Goal: Task Accomplishment & Management: Manage account settings

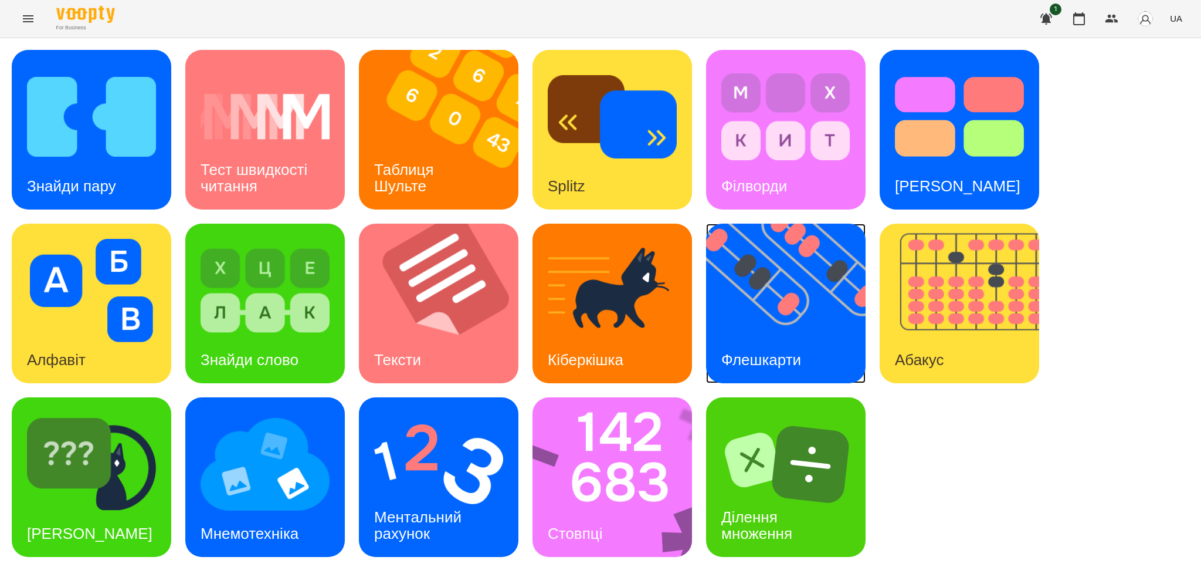
click at [773, 337] on div "Флешкарти" at bounding box center [761, 360] width 110 height 46
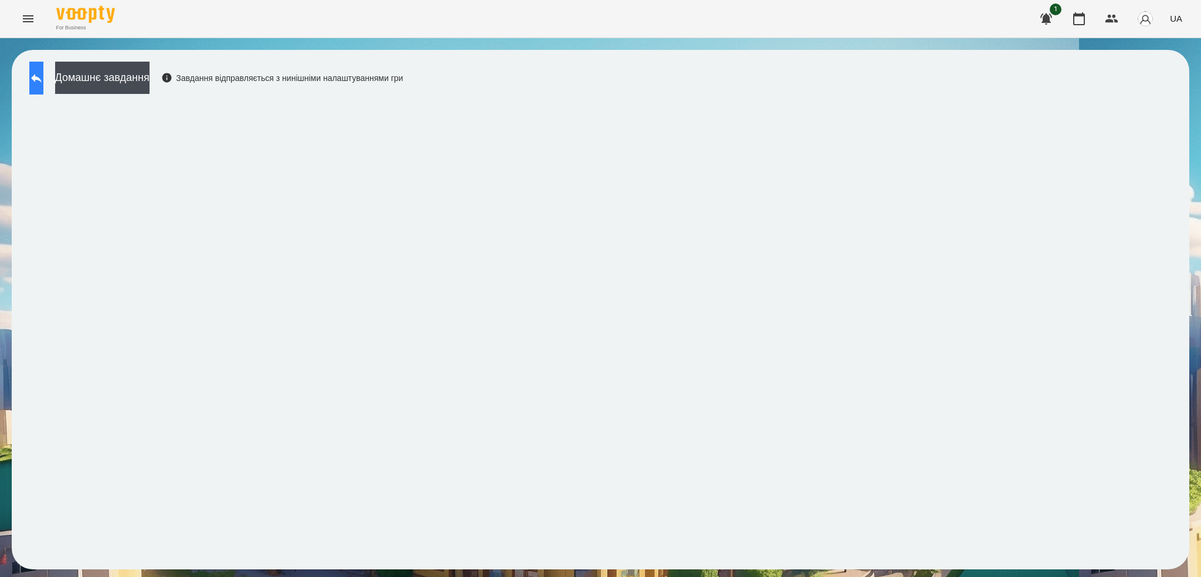
click at [43, 76] on icon at bounding box center [36, 78] width 14 height 14
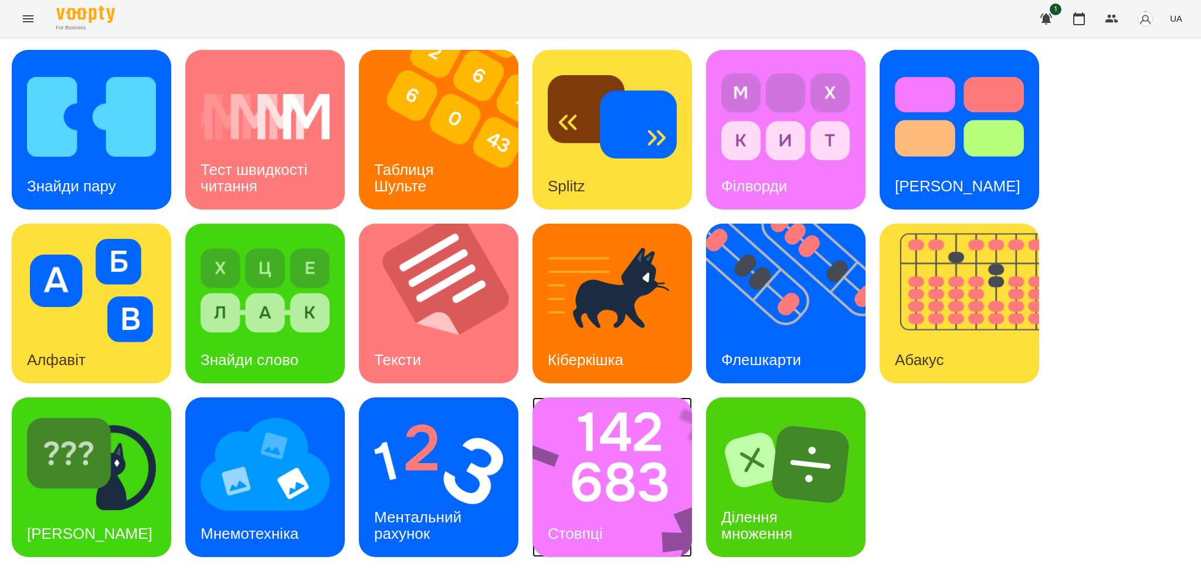
click at [576, 519] on div "Стовпці" at bounding box center [575, 533] width 85 height 46
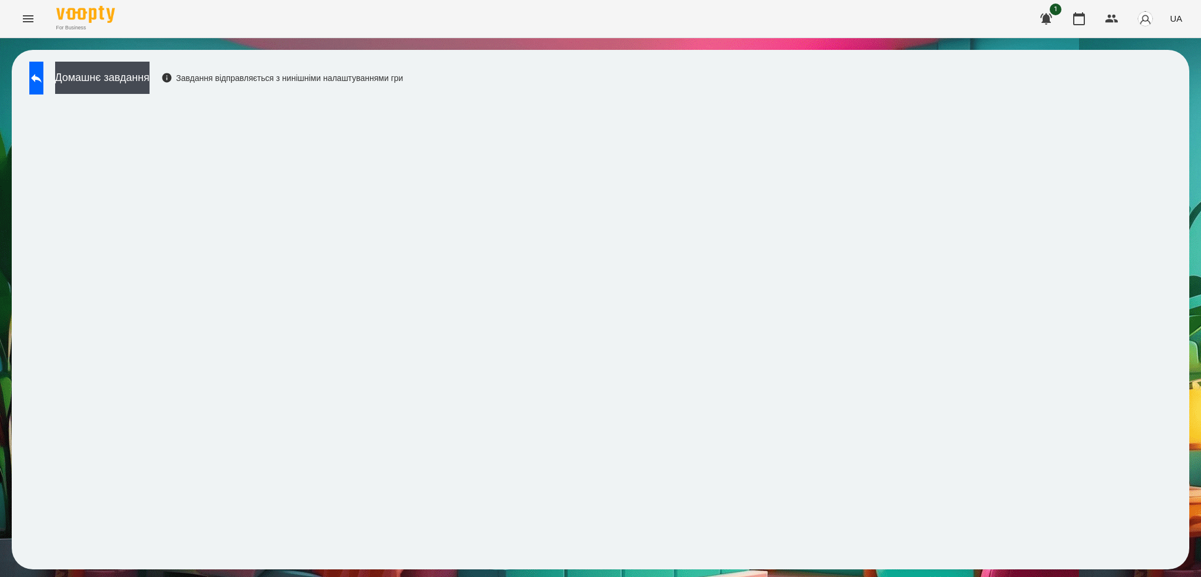
drag, startPoint x: 45, startPoint y: 85, endPoint x: 482, endPoint y: 12, distance: 443.7
click at [43, 85] on button at bounding box center [36, 78] width 14 height 33
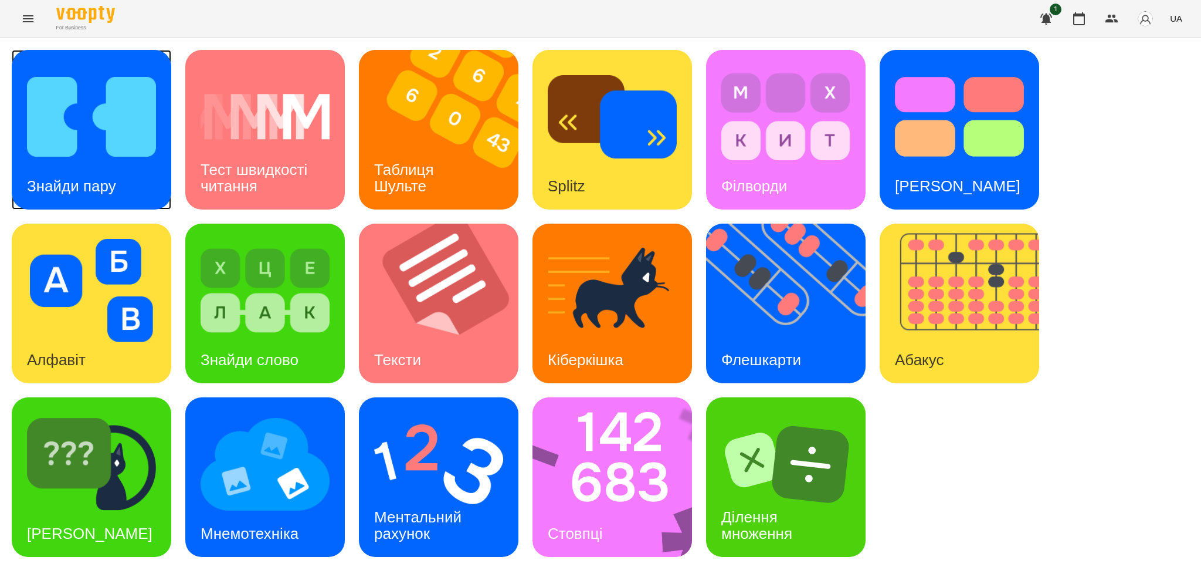
click at [111, 177] on h3 "Знайди пару" at bounding box center [71, 186] width 89 height 18
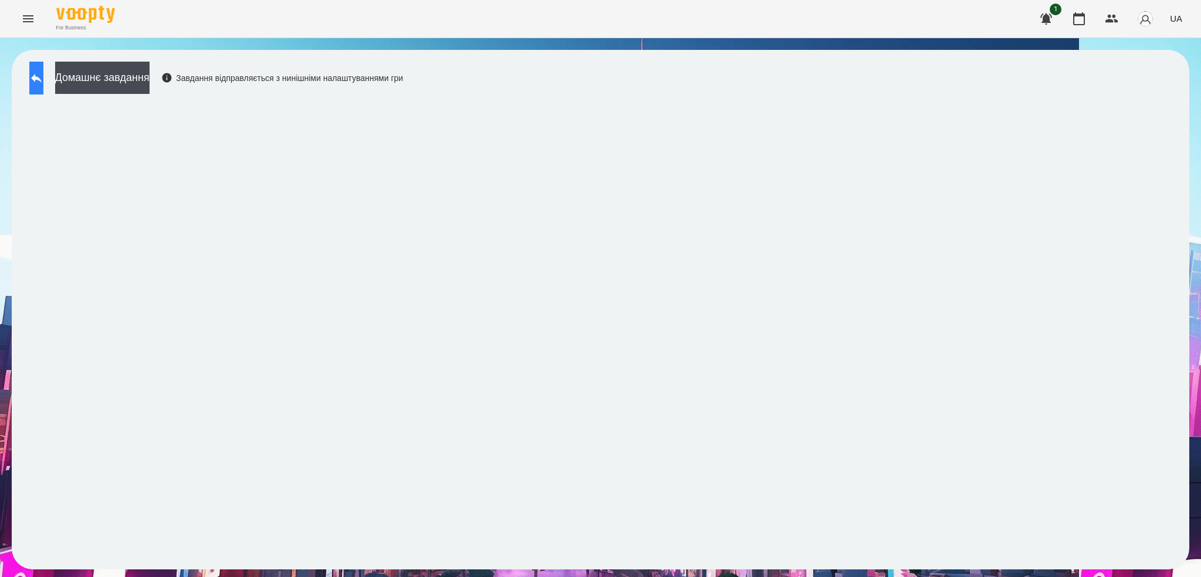
click at [42, 79] on icon at bounding box center [36, 78] width 11 height 9
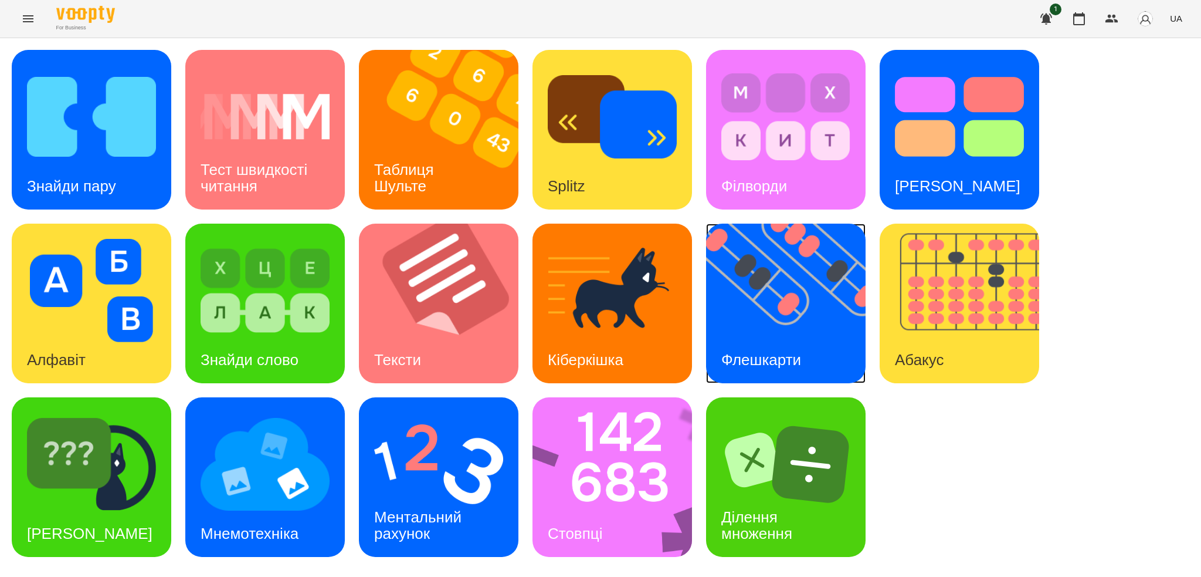
click at [844, 334] on img at bounding box center [793, 304] width 174 height 160
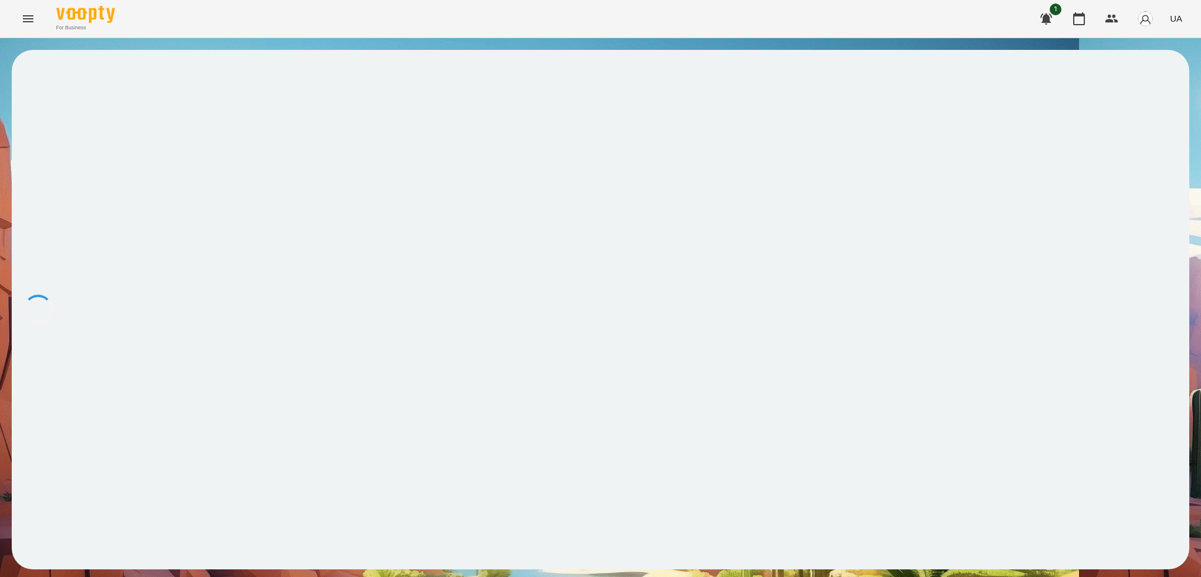
click at [844, 334] on div at bounding box center [601, 309] width 1178 height 519
click at [42, 78] on icon at bounding box center [36, 78] width 11 height 9
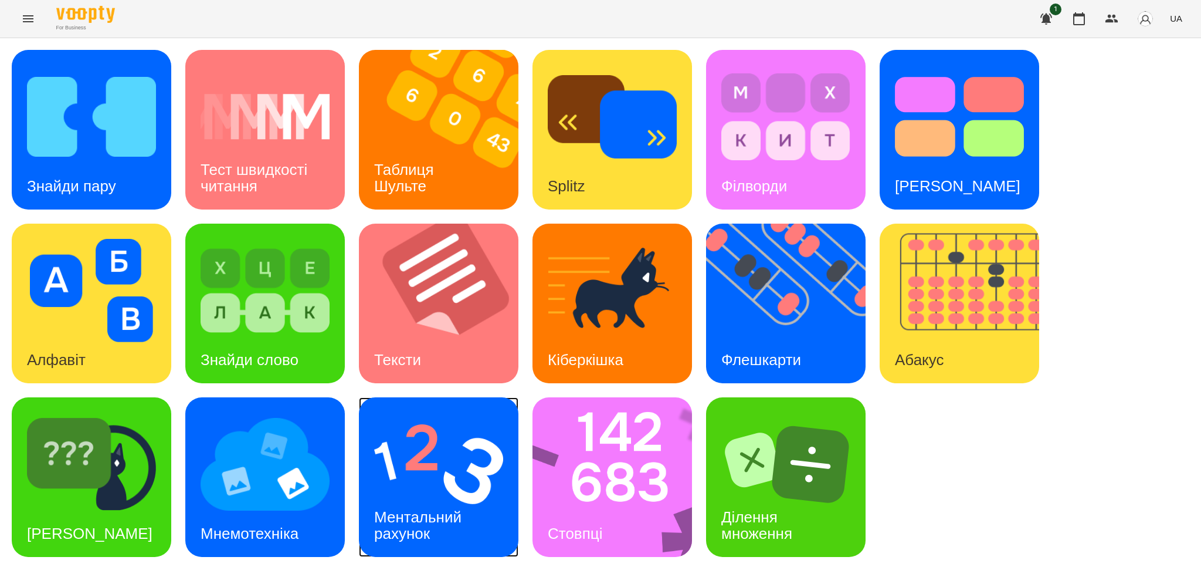
click at [412, 488] on img at bounding box center [438, 463] width 129 height 103
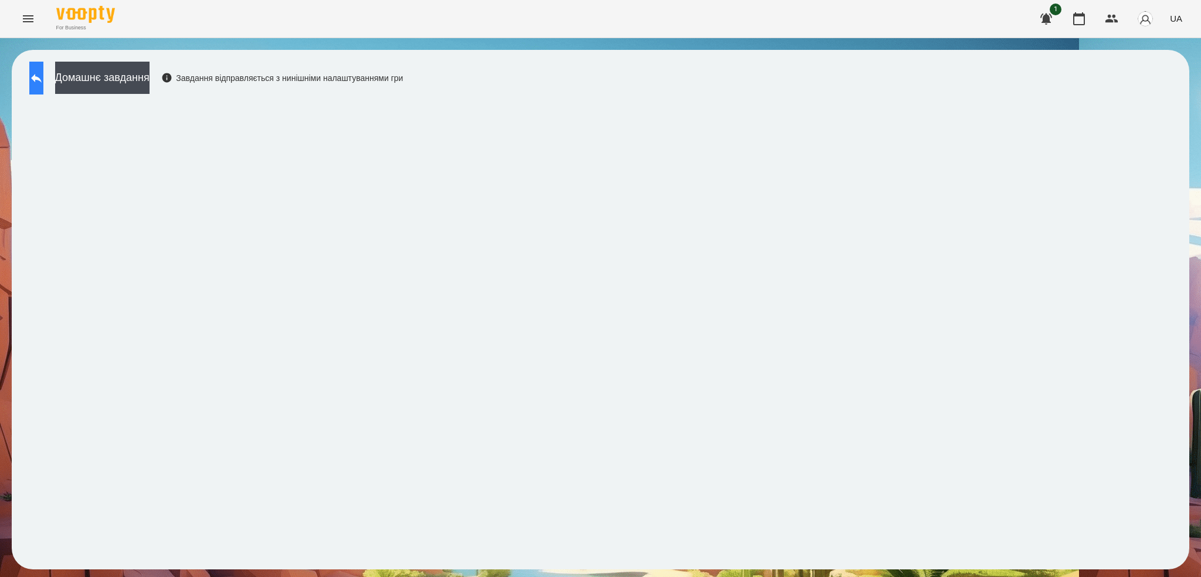
click at [43, 83] on icon at bounding box center [36, 78] width 14 height 14
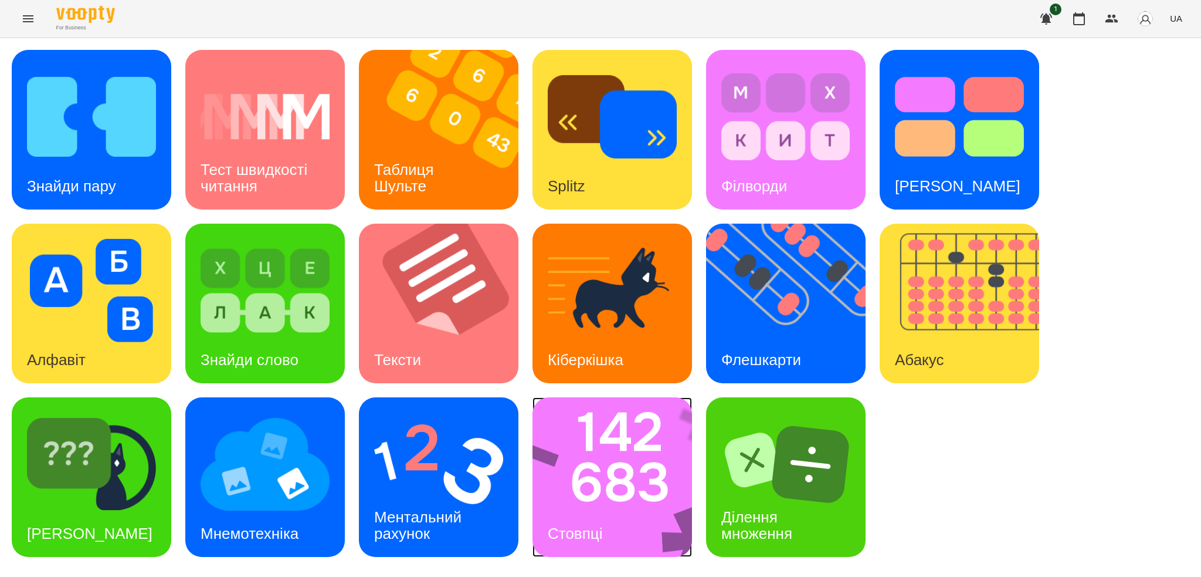
click at [611, 483] on img at bounding box center [620, 477] width 175 height 160
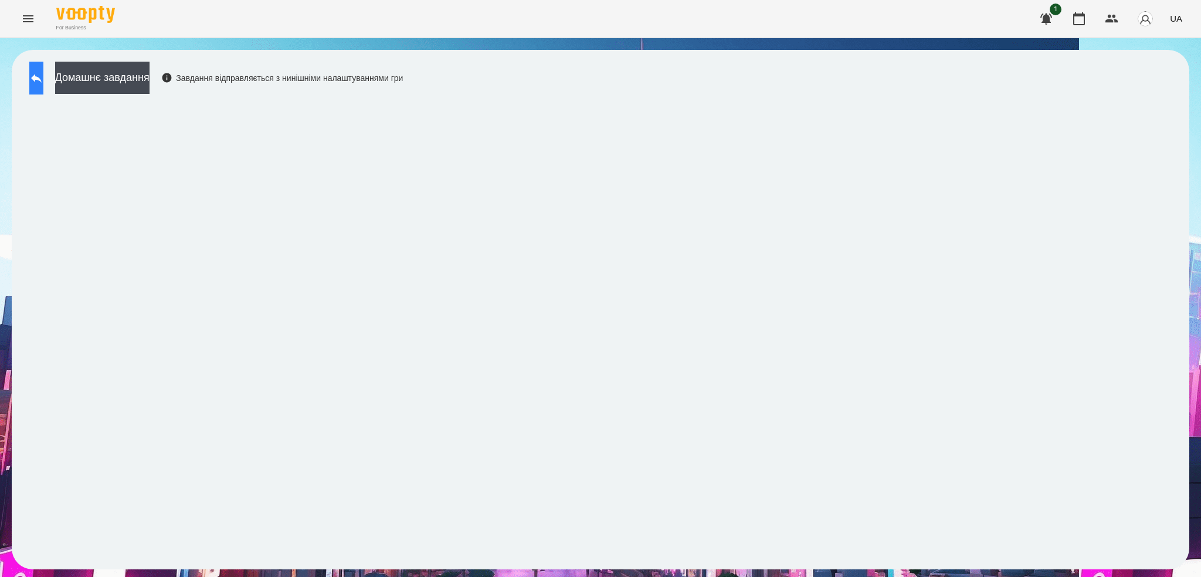
click at [41, 76] on icon at bounding box center [36, 78] width 14 height 14
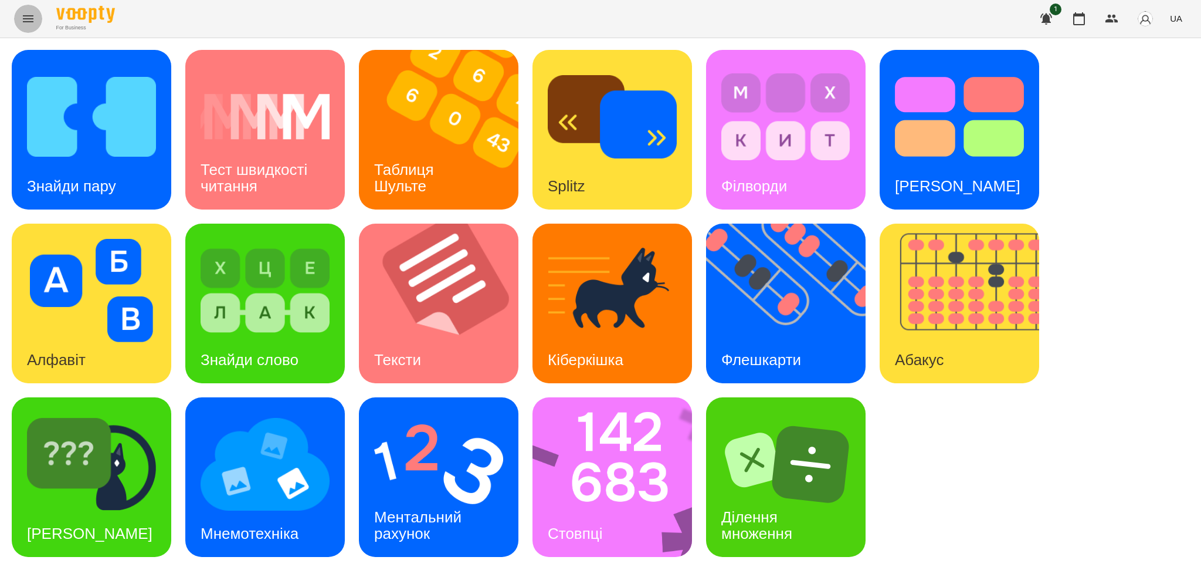
click at [24, 19] on icon "Menu" at bounding box center [28, 18] width 11 height 7
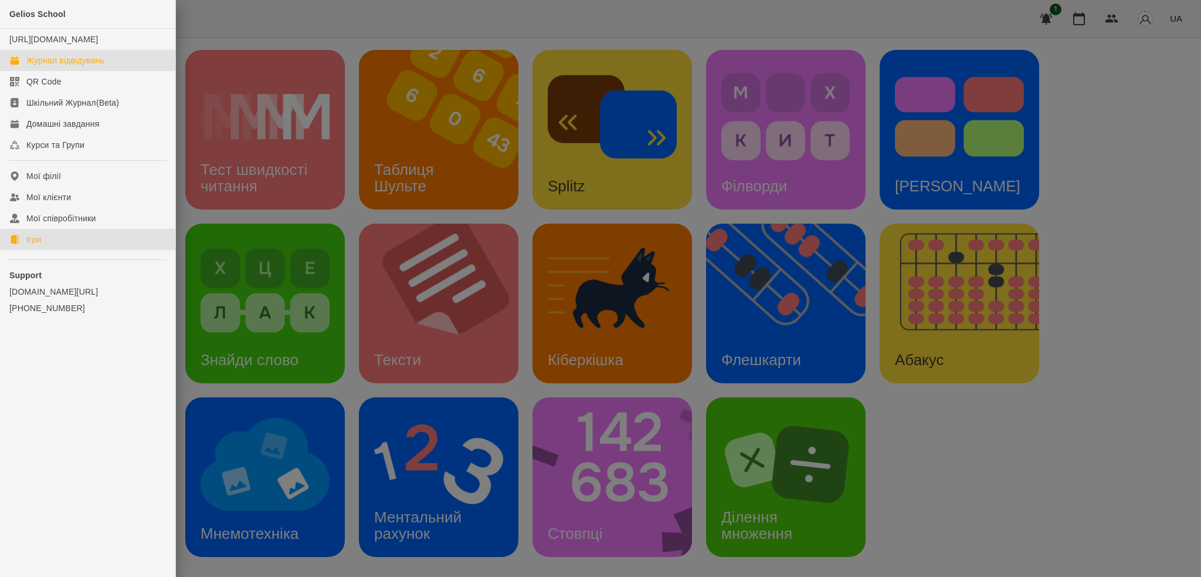
click at [67, 66] on div "Журнал відвідувань" at bounding box center [65, 61] width 78 height 12
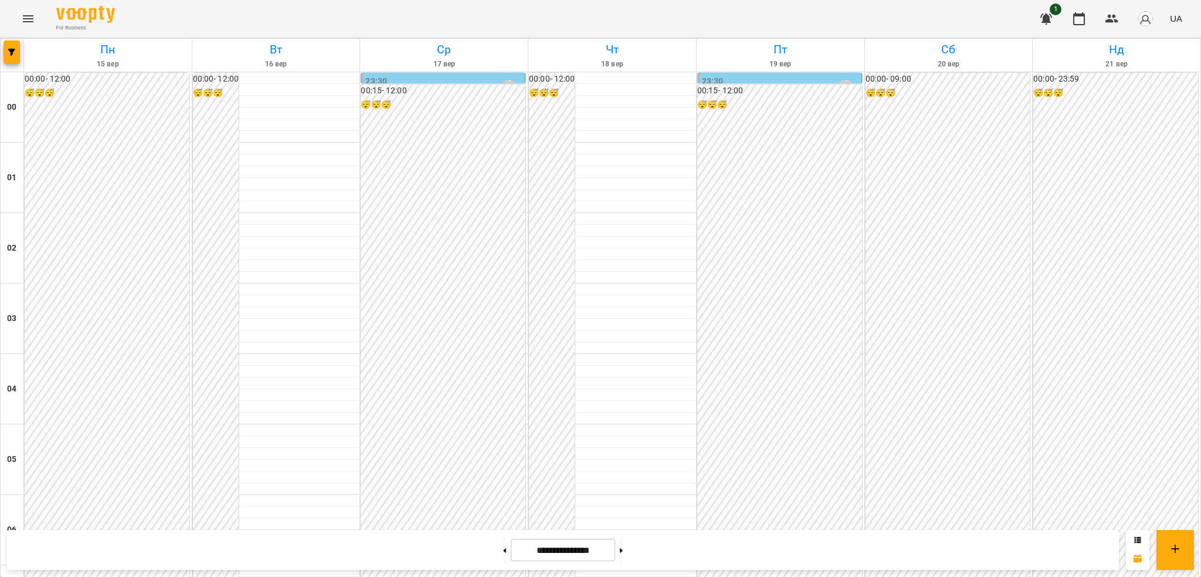
scroll to position [824, 0]
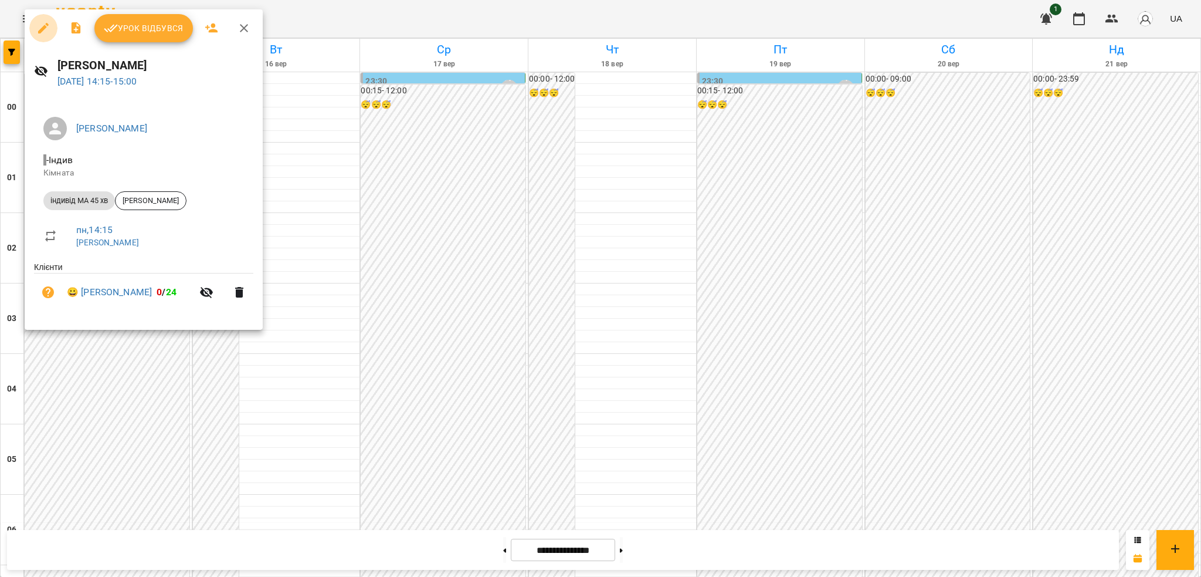
click at [40, 26] on icon "button" at bounding box center [43, 28] width 14 height 14
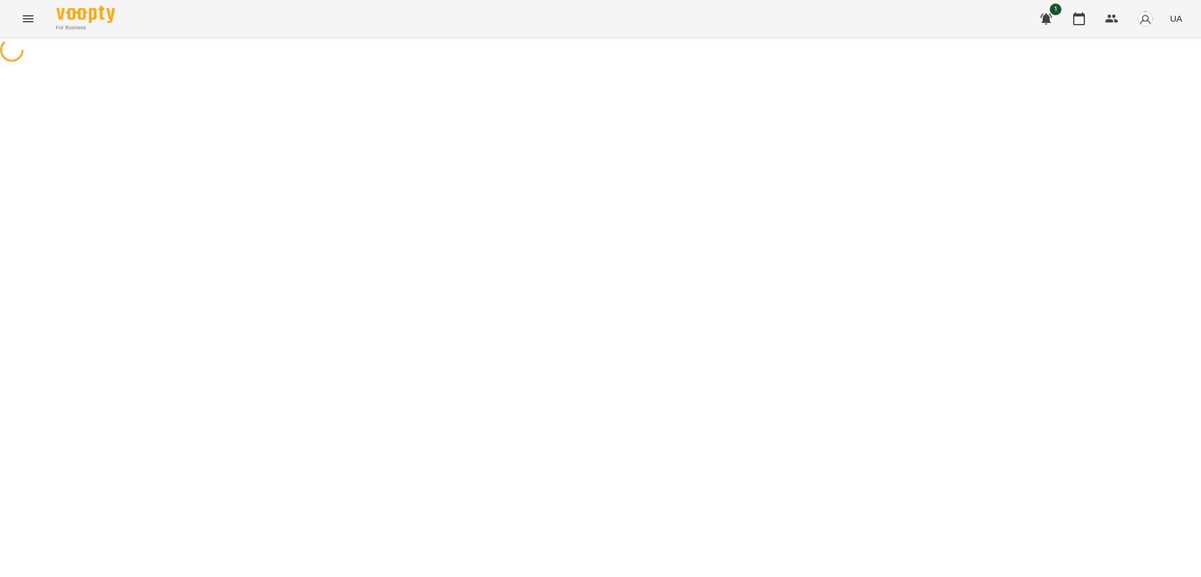
select select "**********"
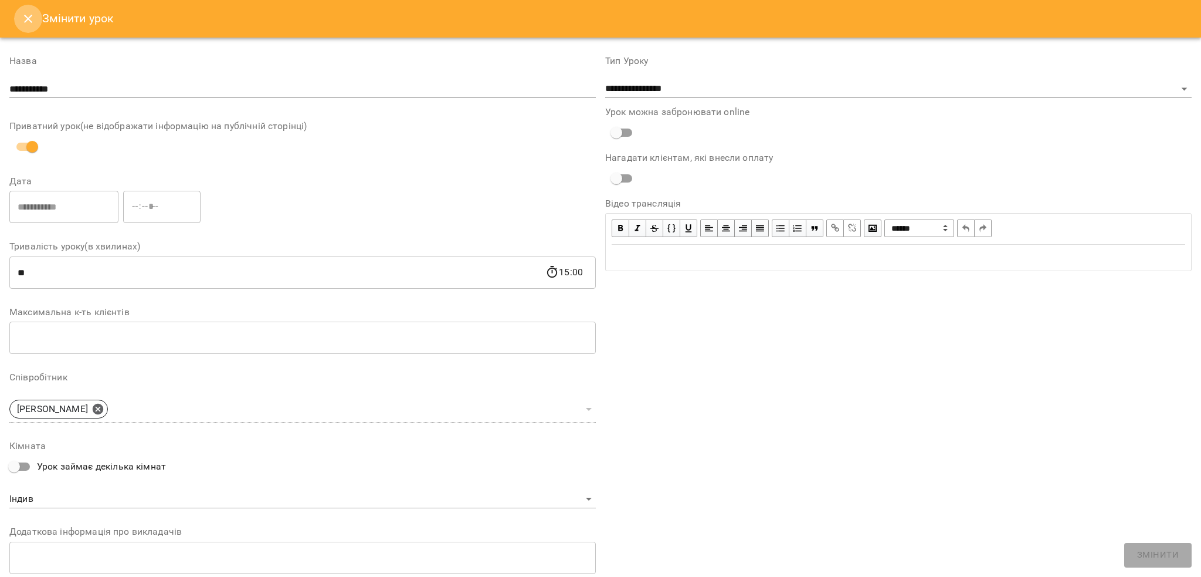
click at [33, 23] on icon "Close" at bounding box center [28, 19] width 14 height 14
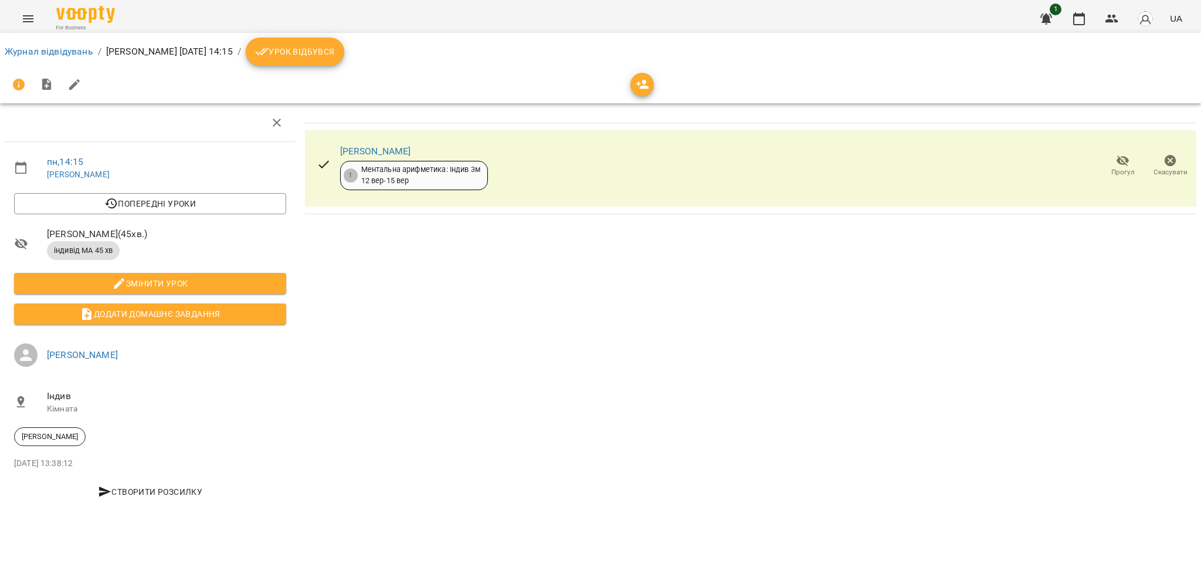
click at [335, 52] on span "Урок відбувся" at bounding box center [295, 52] width 80 height 14
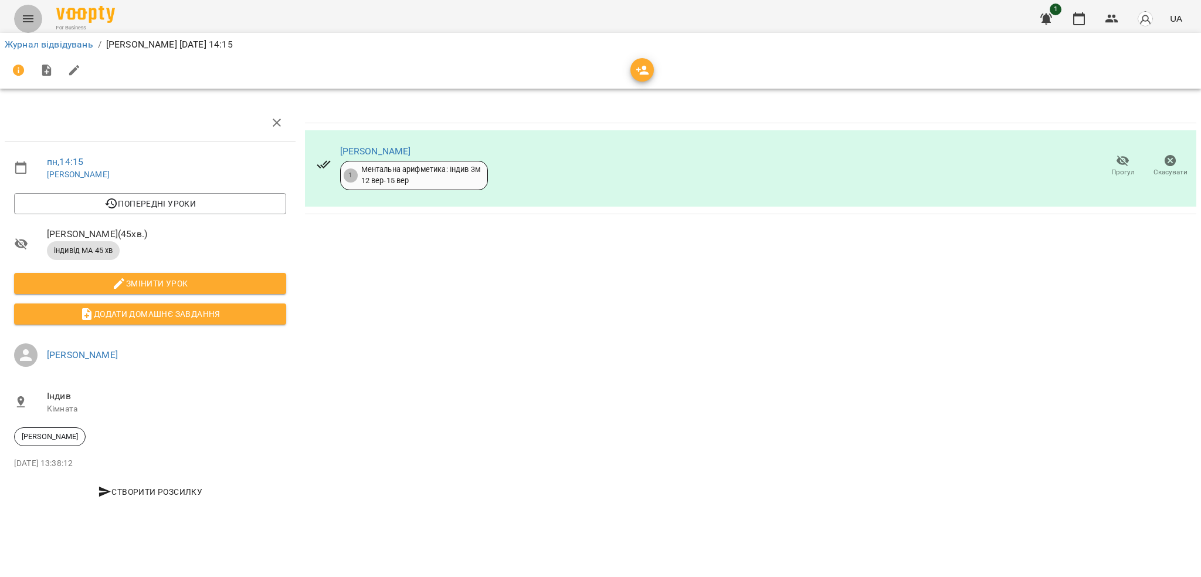
click at [38, 12] on button "Menu" at bounding box center [28, 19] width 28 height 28
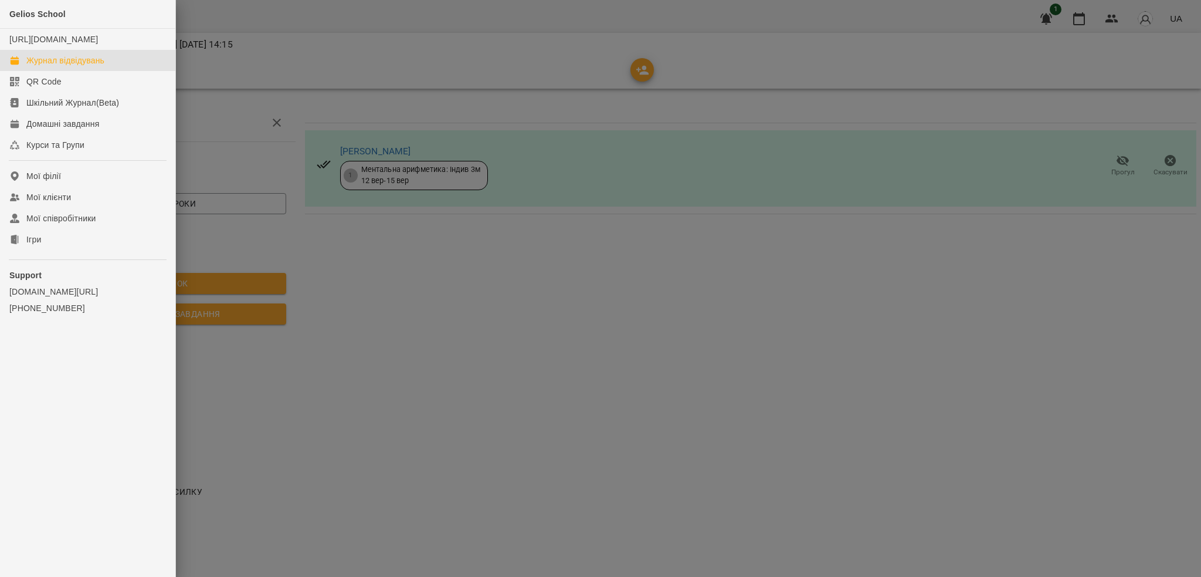
click at [72, 66] on div "Журнал відвідувань" at bounding box center [65, 61] width 78 height 12
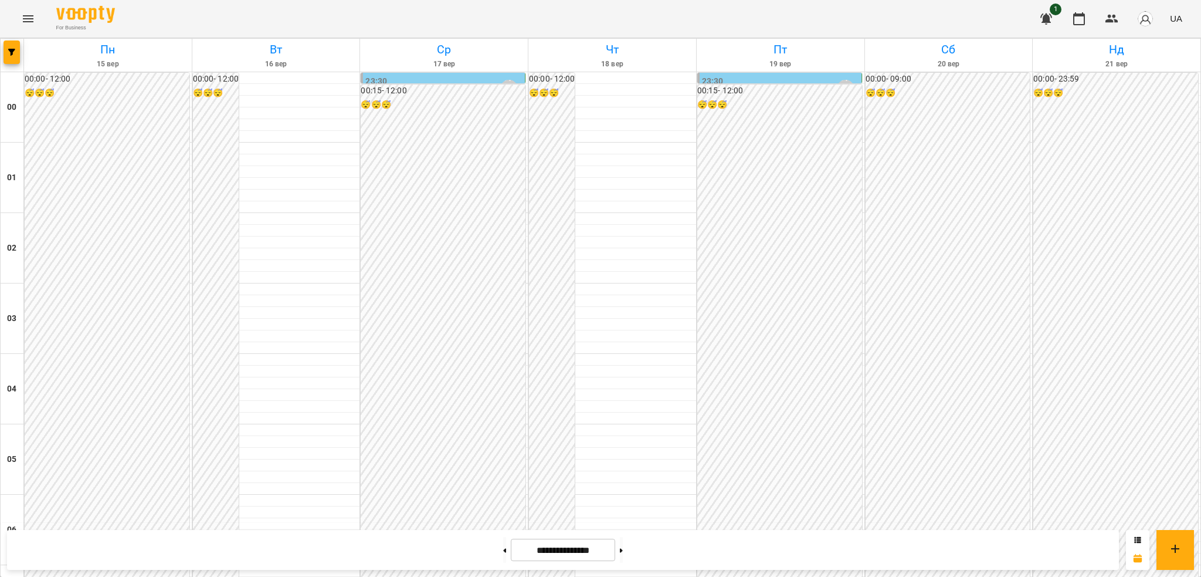
scroll to position [923, 0]
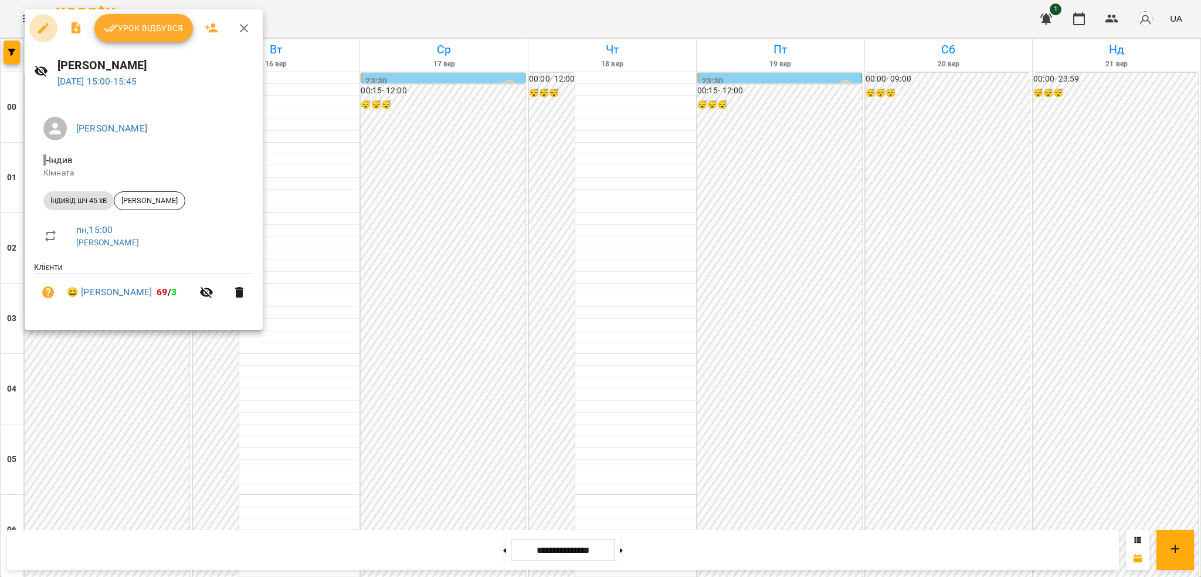
click at [42, 26] on icon "button" at bounding box center [43, 28] width 14 height 14
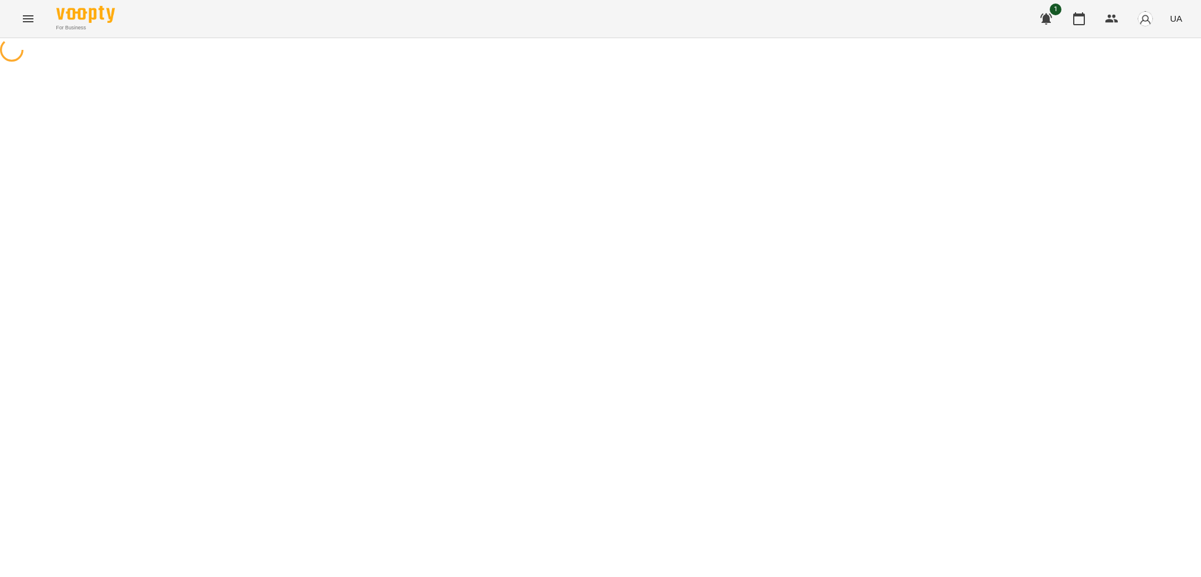
select select "**********"
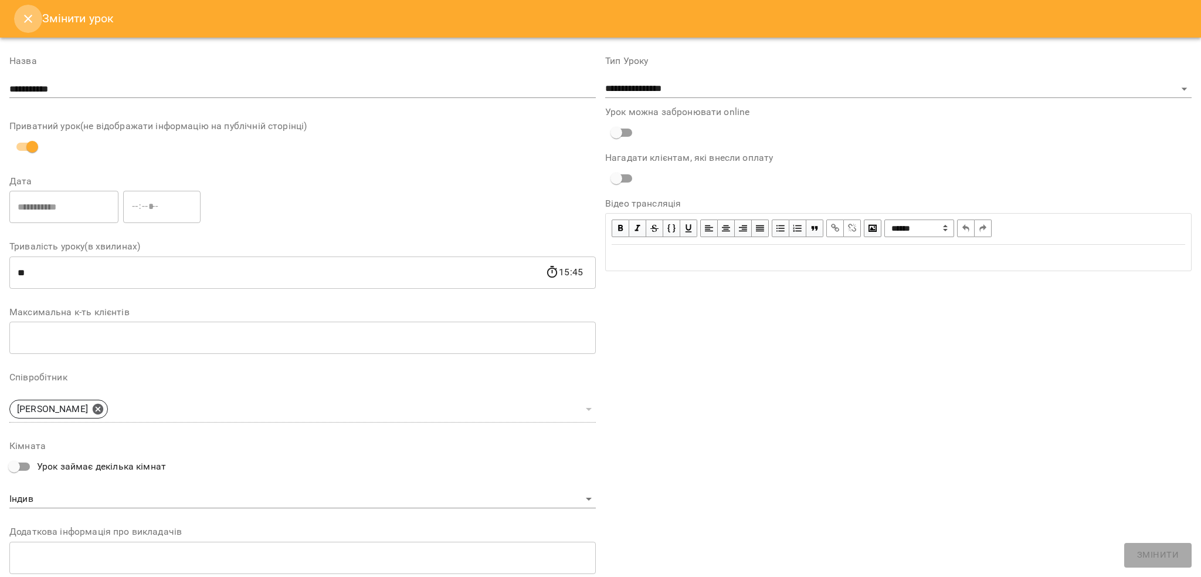
click at [21, 21] on icon "Close" at bounding box center [28, 19] width 14 height 14
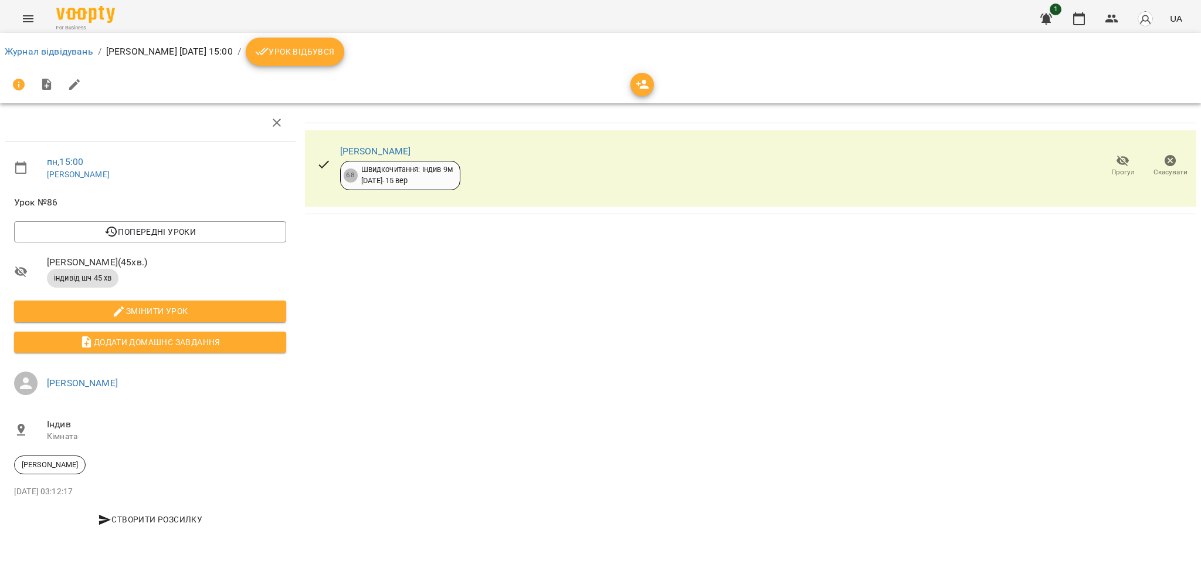
click at [335, 45] on span "Урок відбувся" at bounding box center [295, 52] width 80 height 14
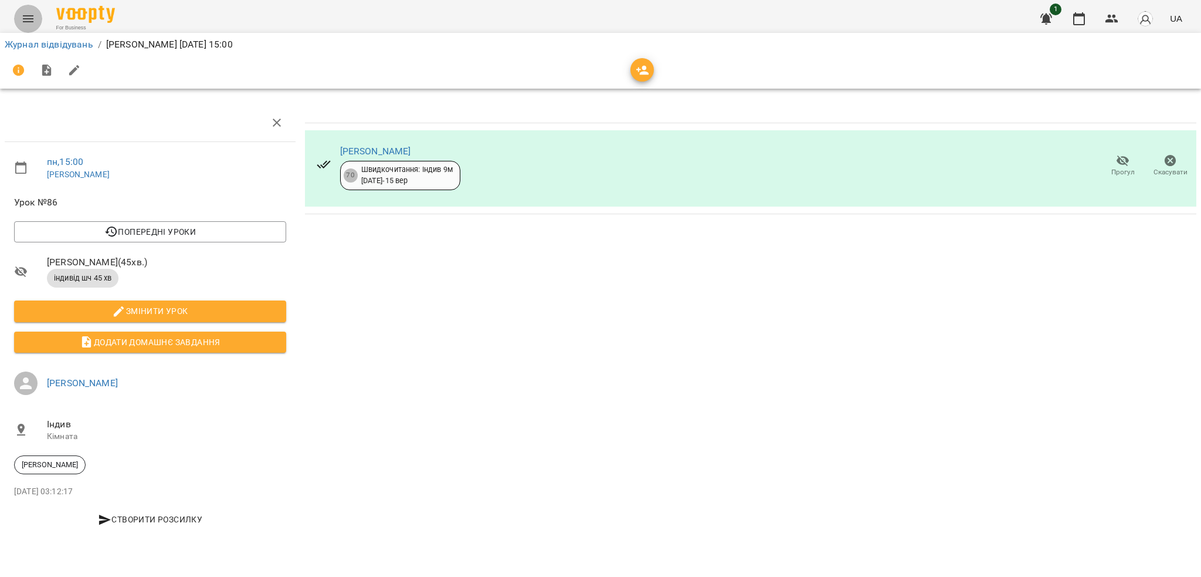
click at [23, 15] on icon "Menu" at bounding box center [28, 19] width 14 height 14
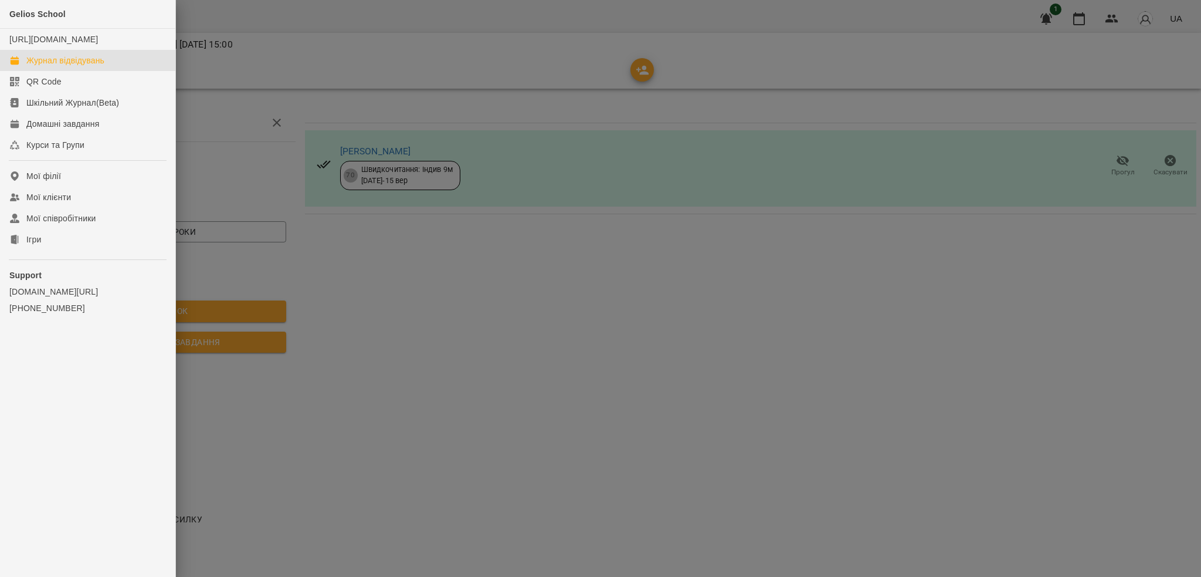
click at [73, 66] on div "Журнал відвідувань" at bounding box center [65, 61] width 78 height 12
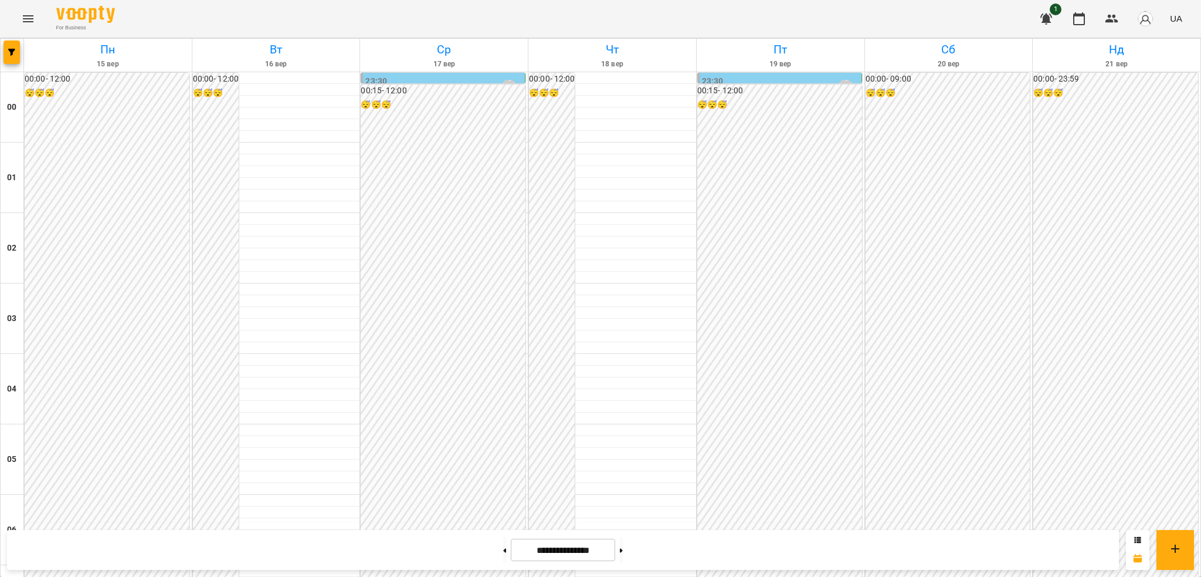
scroll to position [1163, 0]
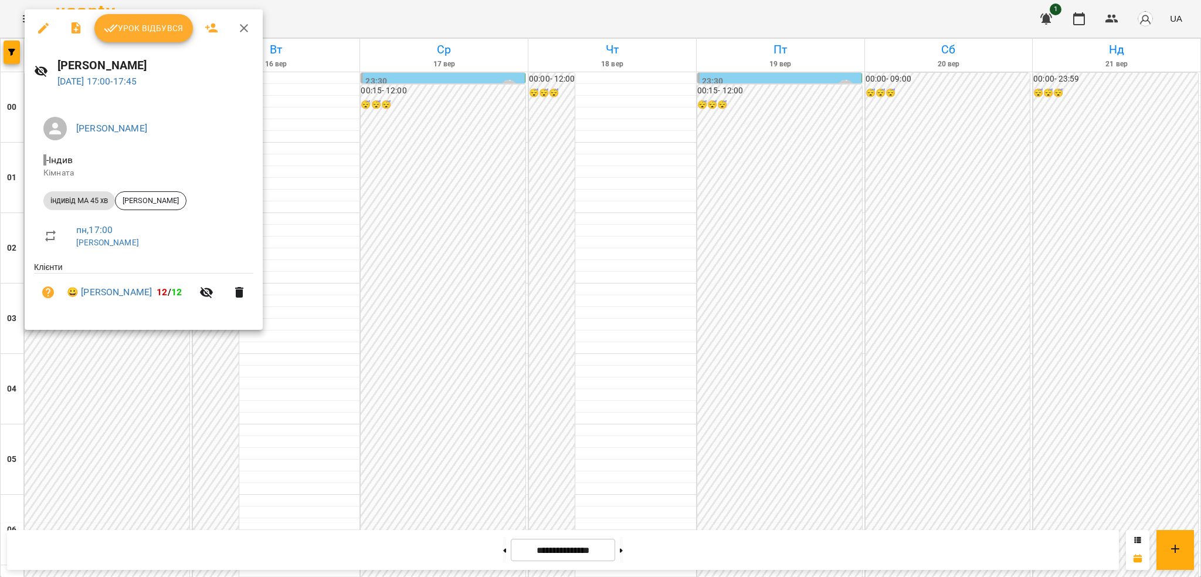
click at [35, 33] on button "button" at bounding box center [43, 28] width 28 height 28
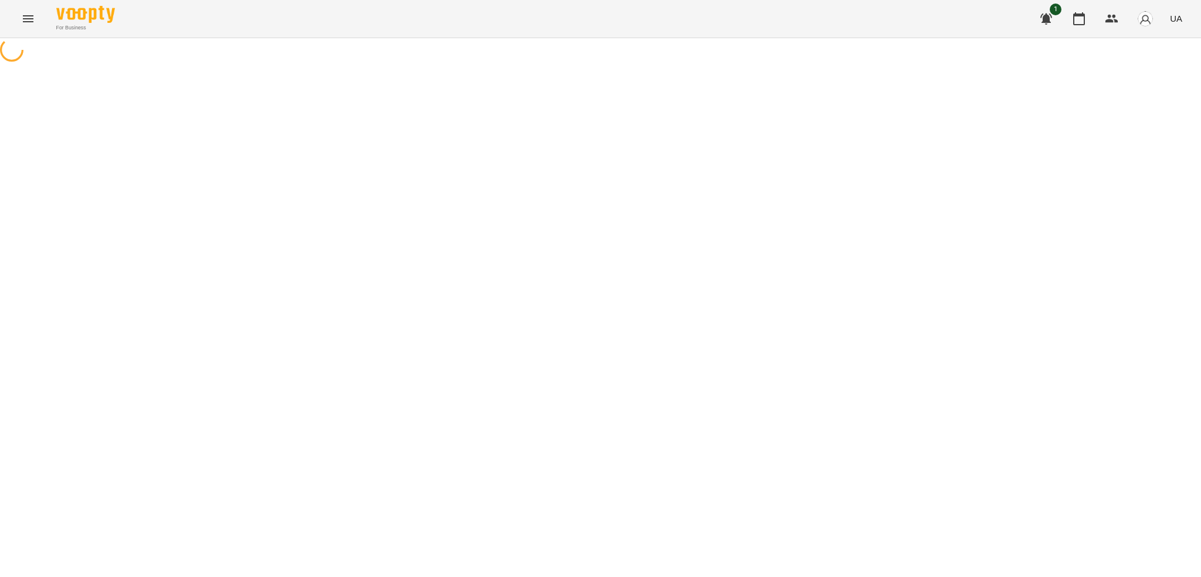
select select "**********"
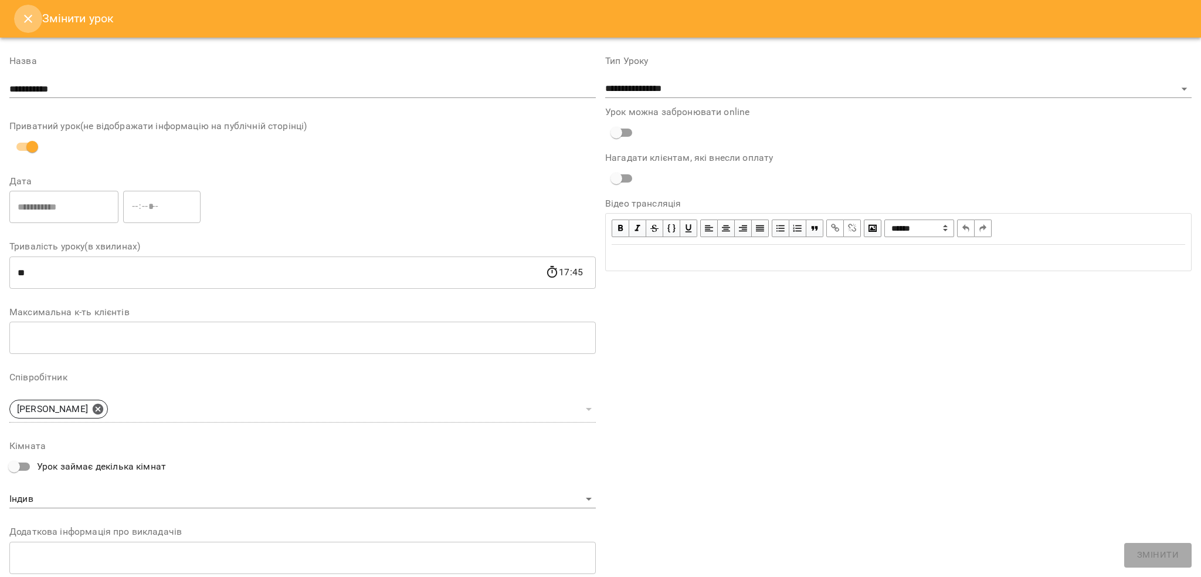
click at [22, 16] on icon "Close" at bounding box center [28, 19] width 14 height 14
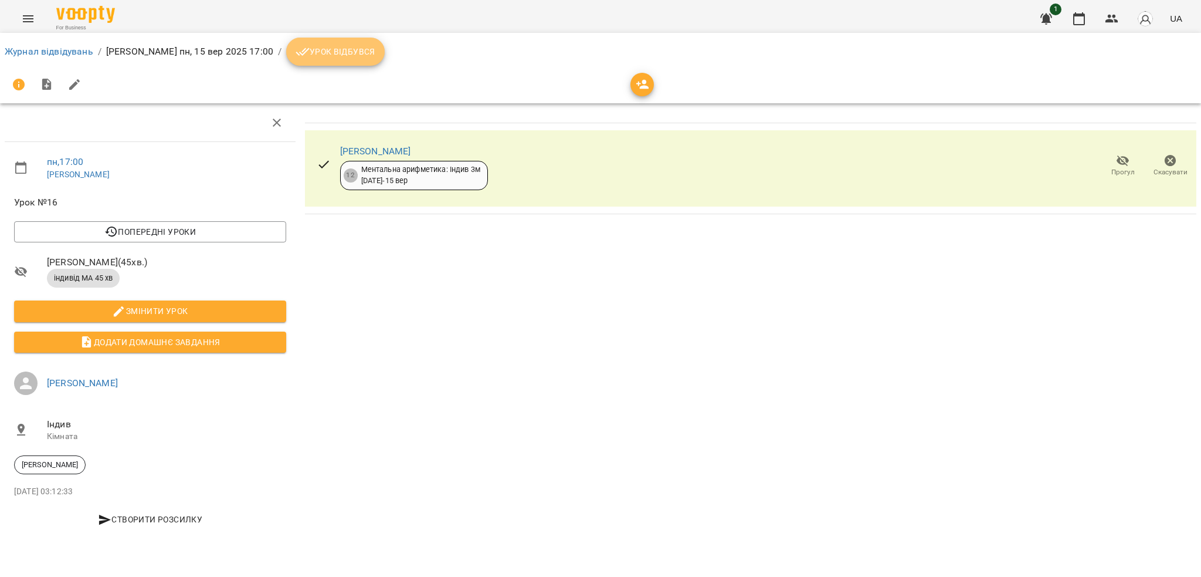
click at [309, 60] on button "Урок відбувся" at bounding box center [335, 52] width 99 height 28
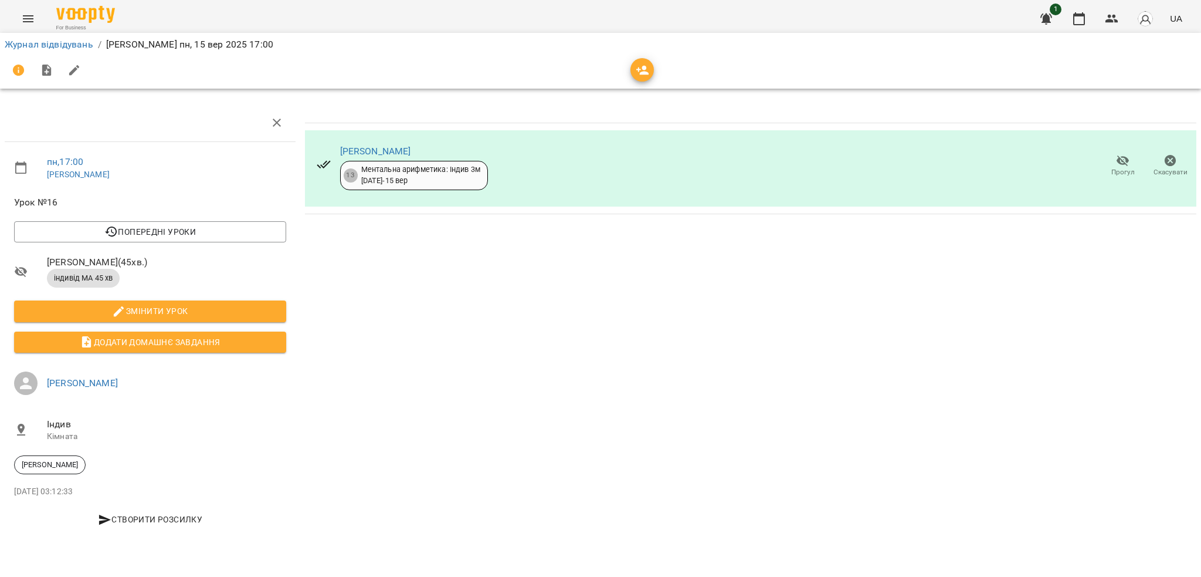
click at [30, 21] on icon "Menu" at bounding box center [28, 18] width 11 height 7
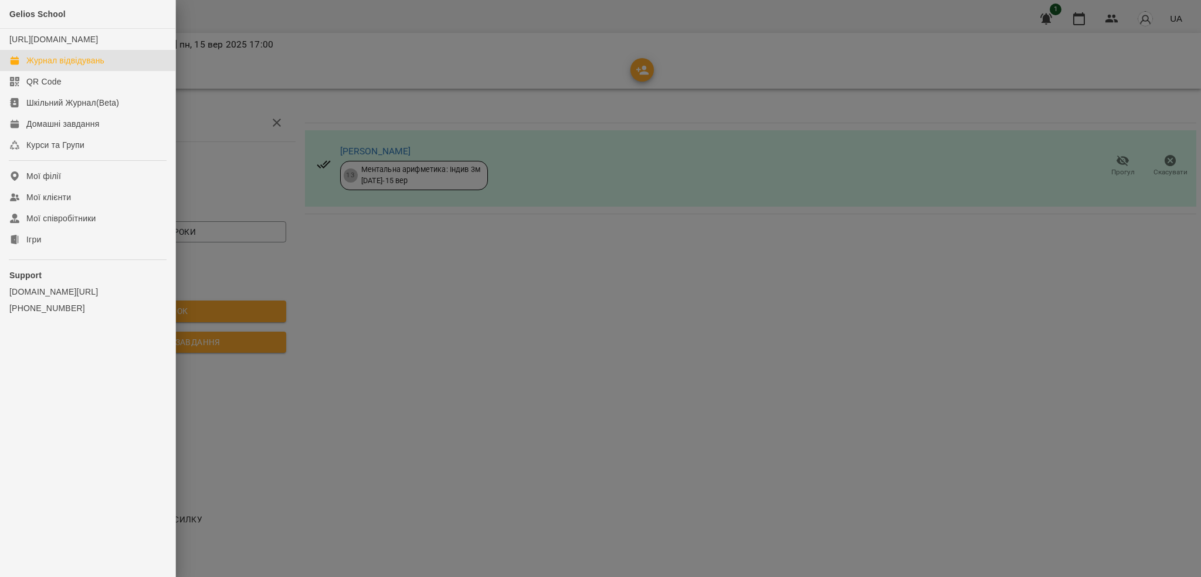
click at [70, 65] on link "Журнал відвідувань" at bounding box center [87, 60] width 175 height 21
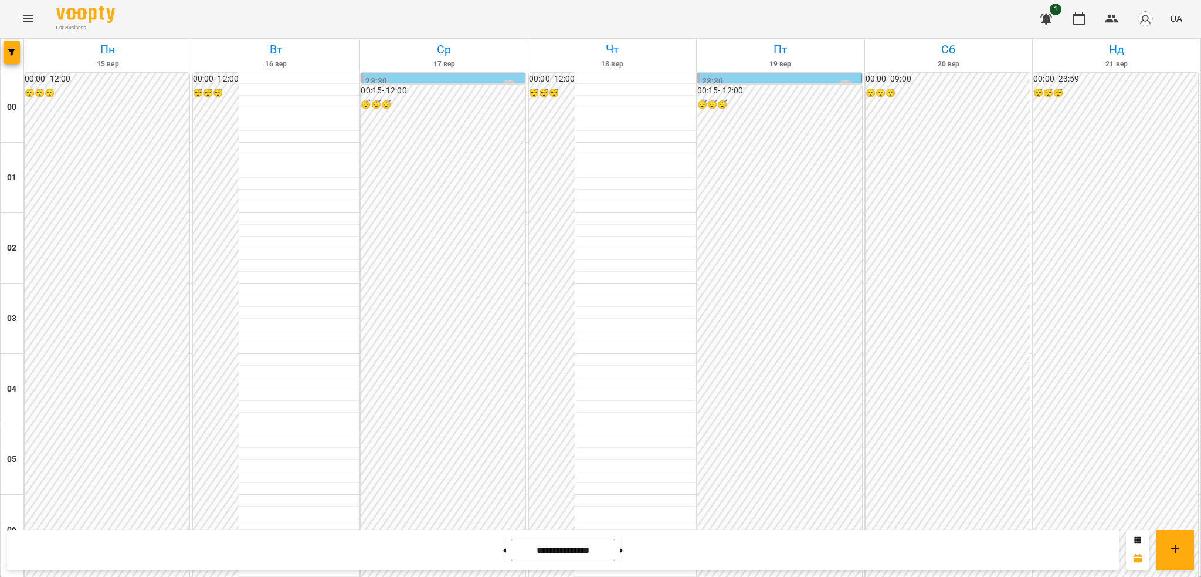
scroll to position [1204, 0]
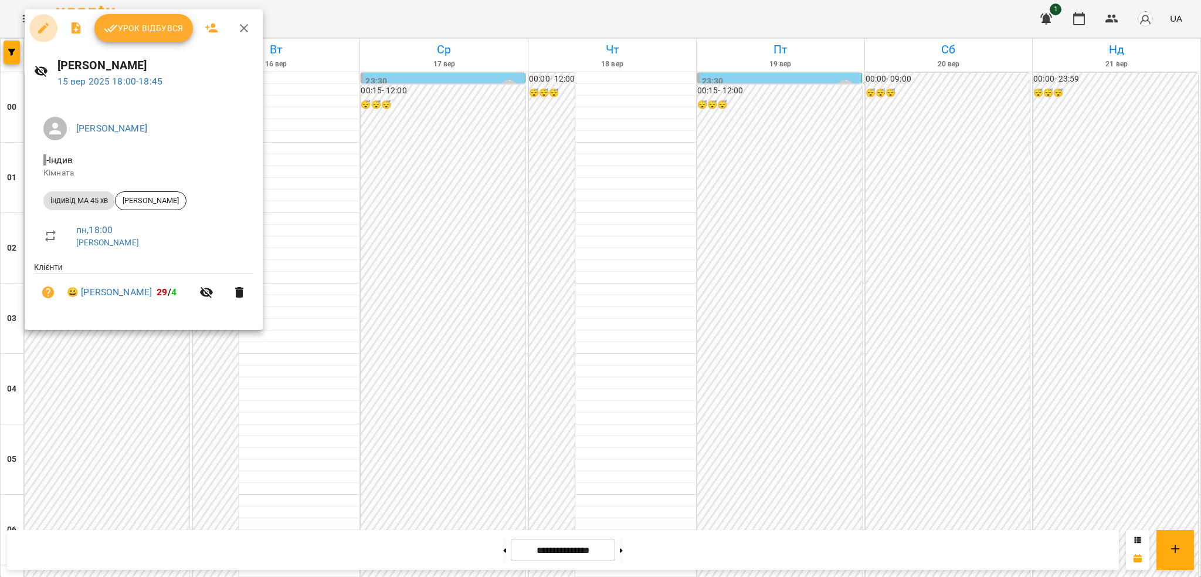
click at [43, 26] on icon "button" at bounding box center [43, 28] width 11 height 11
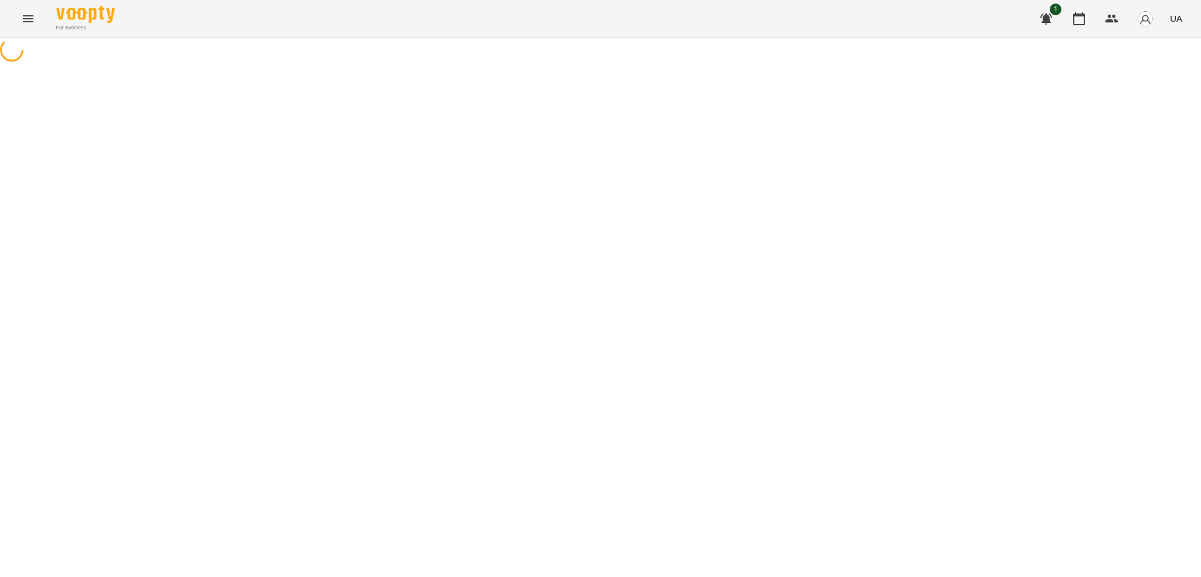
select select "**********"
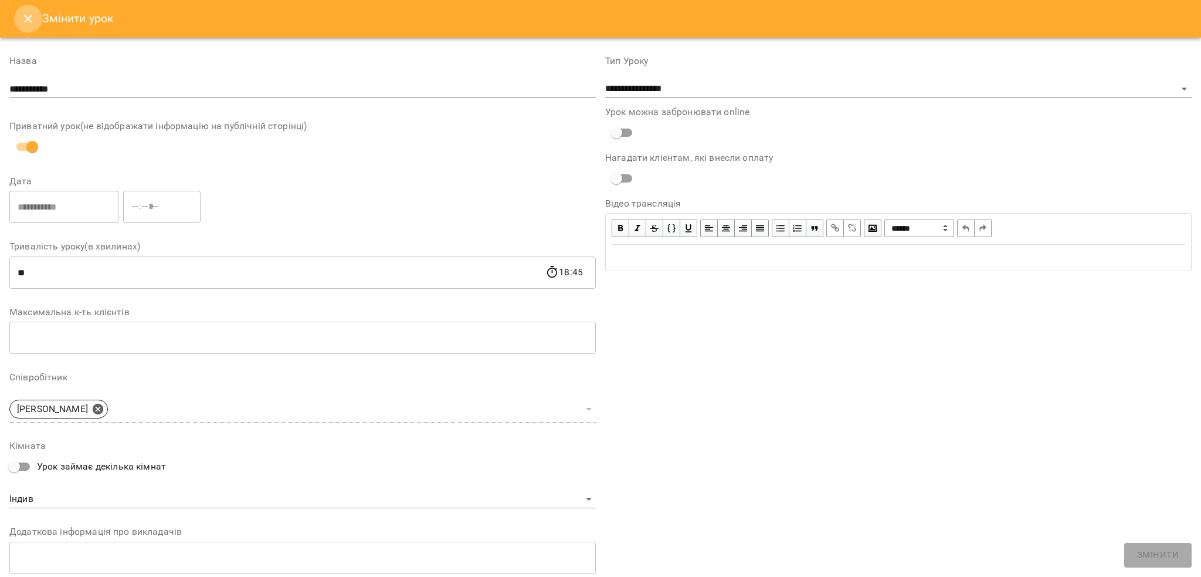
click at [25, 12] on icon "Close" at bounding box center [28, 19] width 14 height 14
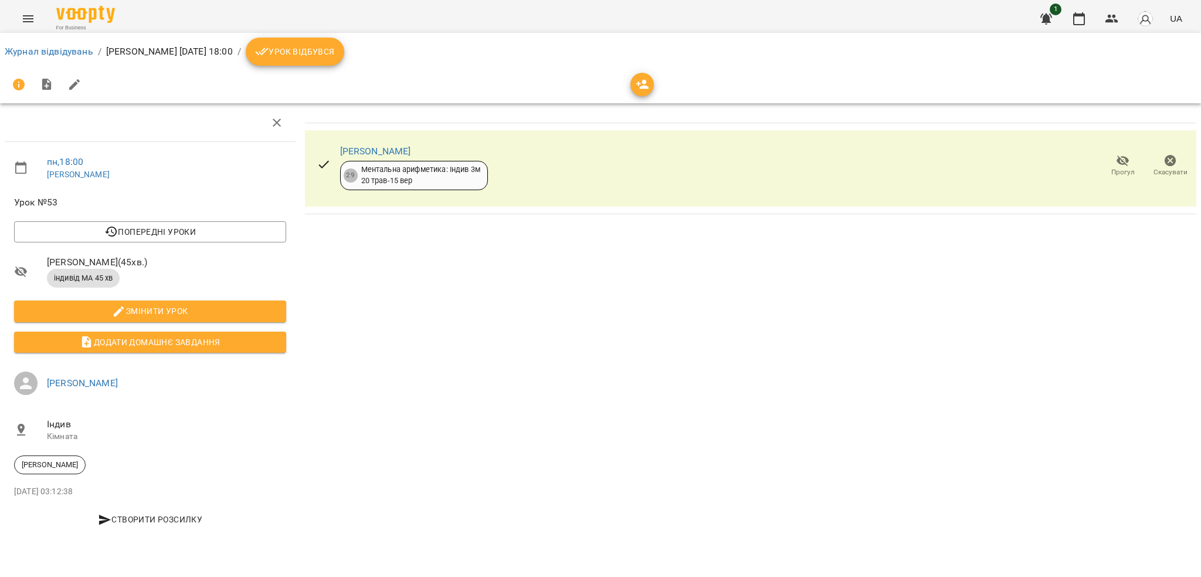
click at [321, 51] on span "Урок відбувся" at bounding box center [295, 52] width 80 height 14
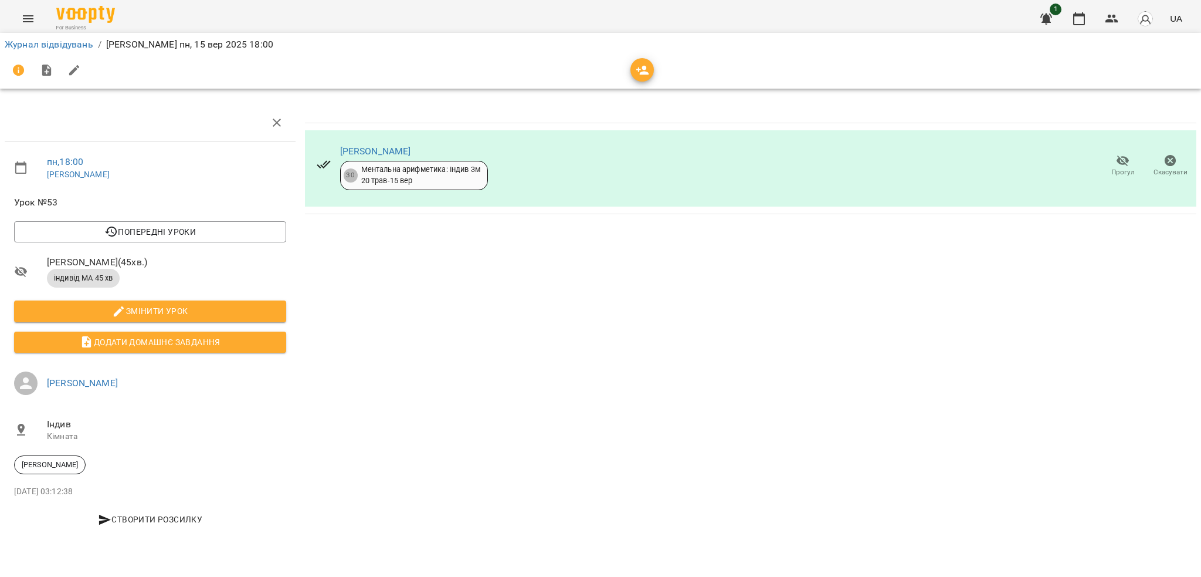
click at [35, 9] on button "Menu" at bounding box center [28, 19] width 28 height 28
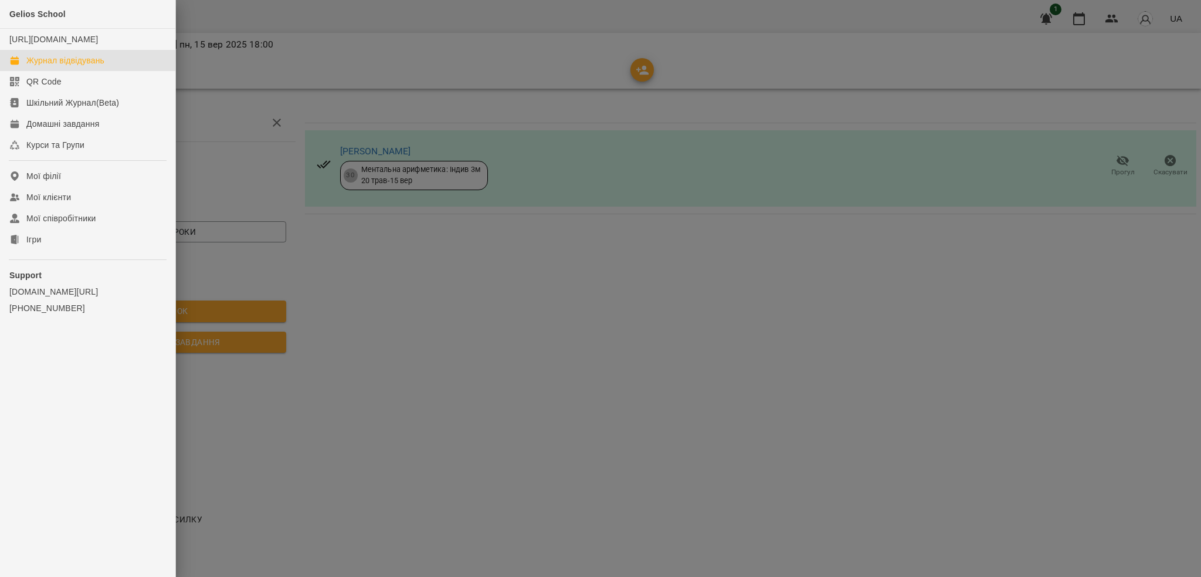
click at [94, 66] on div "Журнал відвідувань" at bounding box center [65, 61] width 78 height 12
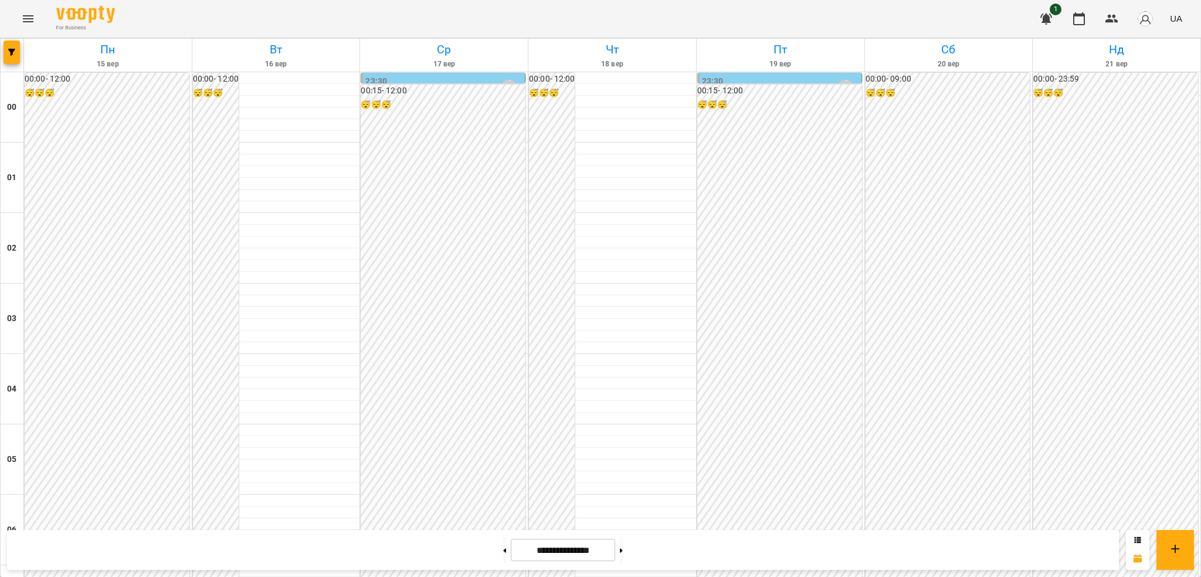
scroll to position [1237, 0]
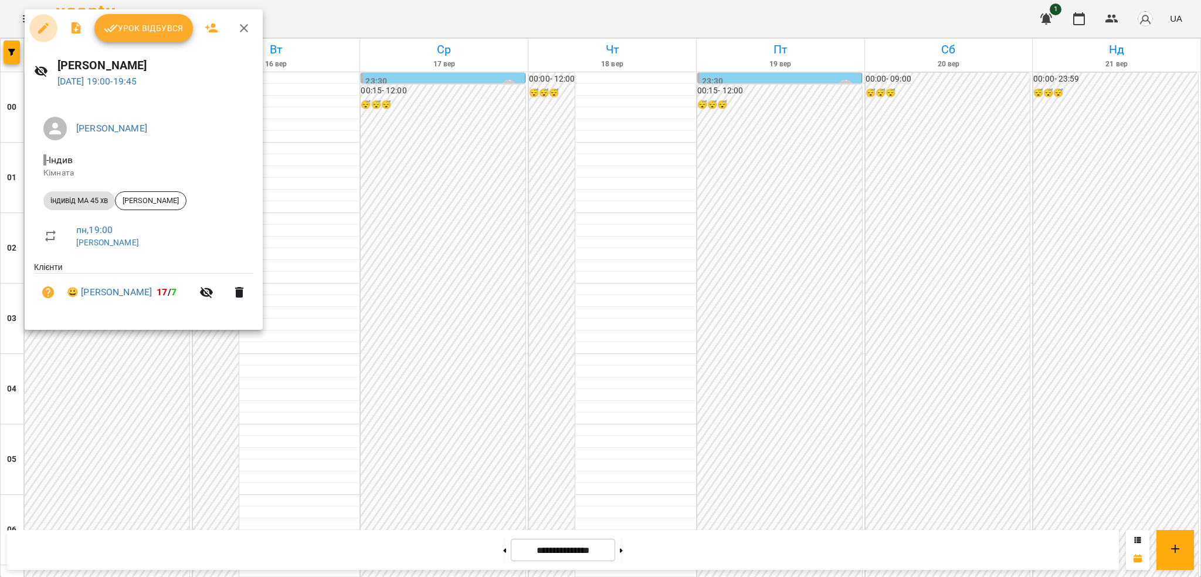
click at [42, 26] on icon "button" at bounding box center [43, 28] width 14 height 14
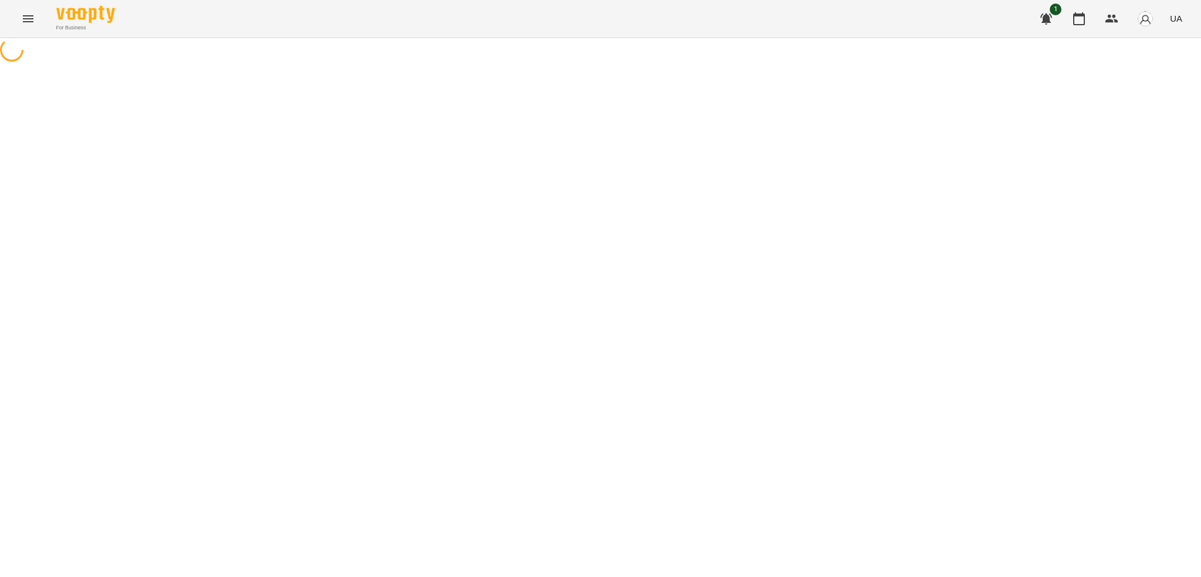
select select "**********"
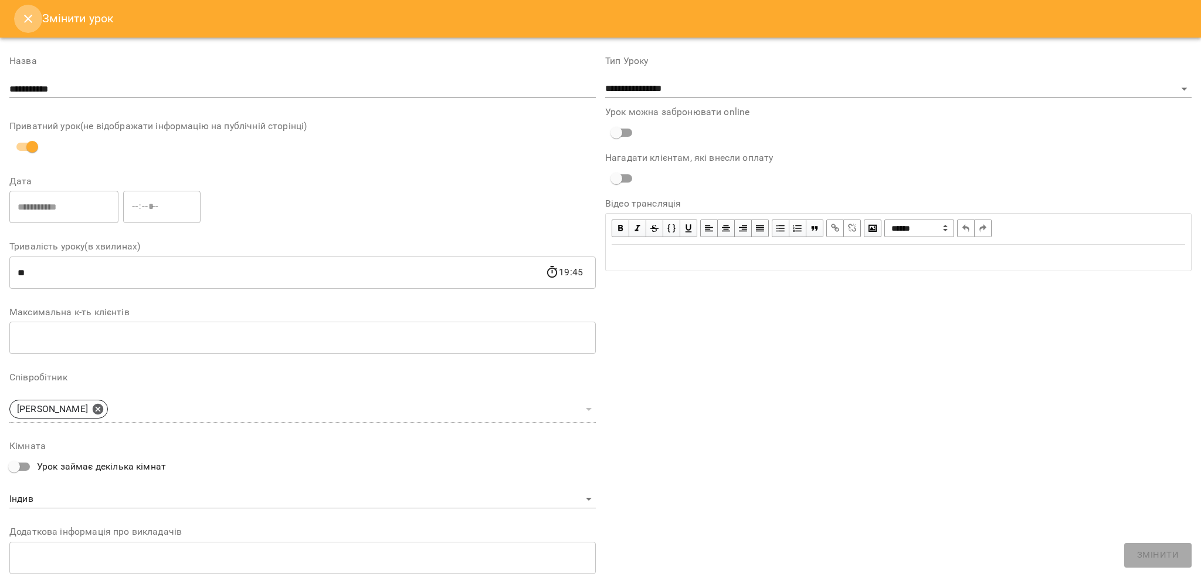
click at [25, 19] on icon "Close" at bounding box center [28, 19] width 14 height 14
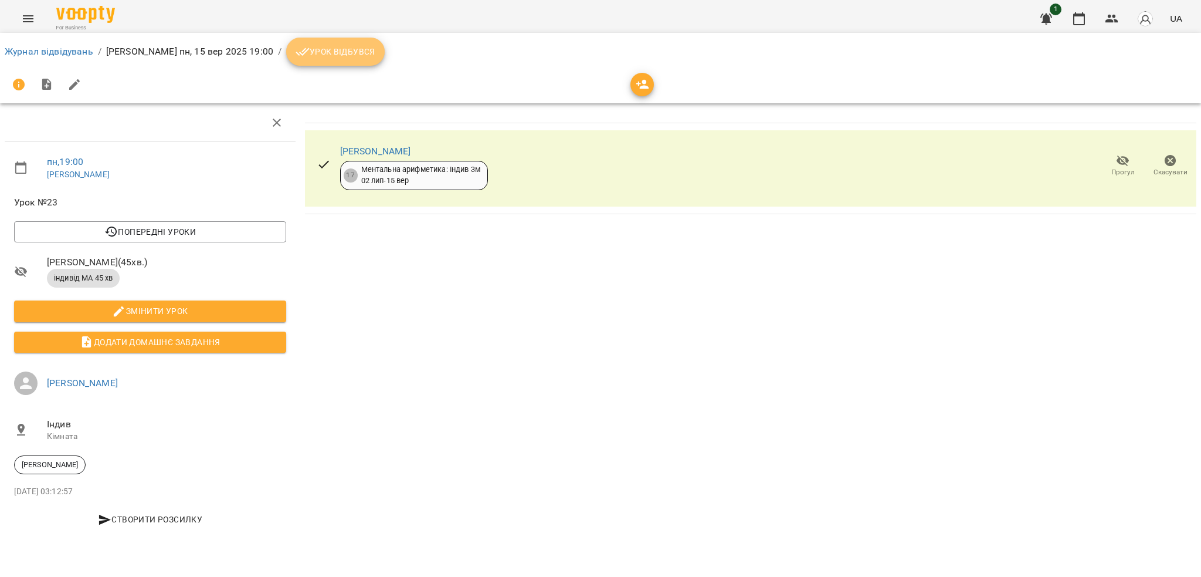
click at [323, 55] on span "Урок відбувся" at bounding box center [336, 52] width 80 height 14
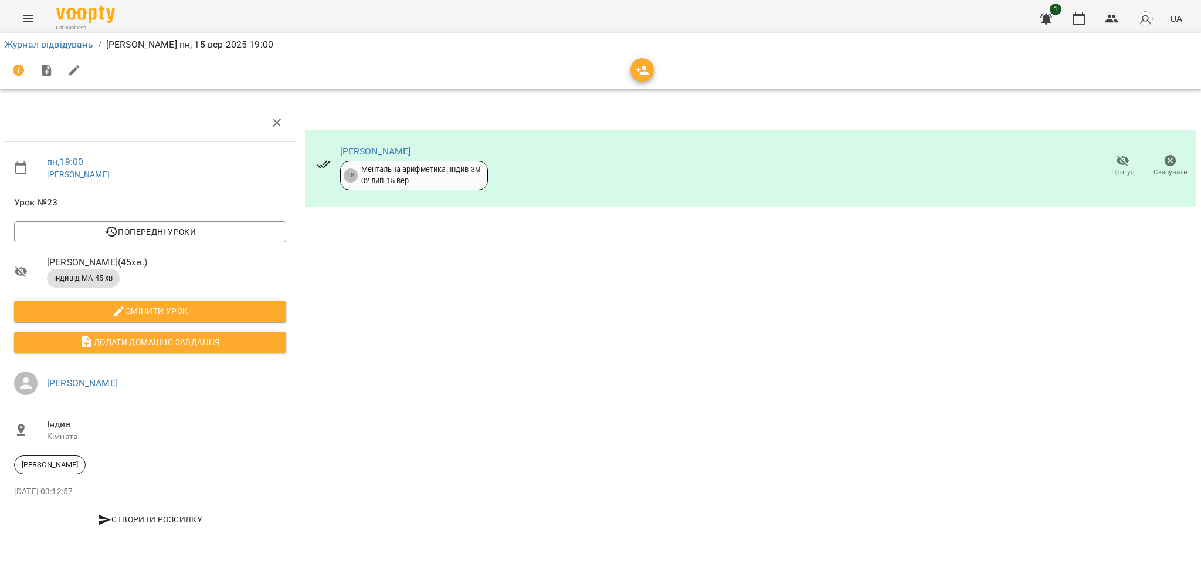
click at [33, 18] on icon "Menu" at bounding box center [28, 18] width 11 height 7
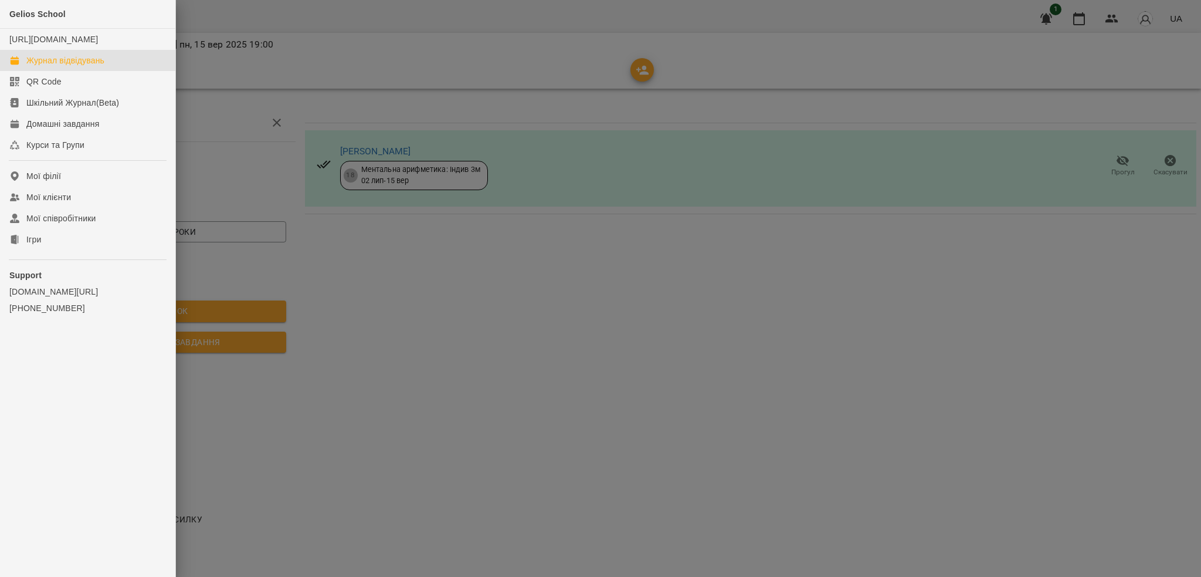
click at [101, 66] on div "Журнал відвідувань" at bounding box center [65, 61] width 78 height 12
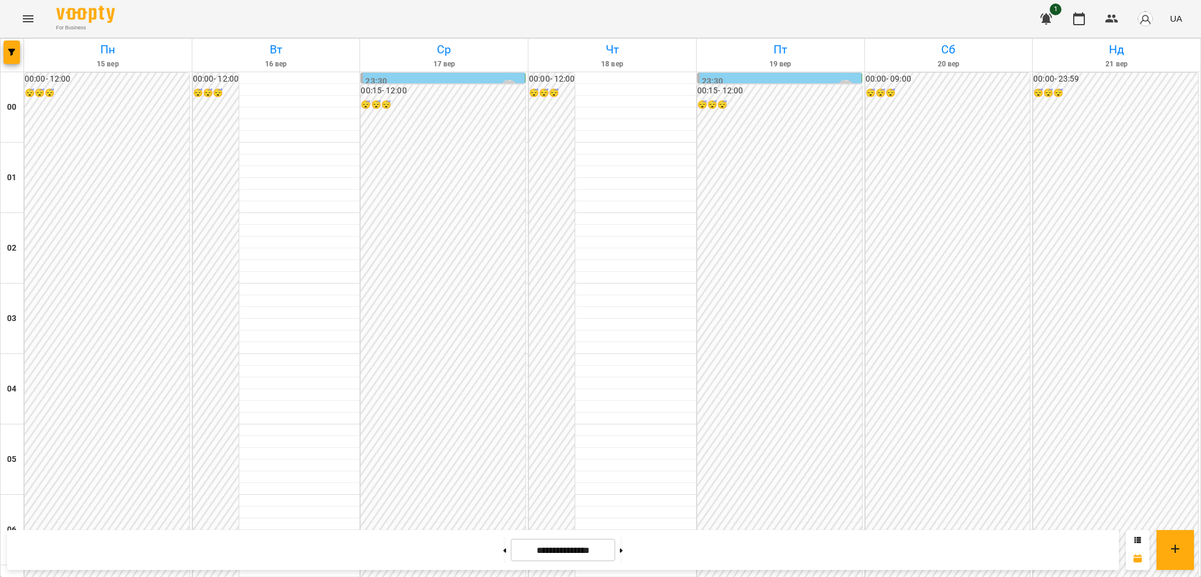
scroll to position [1237, 0]
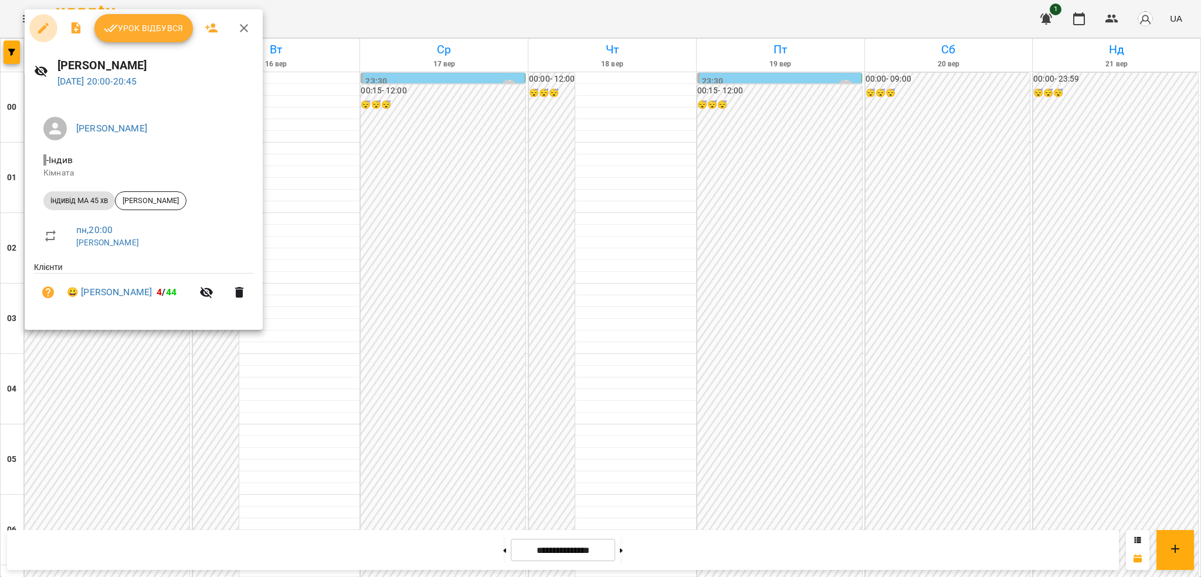
click at [36, 27] on icon "button" at bounding box center [43, 28] width 14 height 14
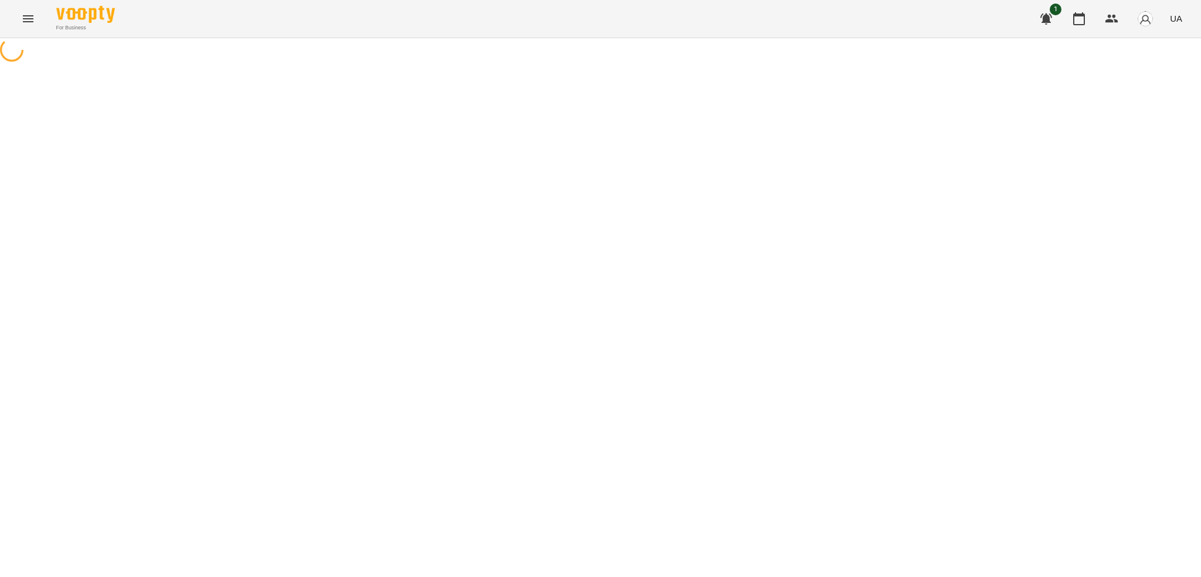
select select "**********"
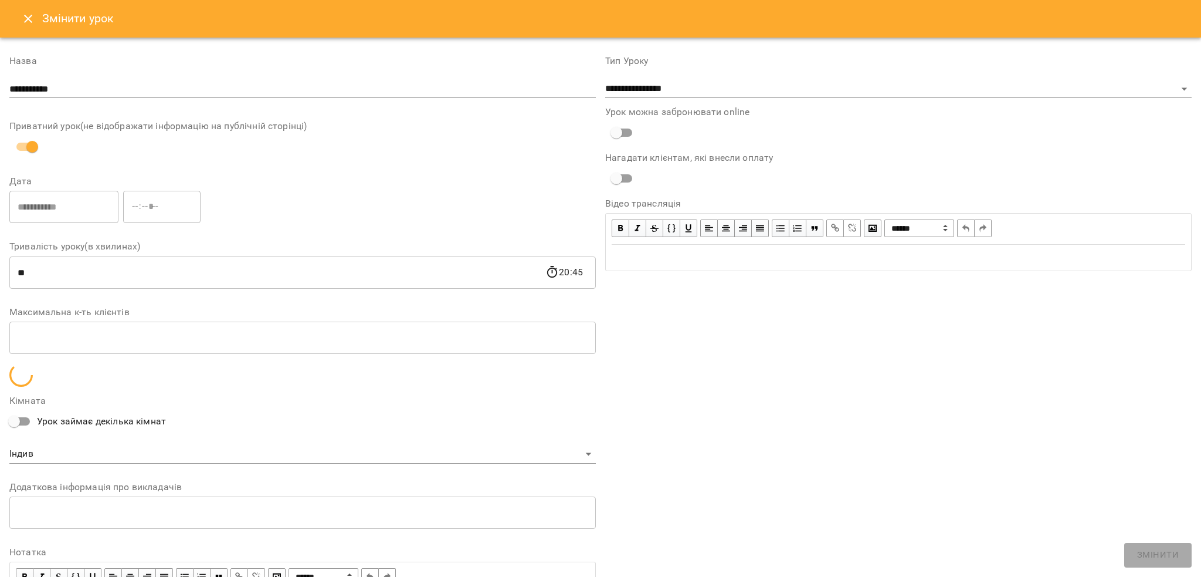
click at [29, 15] on icon "Close" at bounding box center [28, 19] width 14 height 14
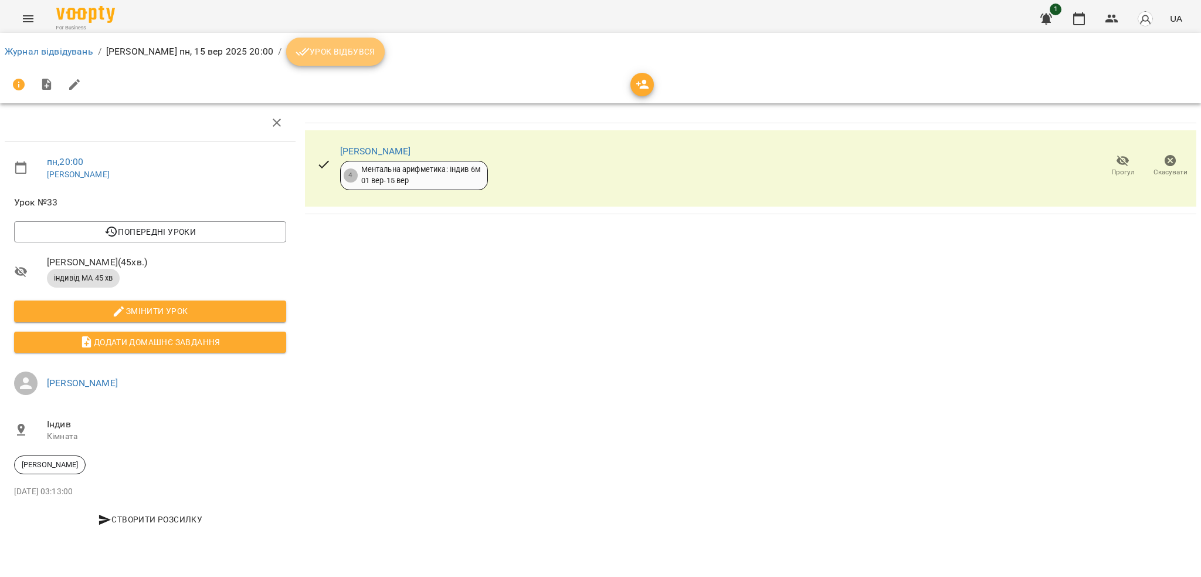
click at [350, 46] on span "Урок відбувся" at bounding box center [336, 52] width 80 height 14
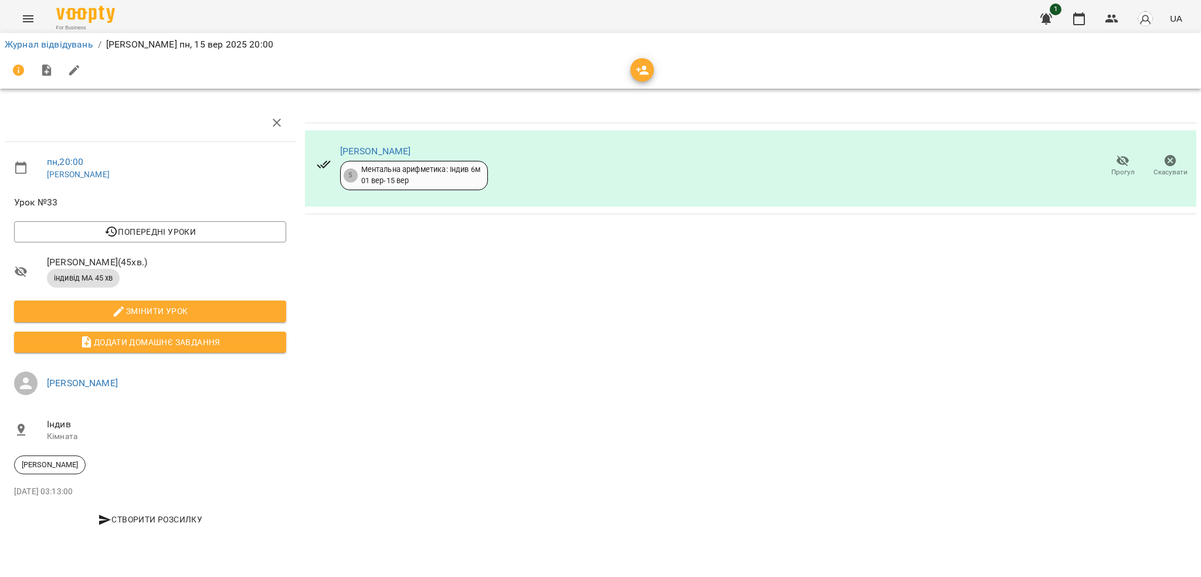
click at [33, 12] on icon "Menu" at bounding box center [28, 19] width 14 height 14
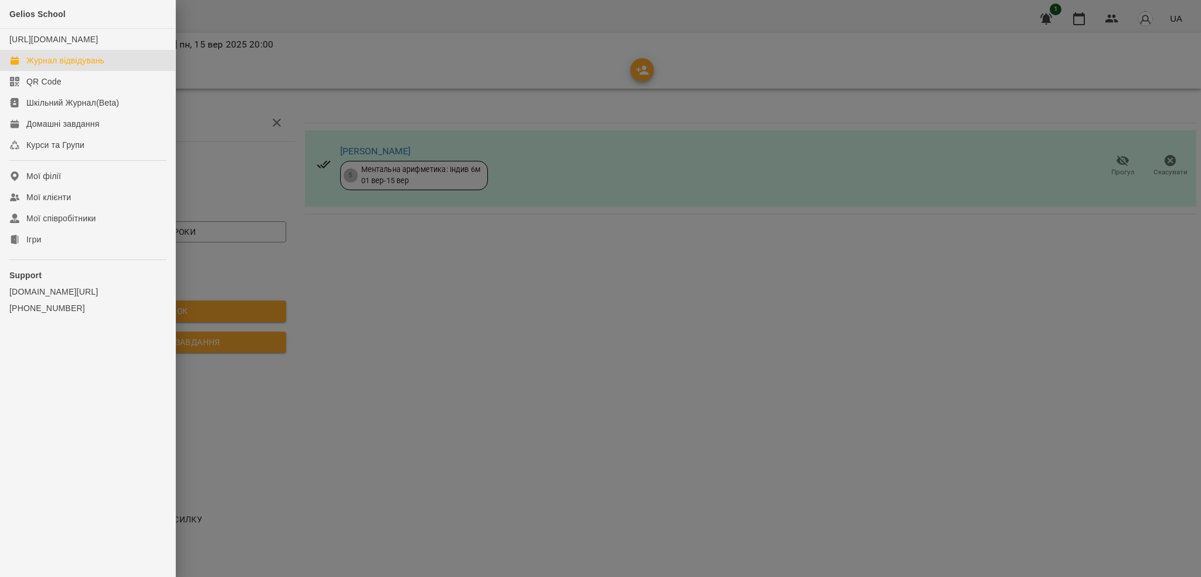
click at [100, 66] on div "Журнал відвідувань" at bounding box center [65, 61] width 78 height 12
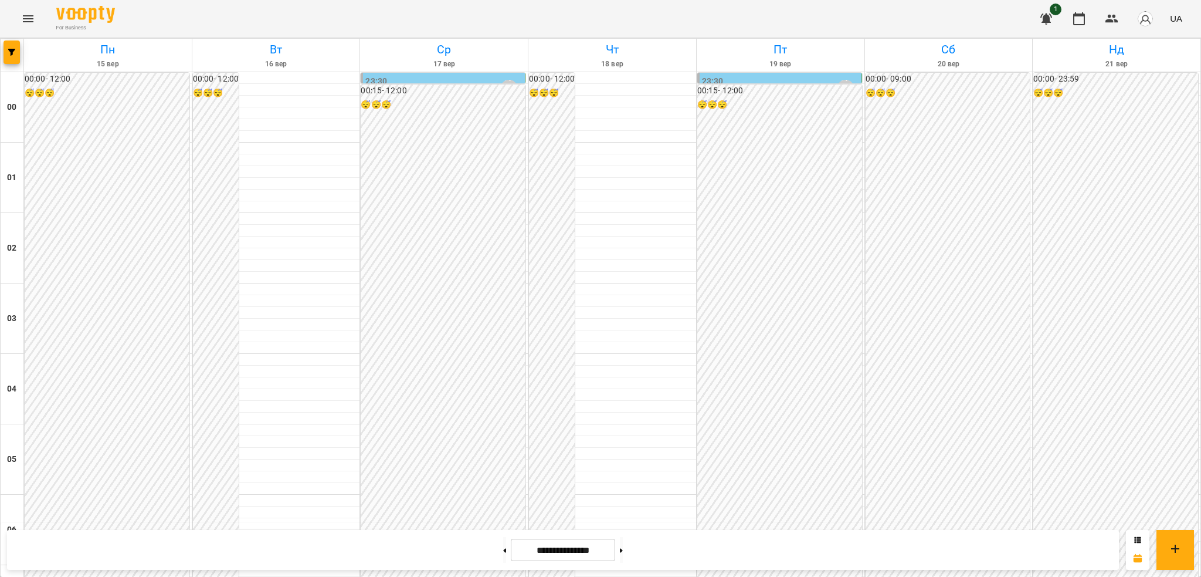
scroll to position [1184, 0]
click at [40, 15] on button "Menu" at bounding box center [28, 19] width 28 height 28
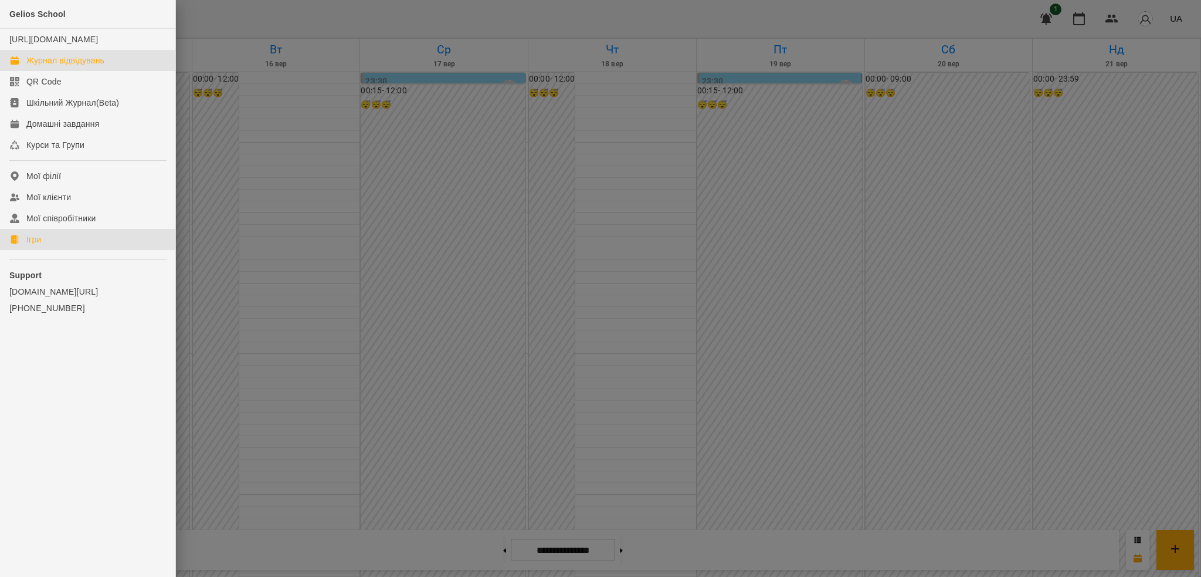
click at [36, 245] on div "Ігри" at bounding box center [33, 239] width 15 height 12
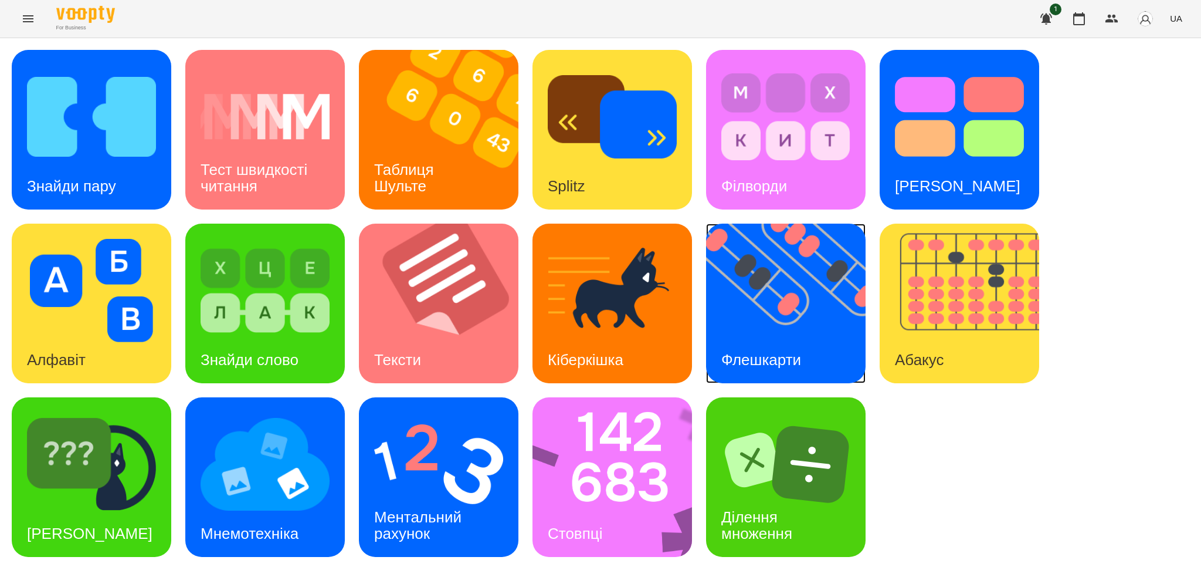
click at [781, 351] on h3 "Флешкарти" at bounding box center [762, 360] width 80 height 18
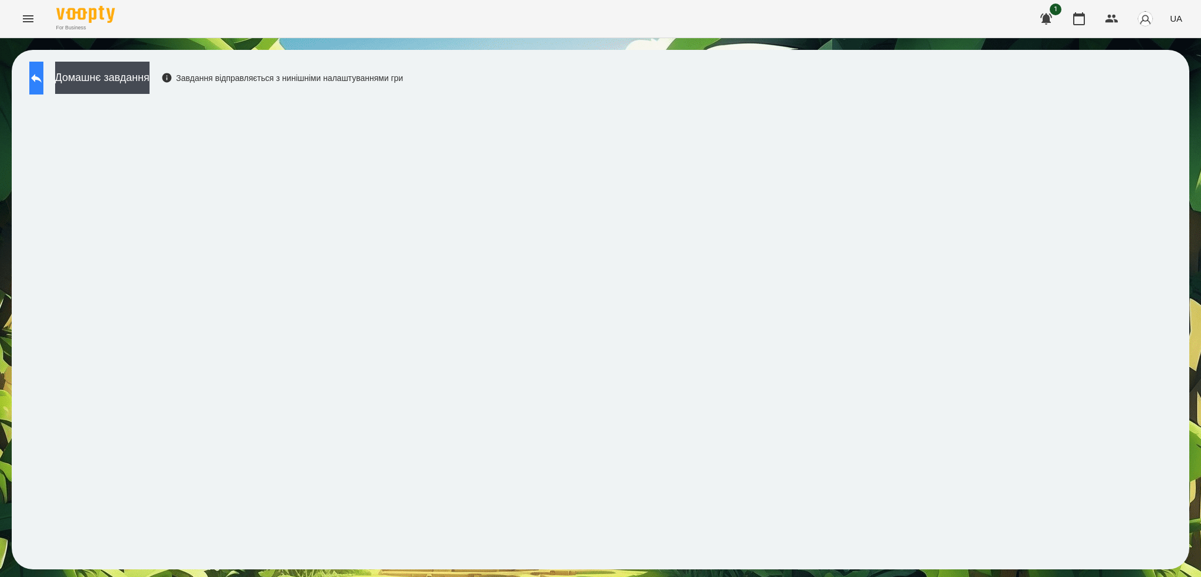
click at [33, 89] on button at bounding box center [36, 78] width 14 height 33
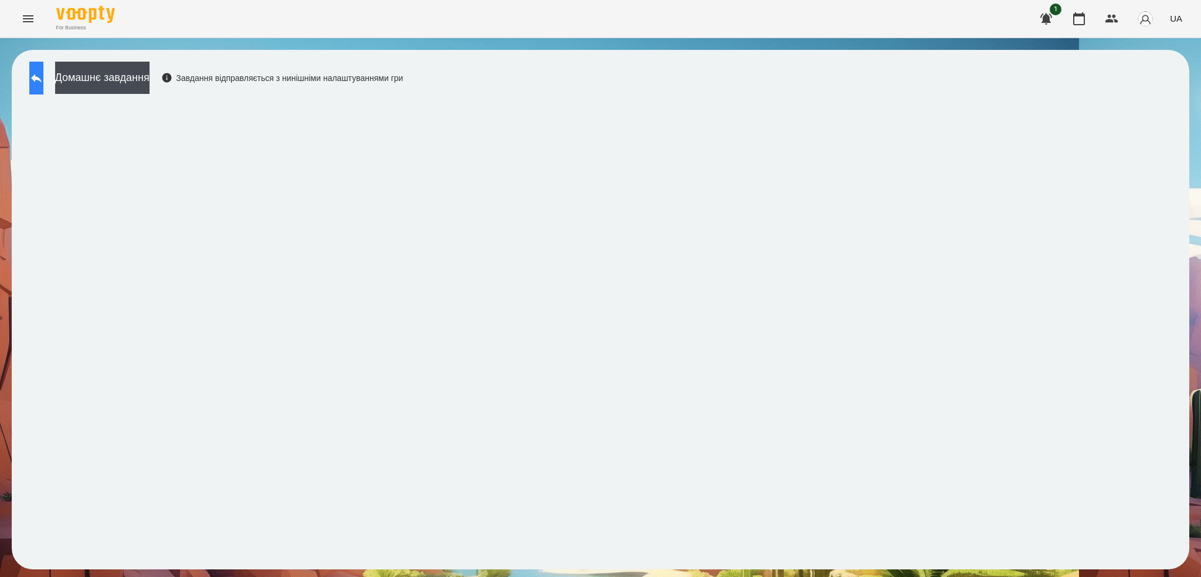
click at [43, 92] on button at bounding box center [36, 78] width 14 height 33
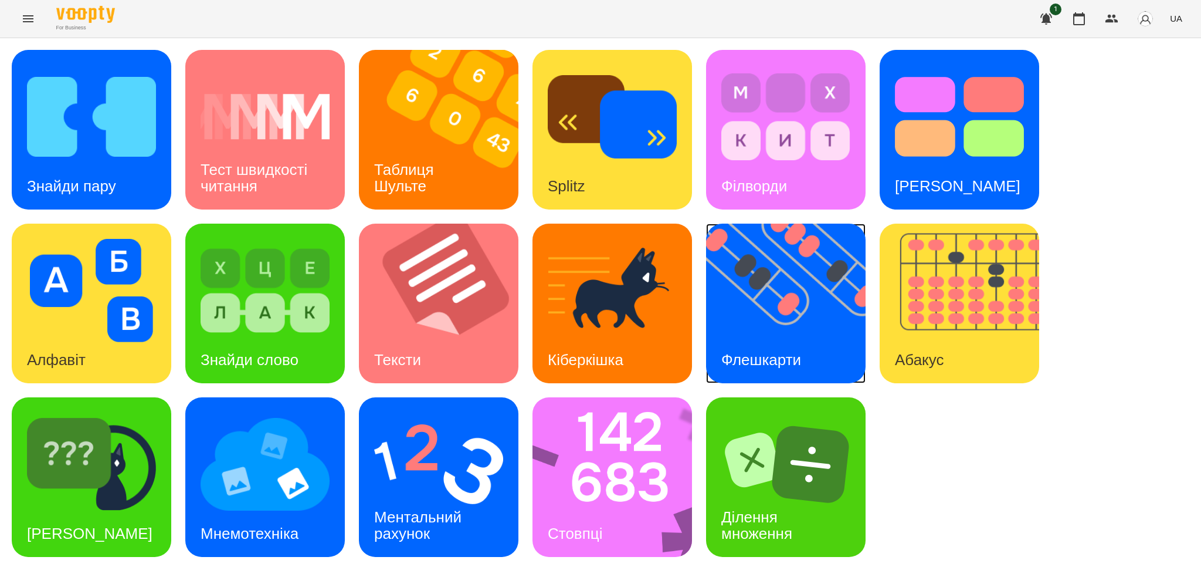
click at [802, 316] on img at bounding box center [793, 304] width 174 height 160
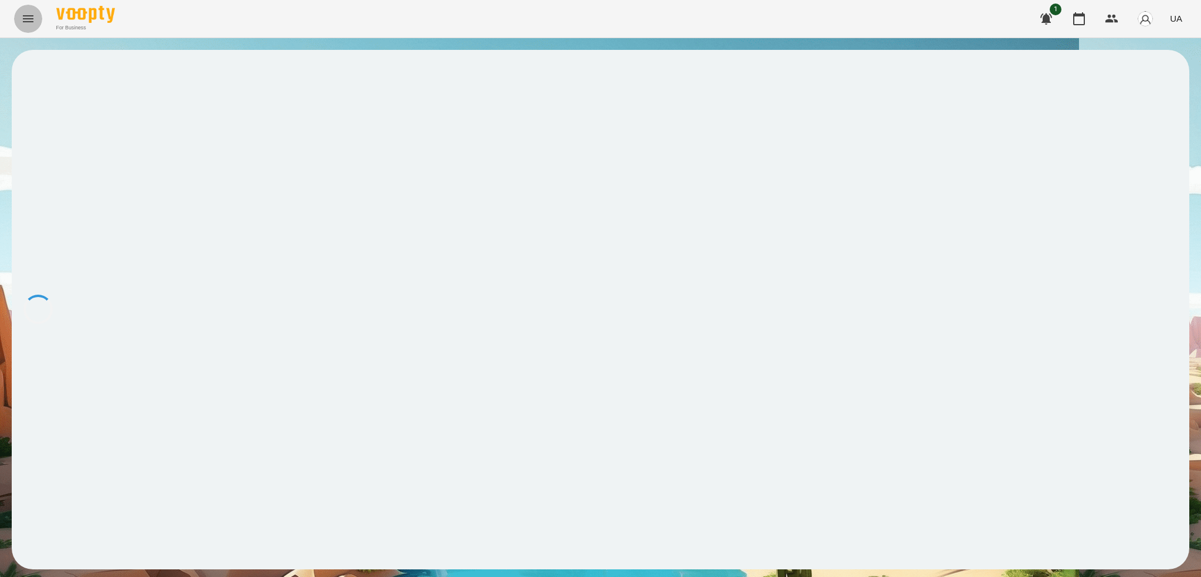
click at [28, 22] on icon "Menu" at bounding box center [28, 18] width 11 height 7
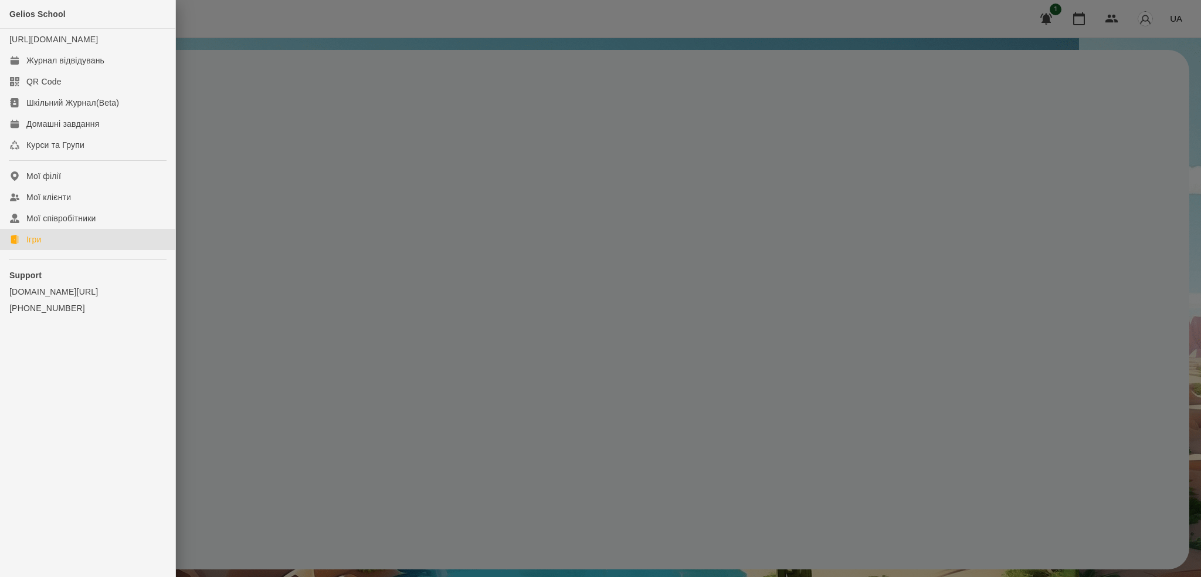
click at [40, 245] on div "Ігри" at bounding box center [33, 239] width 15 height 12
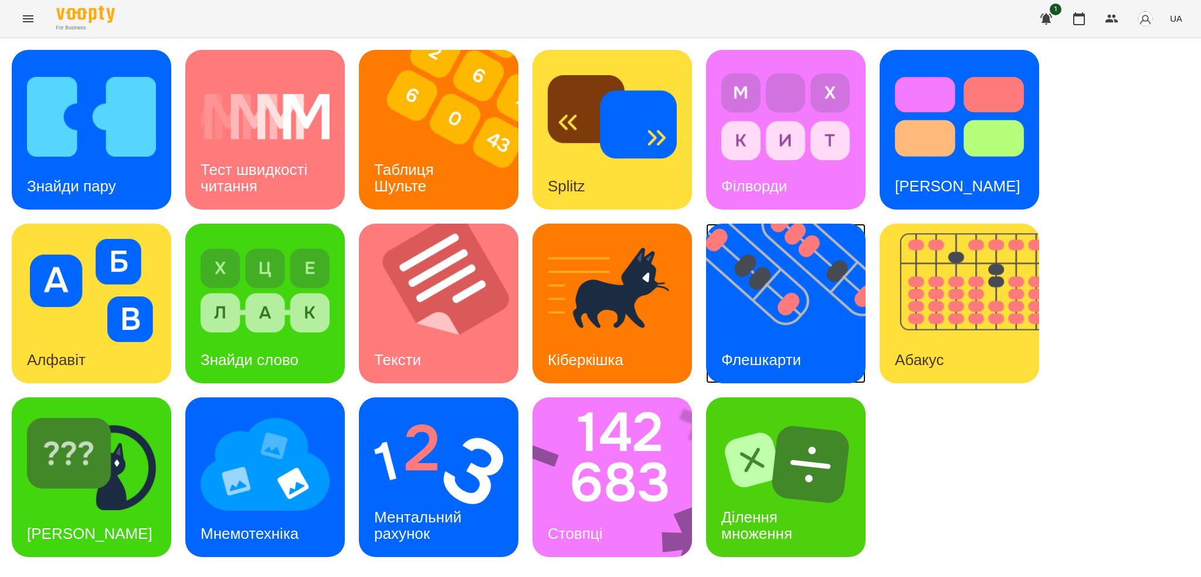
click at [790, 331] on img at bounding box center [793, 304] width 174 height 160
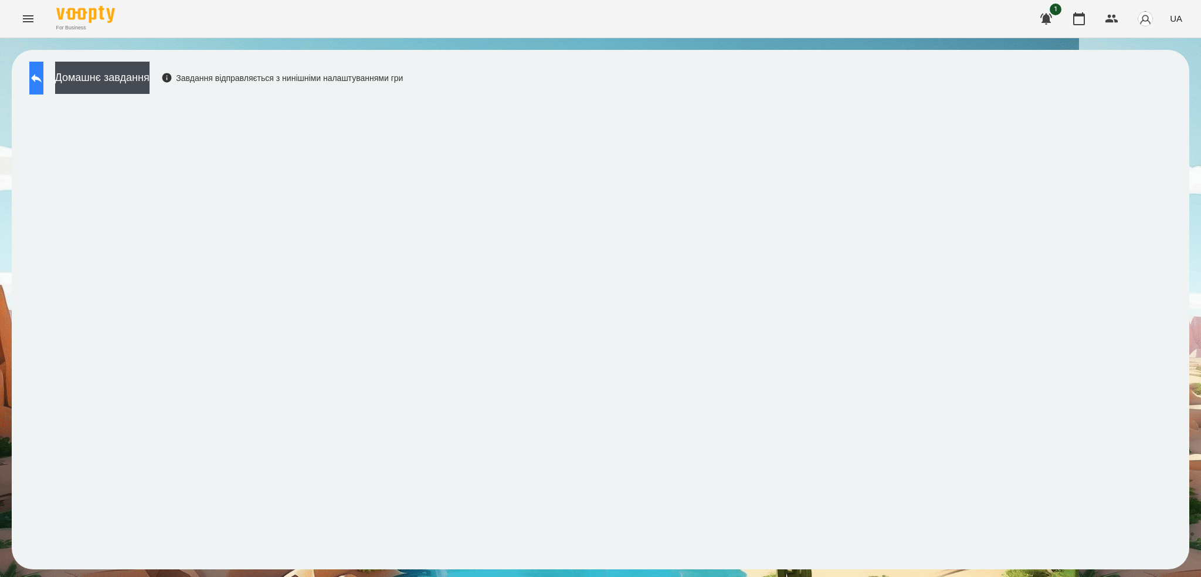
click at [43, 74] on icon at bounding box center [36, 78] width 14 height 14
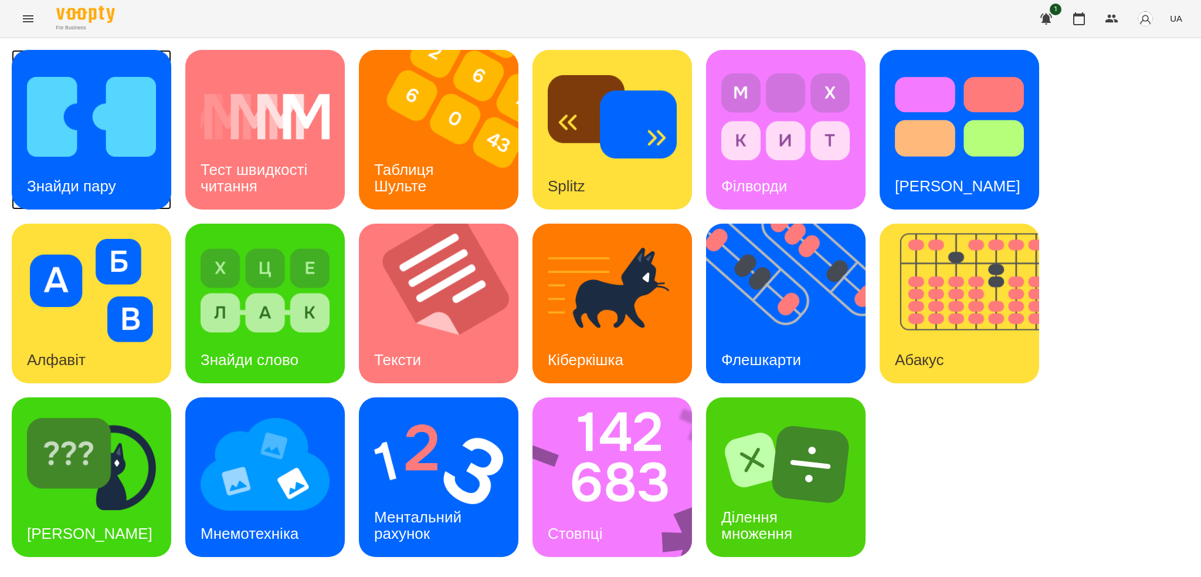
click at [120, 184] on div "Знайди пару" at bounding box center [72, 186] width 120 height 46
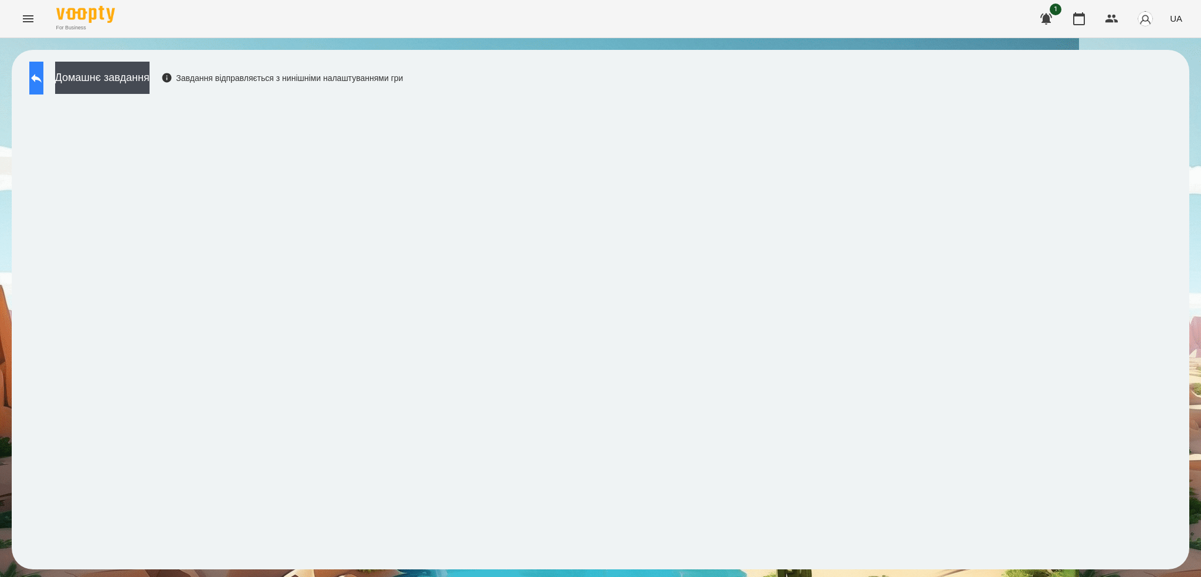
click at [43, 87] on button at bounding box center [36, 78] width 14 height 33
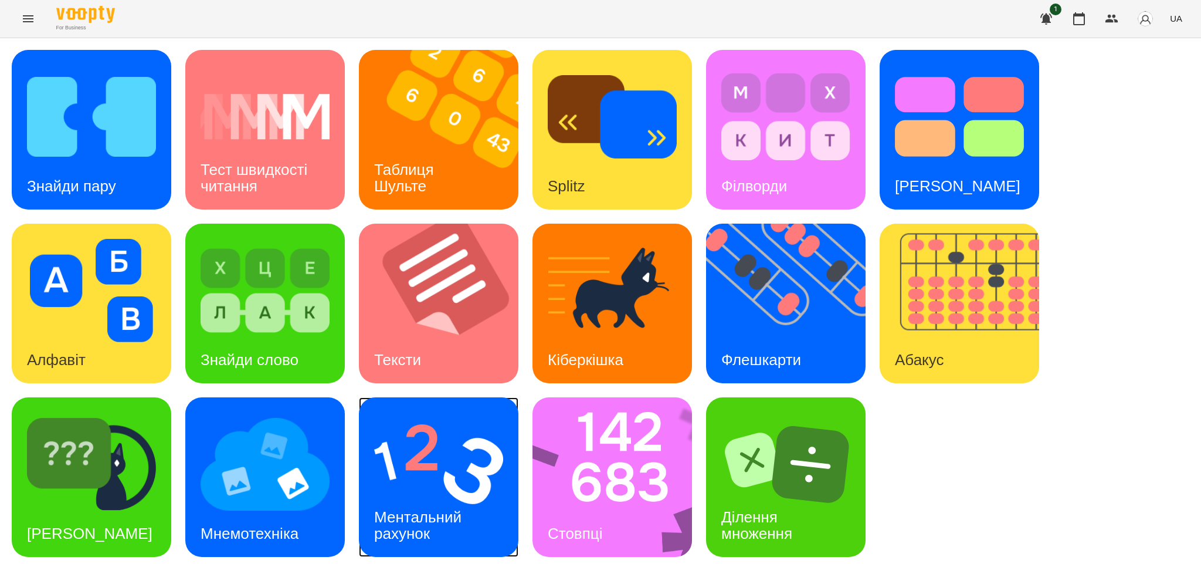
click at [455, 480] on img at bounding box center [438, 463] width 129 height 103
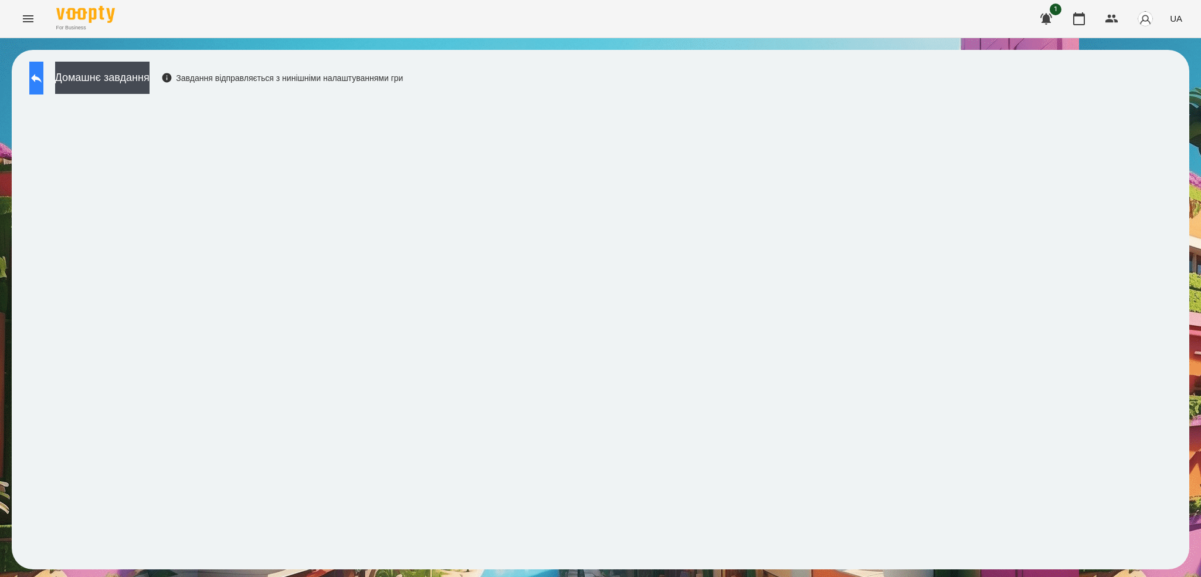
click at [43, 77] on icon at bounding box center [36, 78] width 14 height 14
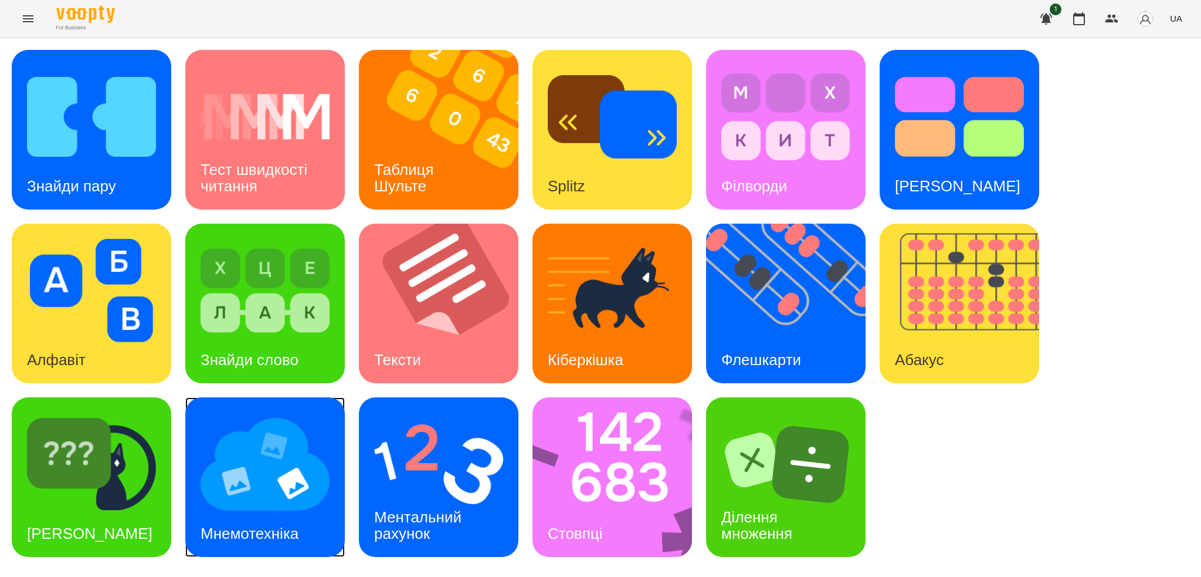
click at [222, 510] on div "Мнемотехніка" at bounding box center [249, 533] width 128 height 46
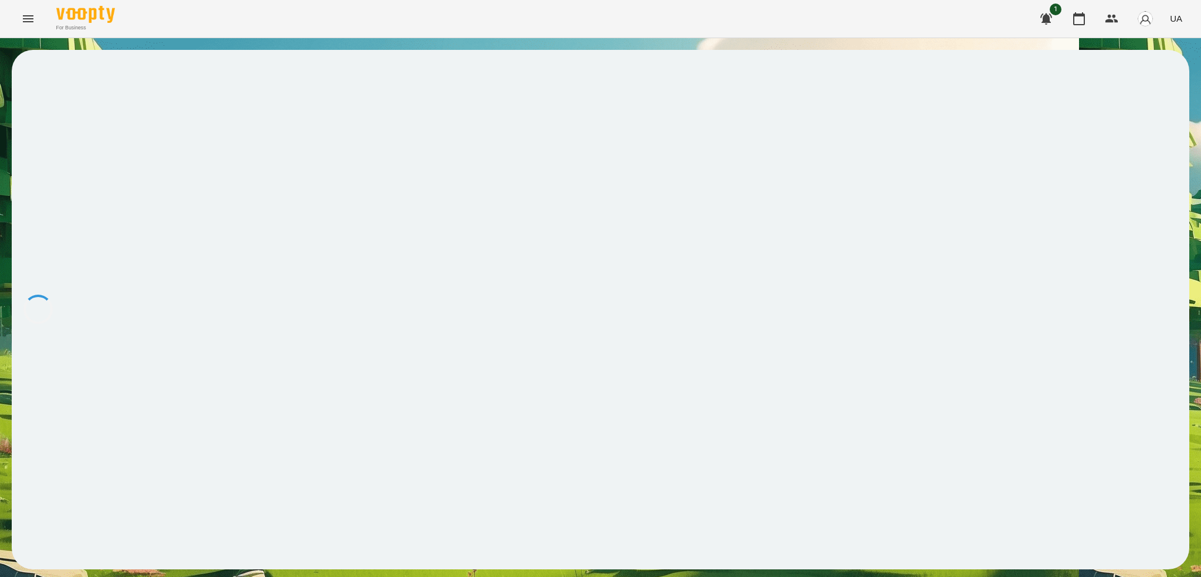
click at [22, 19] on icon "Menu" at bounding box center [28, 19] width 14 height 14
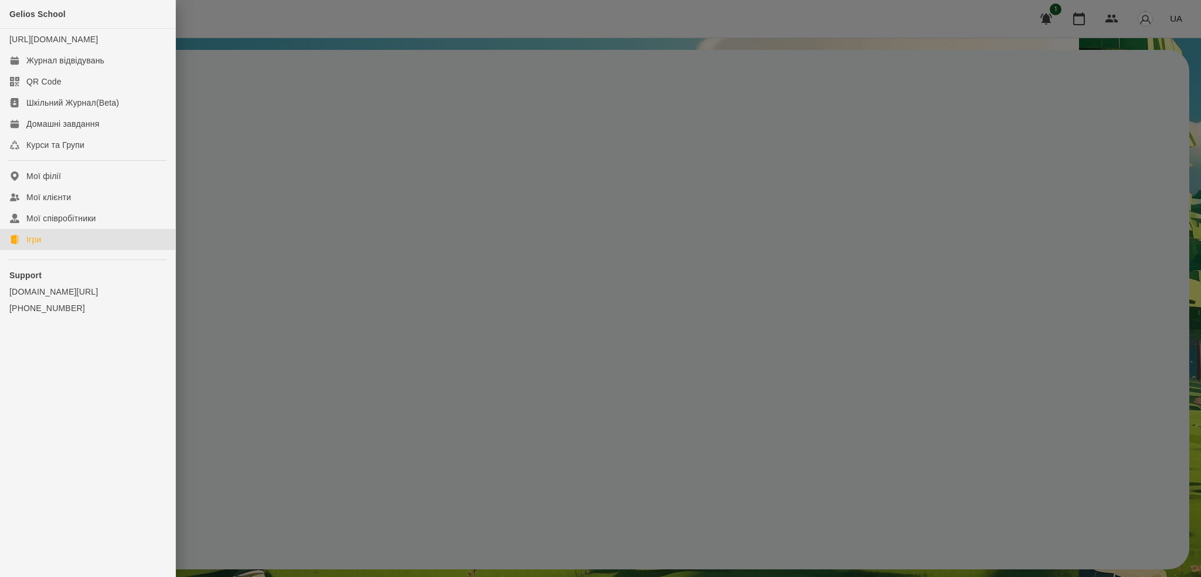
click at [42, 250] on link "Ігри" at bounding box center [87, 239] width 175 height 21
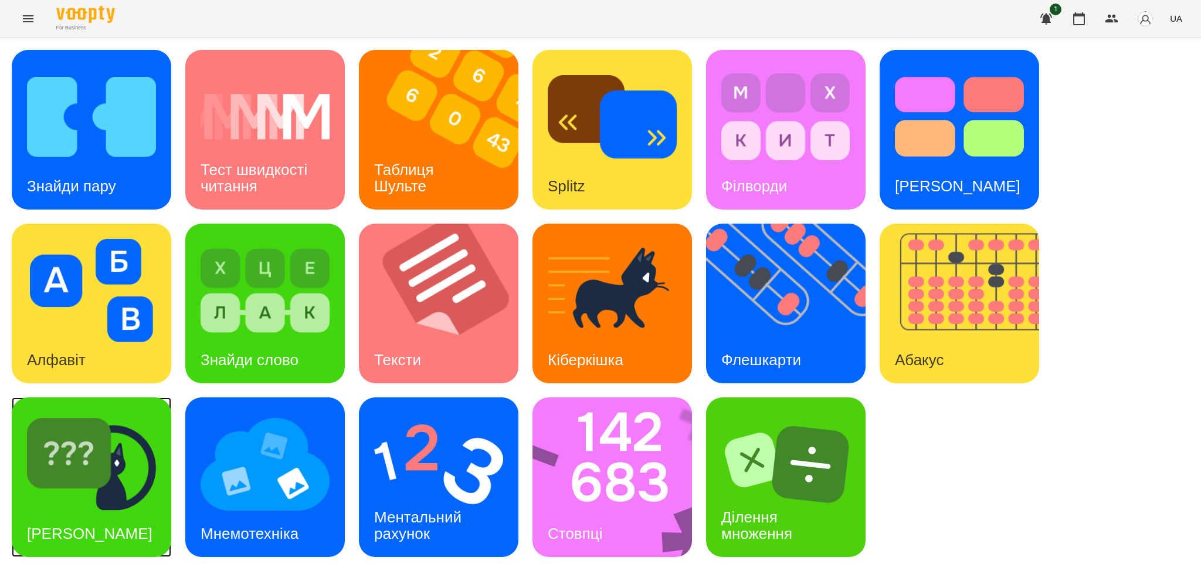
click at [115, 510] on div "Знайди Кіберкішку" at bounding box center [90, 533] width 156 height 46
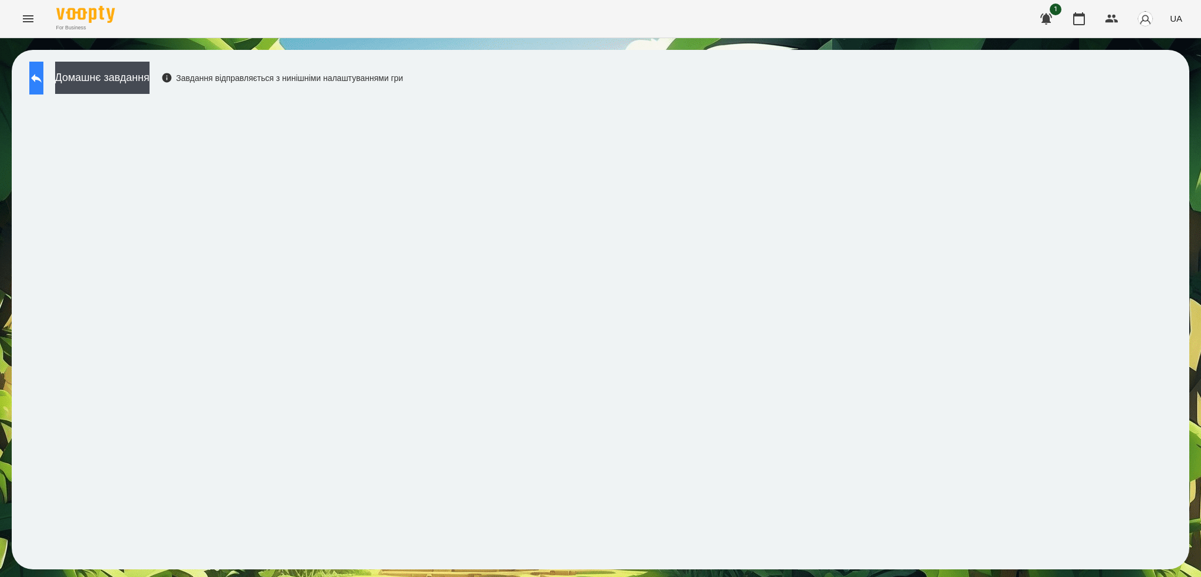
click at [40, 76] on icon at bounding box center [36, 78] width 14 height 14
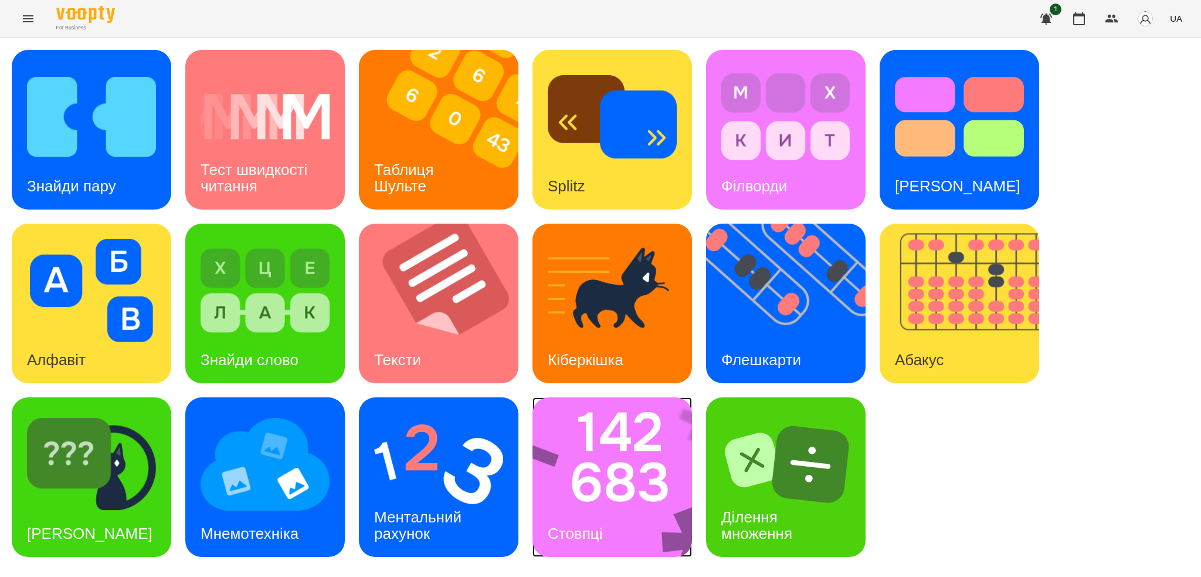
click at [604, 422] on img at bounding box center [620, 477] width 175 height 160
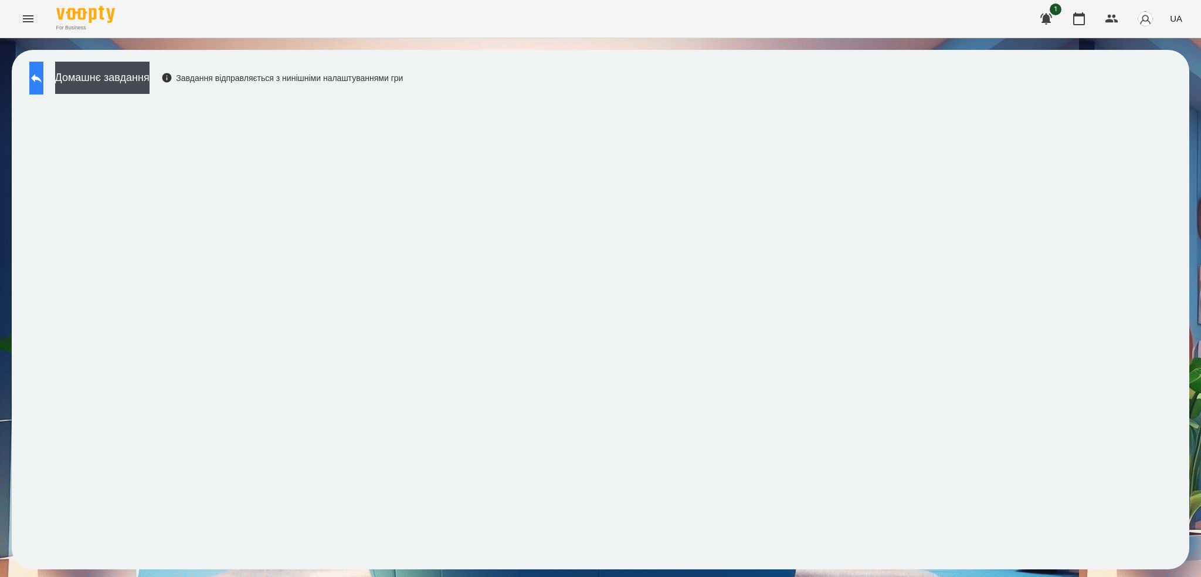
click at [43, 72] on icon at bounding box center [36, 78] width 14 height 14
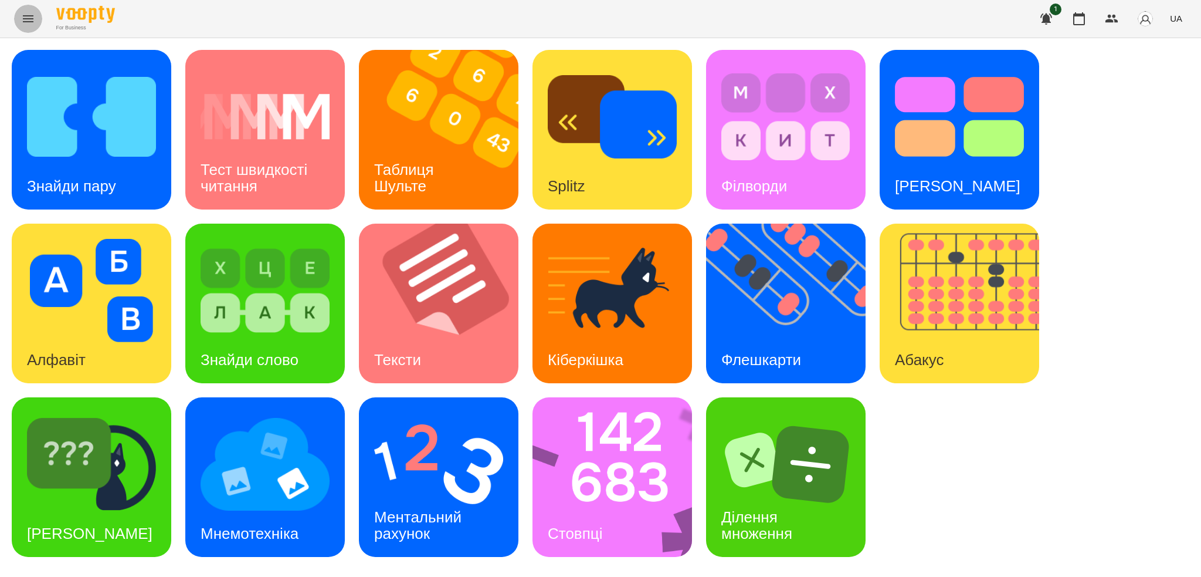
click at [34, 19] on icon "Menu" at bounding box center [28, 19] width 14 height 14
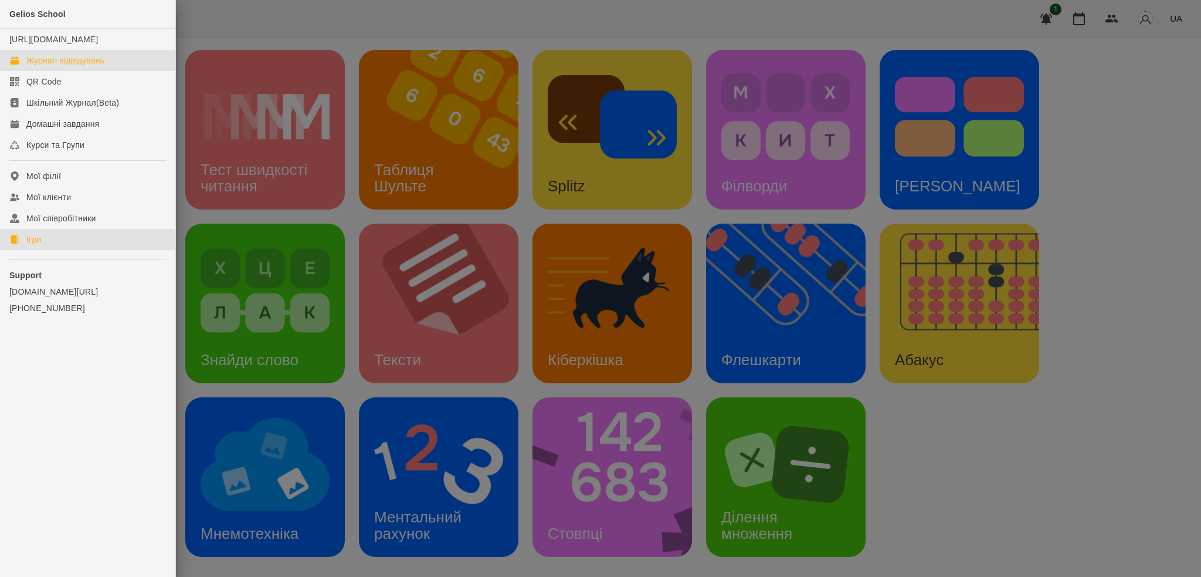
click at [64, 66] on div "Журнал відвідувань" at bounding box center [65, 61] width 78 height 12
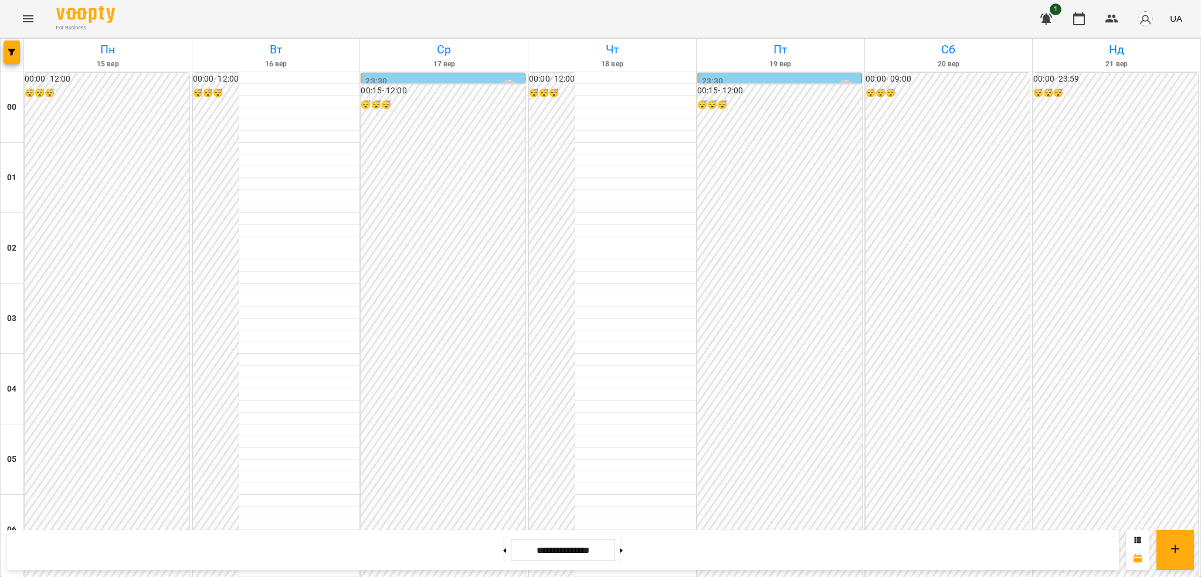
scroll to position [1237, 0]
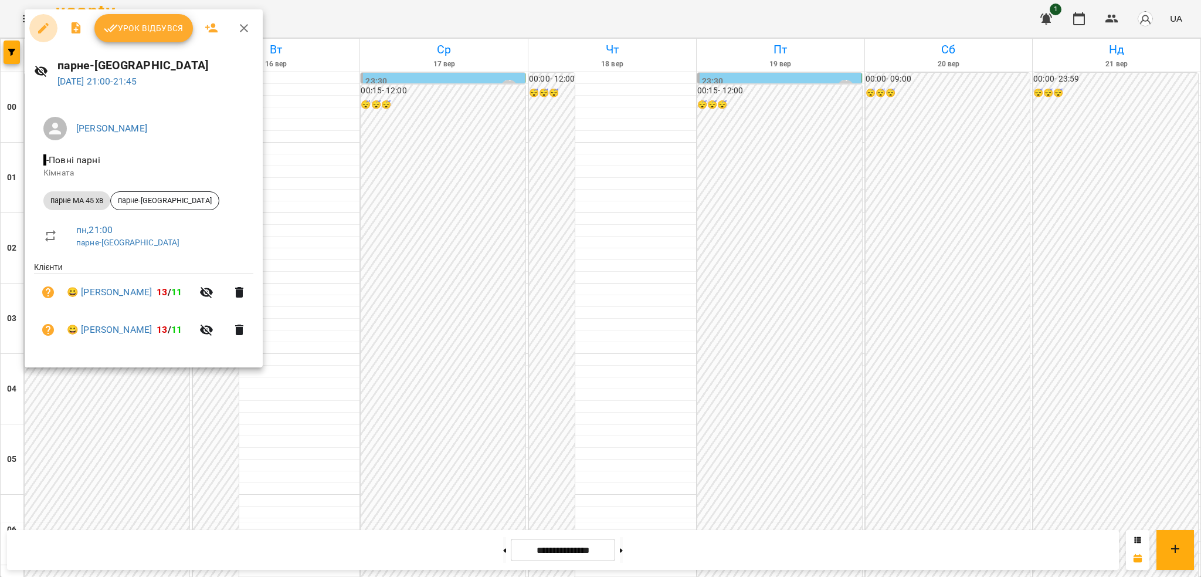
click at [46, 27] on icon "button" at bounding box center [43, 28] width 11 height 11
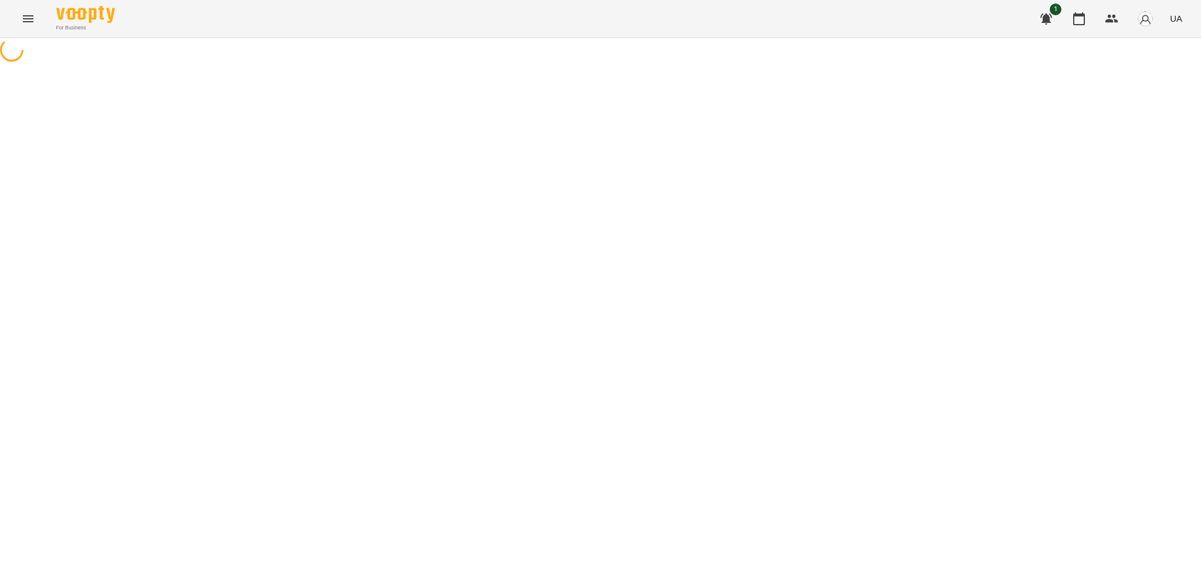
select select "**********"
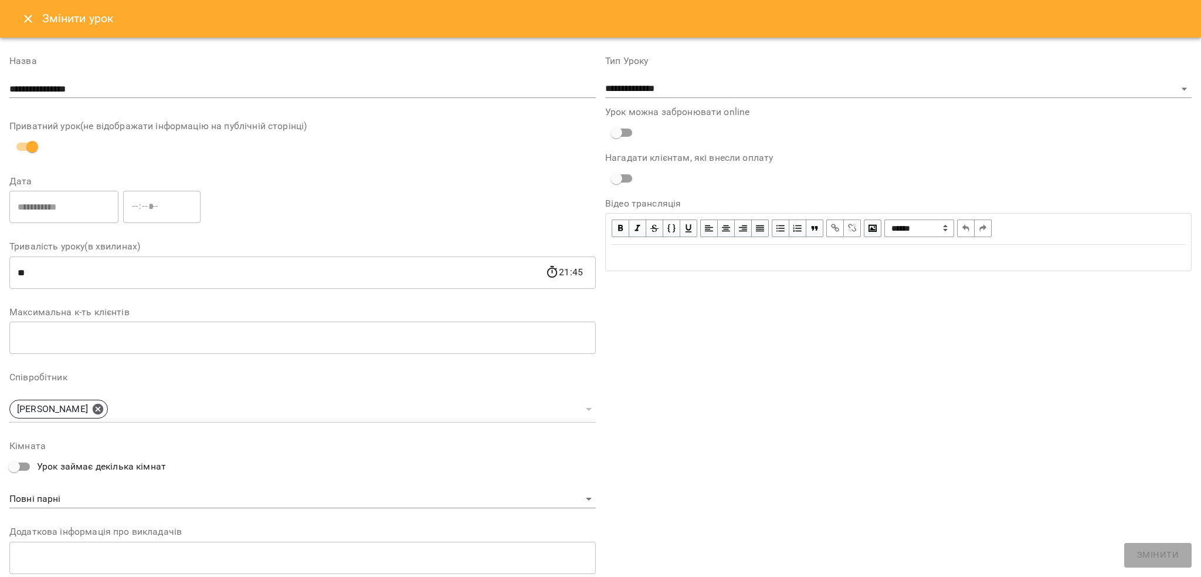
click at [23, 25] on icon "Close" at bounding box center [28, 19] width 14 height 14
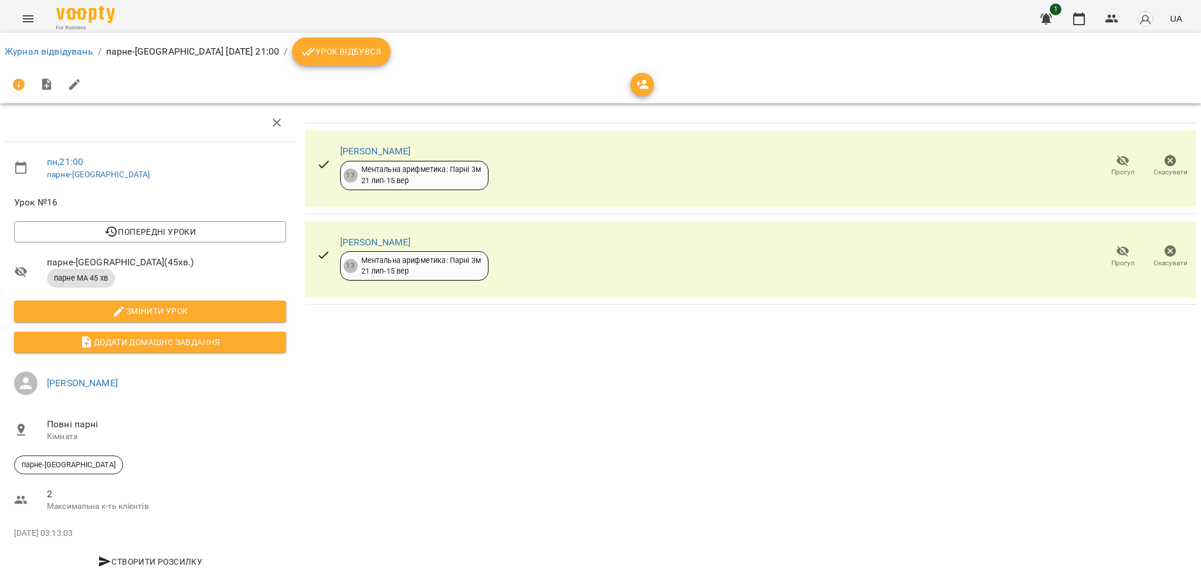
click at [357, 57] on span "Урок відбувся" at bounding box center [342, 52] width 80 height 14
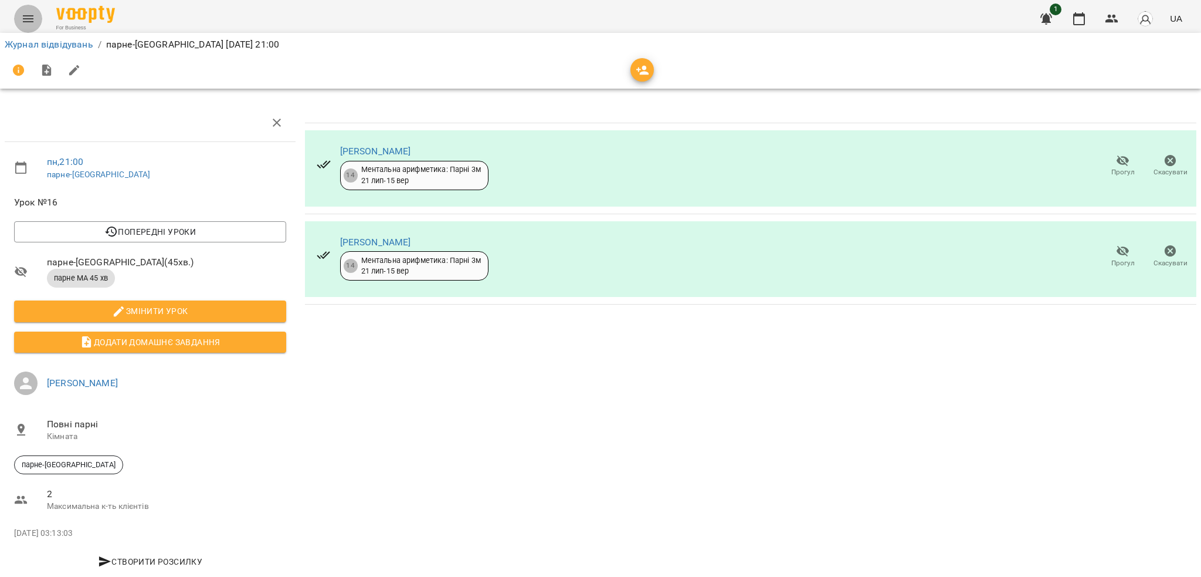
click at [21, 18] on icon "Menu" at bounding box center [28, 19] width 14 height 14
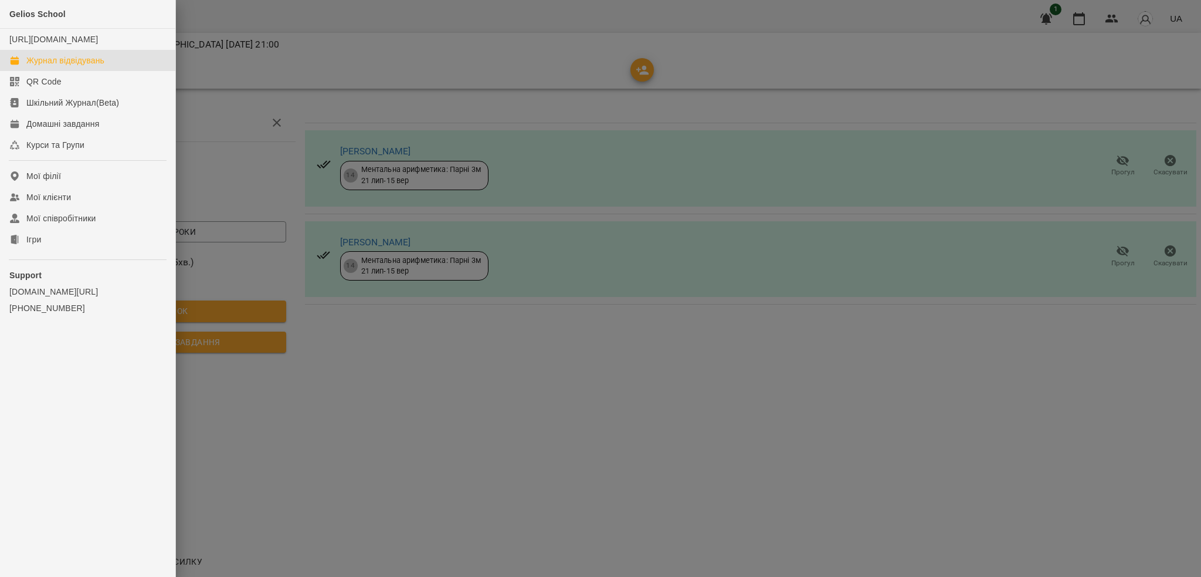
click at [69, 71] on link "Журнал відвідувань" at bounding box center [87, 60] width 175 height 21
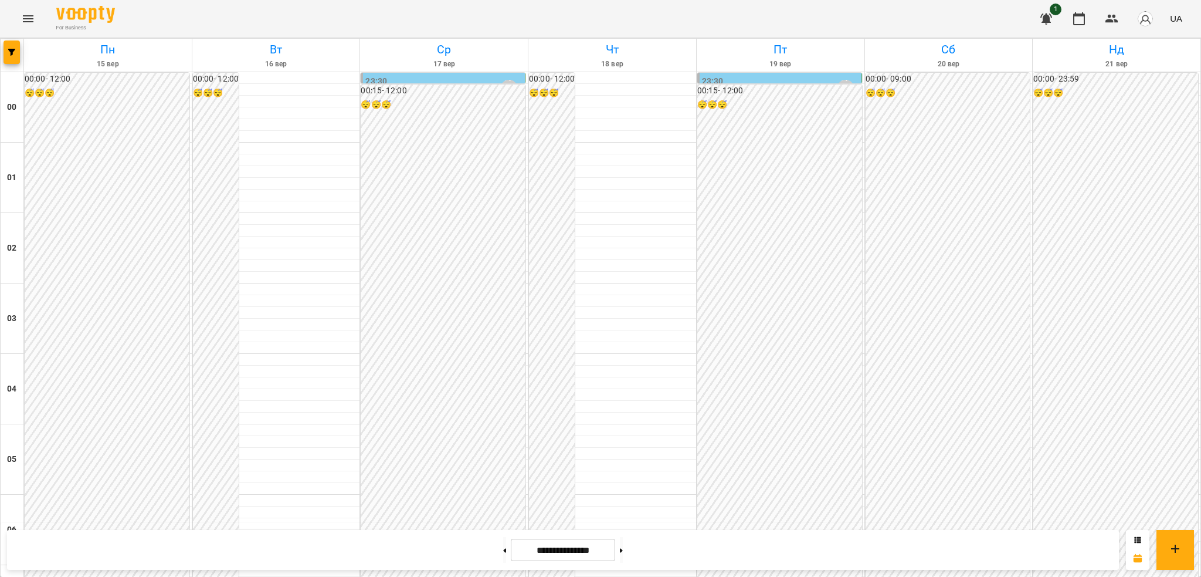
scroll to position [1237, 0]
click at [503, 544] on button at bounding box center [504, 550] width 3 height 26
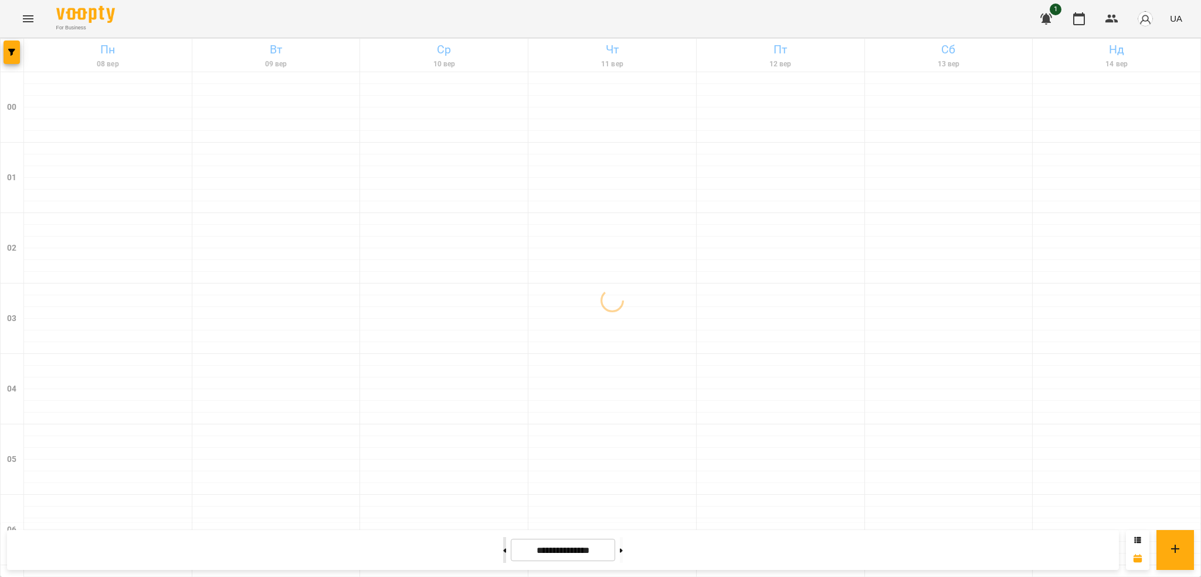
click at [503, 544] on button at bounding box center [504, 550] width 3 height 26
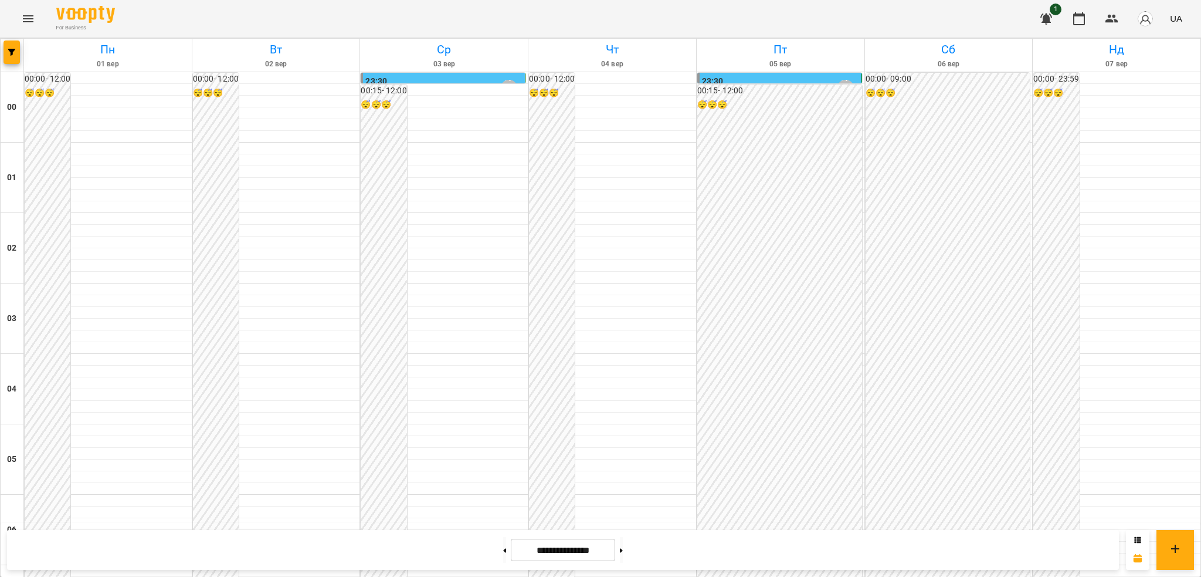
scroll to position [650, 0]
click at [623, 545] on button at bounding box center [621, 550] width 3 height 26
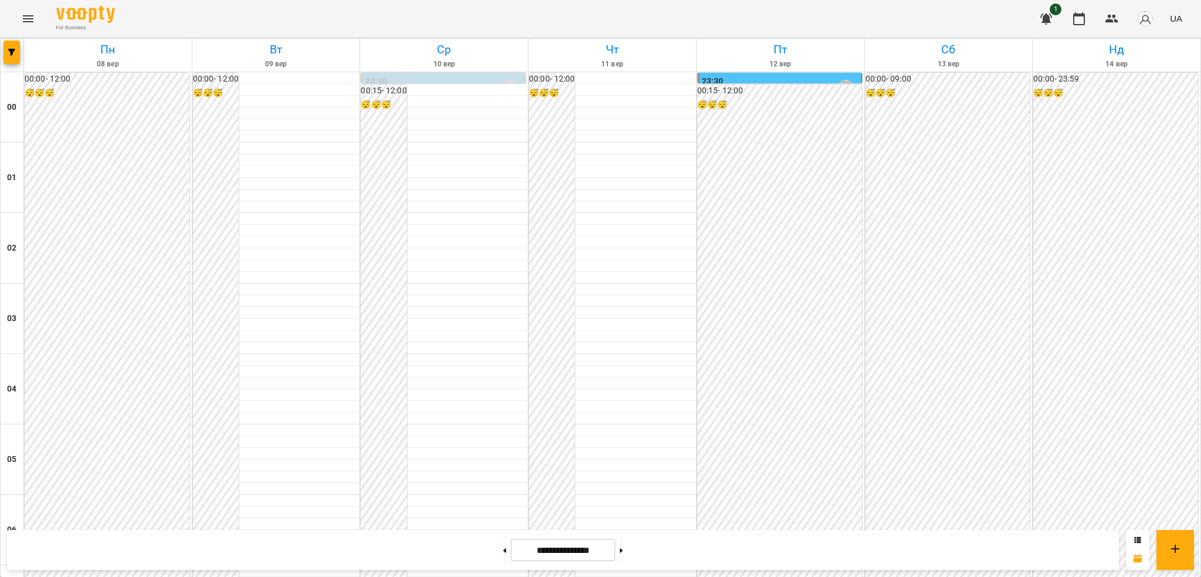
scroll to position [564, 0]
click at [623, 549] on button at bounding box center [621, 550] width 3 height 26
type input "**********"
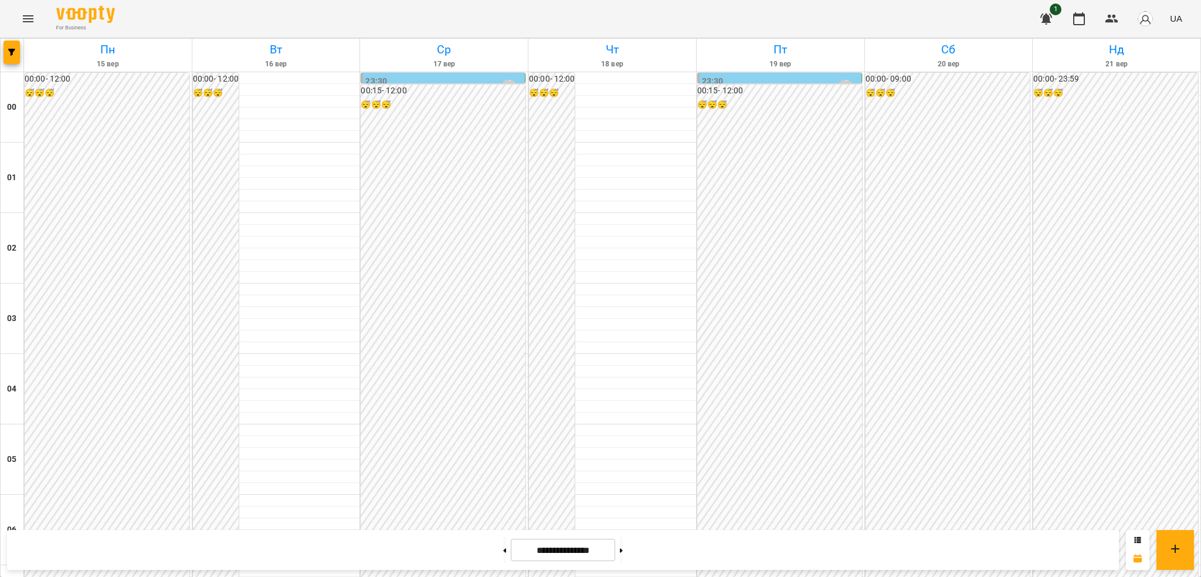
scroll to position [1237, 0]
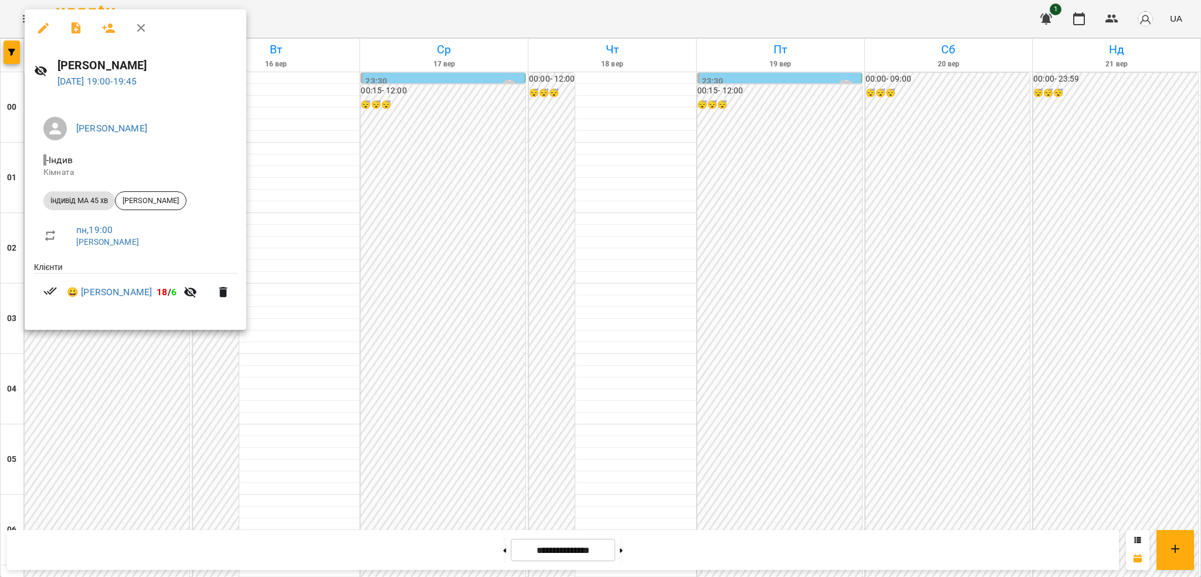
click at [43, 26] on icon "button" at bounding box center [43, 28] width 14 height 14
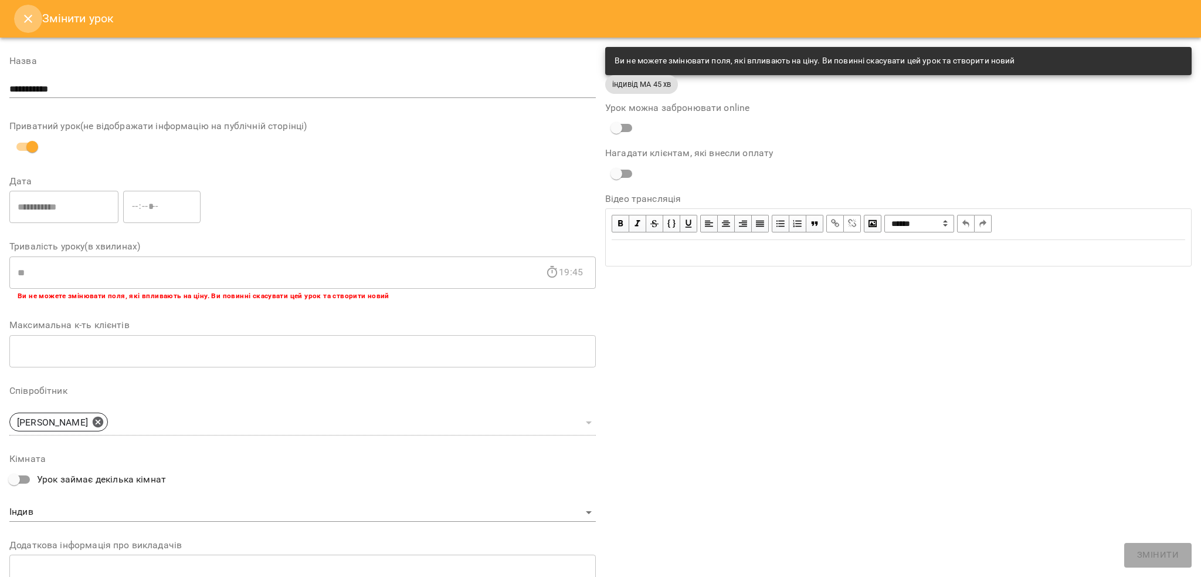
click at [25, 15] on icon "Close" at bounding box center [28, 19] width 8 height 8
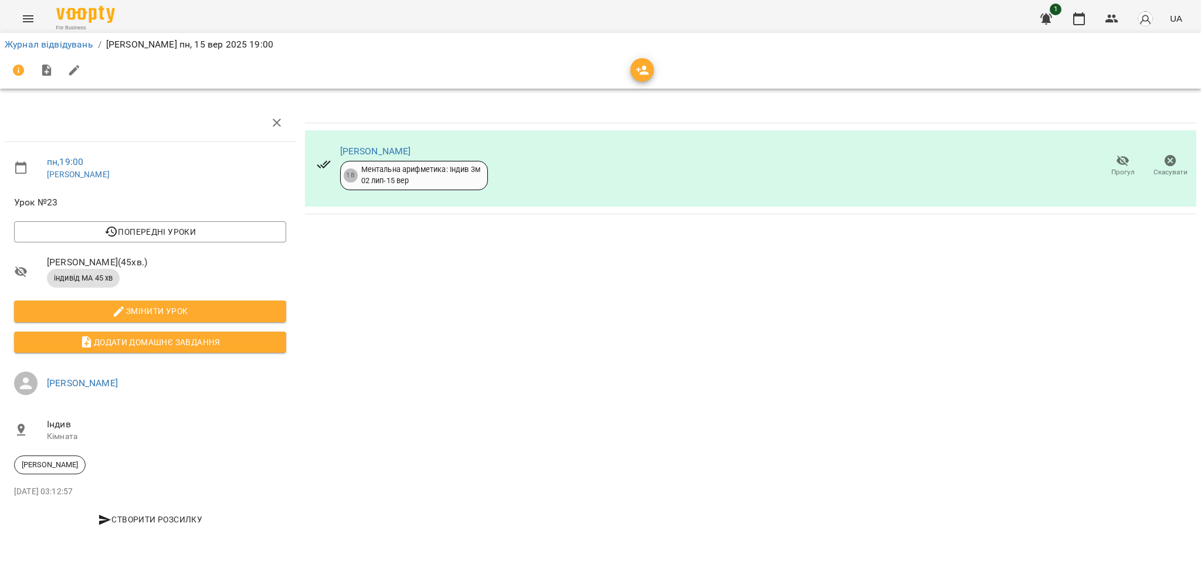
click at [1120, 165] on icon "button" at bounding box center [1123, 161] width 14 height 14
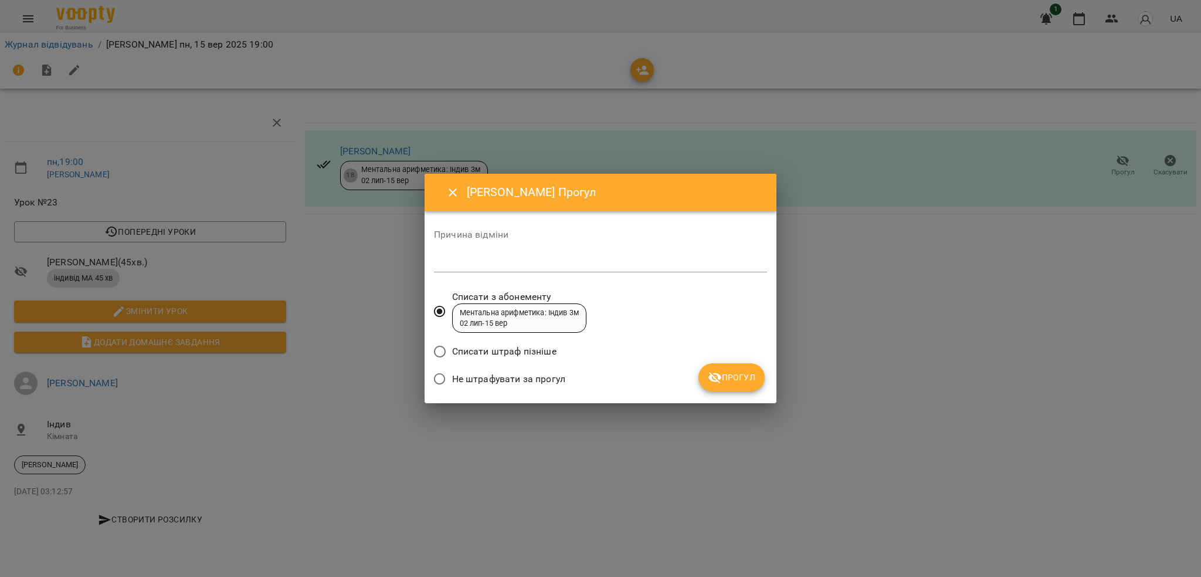
click at [458, 255] on div "*" at bounding box center [600, 262] width 333 height 19
click at [467, 262] on textarea "**********" at bounding box center [600, 262] width 333 height 11
type textarea "**********"
click at [734, 381] on span "Прогул" at bounding box center [732, 377] width 48 height 14
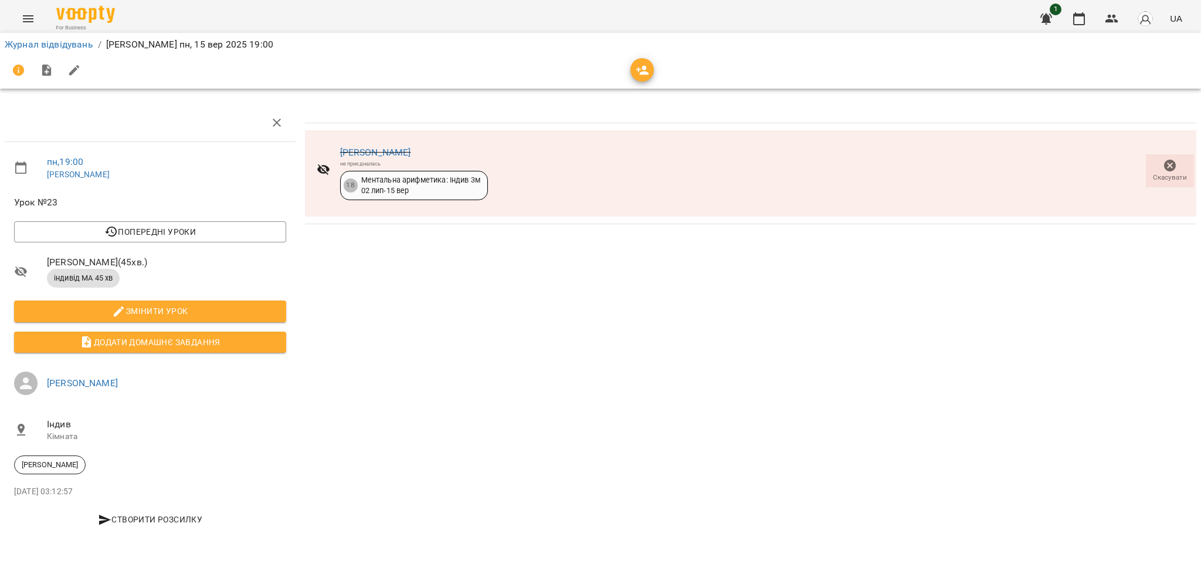
click at [29, 16] on icon "Menu" at bounding box center [28, 18] width 11 height 7
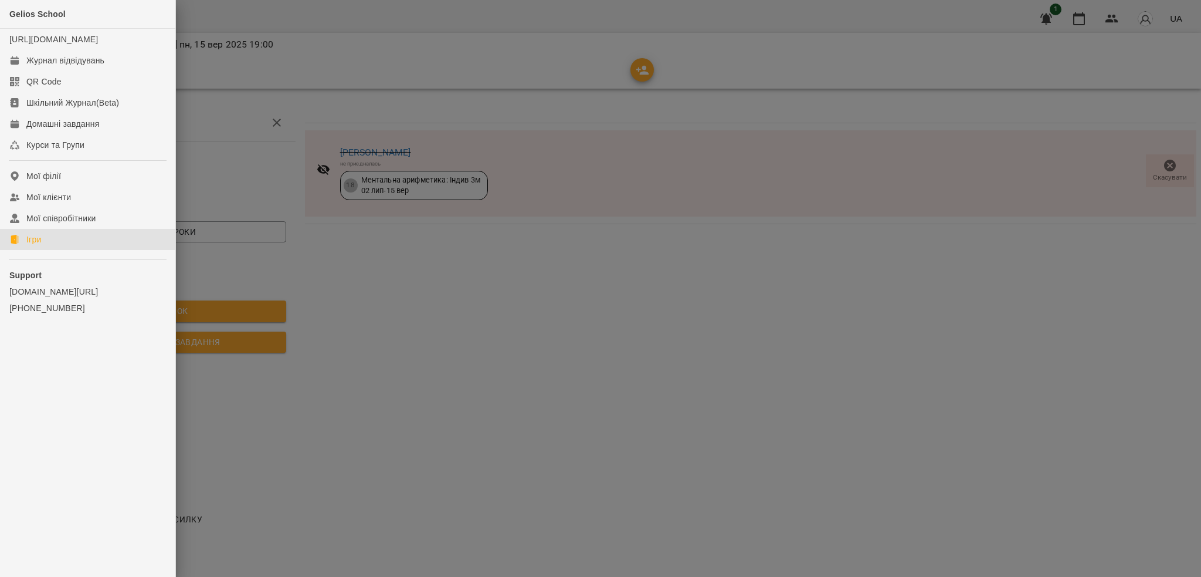
click at [39, 245] on div "Ігри" at bounding box center [33, 239] width 15 height 12
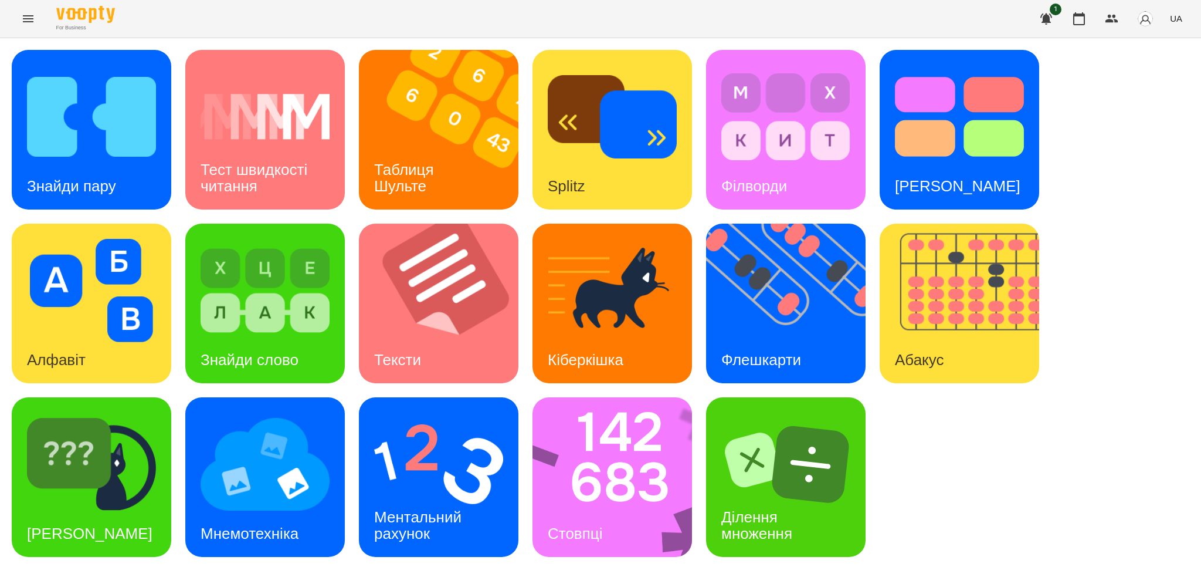
click at [30, 18] on icon "Menu" at bounding box center [28, 18] width 11 height 7
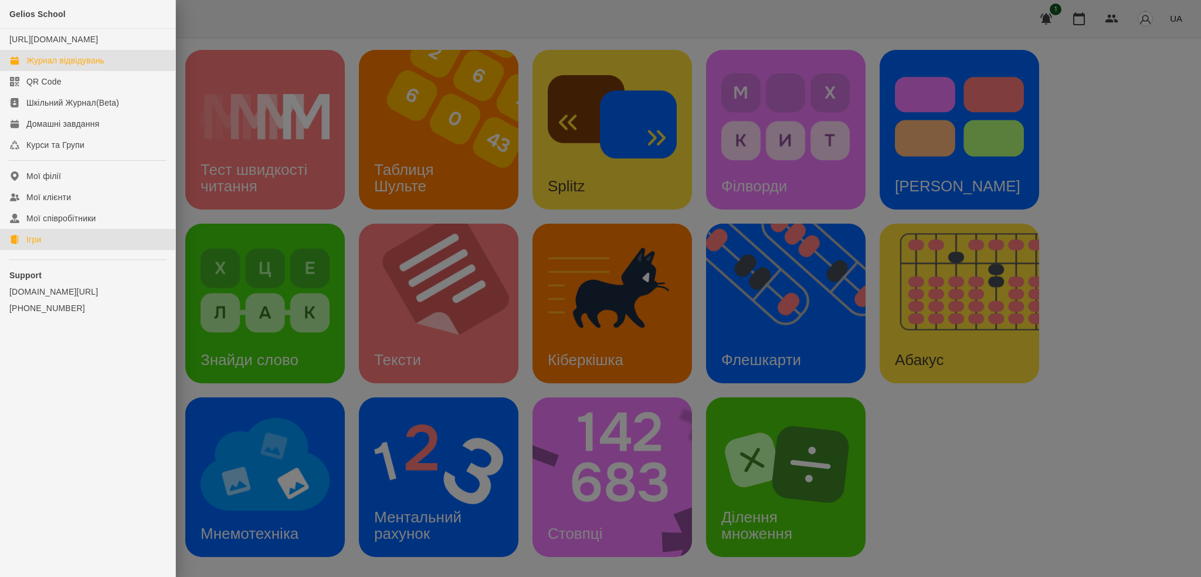
click at [69, 66] on div "Журнал відвідувань" at bounding box center [65, 61] width 78 height 12
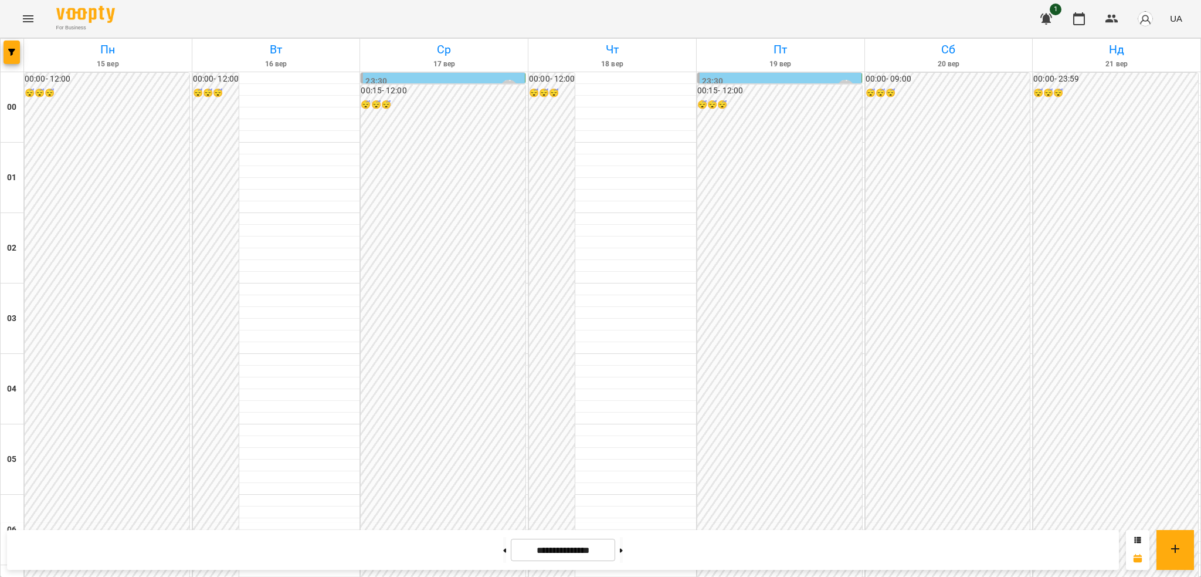
scroll to position [861, 0]
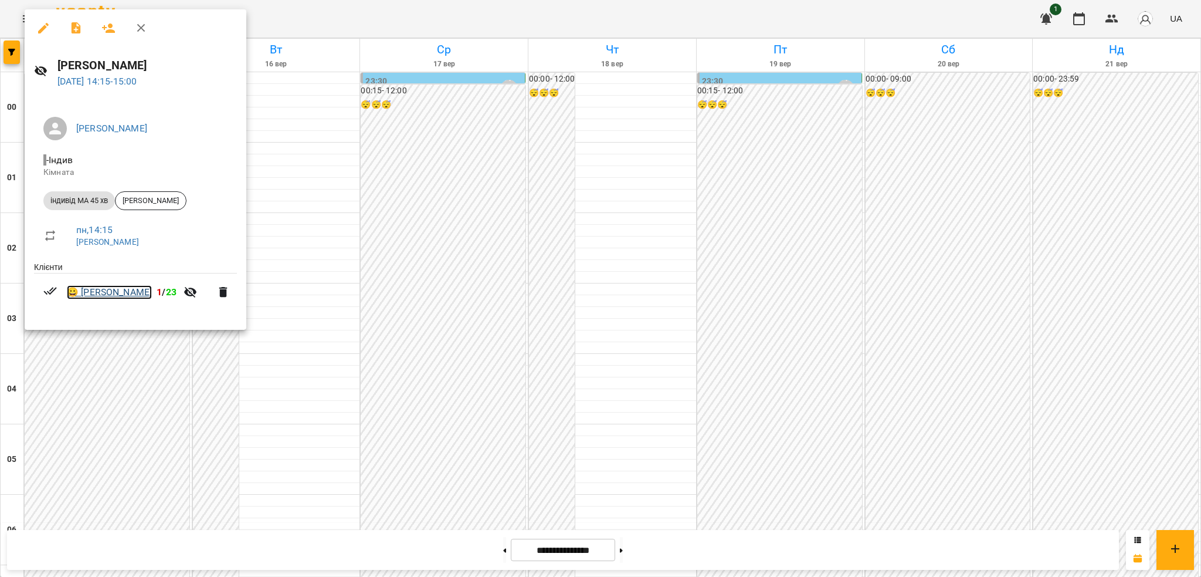
click at [109, 291] on link "😀 [PERSON_NAME]" at bounding box center [109, 292] width 85 height 14
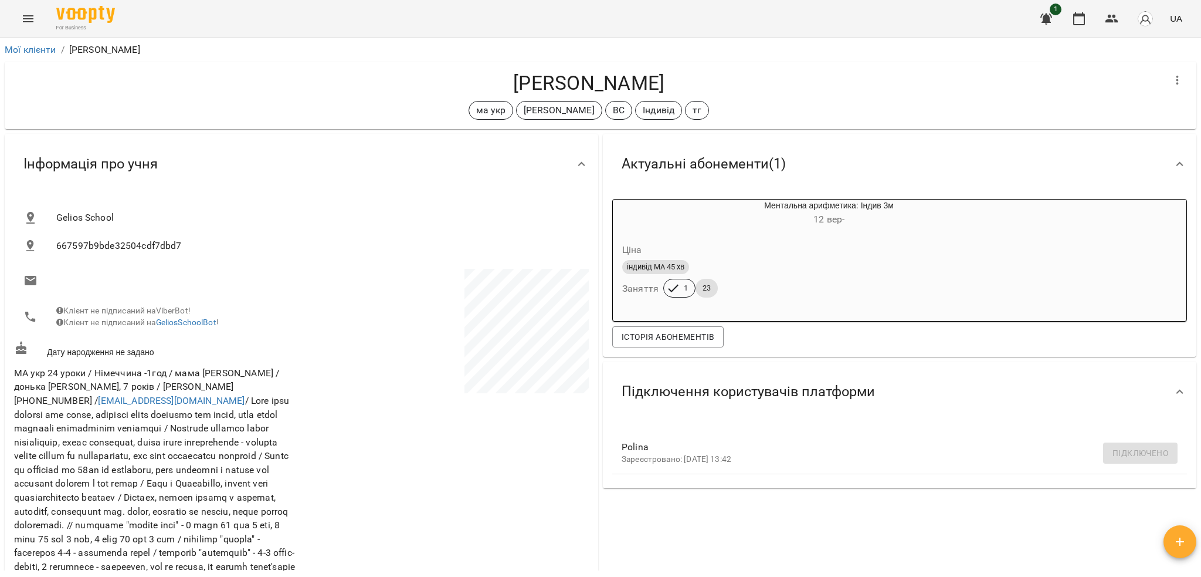
click at [28, 20] on icon "Menu" at bounding box center [28, 19] width 14 height 14
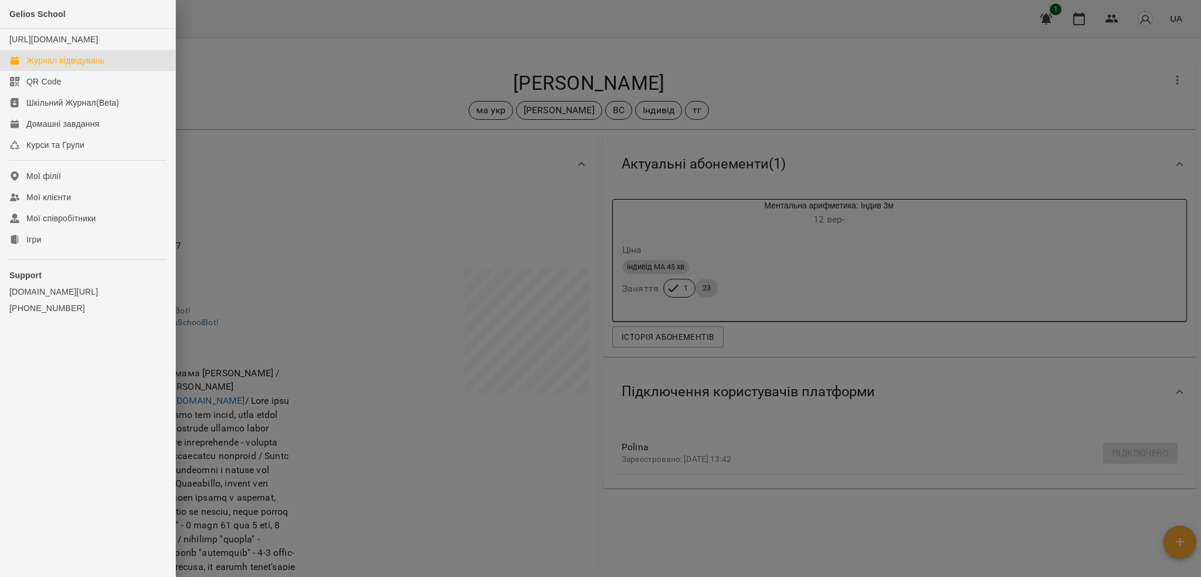
click at [59, 66] on div "Журнал відвідувань" at bounding box center [65, 61] width 78 height 12
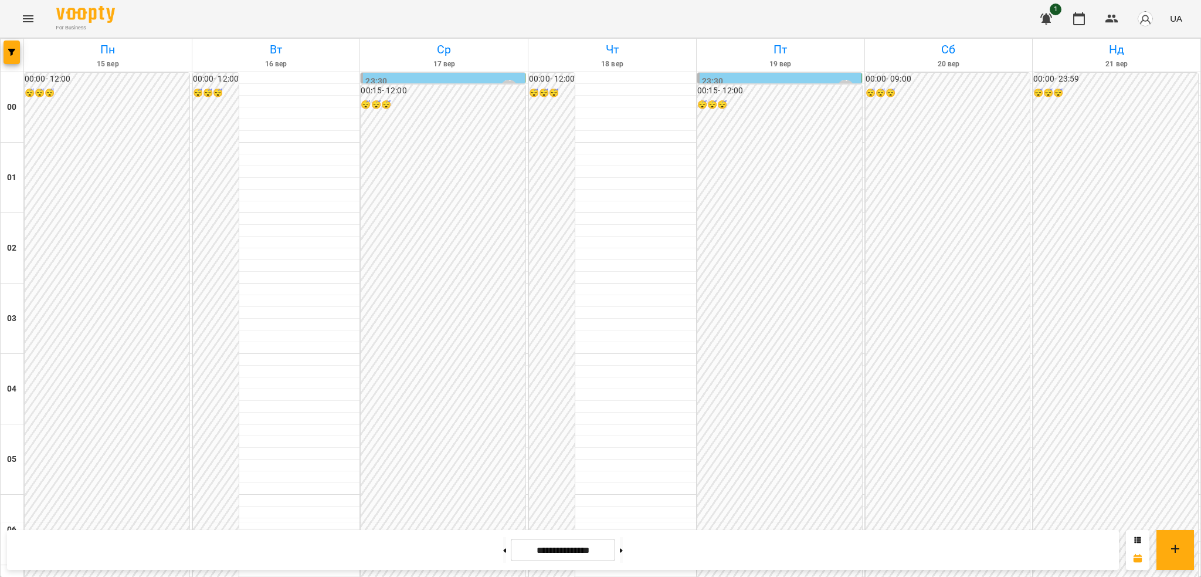
scroll to position [820, 0]
click at [22, 15] on icon "Menu" at bounding box center [28, 19] width 14 height 14
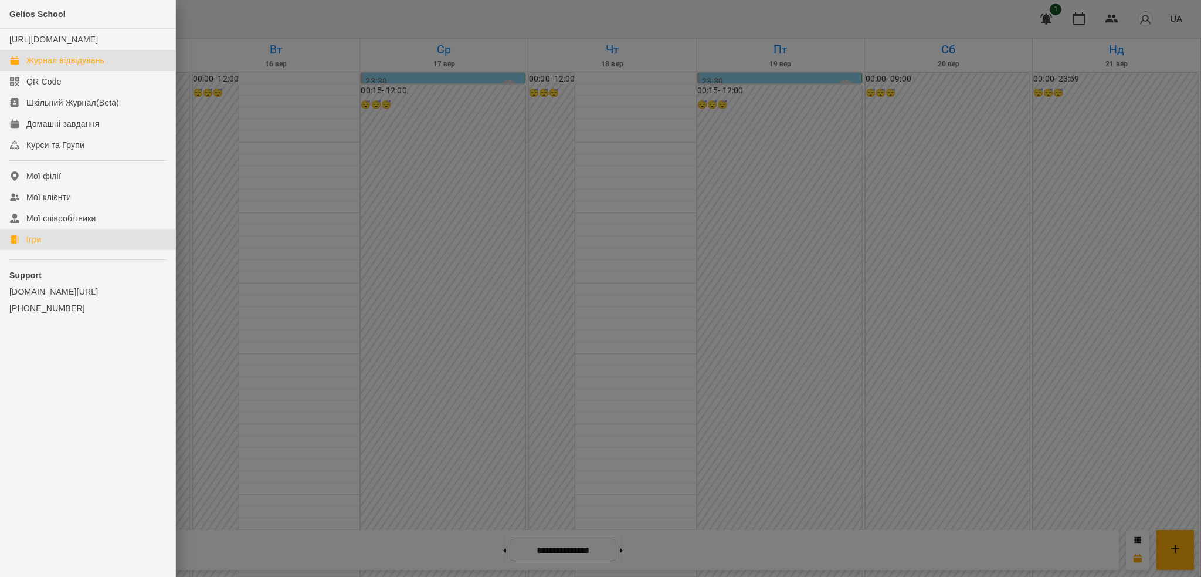
click at [35, 245] on div "Ігри" at bounding box center [33, 239] width 15 height 12
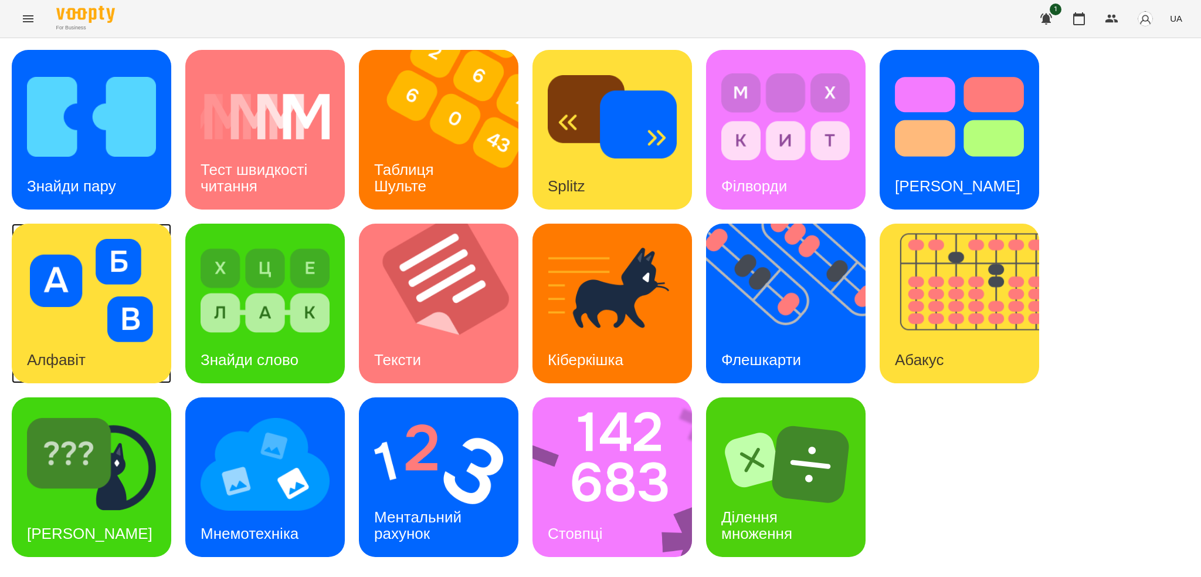
click at [94, 354] on div "Алфавіт" at bounding box center [56, 360] width 89 height 46
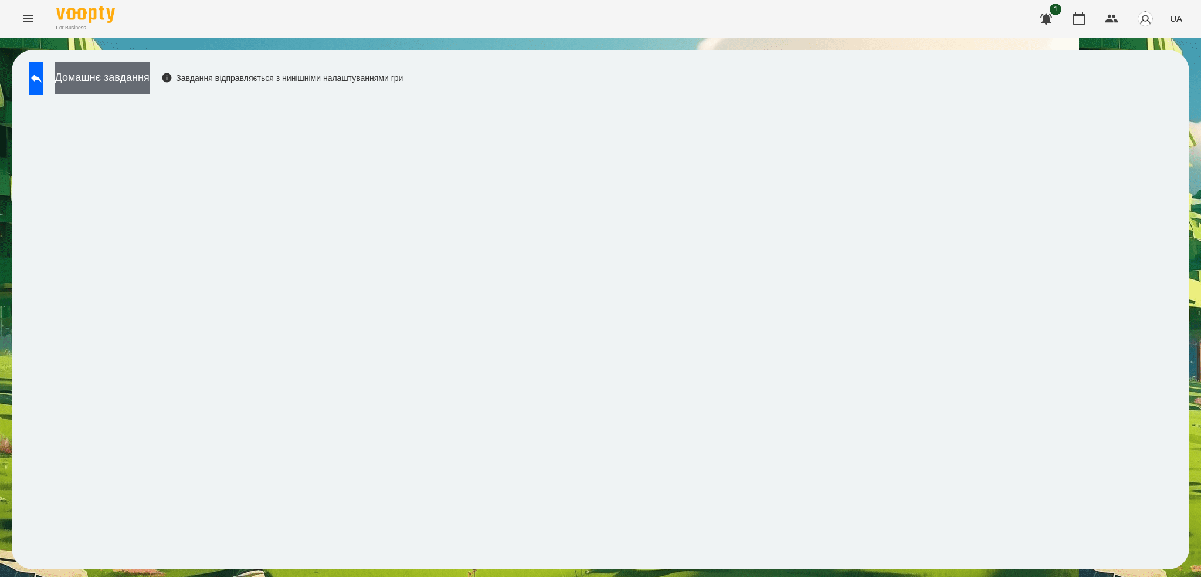
click at [150, 78] on button "Домашнє завдання" at bounding box center [102, 78] width 94 height 32
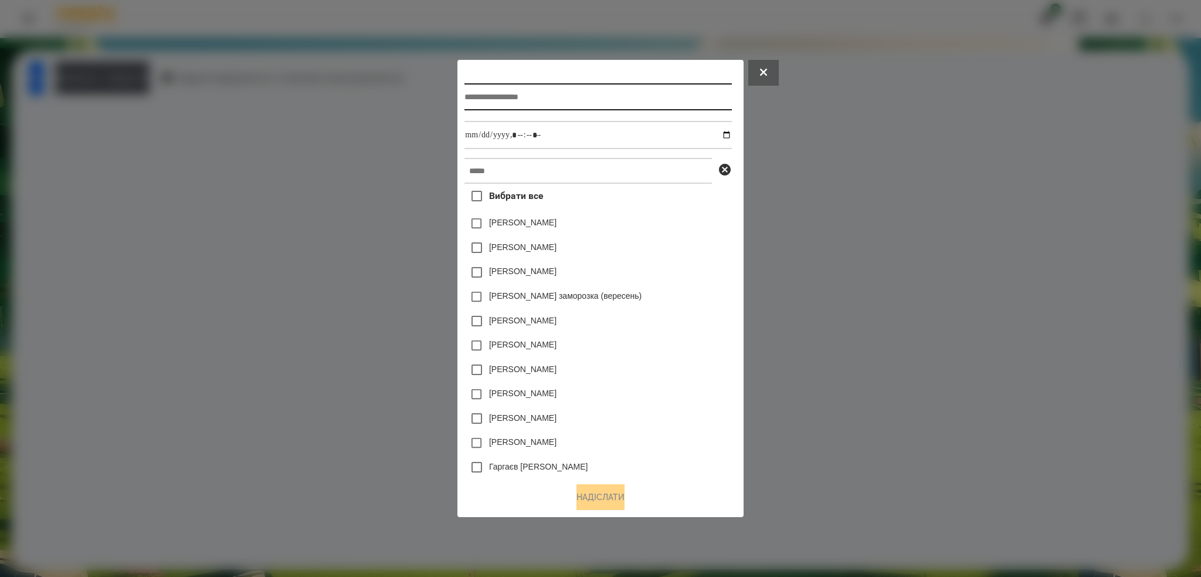
click at [524, 93] on input "text" at bounding box center [598, 96] width 267 height 27
type input "*******"
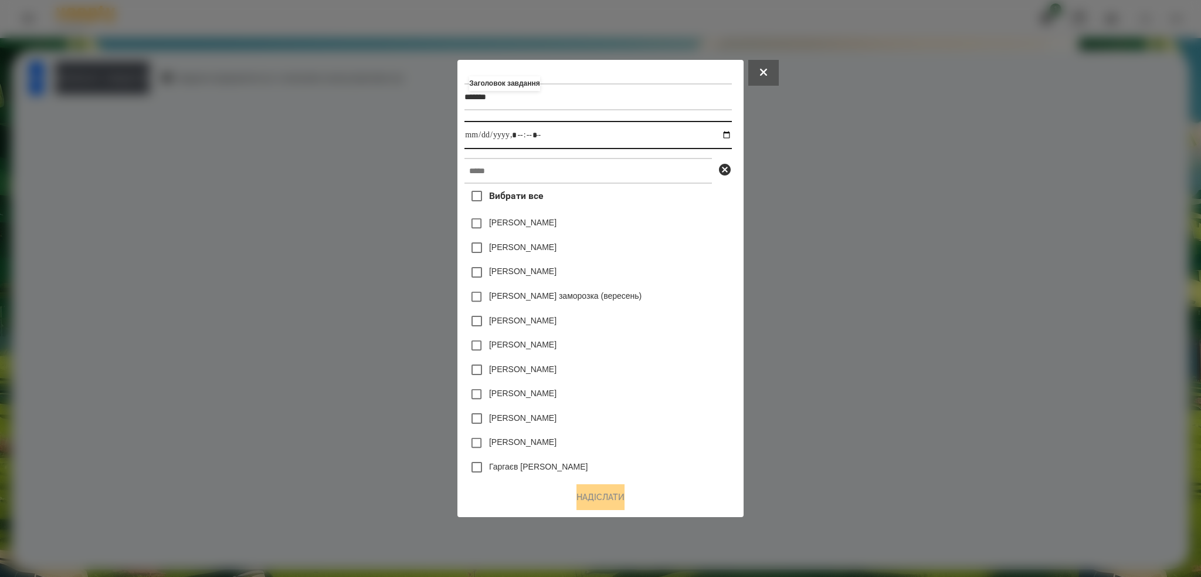
click at [732, 133] on input "datetime-local" at bounding box center [598, 135] width 267 height 28
type input "**********"
click at [576, 142] on input "datetime-local" at bounding box center [598, 135] width 267 height 28
click at [543, 162] on input "text" at bounding box center [589, 171] width 248 height 26
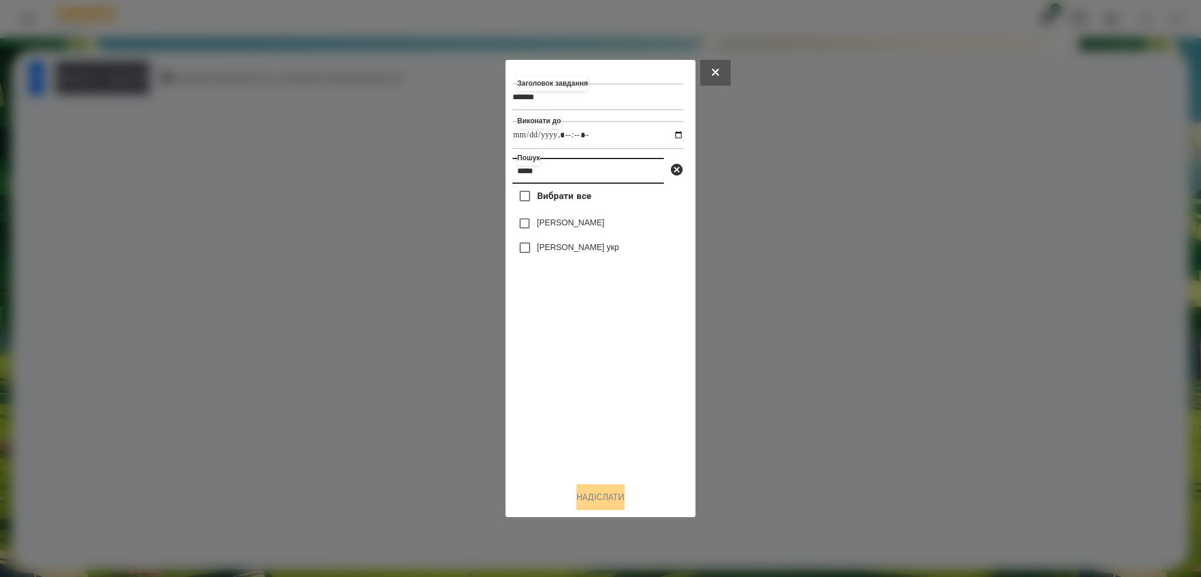
type input "*****"
click at [590, 498] on button "Надіслати" at bounding box center [601, 497] width 48 height 26
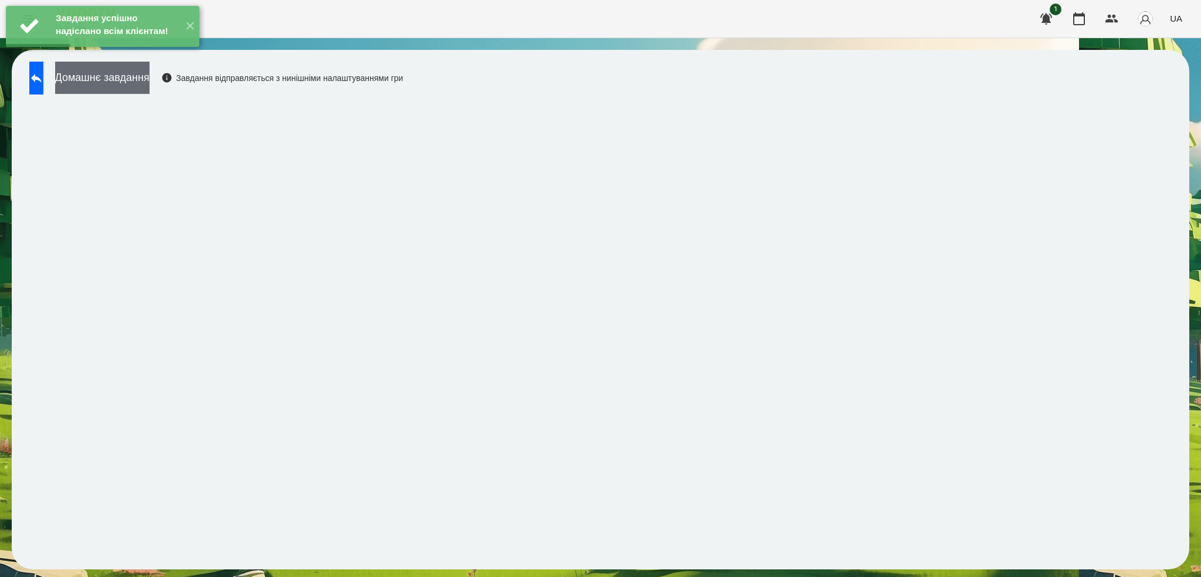
click at [133, 74] on button "Домашнє завдання" at bounding box center [102, 78] width 94 height 32
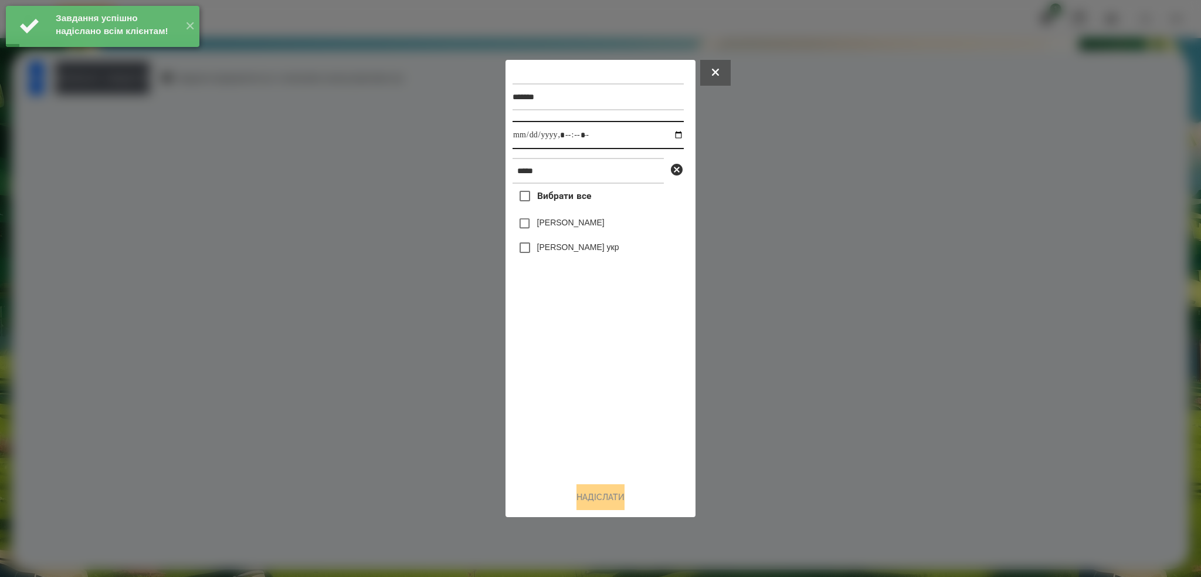
click at [671, 135] on input "datetime-local" at bounding box center [598, 135] width 171 height 28
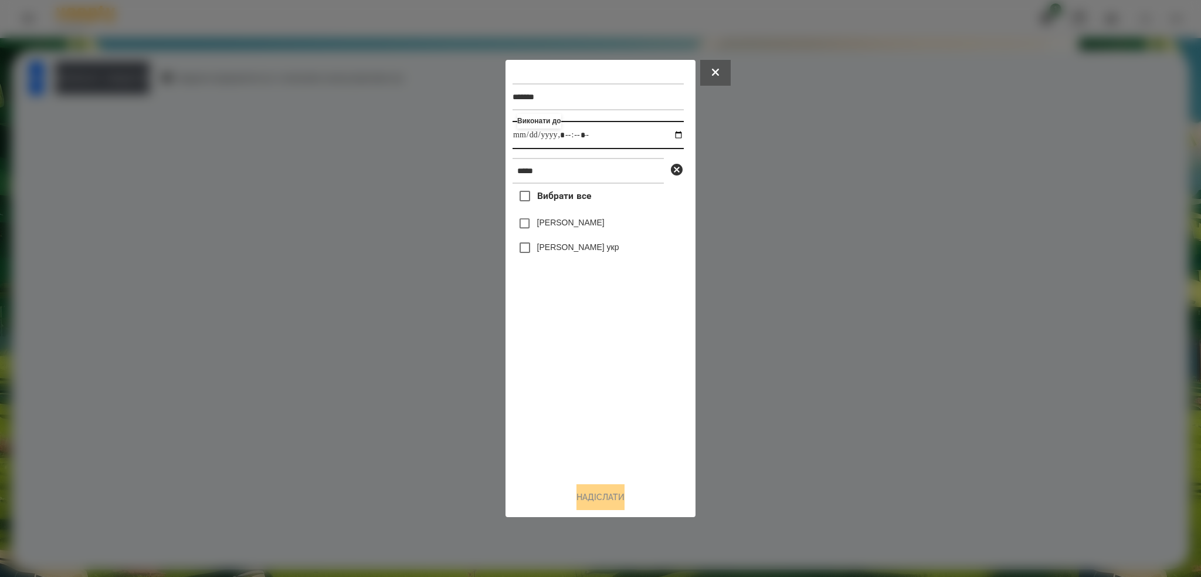
type input "**********"
click at [614, 132] on input "datetime-local" at bounding box center [598, 135] width 171 height 28
click at [612, 492] on button "Надіслати" at bounding box center [601, 497] width 48 height 26
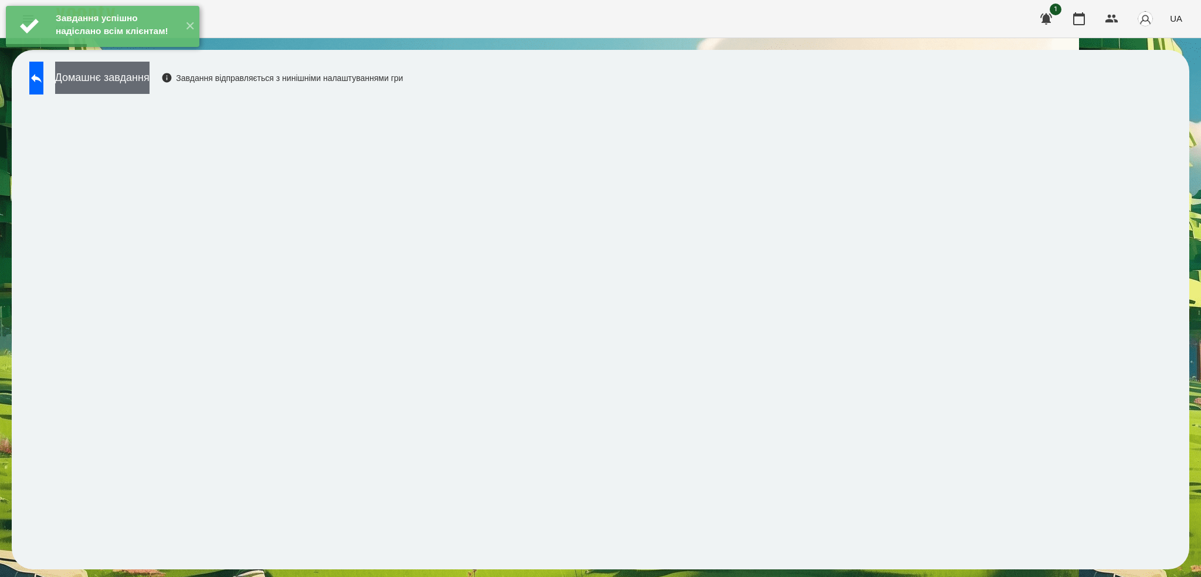
click at [150, 83] on button "Домашнє завдання" at bounding box center [102, 78] width 94 height 32
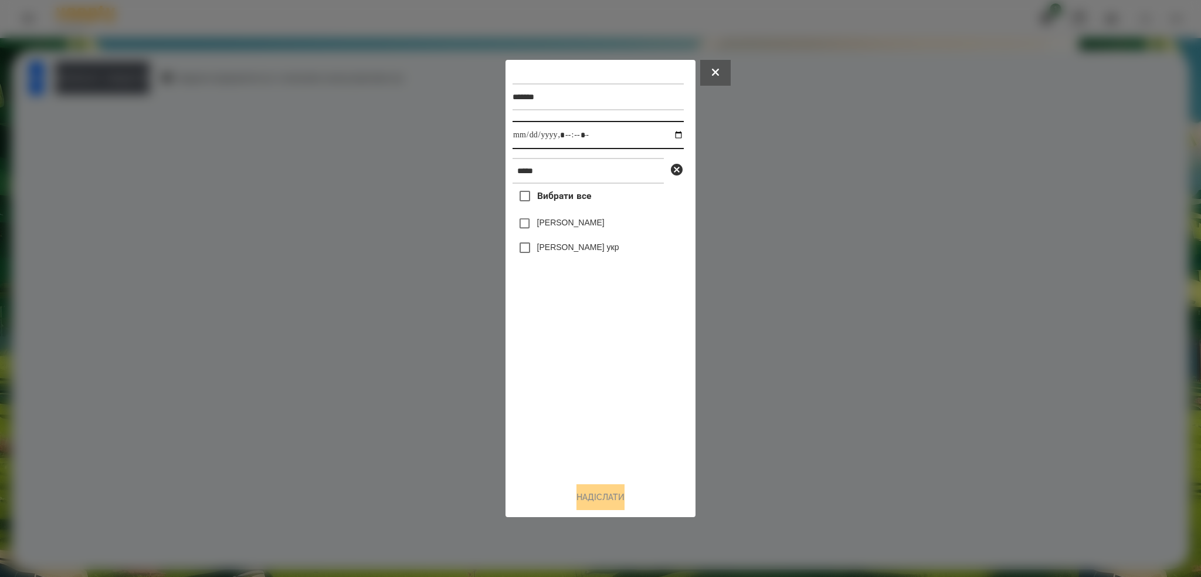
click at [670, 137] on input "datetime-local" at bounding box center [598, 135] width 171 height 28
click at [721, 79] on button at bounding box center [715, 73] width 31 height 26
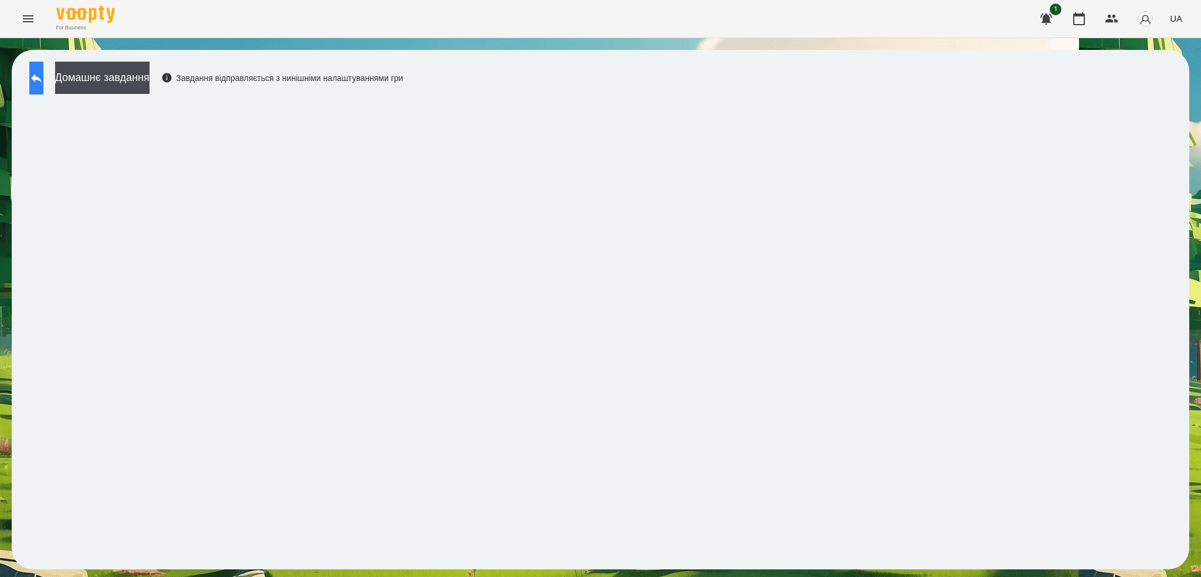
click at [43, 73] on icon at bounding box center [36, 78] width 14 height 14
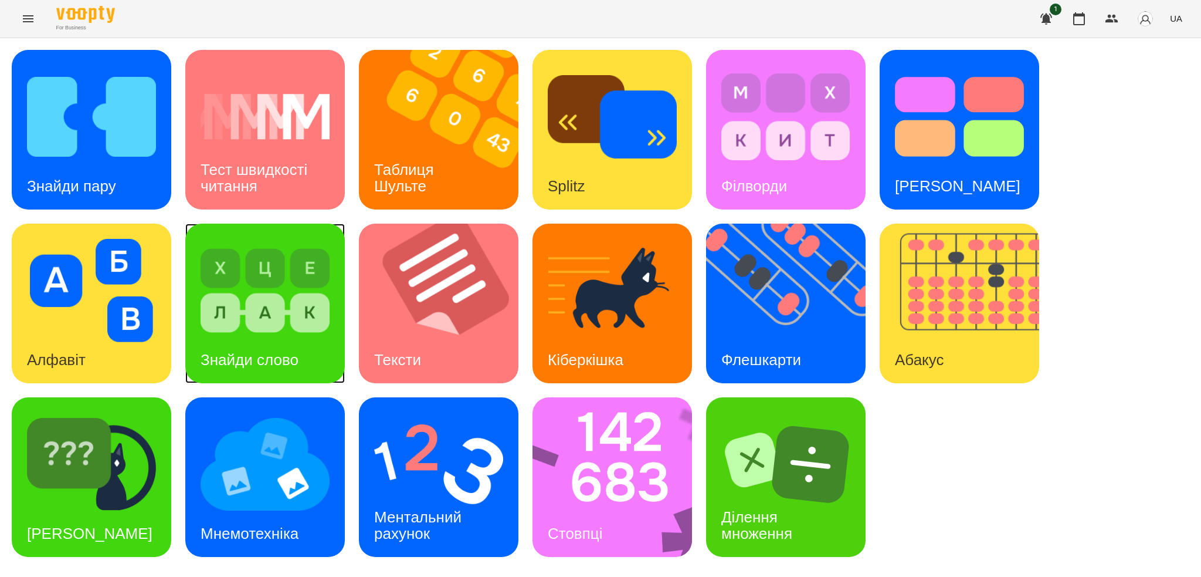
click at [287, 356] on h3 "Знайди слово" at bounding box center [250, 360] width 98 height 18
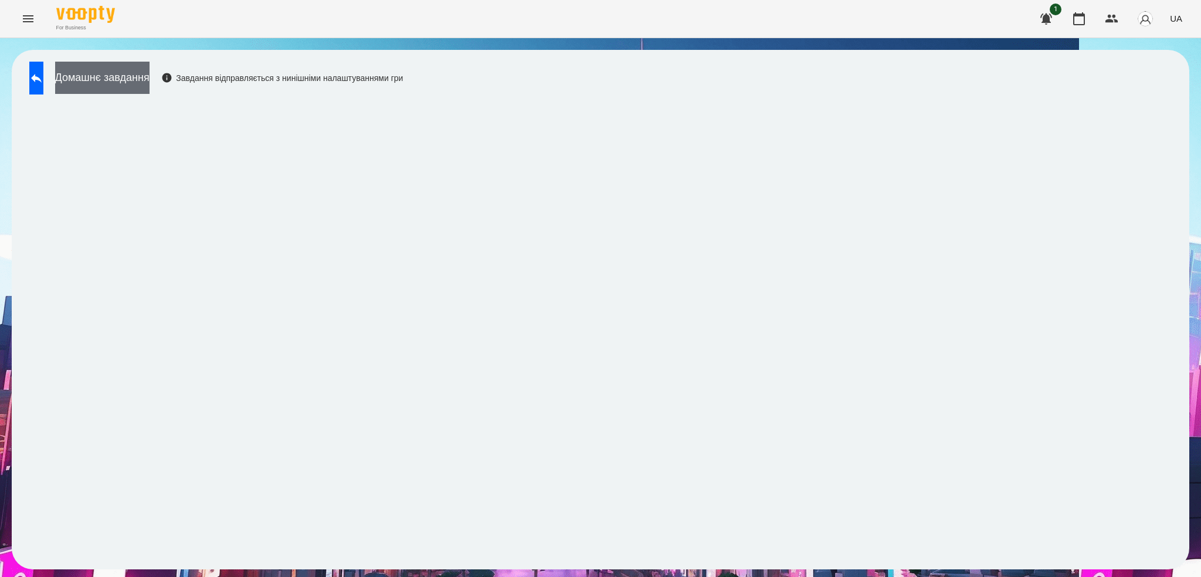
click at [150, 79] on button "Домашнє завдання" at bounding box center [102, 78] width 94 height 32
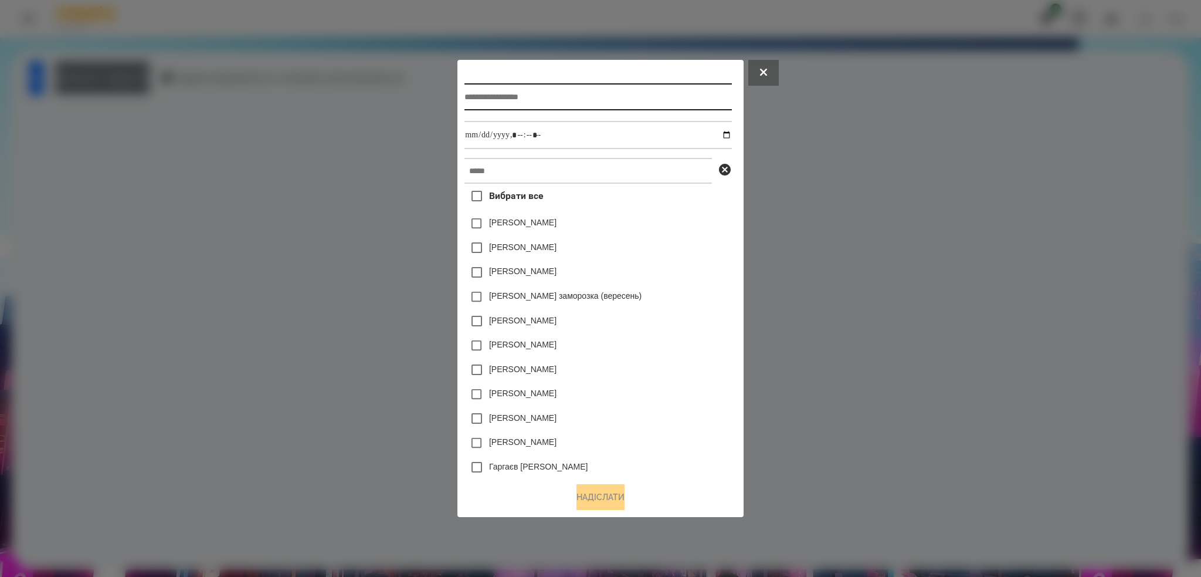
click at [567, 92] on input "text" at bounding box center [598, 96] width 267 height 27
type input "**********"
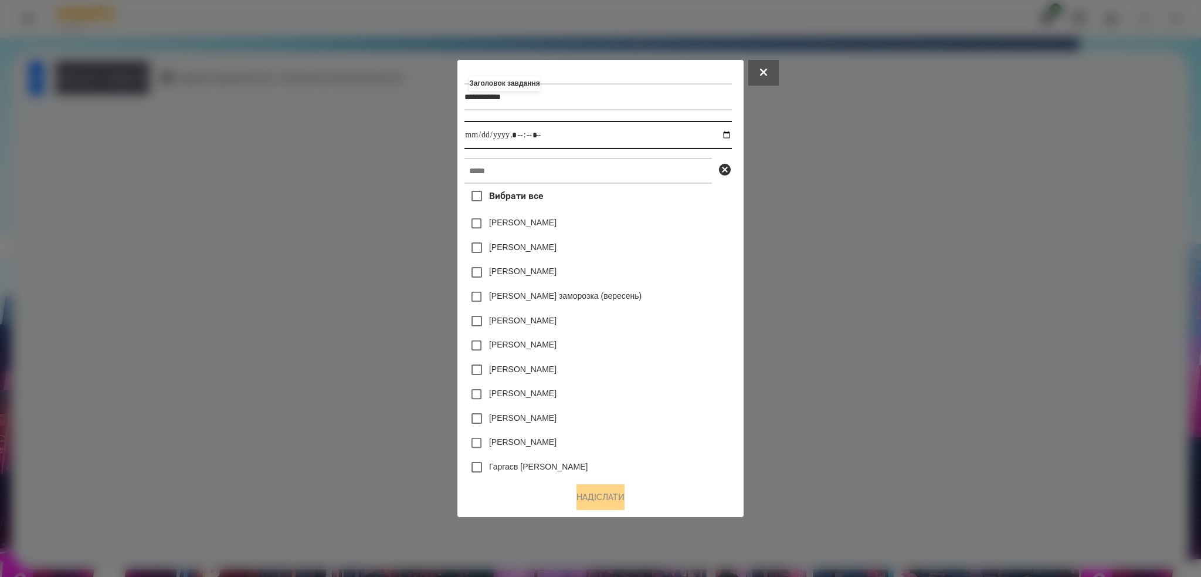
click at [731, 137] on input "datetime-local" at bounding box center [598, 135] width 267 height 28
type input "**********"
click at [554, 136] on input "datetime-local" at bounding box center [598, 135] width 267 height 28
click at [513, 175] on input "text" at bounding box center [589, 171] width 248 height 26
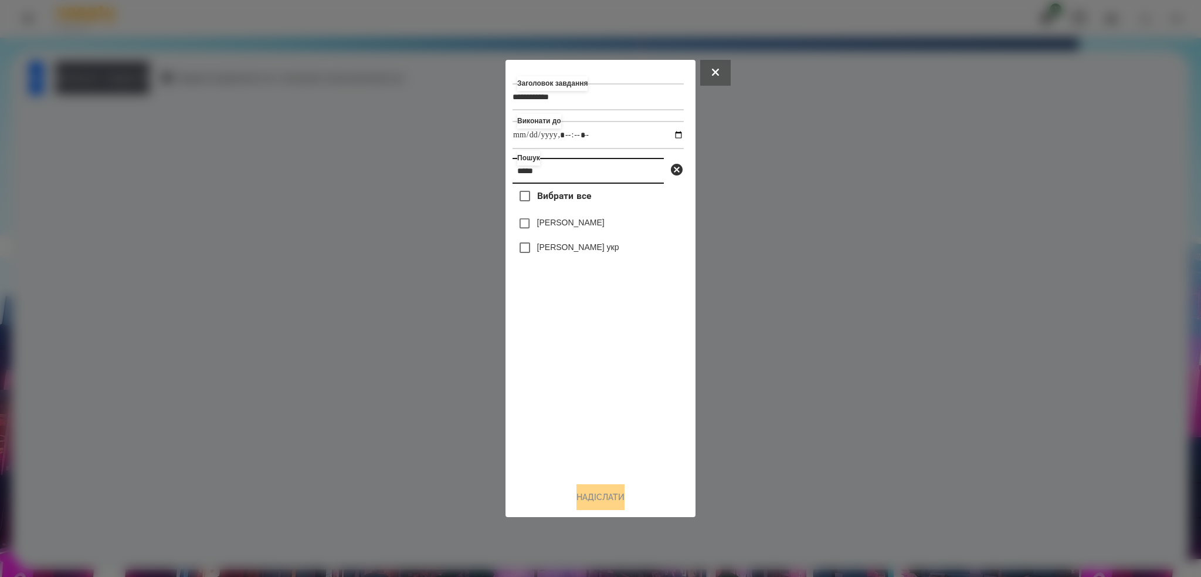
type input "*****"
click at [607, 491] on button "Надіслати" at bounding box center [601, 497] width 48 height 26
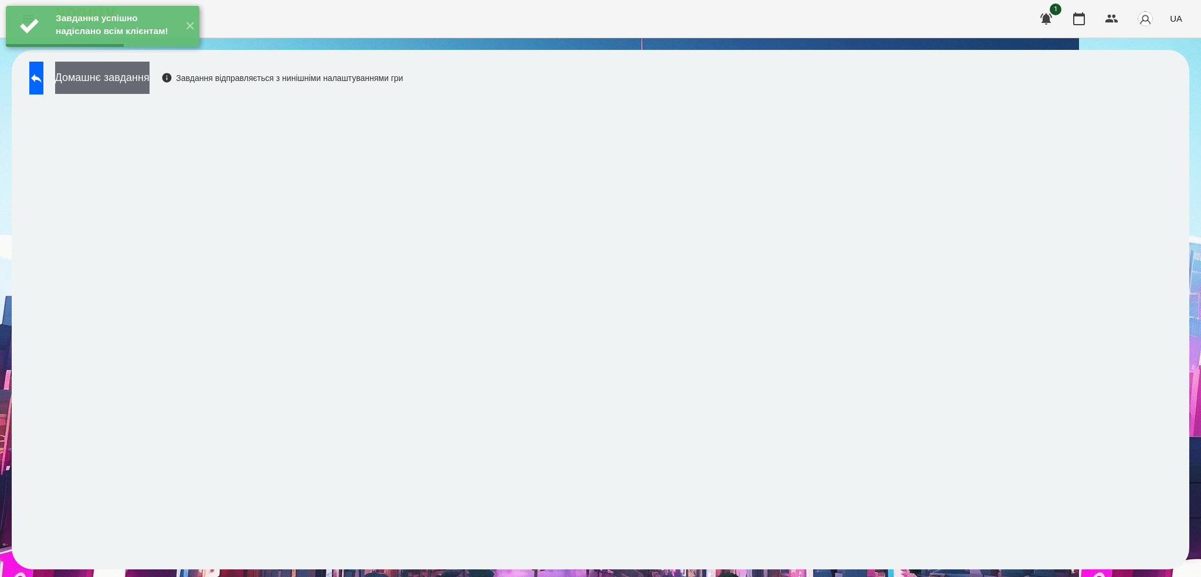
click at [150, 87] on button "Домашнє завдання" at bounding box center [102, 78] width 94 height 32
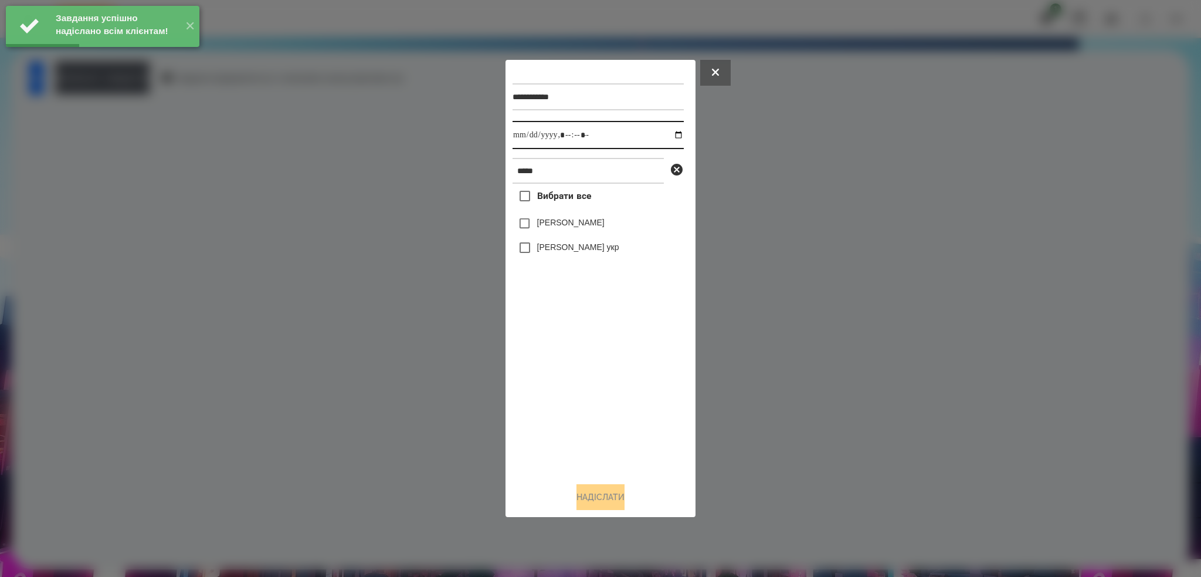
click at [669, 134] on input "datetime-local" at bounding box center [598, 135] width 171 height 28
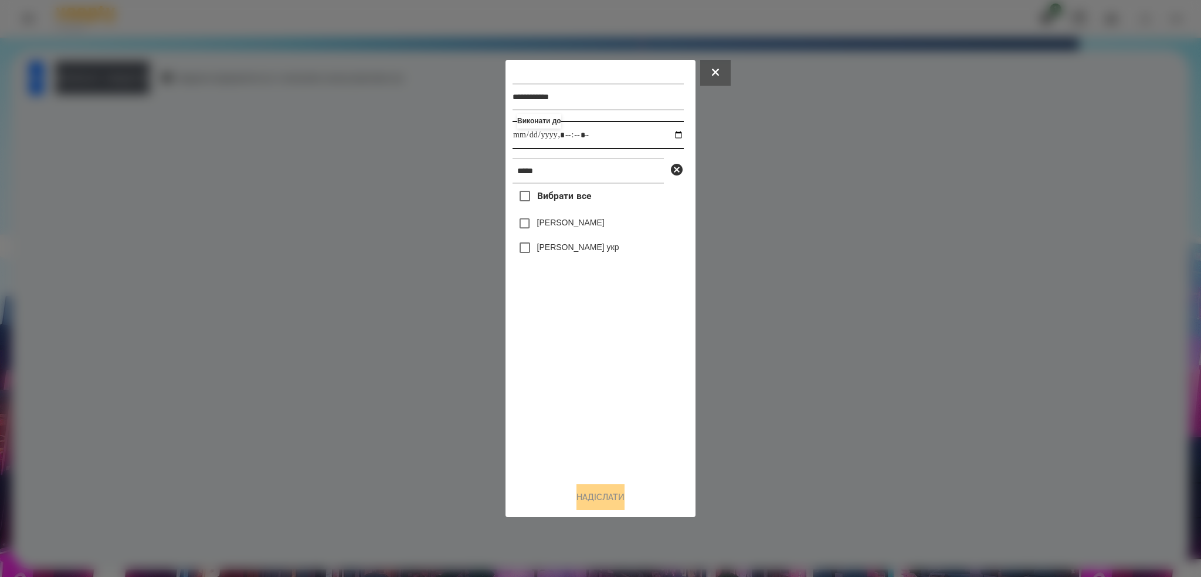
type input "**********"
click at [618, 134] on input "datetime-local" at bounding box center [598, 135] width 171 height 28
click at [590, 496] on button "Надіслати" at bounding box center [601, 497] width 48 height 26
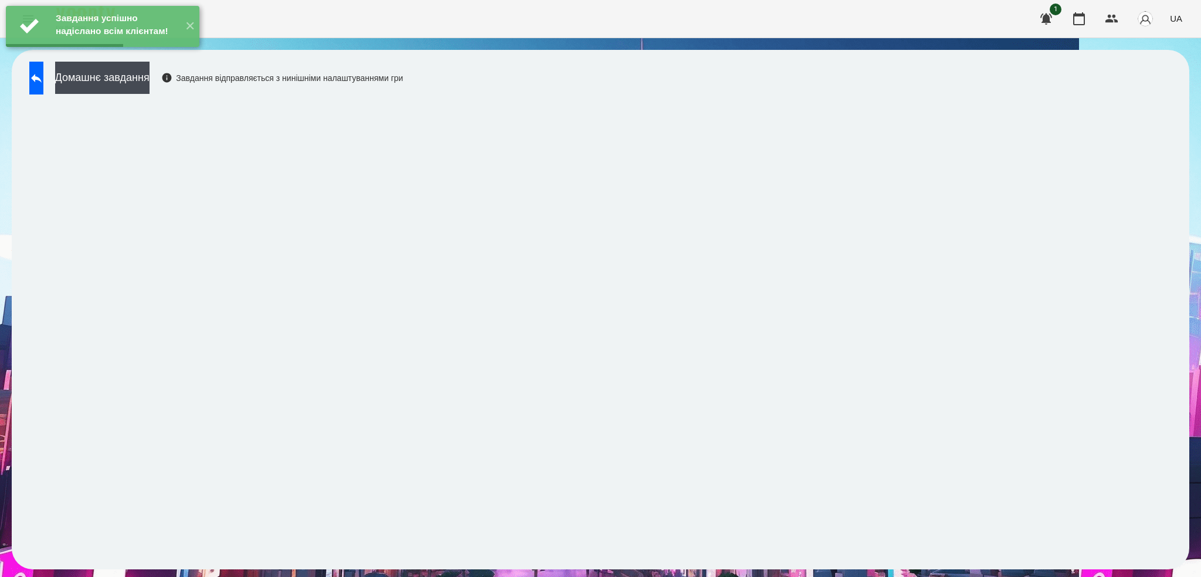
click at [67, 73] on div "Домашнє завдання Завдання відправляється з нинішніми налаштуваннями гри" at bounding box center [213, 81] width 380 height 39
click at [43, 74] on icon at bounding box center [36, 78] width 14 height 14
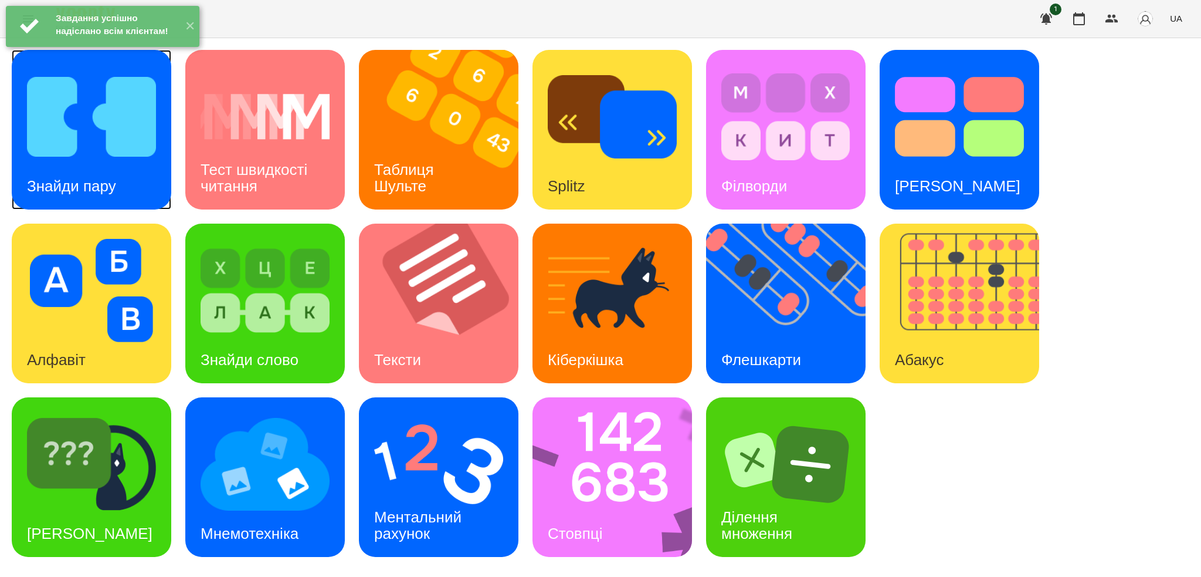
click at [114, 161] on img at bounding box center [91, 116] width 129 height 103
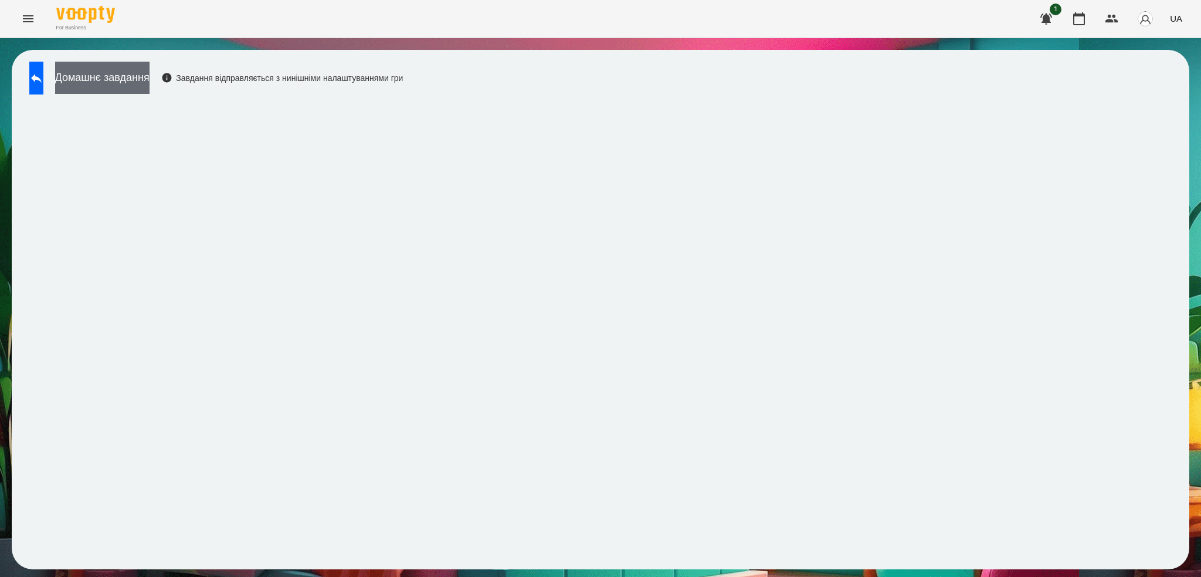
click at [150, 71] on button "Домашнє завдання" at bounding box center [102, 78] width 94 height 32
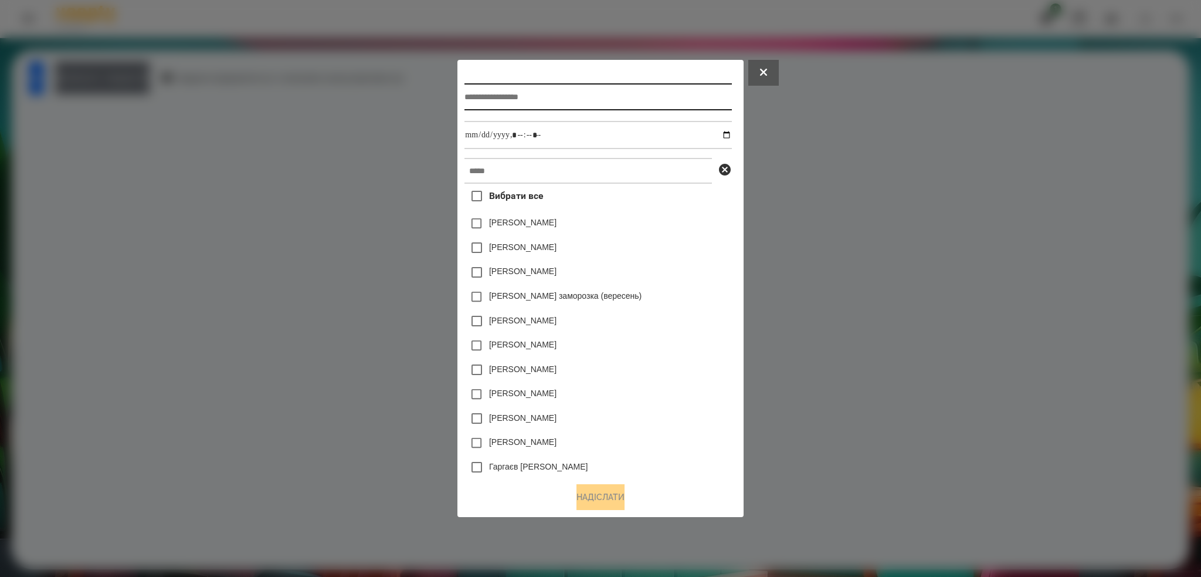
click at [512, 94] on input "text" at bounding box center [598, 96] width 267 height 27
type input "**********"
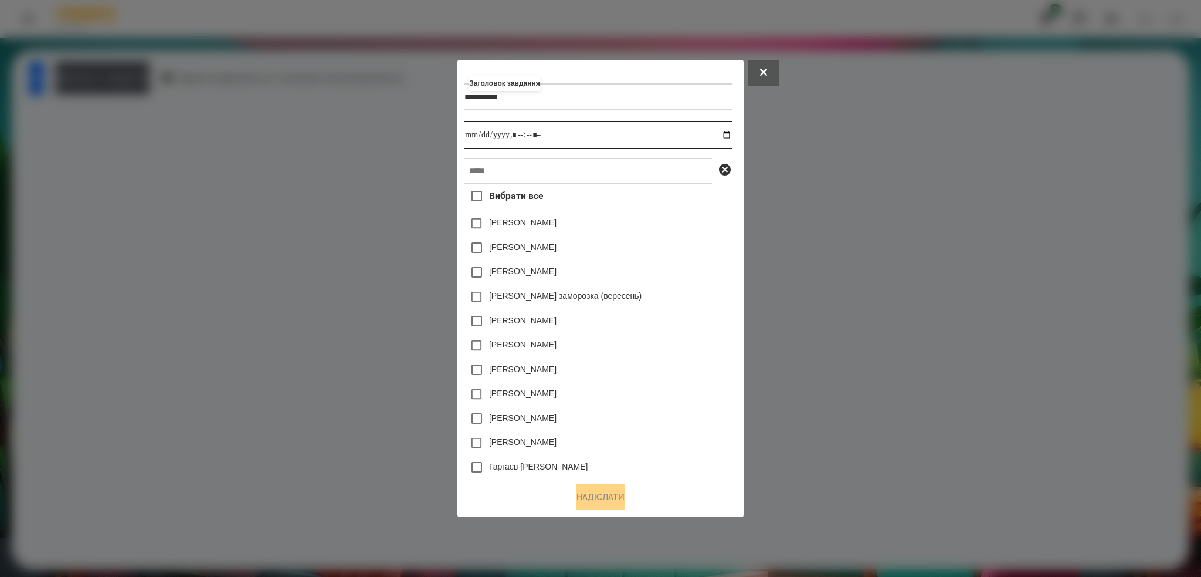
click at [730, 133] on input "datetime-local" at bounding box center [598, 135] width 267 height 28
type input "**********"
click at [550, 129] on input "datetime-local" at bounding box center [598, 135] width 267 height 28
click at [503, 171] on input "text" at bounding box center [589, 171] width 248 height 26
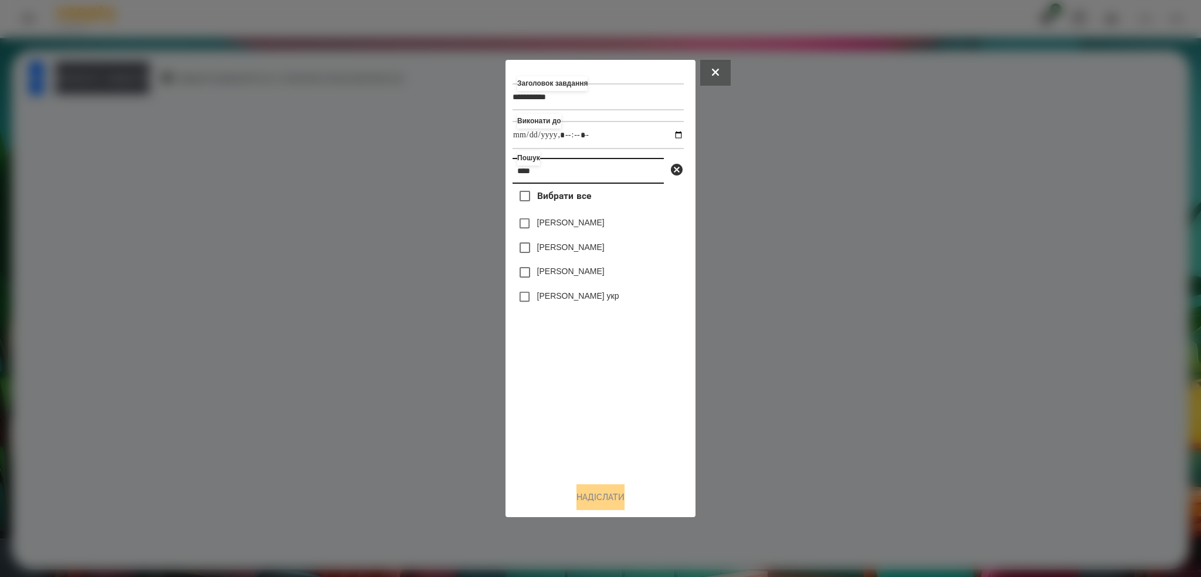
type input "****"
click at [601, 497] on button "Надіслати" at bounding box center [601, 497] width 48 height 26
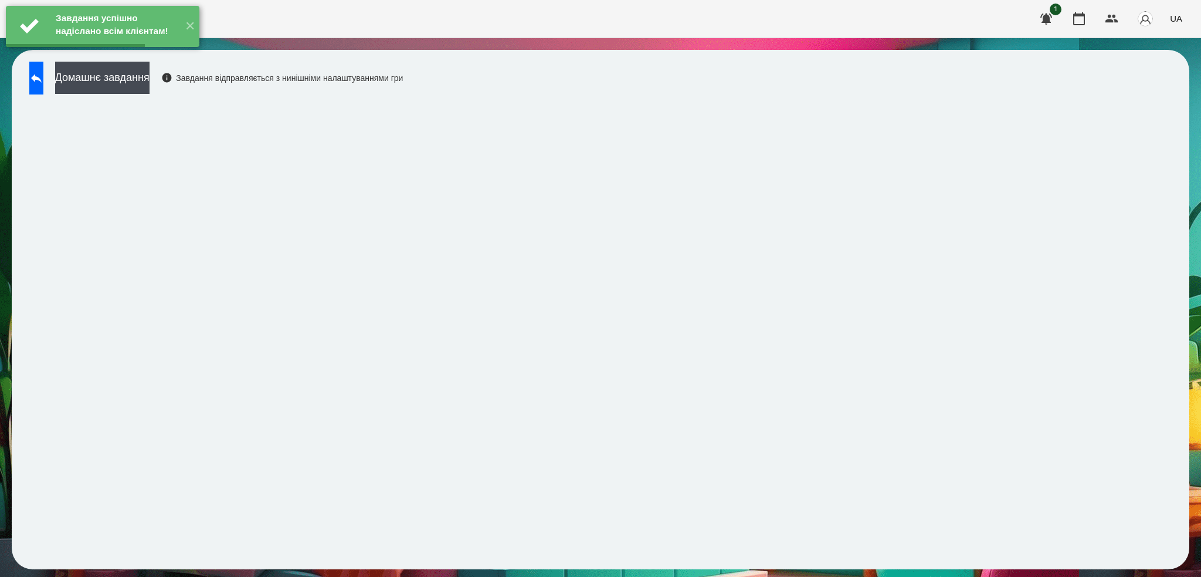
click at [150, 86] on button "Домашнє завдання" at bounding box center [102, 78] width 94 height 32
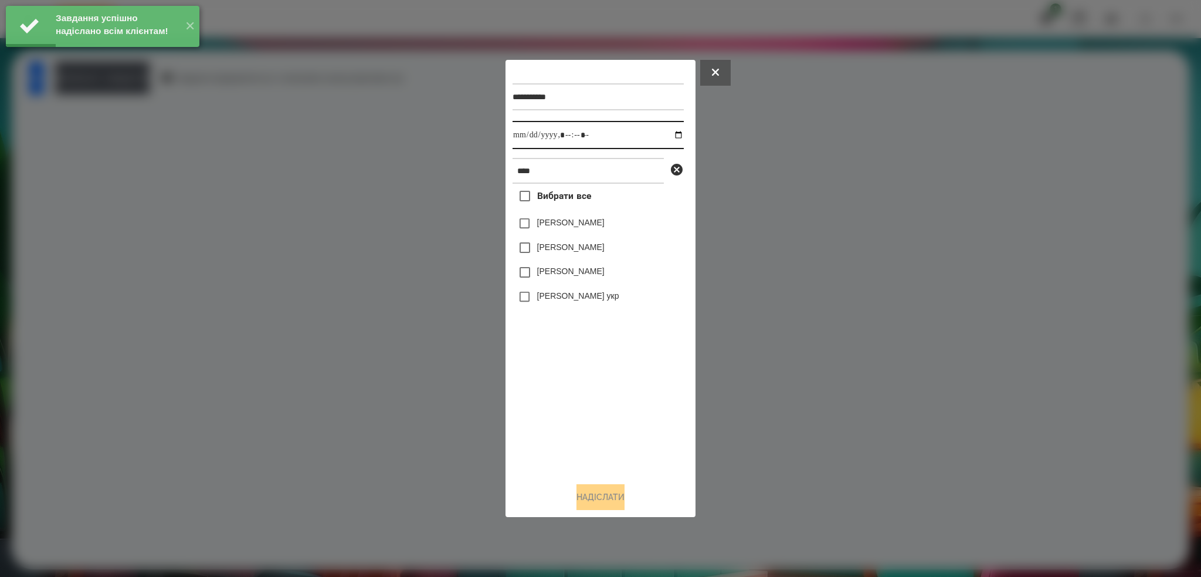
click at [668, 136] on input "datetime-local" at bounding box center [598, 135] width 171 height 28
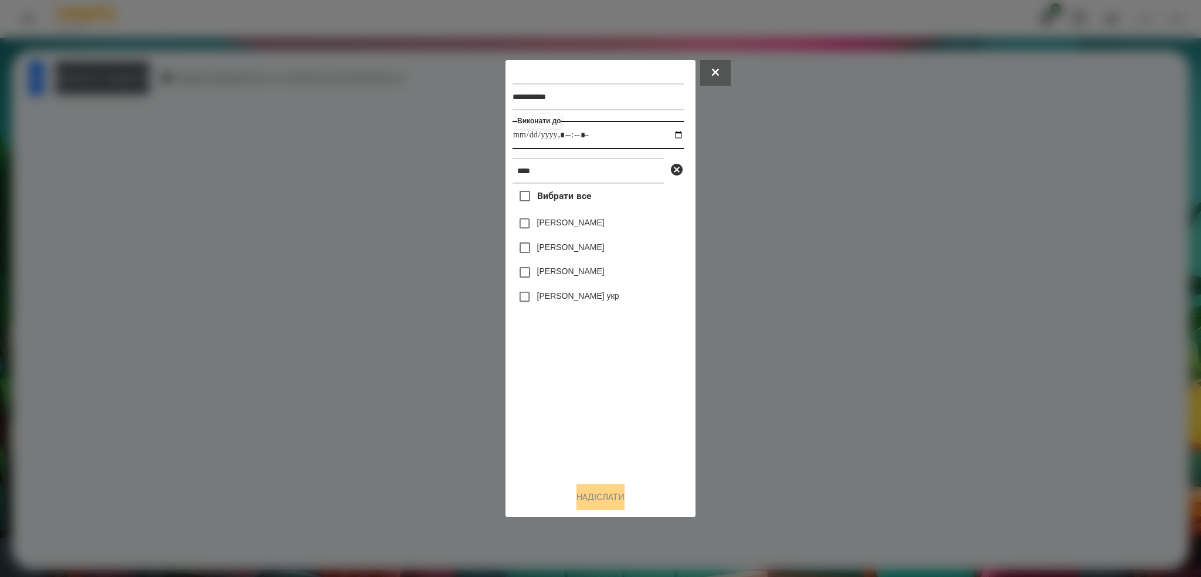
type input "**********"
click at [616, 137] on input "datetime-local" at bounding box center [598, 135] width 171 height 28
click at [581, 500] on button "Надіслати" at bounding box center [601, 497] width 48 height 26
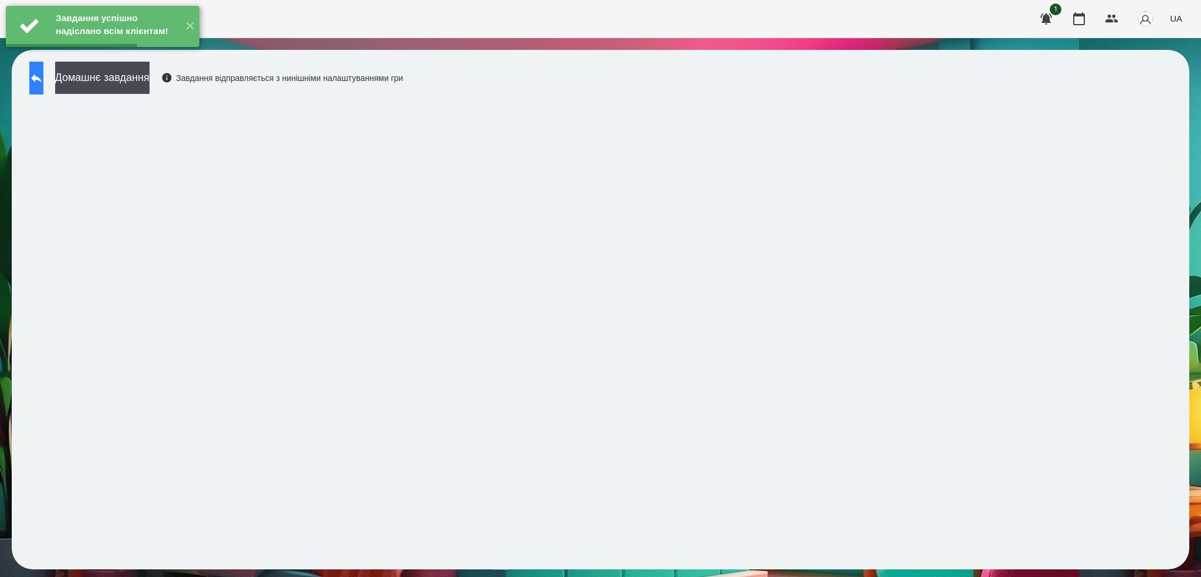
click at [42, 78] on icon at bounding box center [36, 78] width 11 height 9
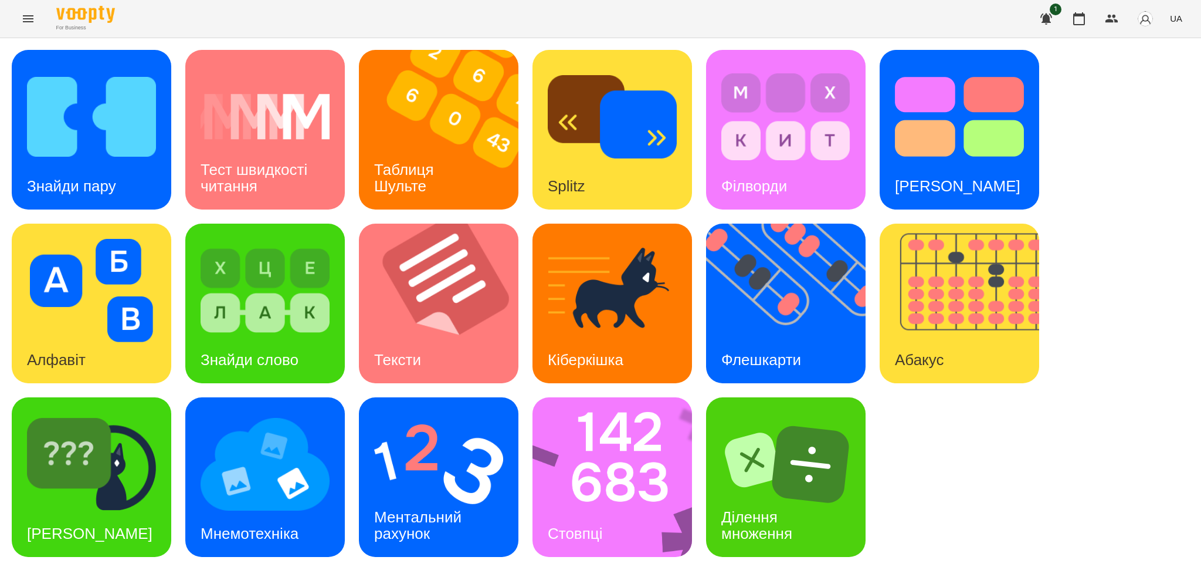
click at [1173, 19] on span "UA" at bounding box center [1176, 18] width 12 height 12
click at [1153, 93] on div "Русский" at bounding box center [1155, 87] width 60 height 21
click at [451, 538] on div "Ментальный счёт" at bounding box center [421, 525] width 124 height 63
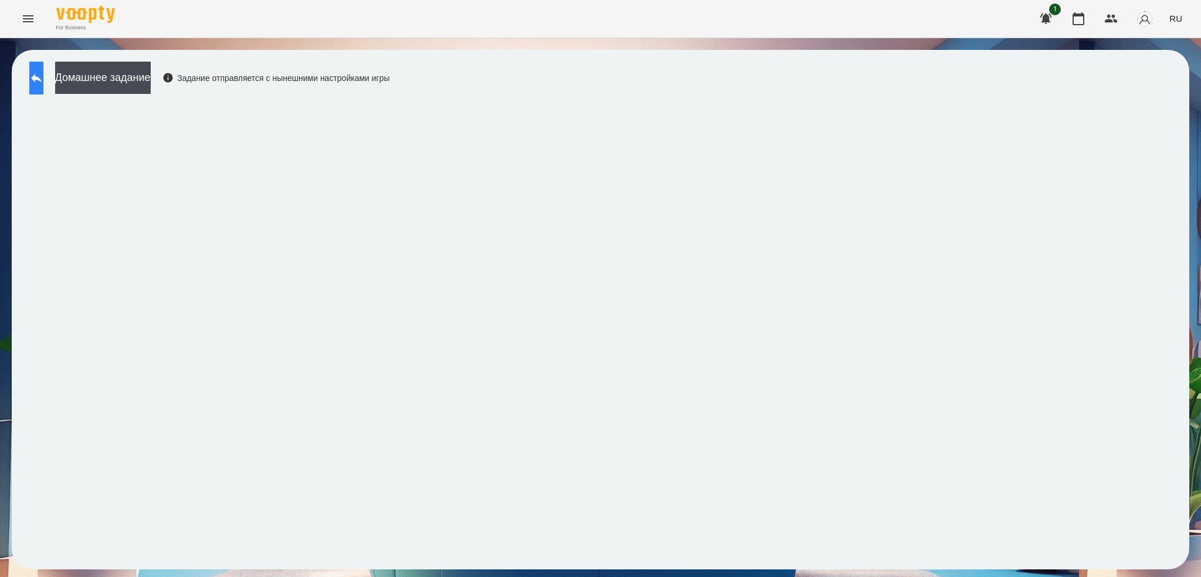
click at [40, 75] on button at bounding box center [36, 78] width 14 height 33
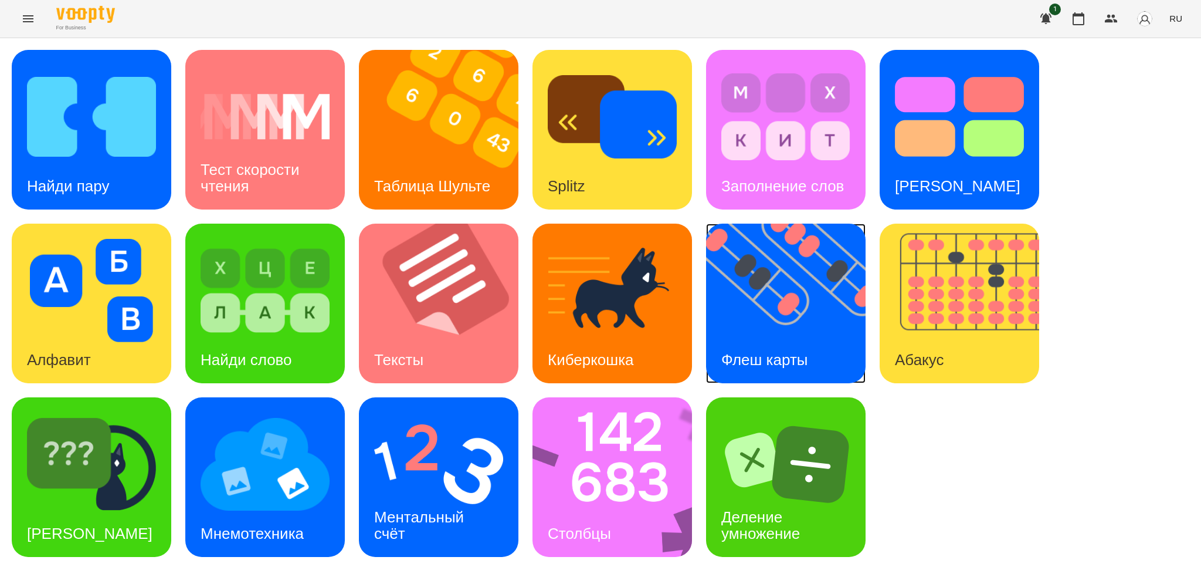
click at [744, 295] on img at bounding box center [793, 304] width 174 height 160
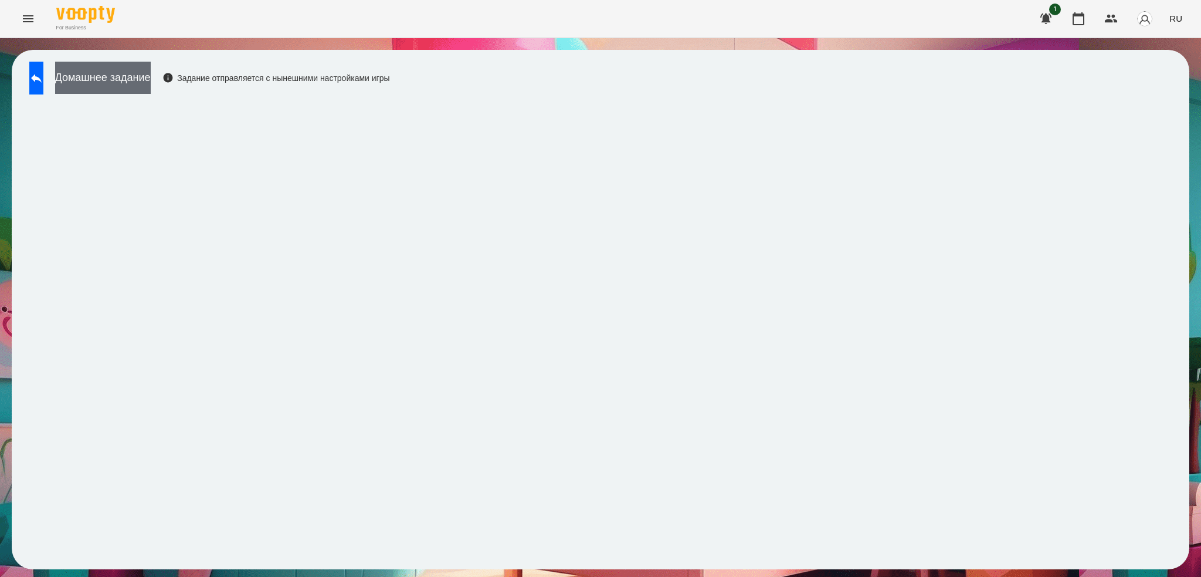
click at [147, 77] on button "Домашнее задание" at bounding box center [103, 78] width 96 height 32
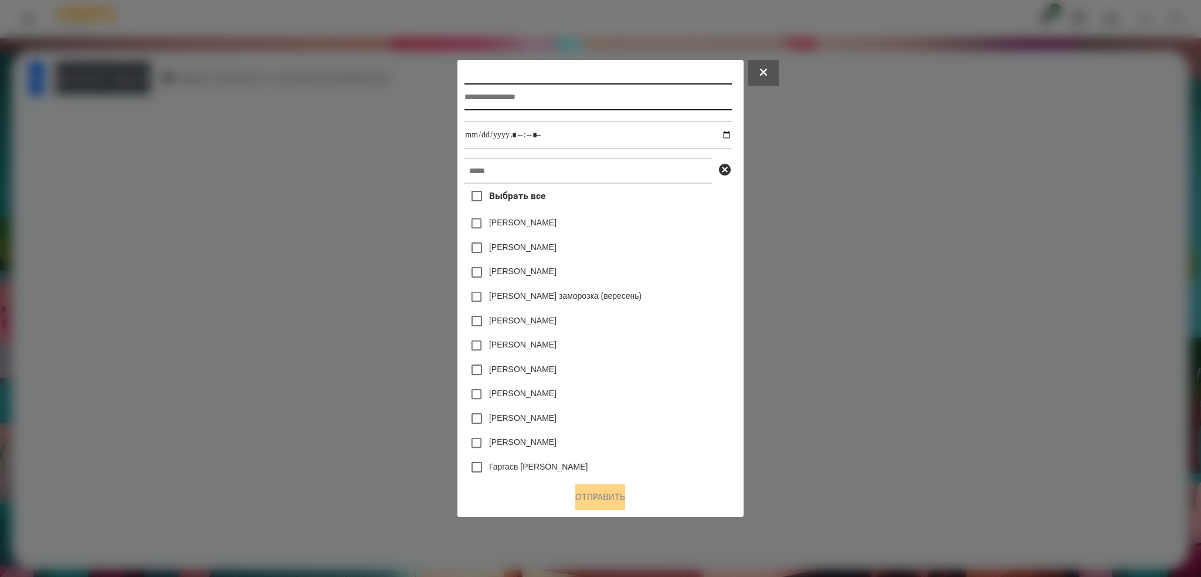
click at [493, 96] on input "text" at bounding box center [598, 96] width 267 height 27
type input "**********"
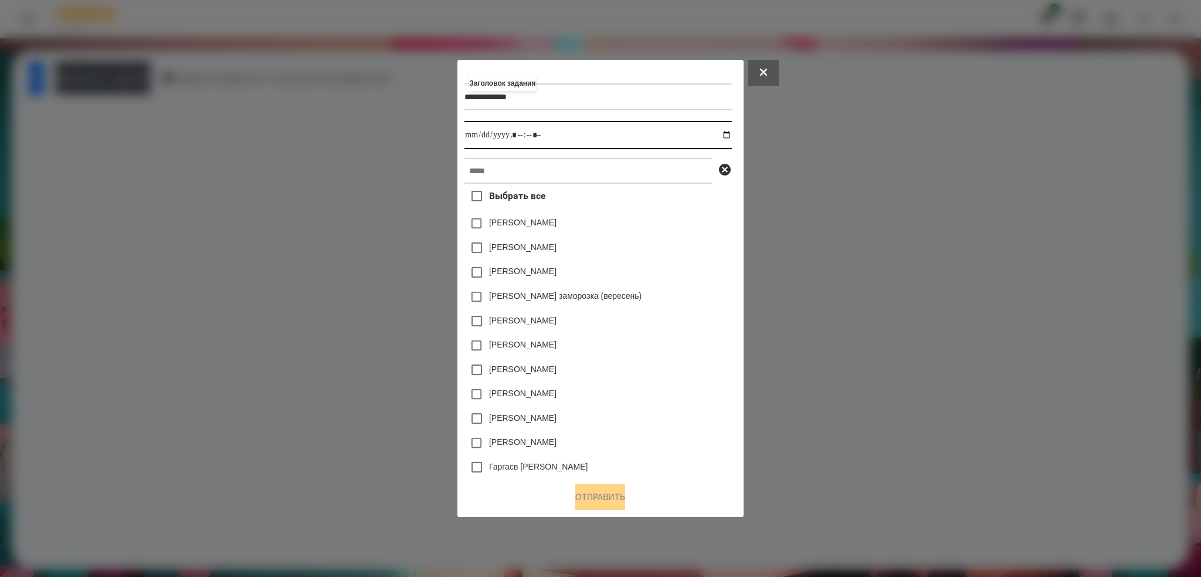
click at [731, 137] on input "datetime-local" at bounding box center [598, 135] width 267 height 28
type input "**********"
click at [569, 135] on input "datetime-local" at bounding box center [598, 135] width 267 height 28
click at [531, 165] on input "text" at bounding box center [589, 171] width 248 height 26
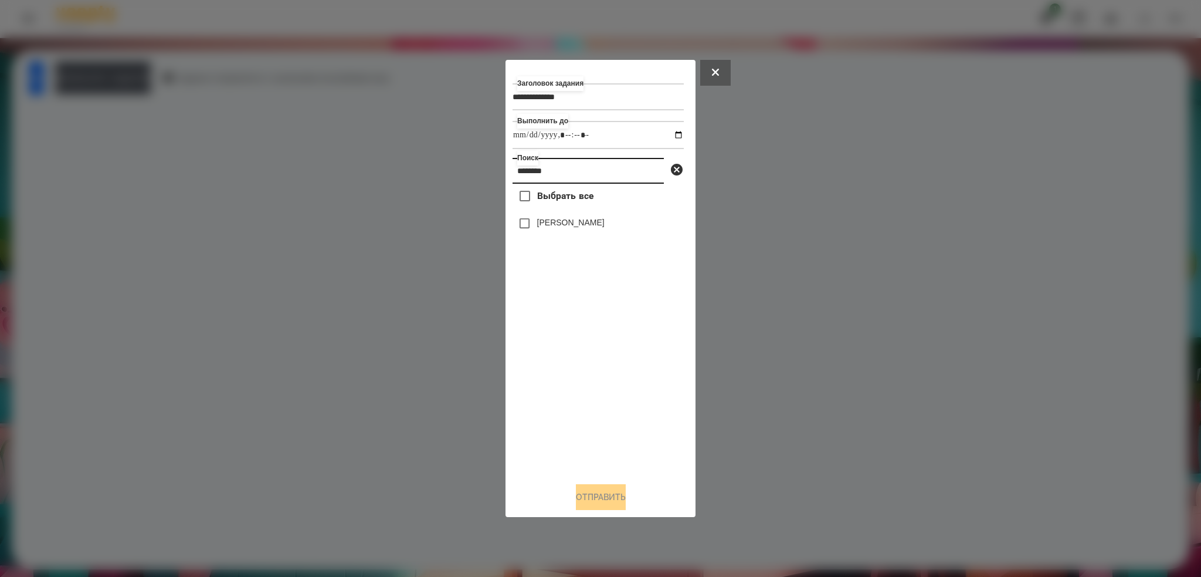
type input "********"
click at [599, 502] on button "Отправить" at bounding box center [601, 497] width 50 height 26
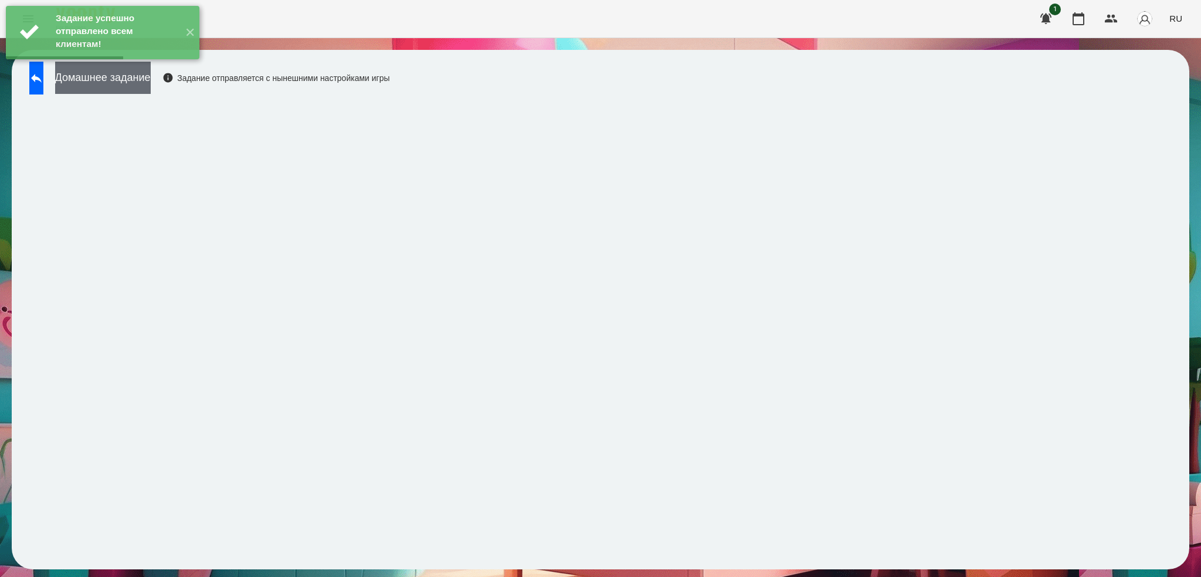
click at [151, 83] on button "Домашнее задание" at bounding box center [103, 78] width 96 height 32
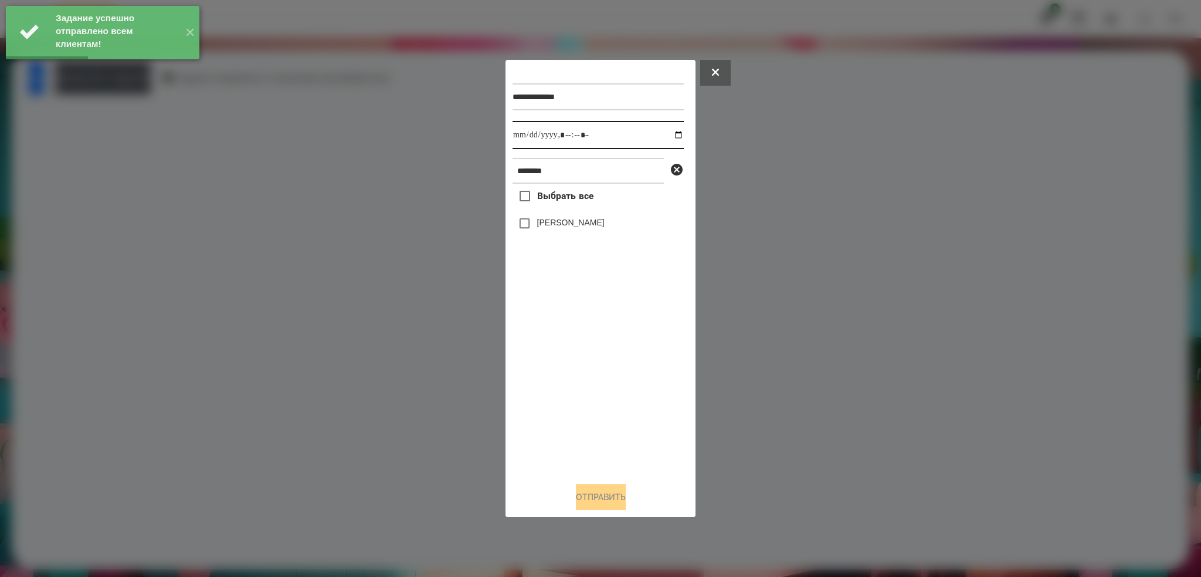
click at [669, 133] on input "datetime-local" at bounding box center [598, 135] width 171 height 28
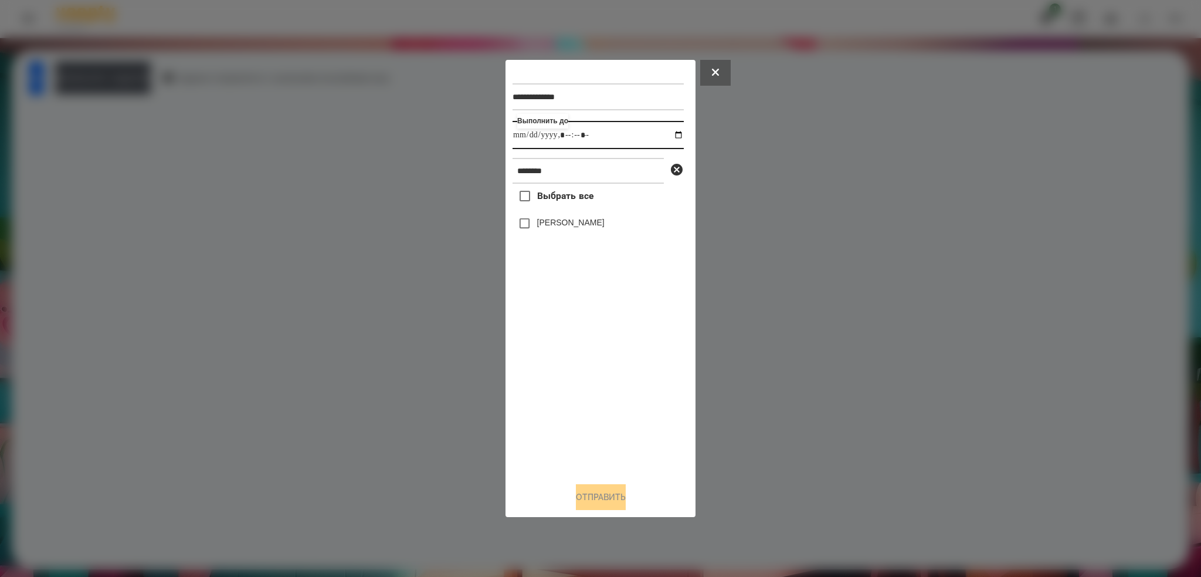
type input "**********"
click at [614, 134] on input "datetime-local" at bounding box center [598, 135] width 171 height 28
click at [584, 496] on button "Отправить" at bounding box center [601, 497] width 50 height 26
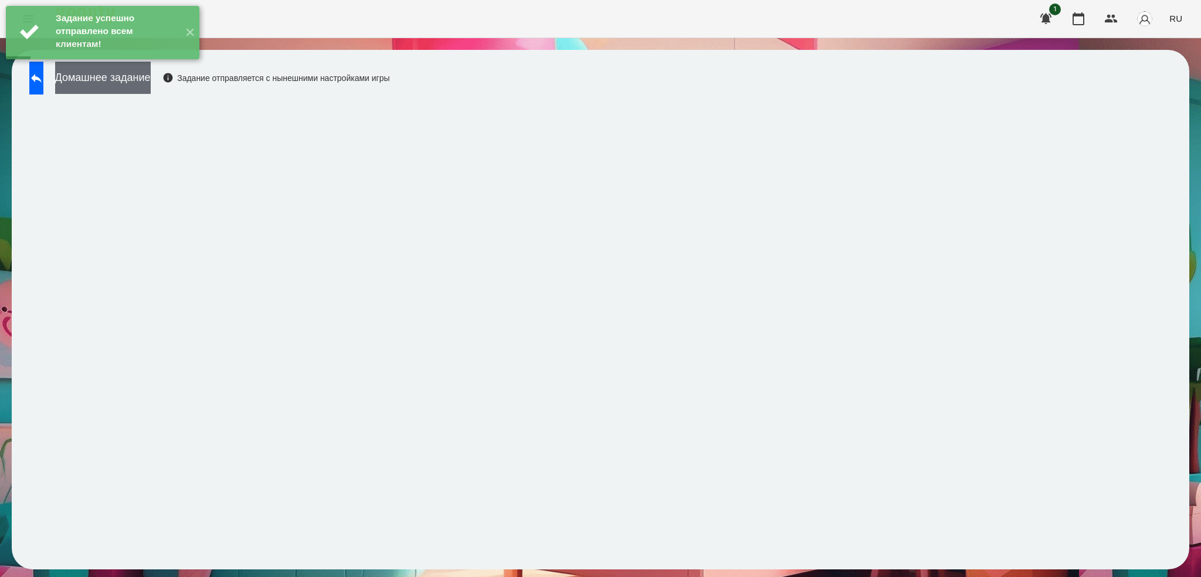
click at [148, 78] on button "Домашнее задание" at bounding box center [103, 78] width 96 height 32
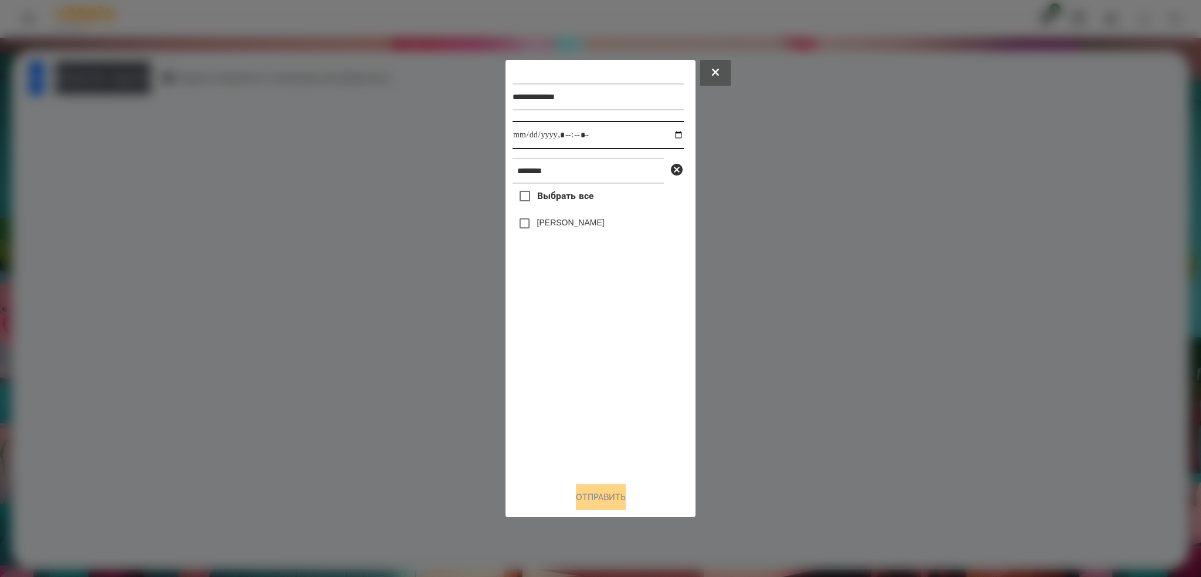
click at [670, 137] on input "datetime-local" at bounding box center [598, 135] width 171 height 28
type input "**********"
click at [523, 224] on div "**********" at bounding box center [601, 269] width 176 height 405
click at [587, 501] on button "Отправить" at bounding box center [601, 497] width 50 height 26
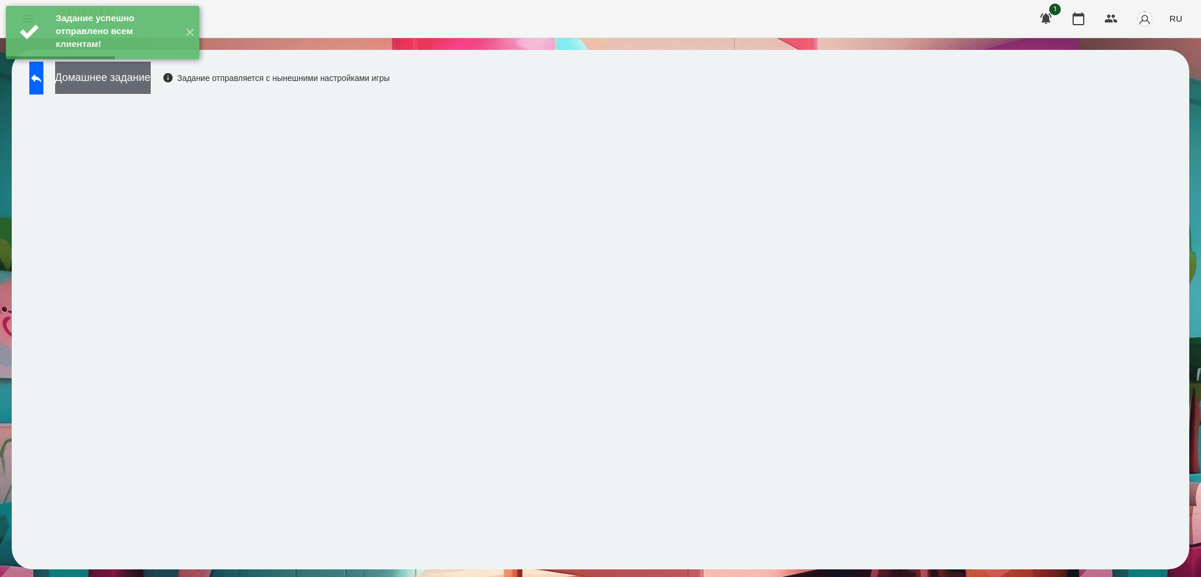
click at [151, 79] on button "Домашнее задание" at bounding box center [103, 78] width 96 height 32
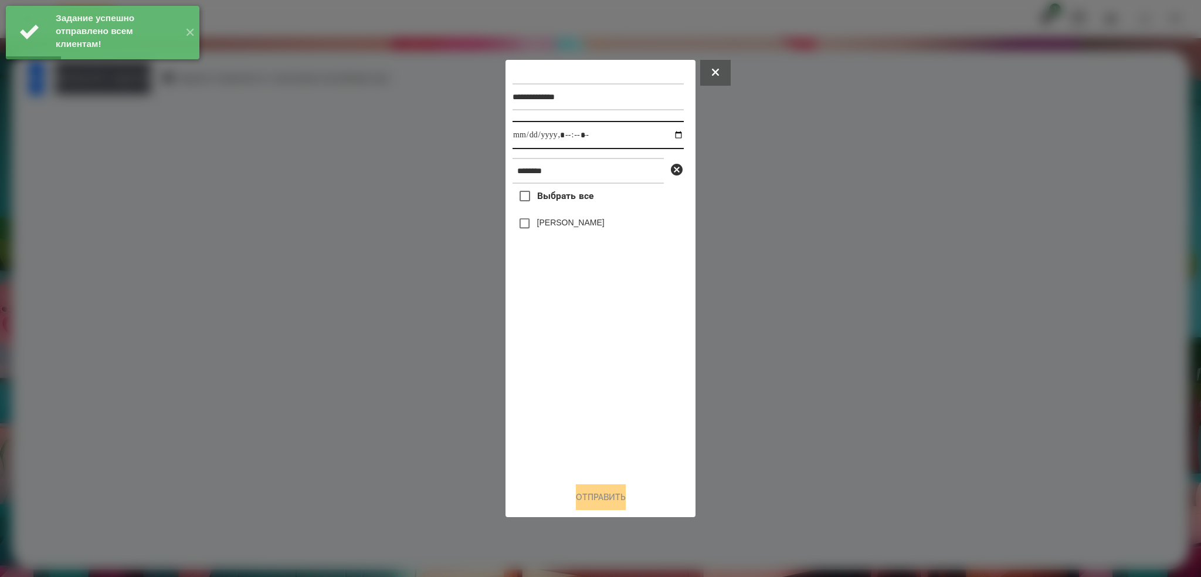
click at [671, 133] on input "datetime-local" at bounding box center [598, 135] width 171 height 28
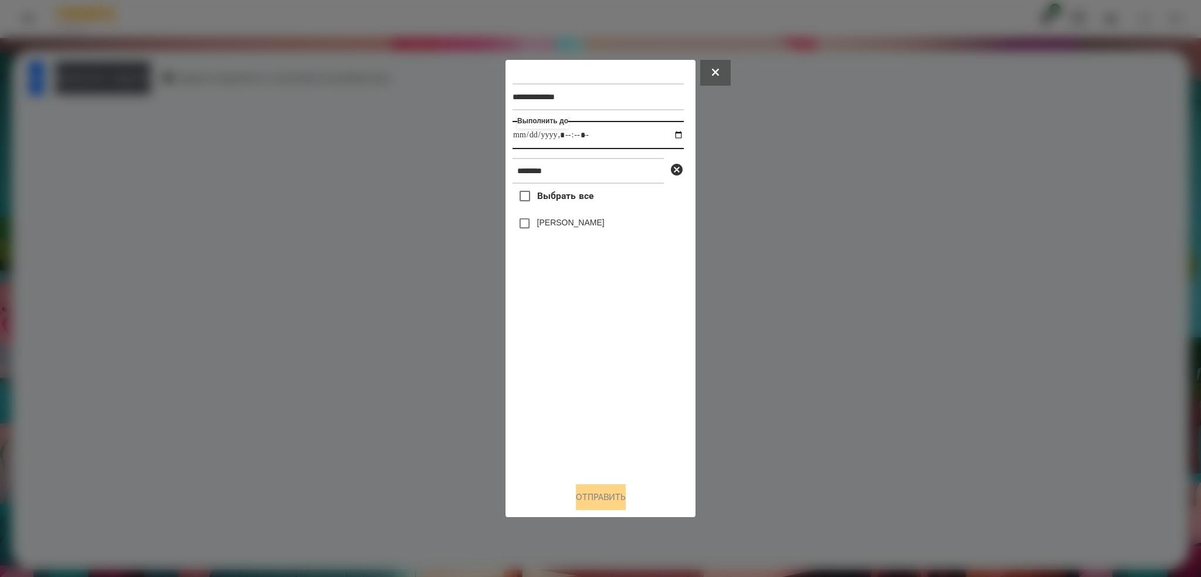
type input "**********"
click at [612, 130] on input "datetime-local" at bounding box center [598, 135] width 171 height 28
click at [595, 490] on button "Отправить" at bounding box center [601, 497] width 50 height 26
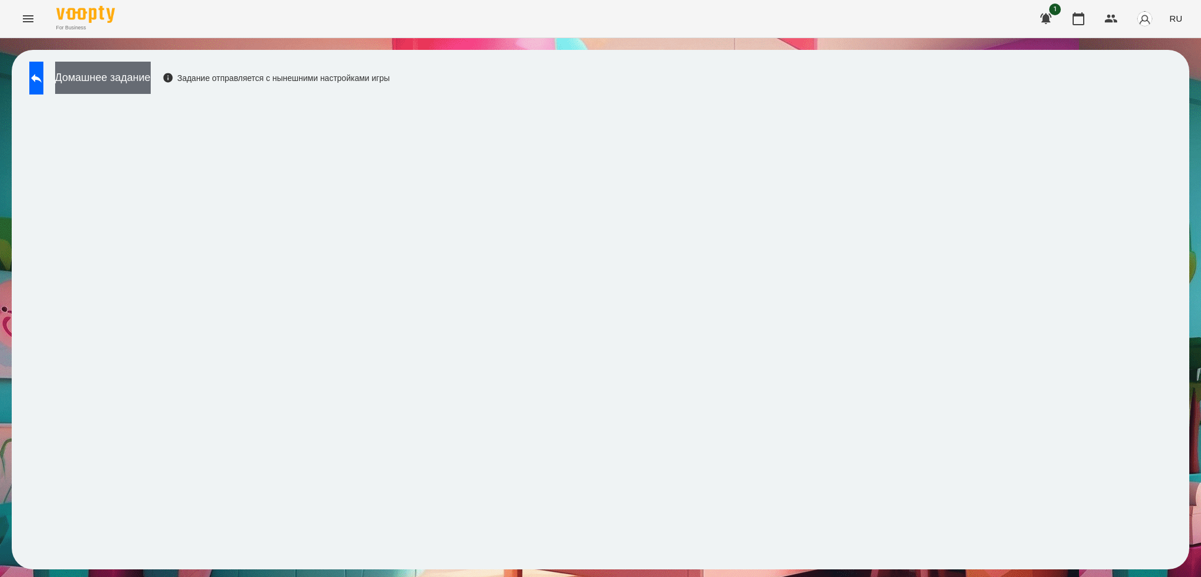
click at [138, 77] on button "Домашнее задание" at bounding box center [103, 78] width 96 height 32
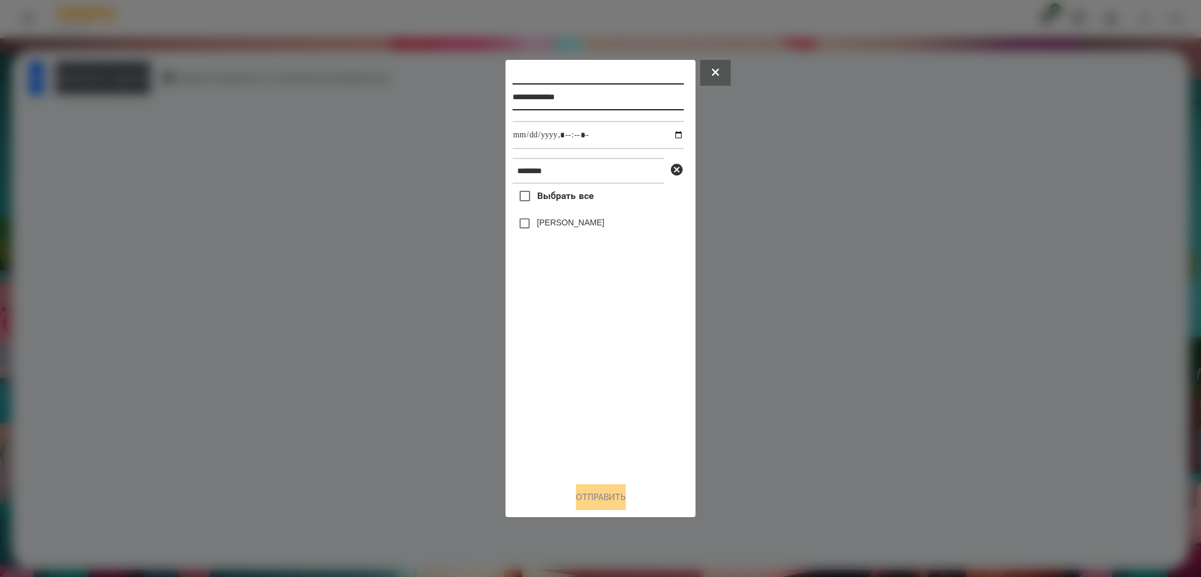
click at [609, 87] on input "**********" at bounding box center [598, 96] width 171 height 27
type input "**********"
click at [670, 134] on input "datetime-local" at bounding box center [598, 135] width 171 height 28
type input "**********"
click at [611, 127] on input "datetime-local" at bounding box center [598, 135] width 171 height 28
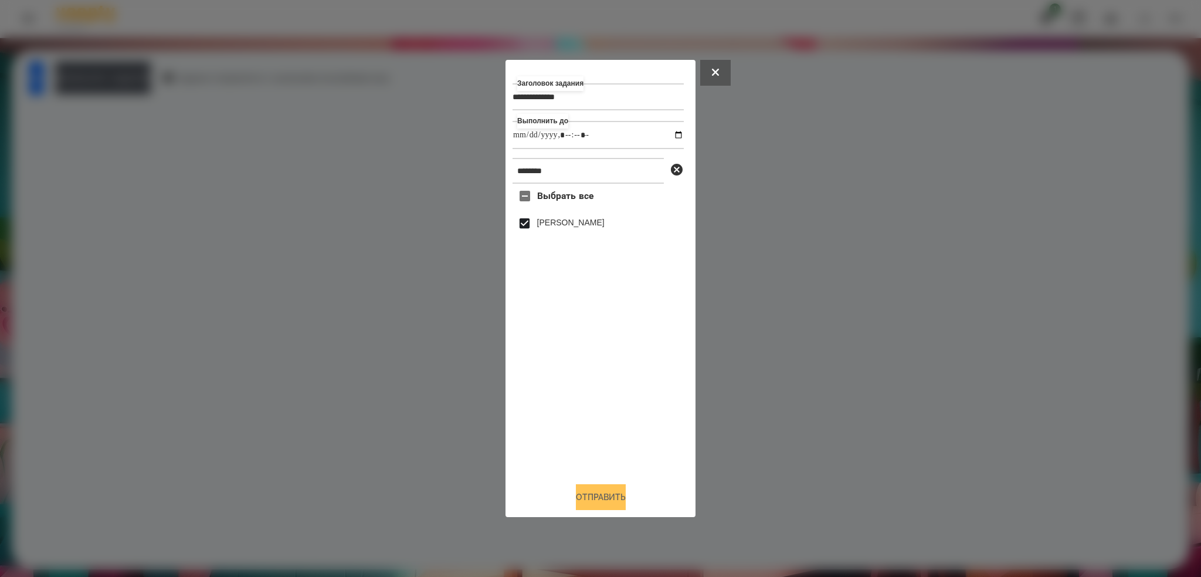
click at [583, 496] on button "Отправить" at bounding box center [601, 497] width 50 height 26
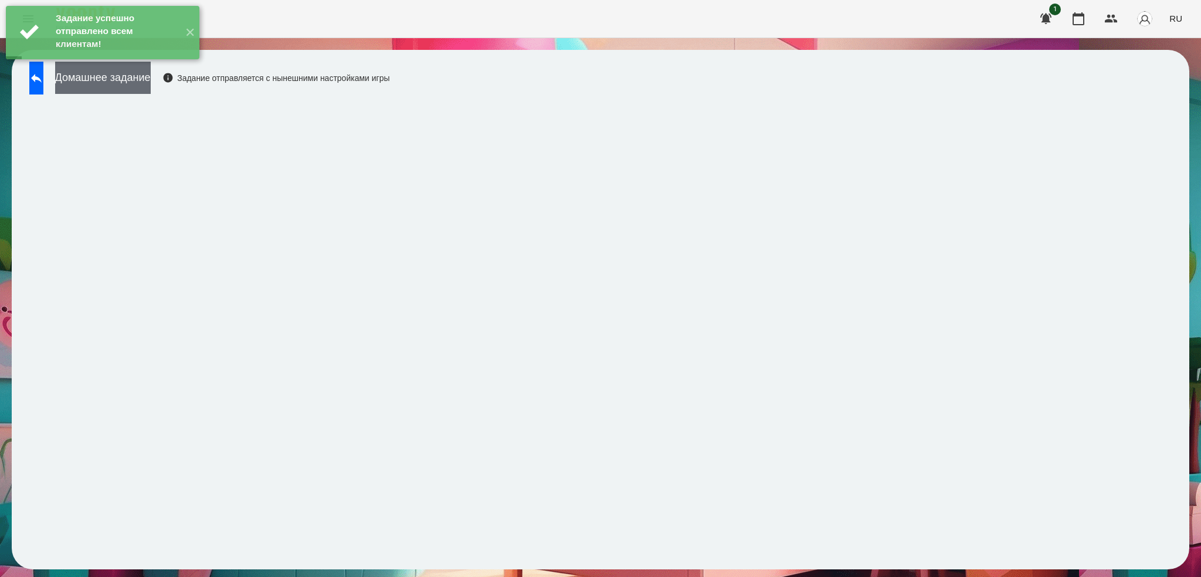
click at [141, 89] on button "Домашнее задание" at bounding box center [103, 78] width 96 height 32
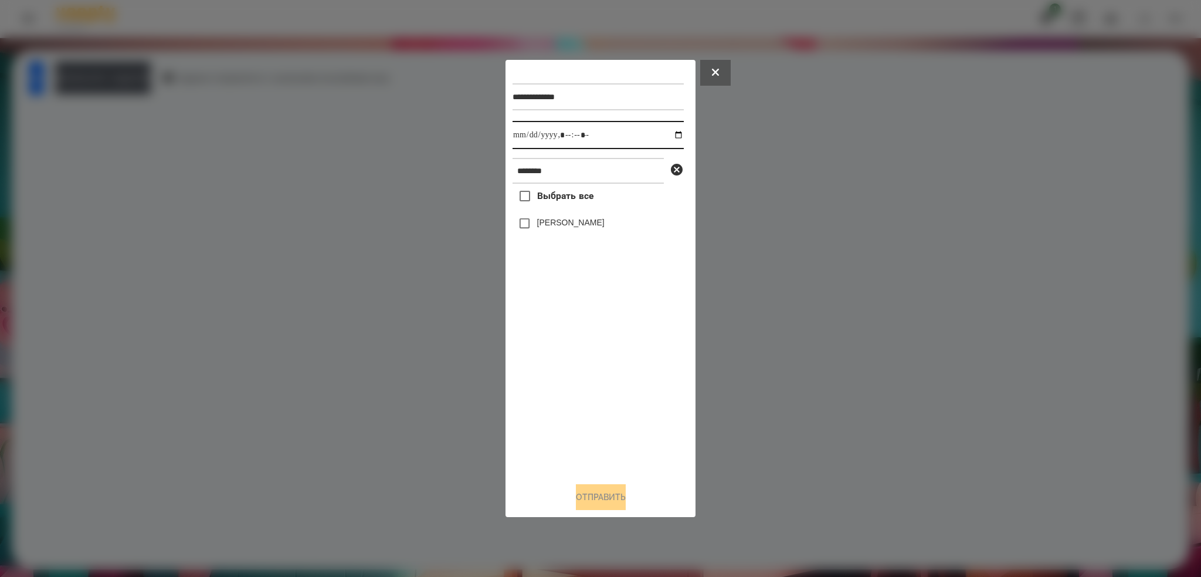
click at [668, 133] on input "datetime-local" at bounding box center [598, 135] width 171 height 28
type input "**********"
click at [520, 225] on div "**********" at bounding box center [601, 269] width 176 height 405
click at [577, 501] on button "Отправить" at bounding box center [601, 497] width 50 height 26
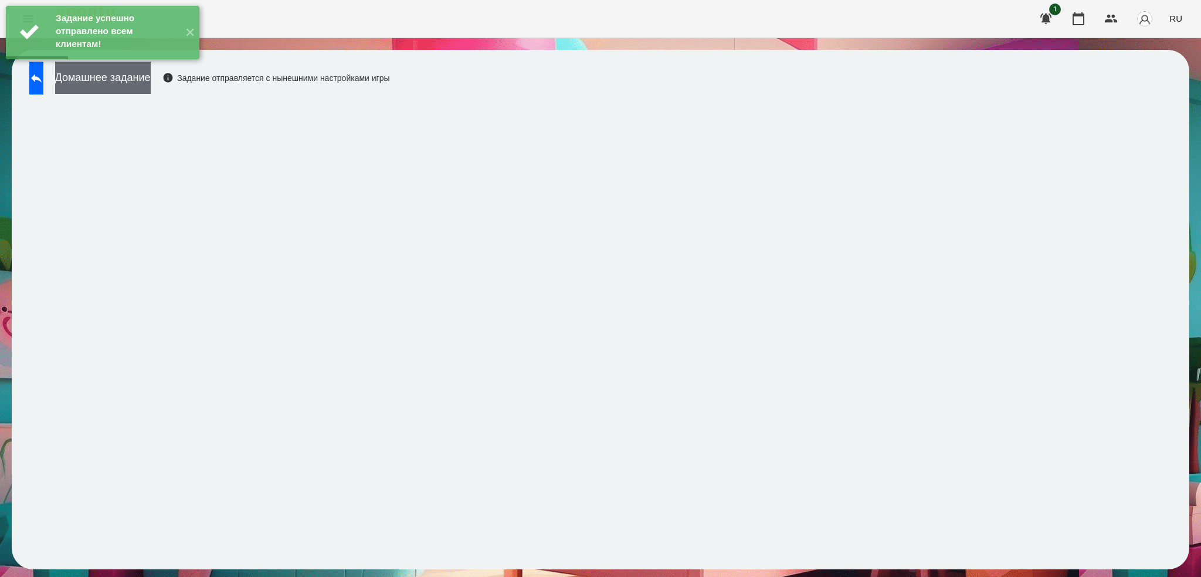
click at [139, 76] on button "Домашнее задание" at bounding box center [103, 78] width 96 height 32
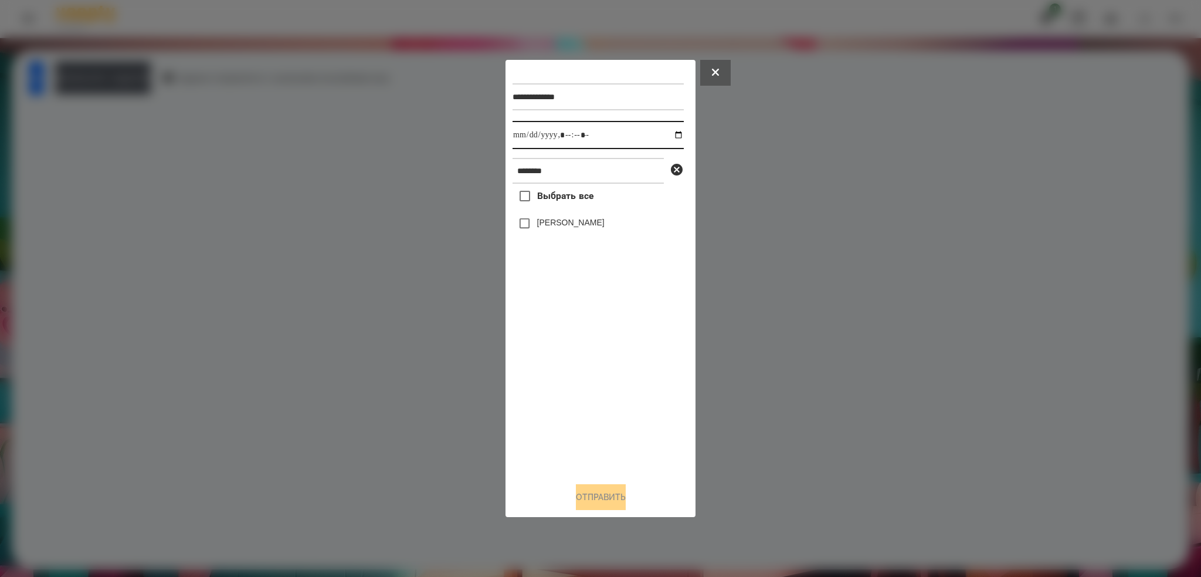
click at [671, 134] on input "datetime-local" at bounding box center [598, 135] width 171 height 28
type input "**********"
click at [605, 134] on input "datetime-local" at bounding box center [598, 135] width 171 height 28
click at [604, 497] on button "Отправить" at bounding box center [601, 497] width 50 height 26
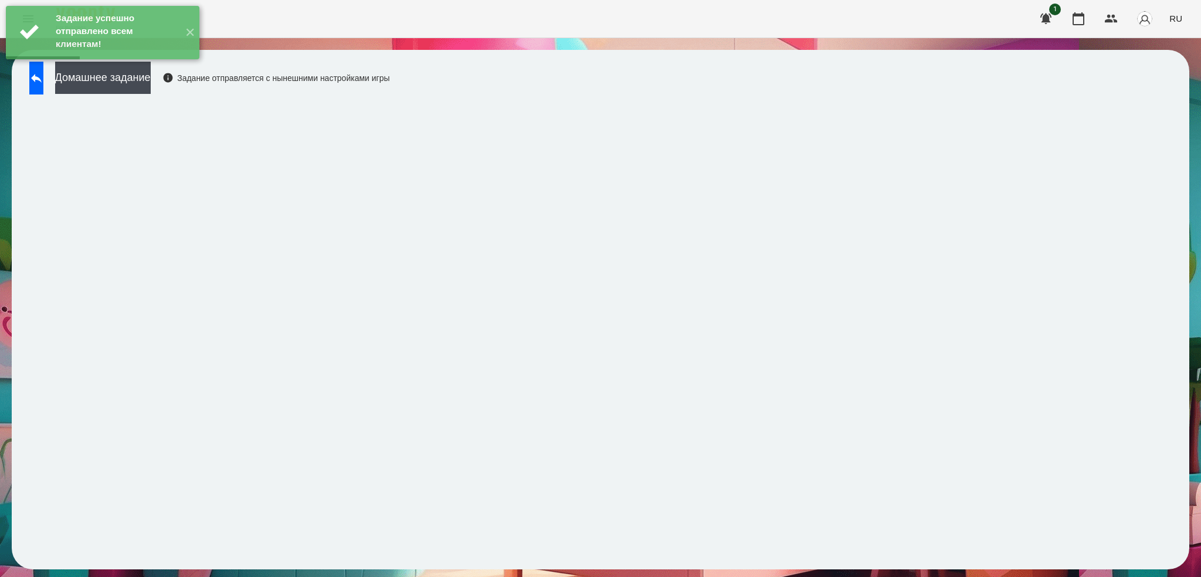
click at [160, 65] on div "Задание успешно отправлено всем клиентам! ✕" at bounding box center [102, 32] width 205 height 65
click at [151, 83] on button "Домашнее задание" at bounding box center [103, 78] width 96 height 32
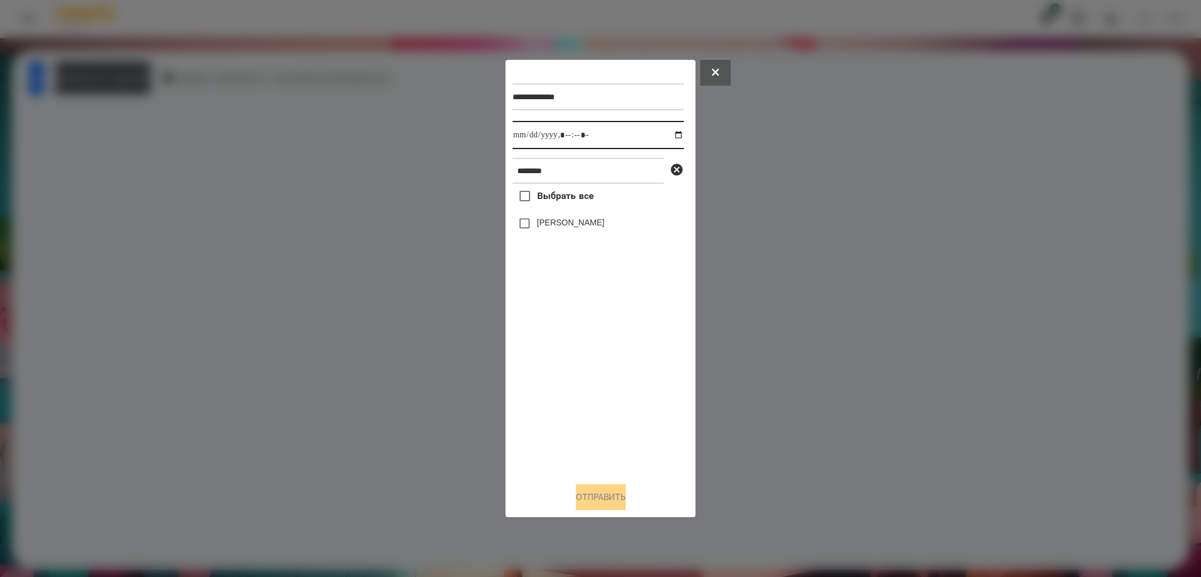
click at [670, 134] on input "datetime-local" at bounding box center [598, 135] width 171 height 28
type input "**********"
click at [615, 141] on input "datetime-local" at bounding box center [598, 135] width 171 height 28
click at [578, 493] on button "Отправить" at bounding box center [601, 497] width 50 height 26
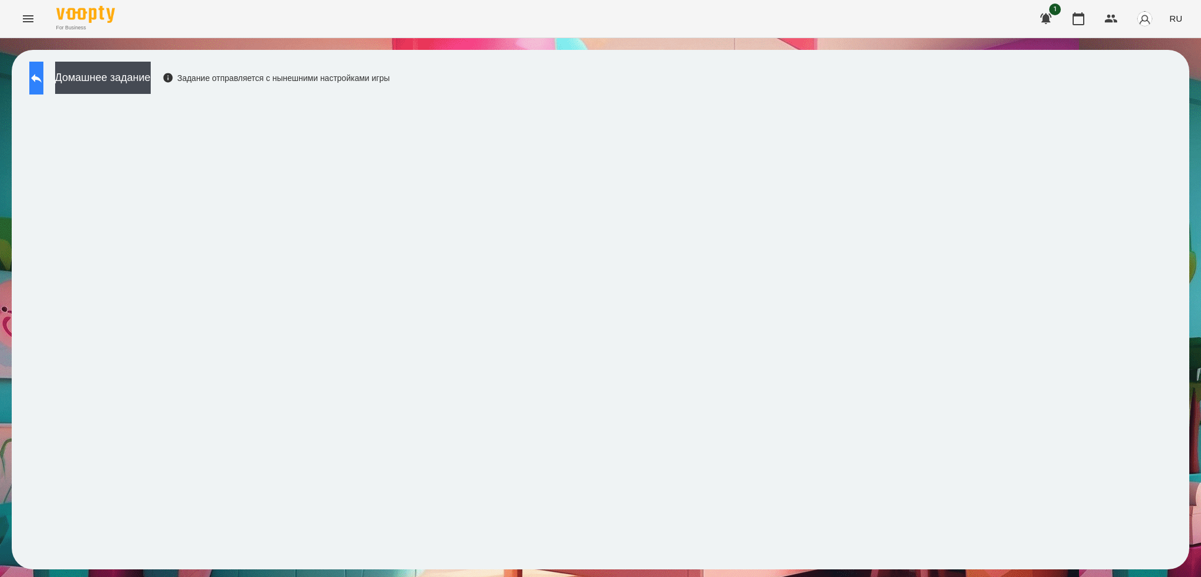
click at [39, 73] on button at bounding box center [36, 78] width 14 height 33
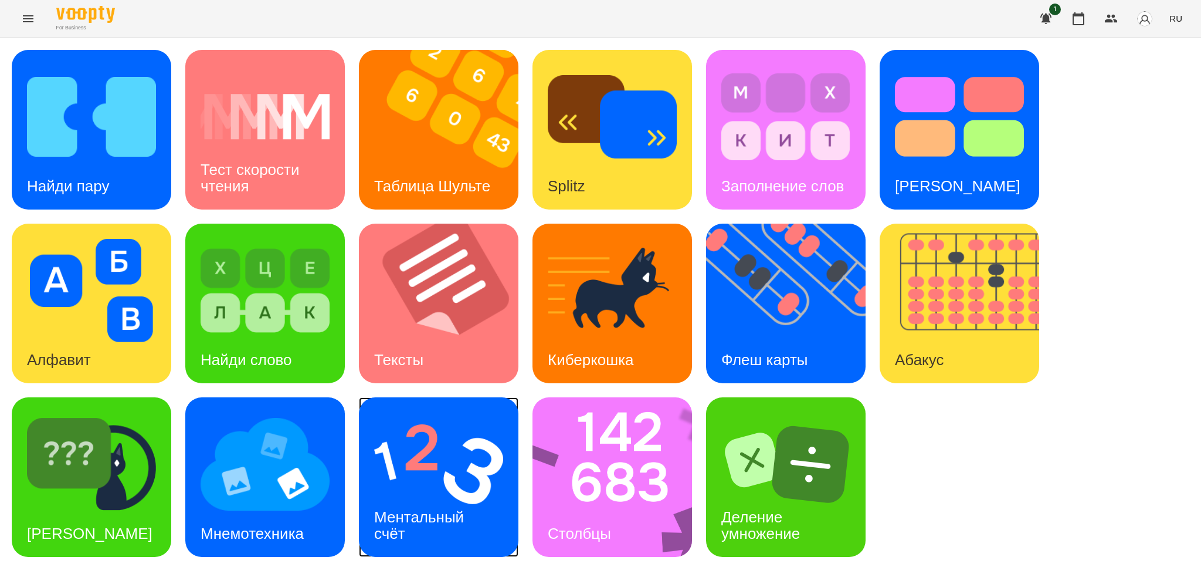
click at [404, 479] on img at bounding box center [438, 463] width 129 height 103
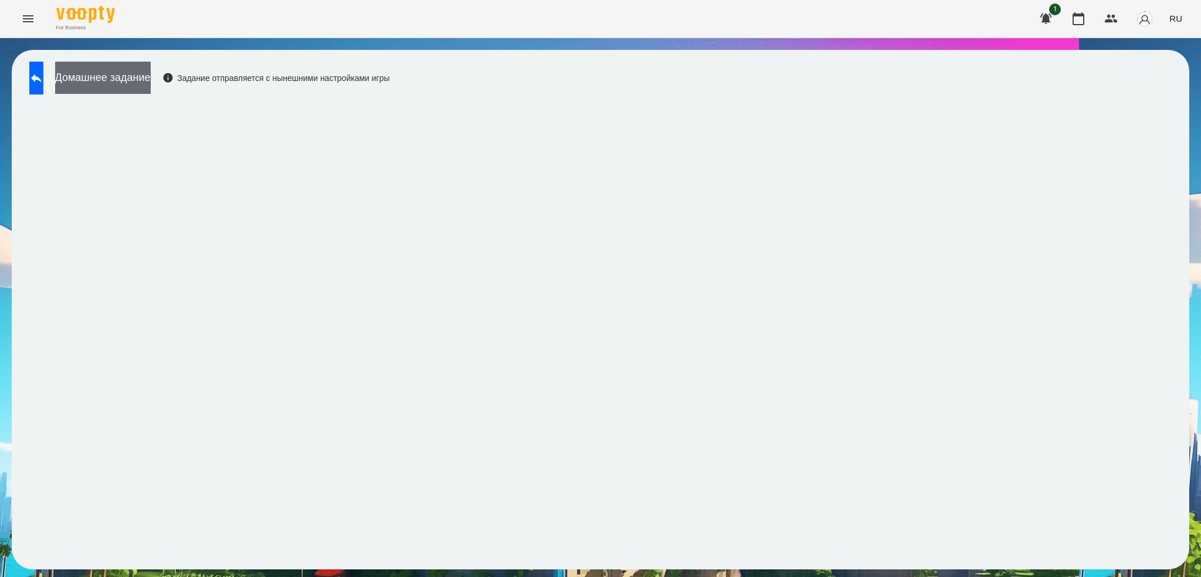
click at [140, 86] on button "Домашнее задание" at bounding box center [103, 78] width 96 height 32
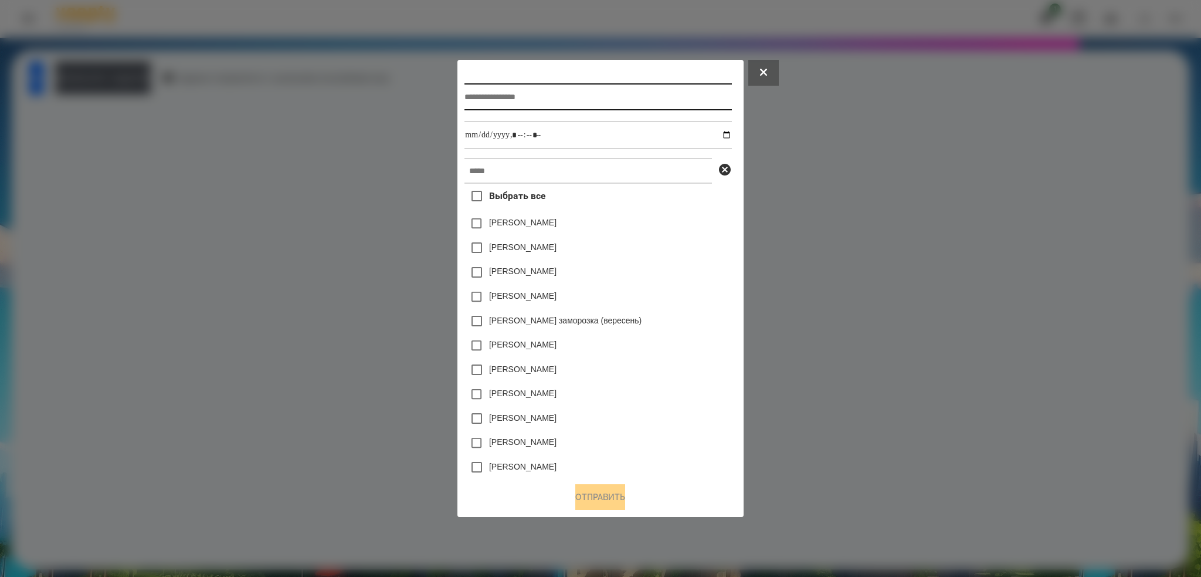
click at [520, 93] on input "text" at bounding box center [598, 96] width 267 height 27
type input "**********"
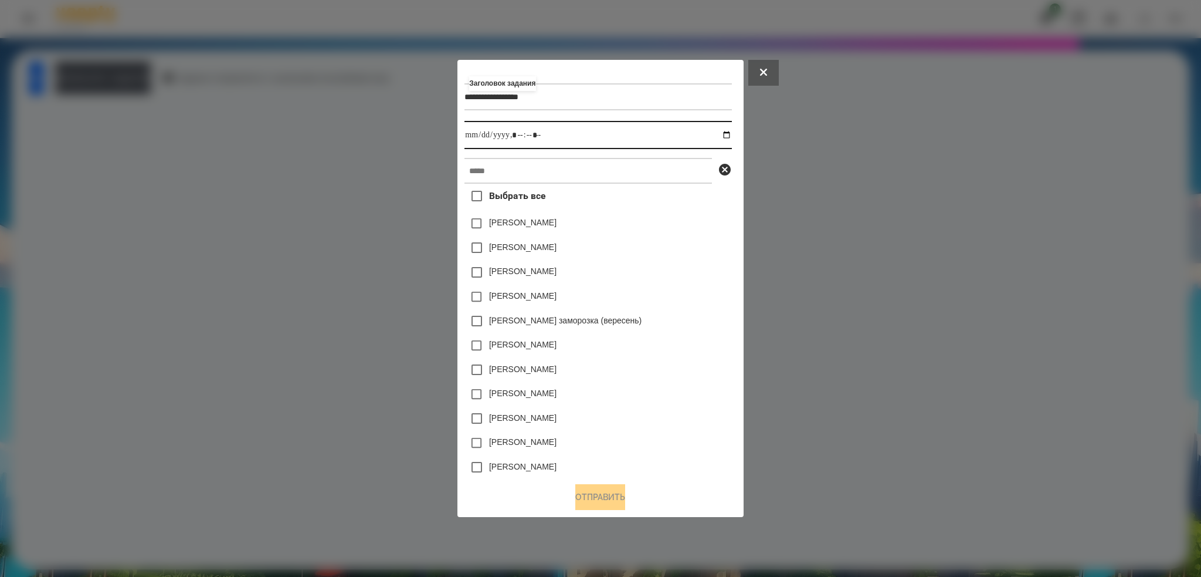
click at [732, 134] on input "datetime-local" at bounding box center [598, 135] width 267 height 28
type input "**********"
drag, startPoint x: 552, startPoint y: 136, endPoint x: 515, endPoint y: 165, distance: 46.8
click at [515, 165] on div "**********" at bounding box center [601, 269] width 272 height 405
click at [515, 165] on input "text" at bounding box center [589, 171] width 248 height 26
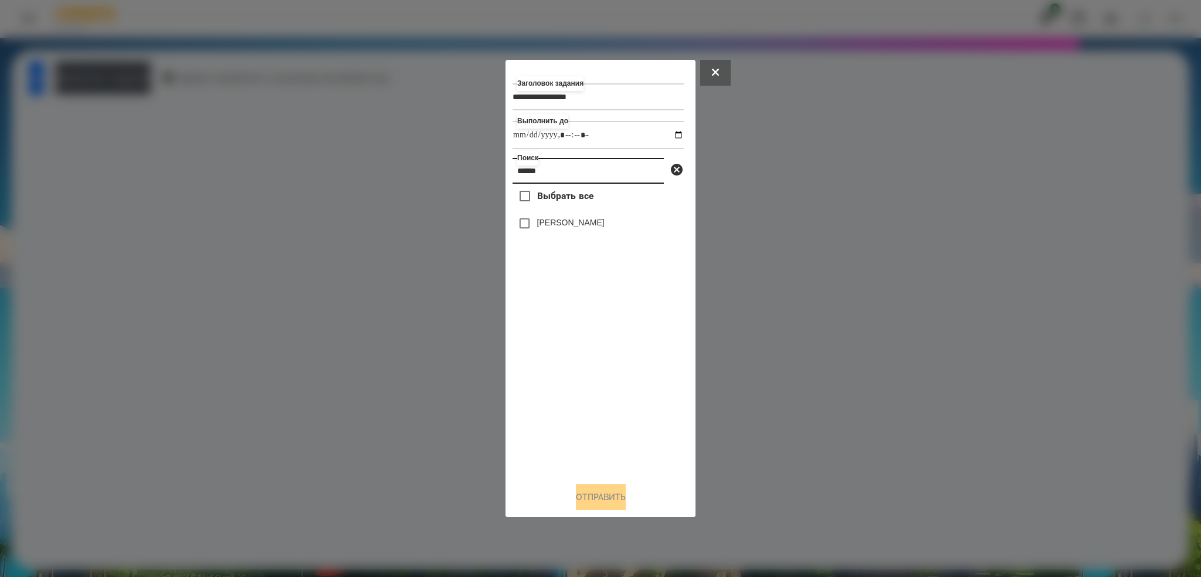
type input "******"
click at [597, 500] on button "Отправить" at bounding box center [601, 497] width 50 height 26
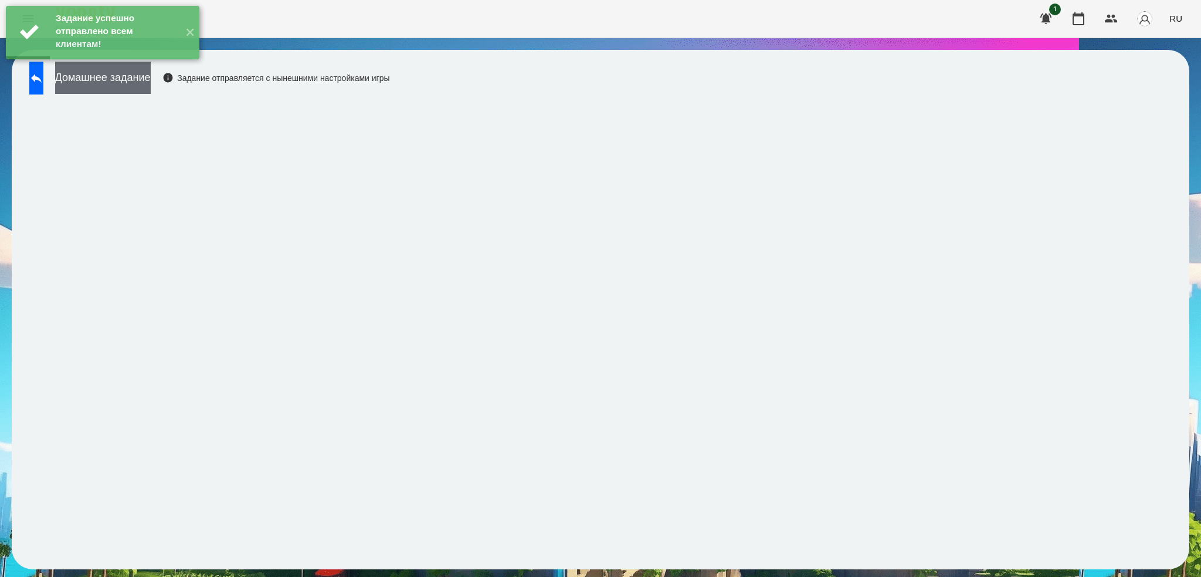
click at [141, 86] on button "Домашнее задание" at bounding box center [103, 78] width 96 height 32
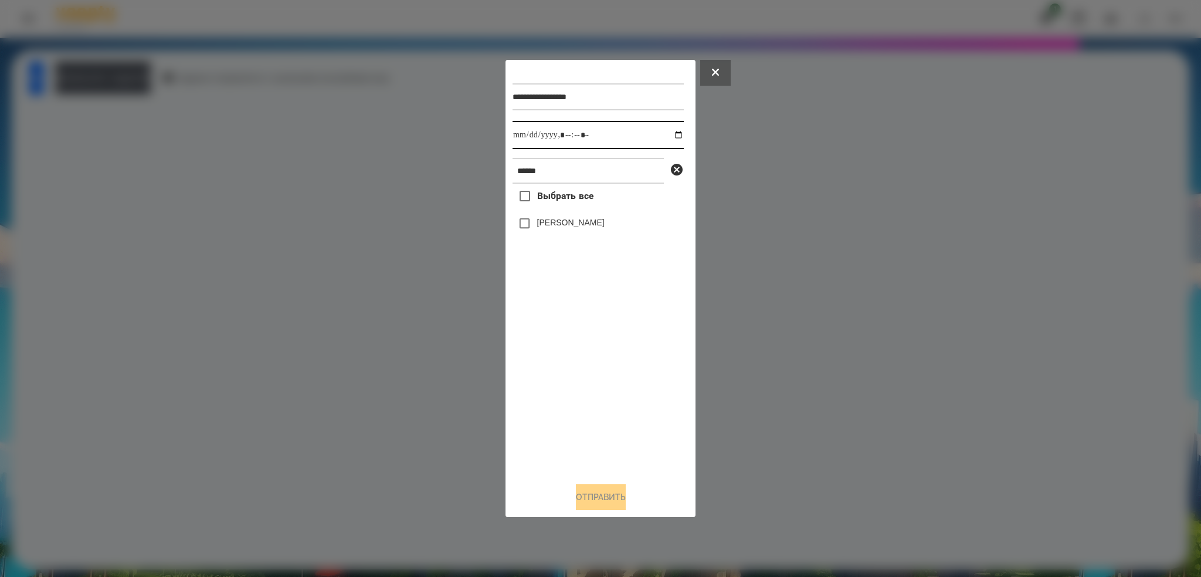
click at [669, 136] on input "datetime-local" at bounding box center [598, 135] width 171 height 28
type input "**********"
click at [610, 136] on input "datetime-local" at bounding box center [598, 135] width 171 height 28
click at [597, 497] on button "Отправить" at bounding box center [601, 497] width 50 height 26
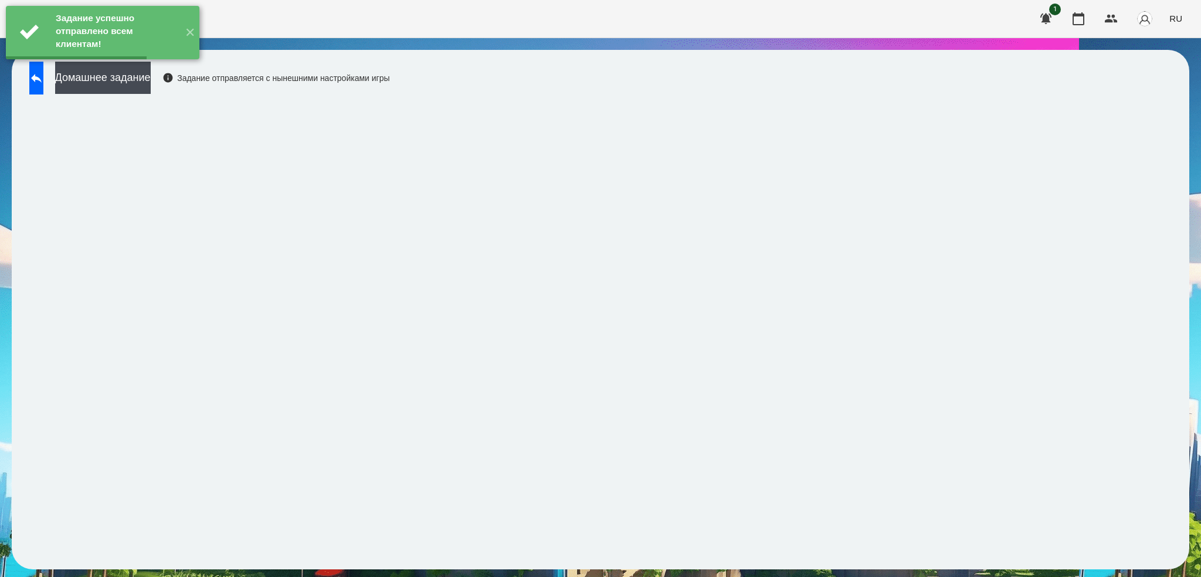
click at [147, 74] on button "Домашнее задание" at bounding box center [103, 78] width 96 height 32
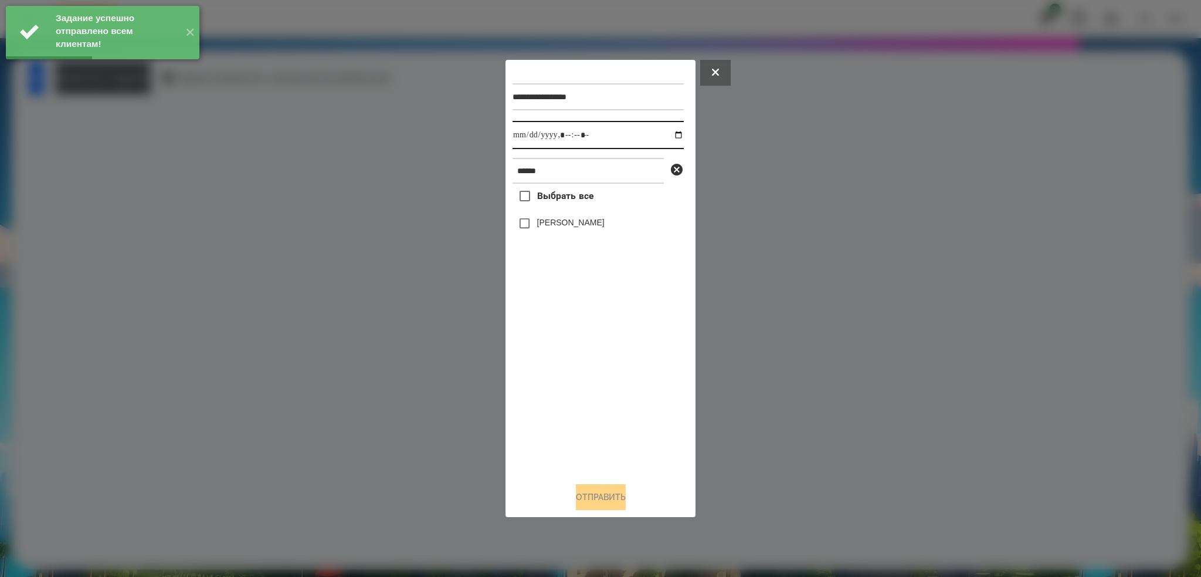
click at [670, 135] on input "datetime-local" at bounding box center [598, 135] width 171 height 28
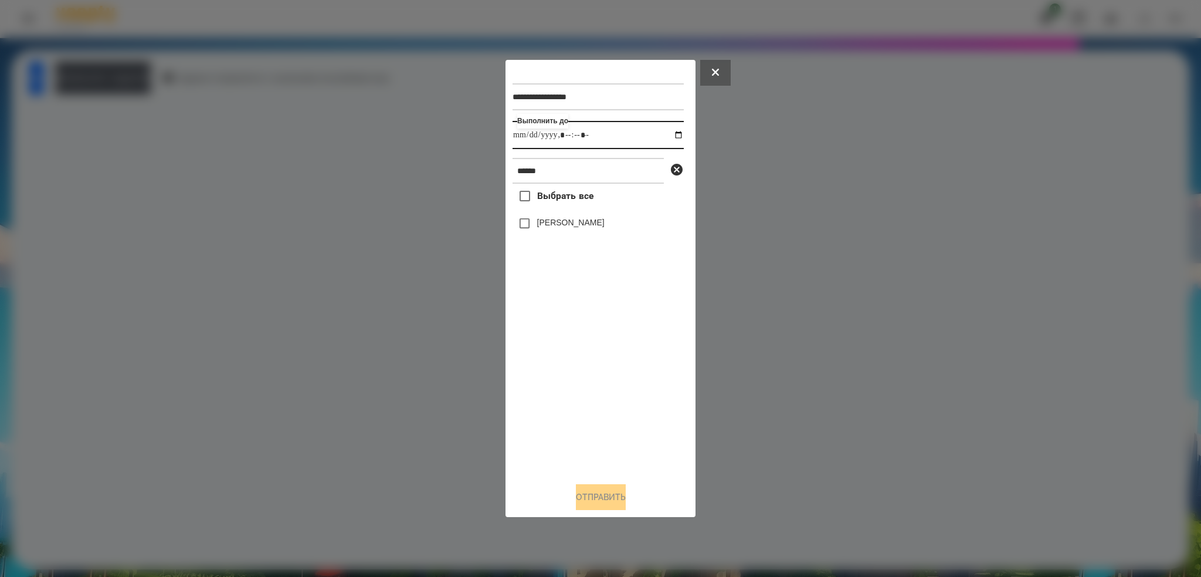
type input "**********"
click at [611, 124] on input "datetime-local" at bounding box center [598, 135] width 171 height 28
click at [597, 496] on button "Отправить" at bounding box center [601, 497] width 50 height 26
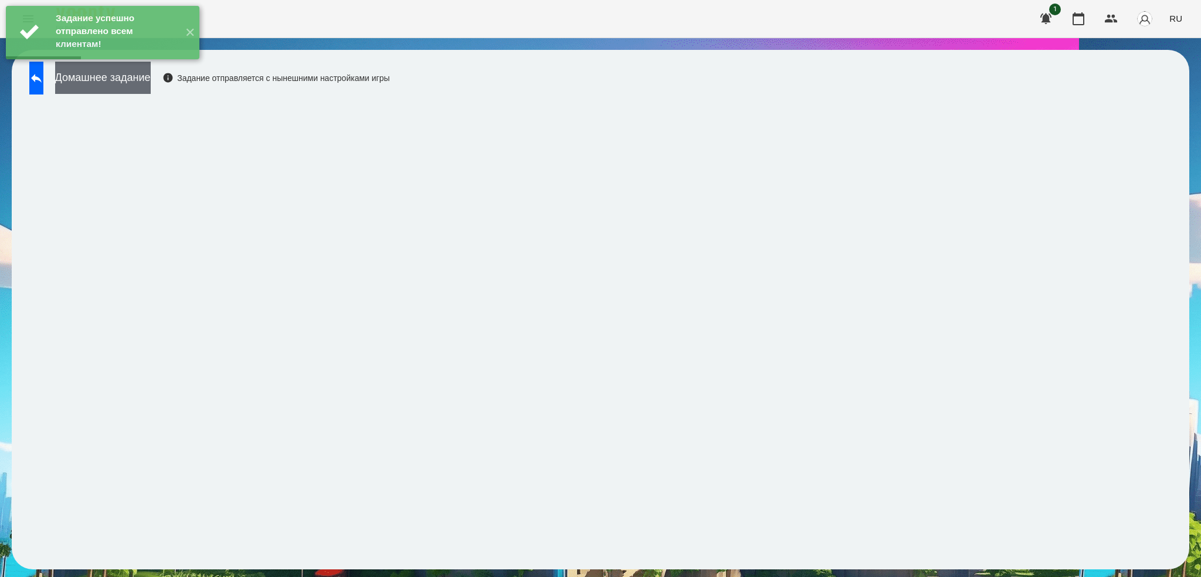
click at [151, 73] on button "Домашнее задание" at bounding box center [103, 78] width 96 height 32
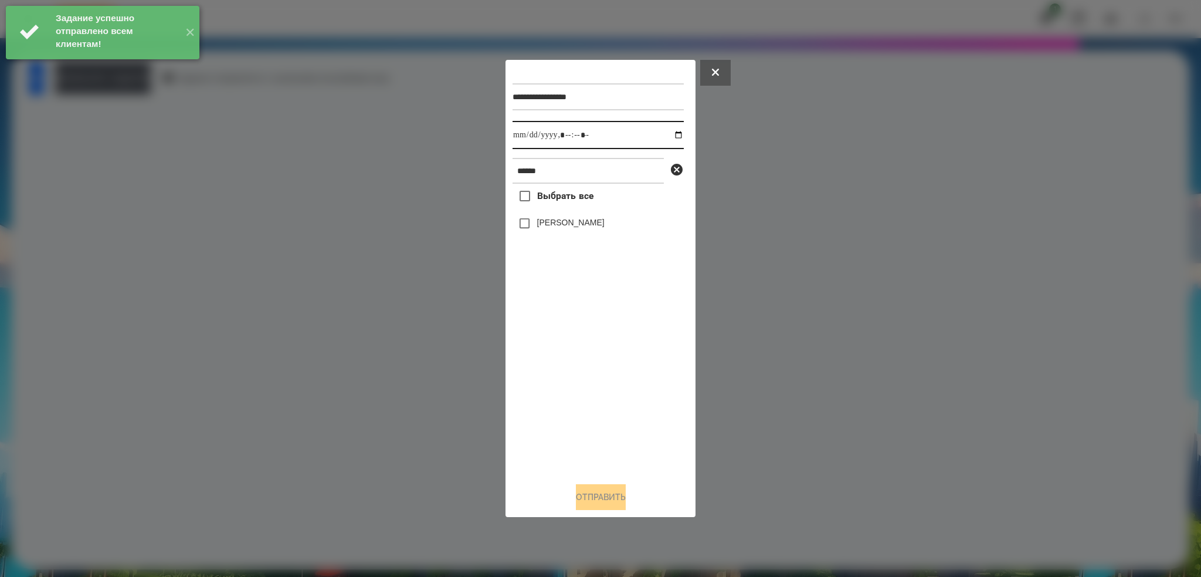
click at [671, 135] on input "datetime-local" at bounding box center [598, 135] width 171 height 28
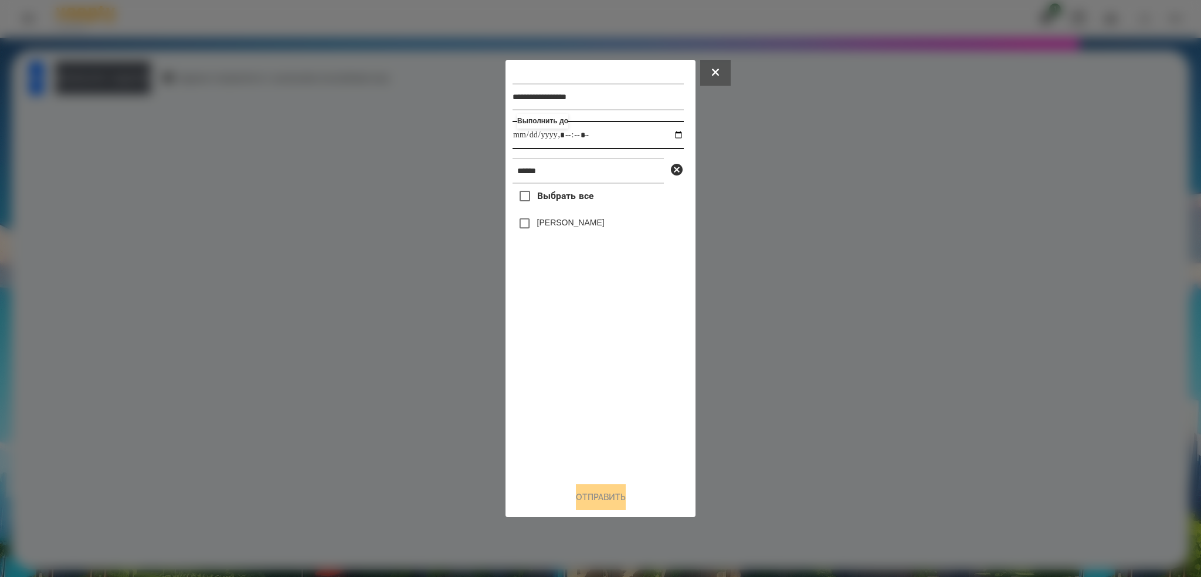
type input "**********"
click at [610, 131] on input "datetime-local" at bounding box center [598, 135] width 171 height 28
click at [601, 502] on button "Отправить" at bounding box center [601, 497] width 50 height 26
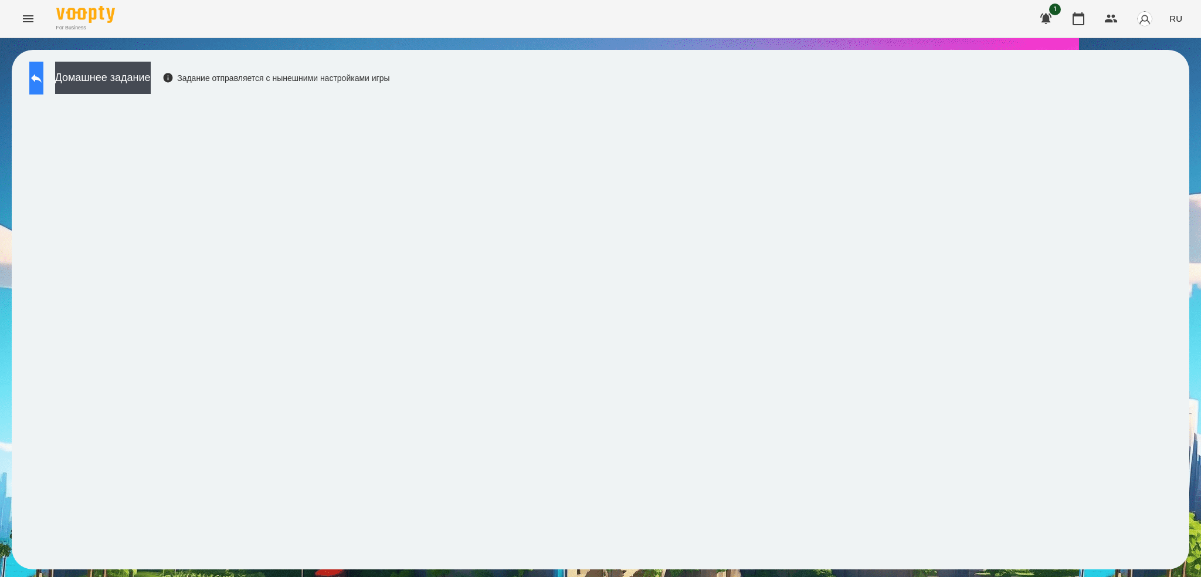
click at [42, 79] on icon at bounding box center [36, 78] width 11 height 9
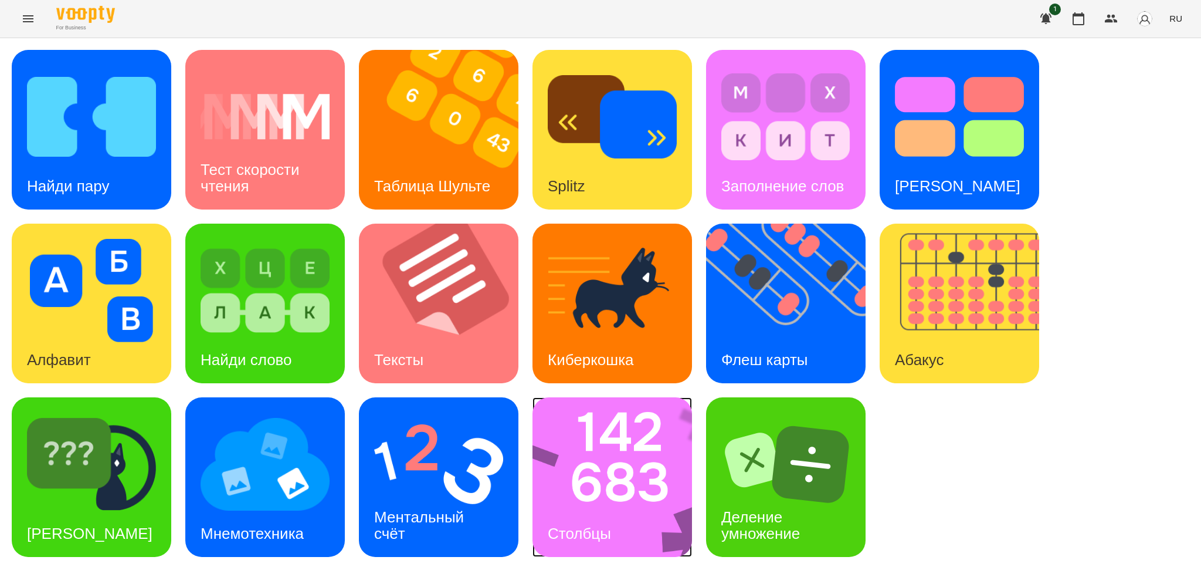
click at [602, 496] on img at bounding box center [620, 477] width 175 height 160
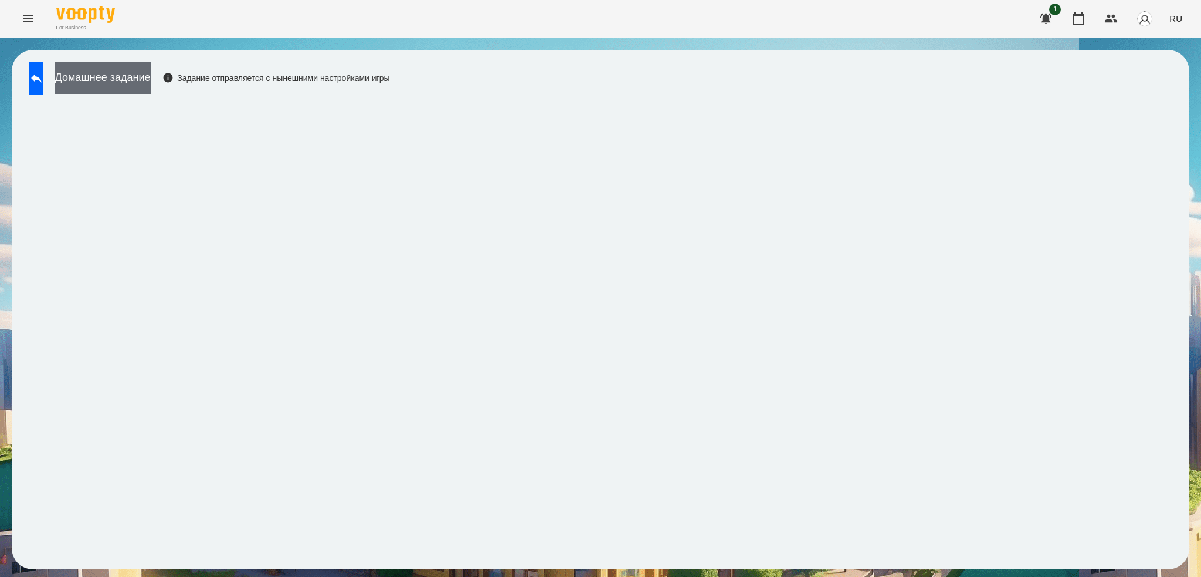
click at [151, 80] on button "Домашнее задание" at bounding box center [103, 78] width 96 height 32
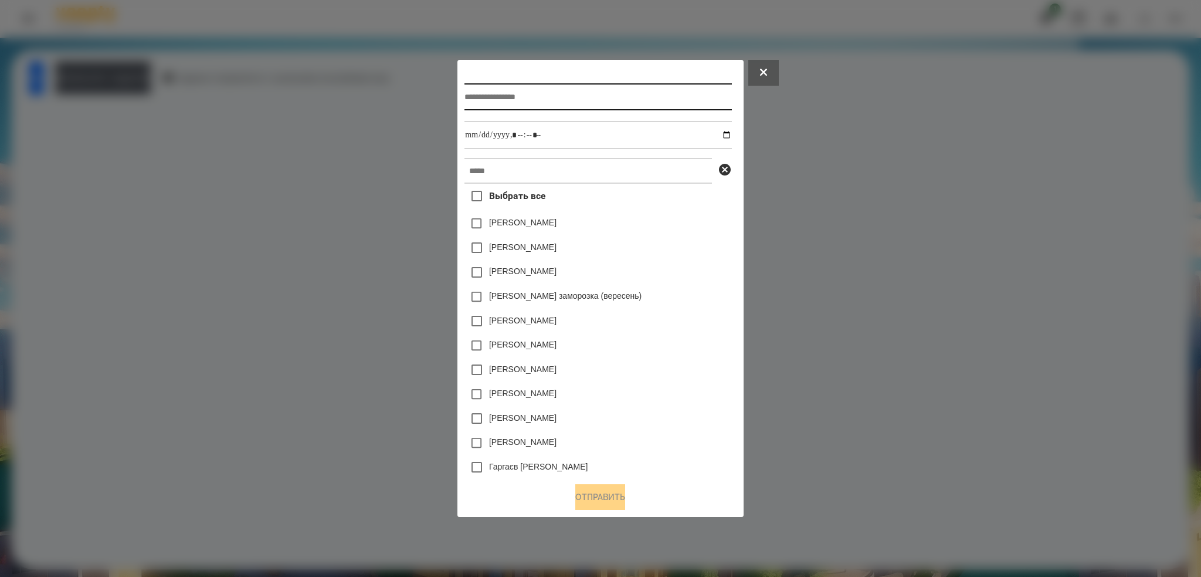
click at [556, 95] on input "text" at bounding box center [598, 96] width 267 height 27
type input "*******"
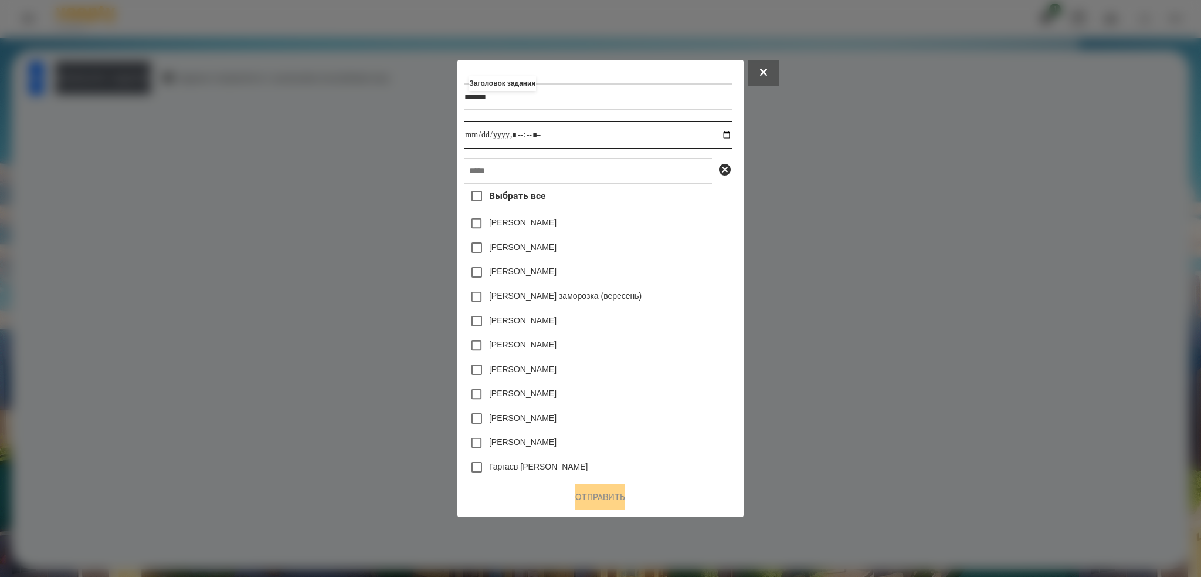
click at [732, 134] on input "datetime-local" at bounding box center [598, 135] width 267 height 28
type input "**********"
click at [554, 133] on input "datetime-local" at bounding box center [598, 135] width 267 height 28
click at [502, 172] on input "text" at bounding box center [589, 171] width 248 height 26
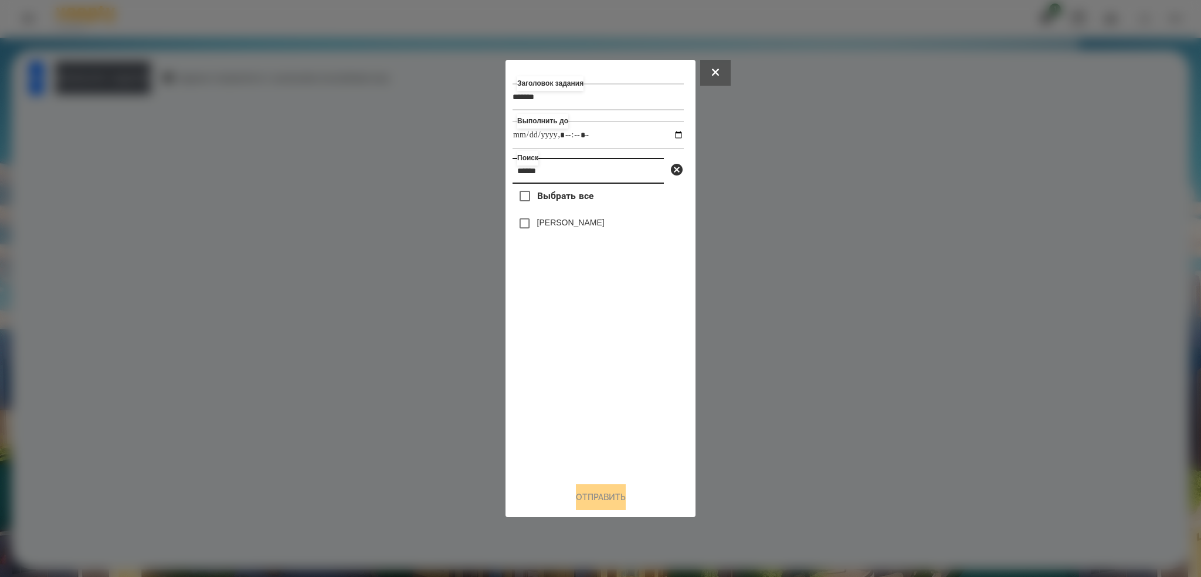
type input "******"
click at [587, 493] on button "Отправить" at bounding box center [601, 497] width 50 height 26
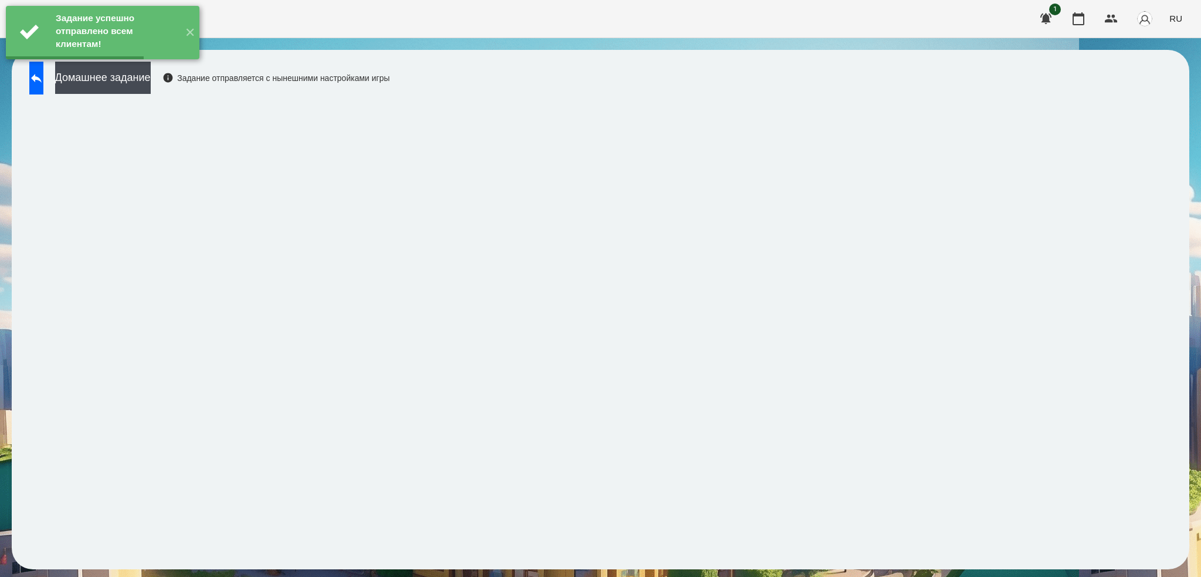
click at [151, 75] on button "Домашнее задание" at bounding box center [103, 78] width 96 height 32
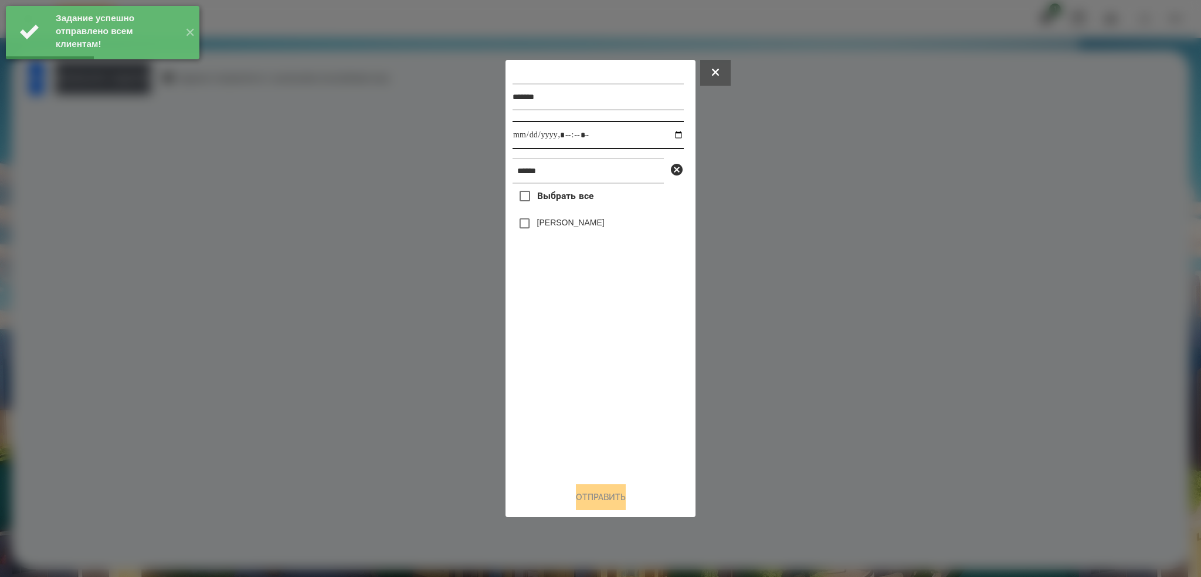
click at [670, 139] on input "datetime-local" at bounding box center [598, 135] width 171 height 28
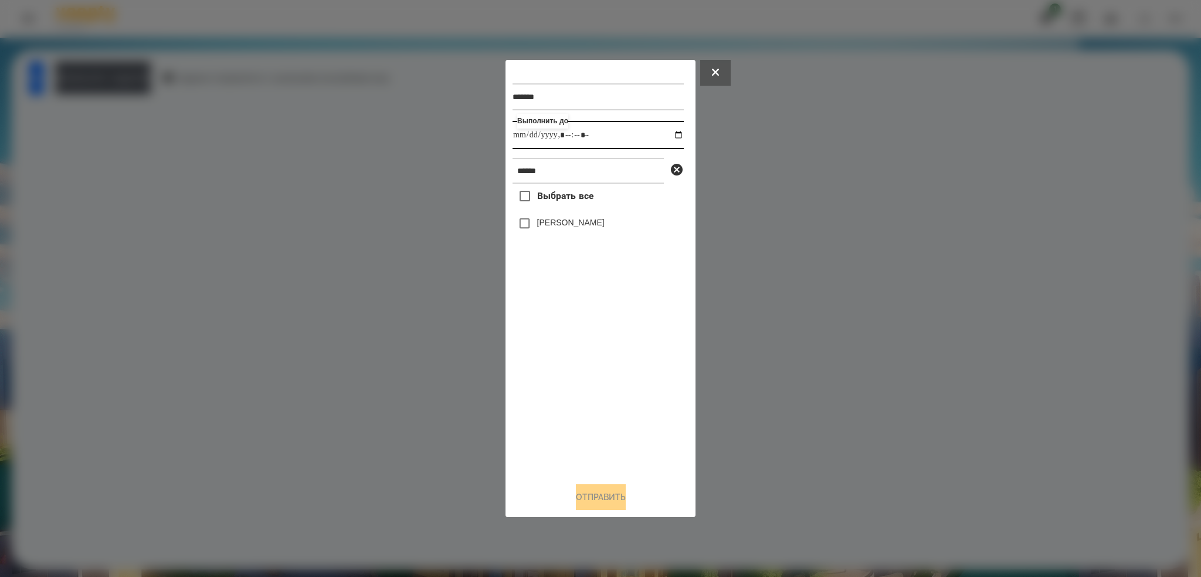
type input "**********"
click at [612, 130] on input "datetime-local" at bounding box center [598, 135] width 171 height 28
click at [585, 500] on button "Отправить" at bounding box center [601, 497] width 50 height 26
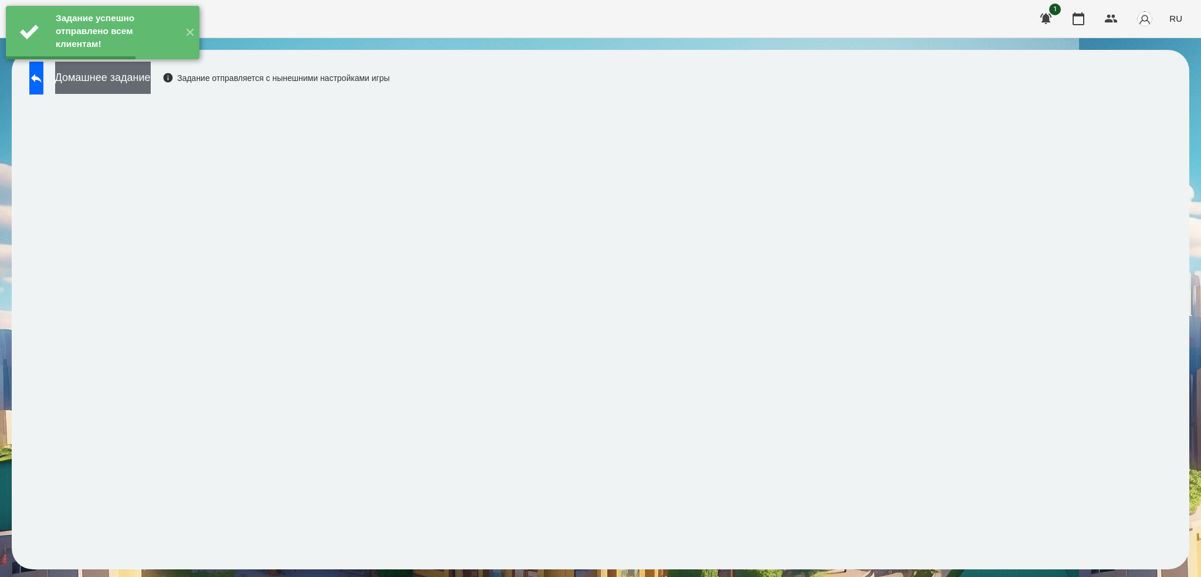
click at [143, 81] on button "Домашнее задание" at bounding box center [103, 78] width 96 height 32
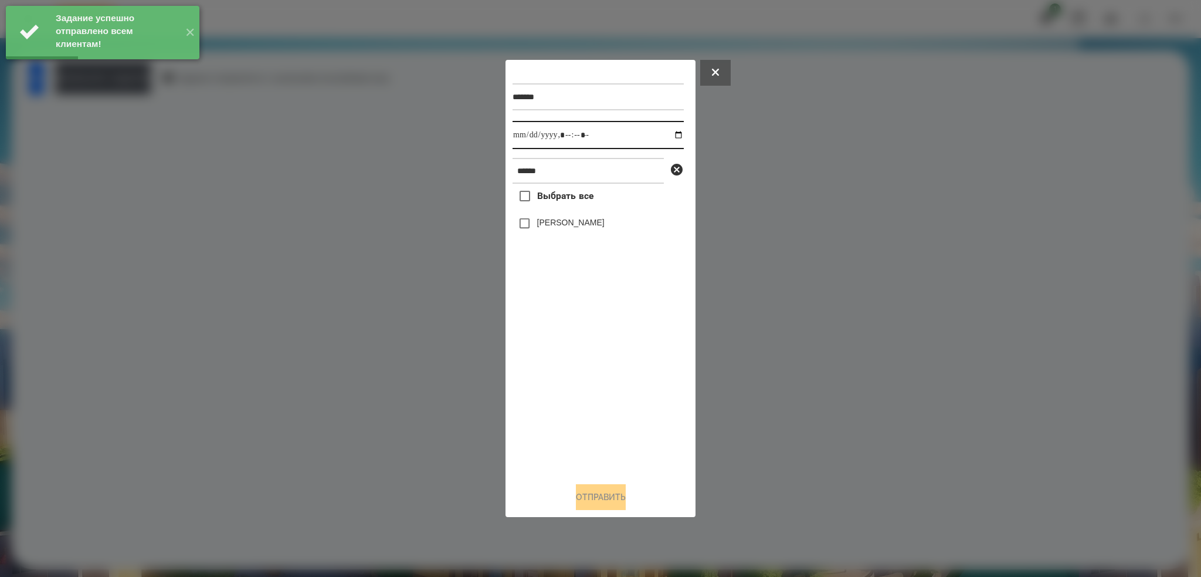
click at [672, 135] on input "datetime-local" at bounding box center [598, 135] width 171 height 28
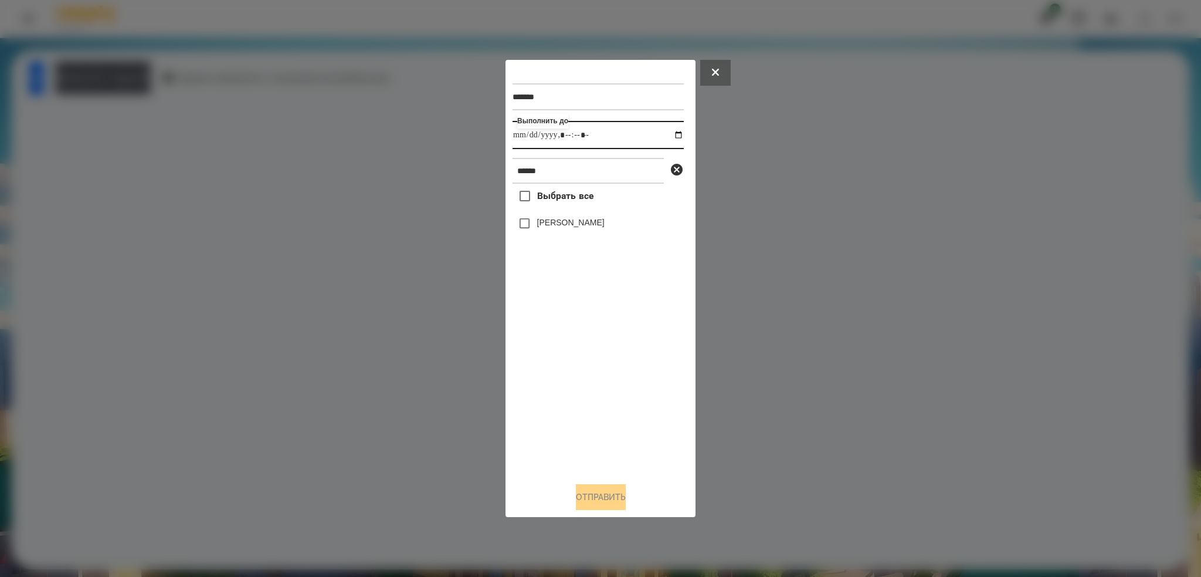
type input "**********"
click at [527, 225] on div "******* Выполнить до ****** Выбрать все [PERSON_NAME]" at bounding box center [601, 269] width 176 height 405
click at [585, 499] on button "Отправить" at bounding box center [601, 497] width 50 height 26
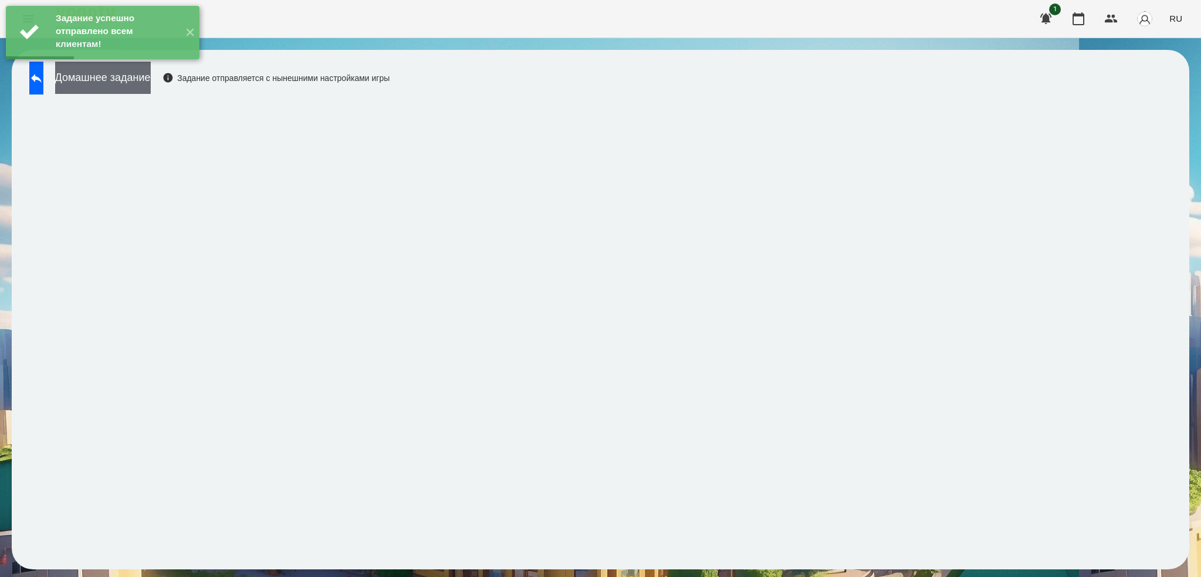
click at [151, 88] on button "Домашнее задание" at bounding box center [103, 78] width 96 height 32
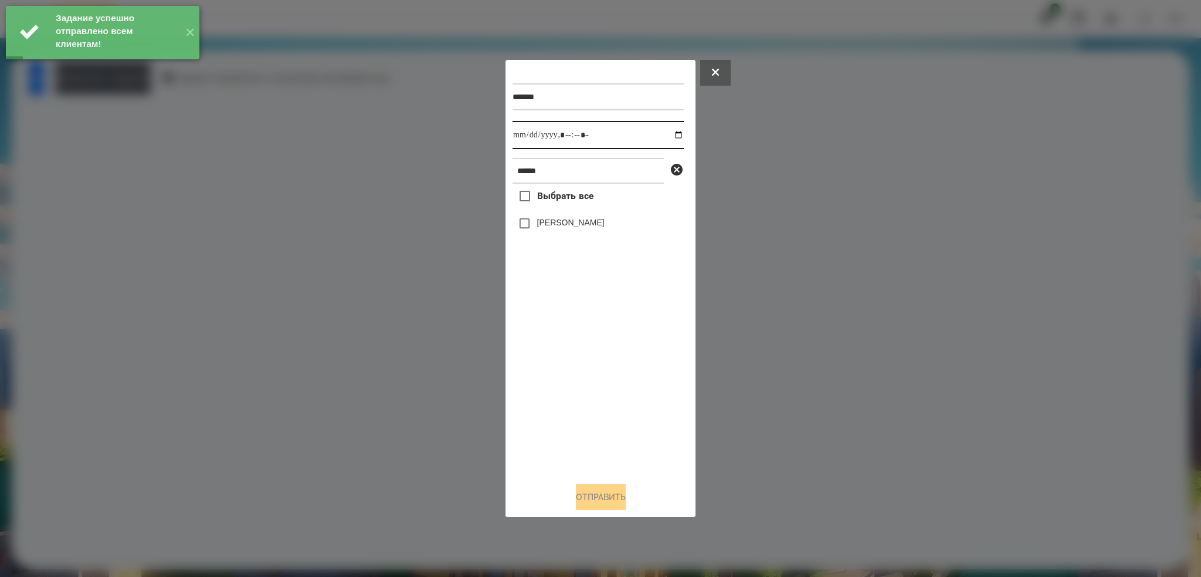
click at [670, 136] on input "datetime-local" at bounding box center [598, 135] width 171 height 28
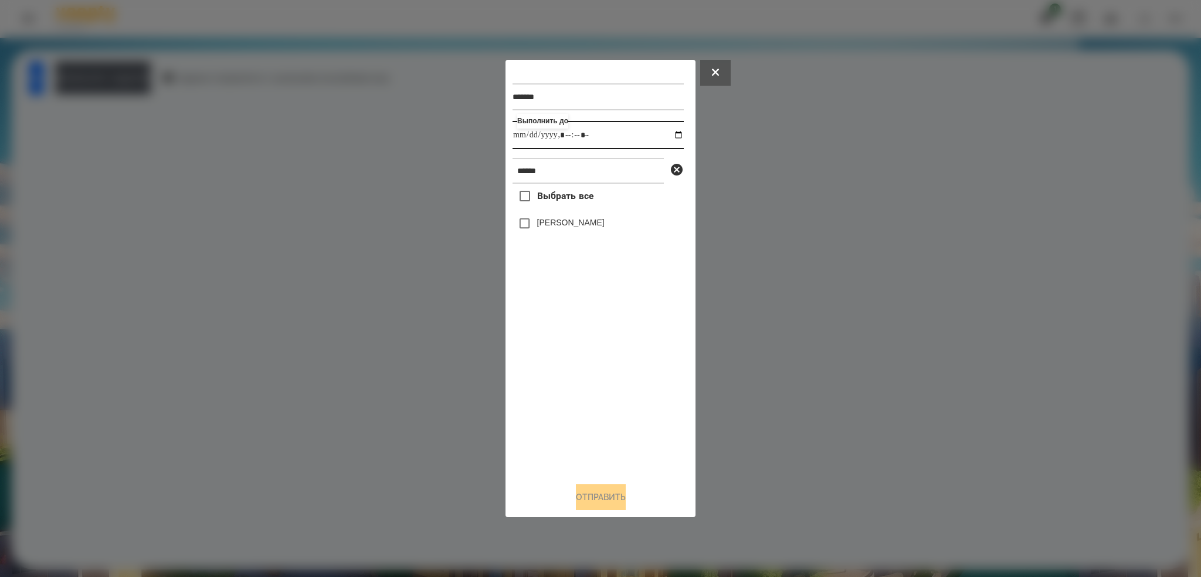
type input "**********"
click at [607, 141] on input "datetime-local" at bounding box center [598, 135] width 171 height 28
click at [598, 499] on button "Отправить" at bounding box center [601, 497] width 50 height 26
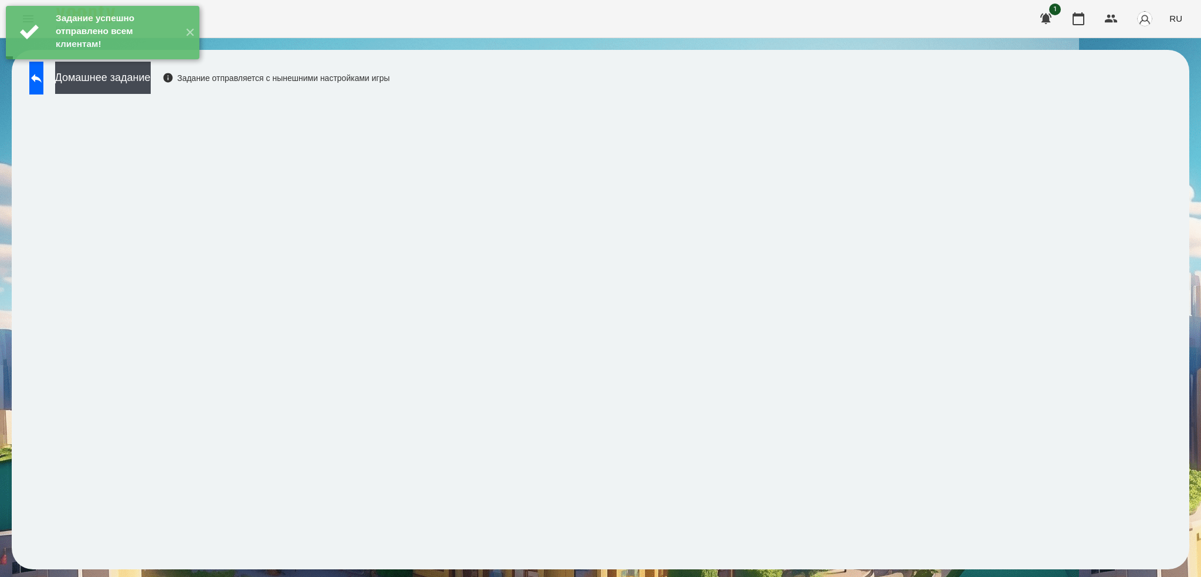
click at [56, 65] on div "Задание успешно отправлено всем клиентам! ✕" at bounding box center [102, 32] width 205 height 65
click at [43, 83] on button at bounding box center [36, 78] width 14 height 33
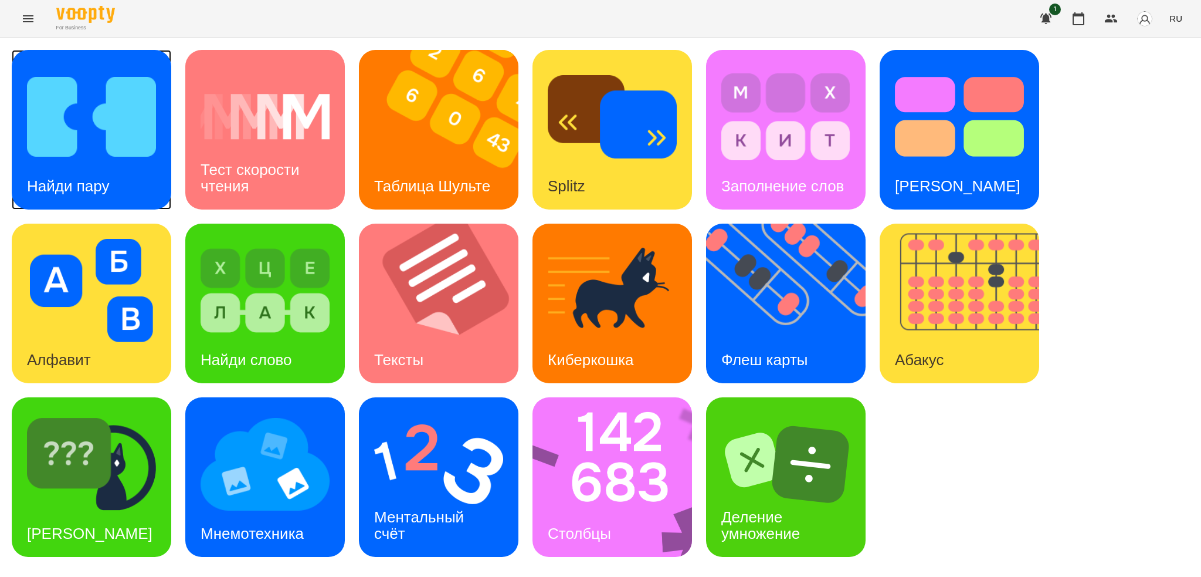
click at [107, 151] on img at bounding box center [91, 116] width 129 height 103
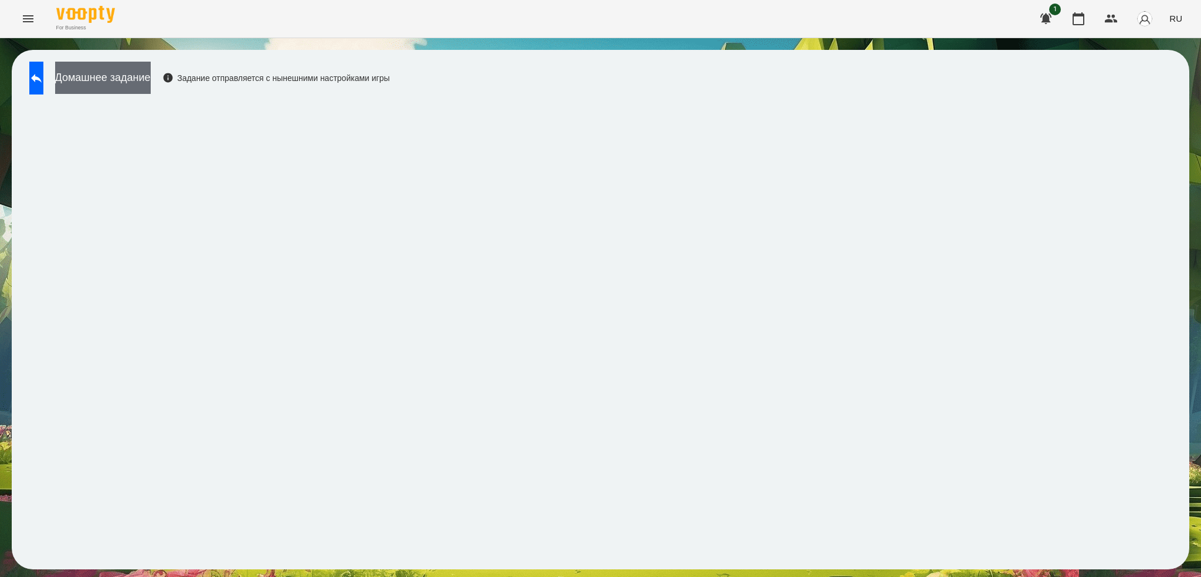
click at [151, 82] on button "Домашнее задание" at bounding box center [103, 78] width 96 height 32
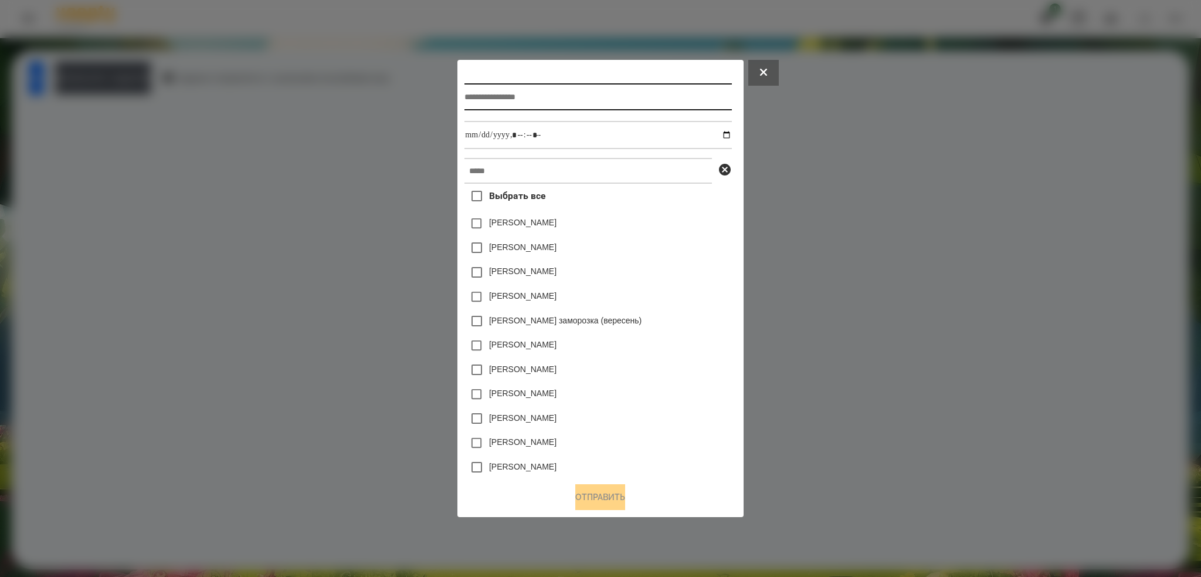
click at [502, 98] on input "text" at bounding box center [598, 96] width 267 height 27
type input "**********"
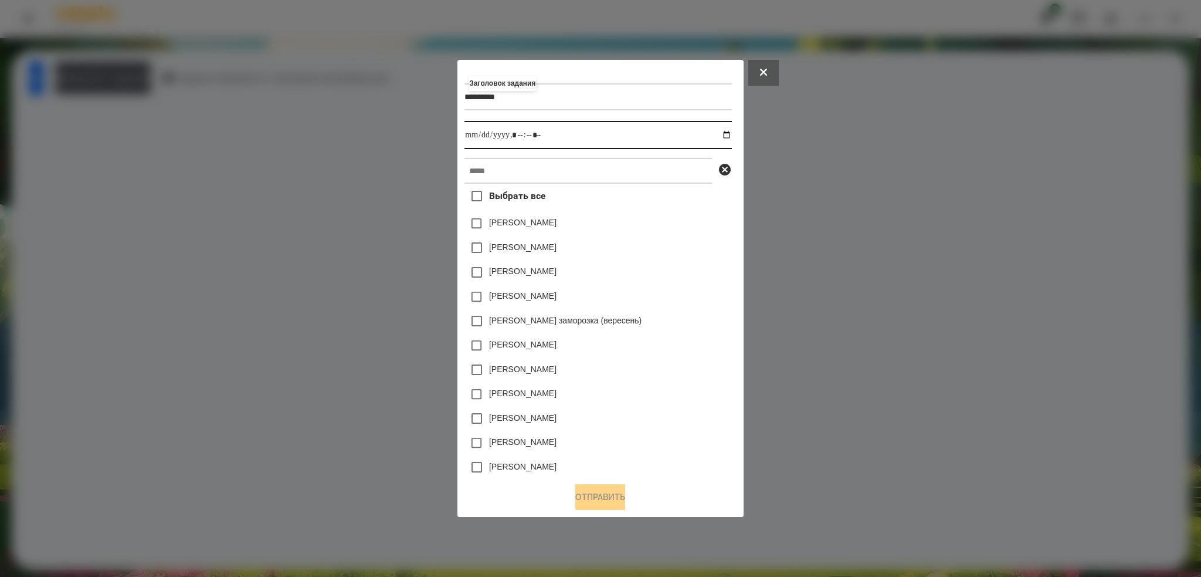
click at [729, 135] on input "datetime-local" at bounding box center [598, 135] width 267 height 28
type input "**********"
click at [557, 123] on input "datetime-local" at bounding box center [598, 135] width 267 height 28
click at [499, 171] on input "text" at bounding box center [589, 171] width 248 height 26
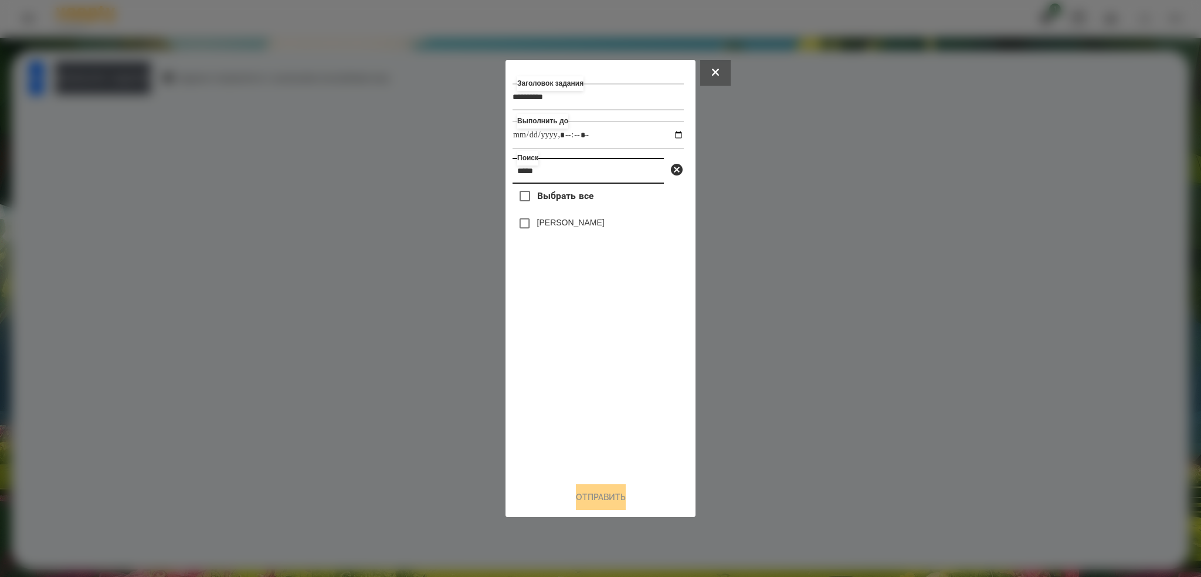
type input "*****"
click at [612, 489] on button "Отправить" at bounding box center [601, 497] width 50 height 26
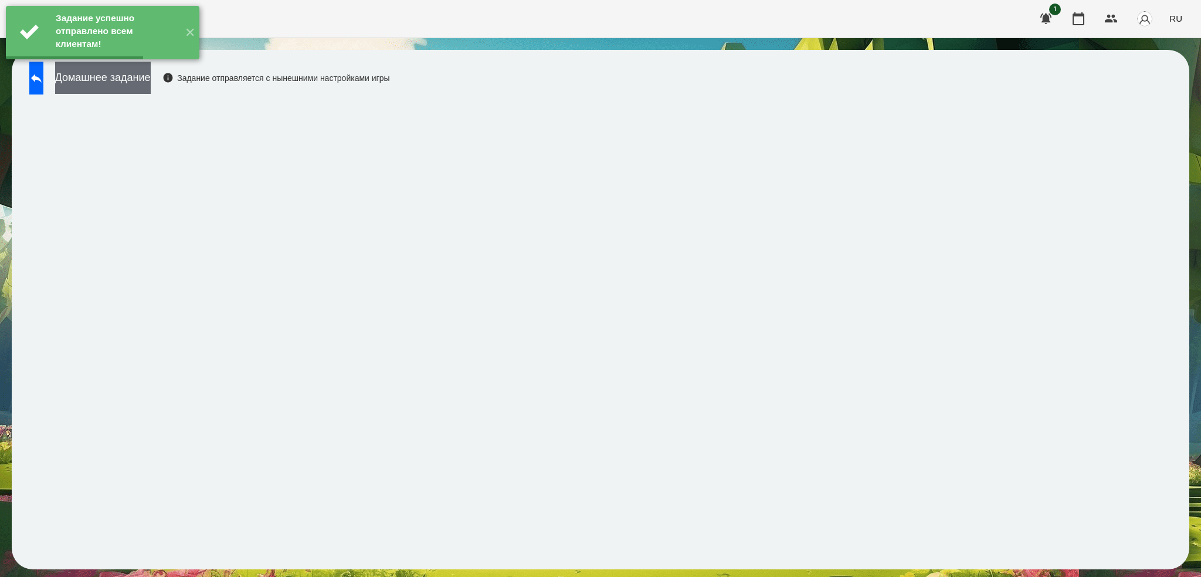
click at [143, 77] on button "Домашнее задание" at bounding box center [103, 78] width 96 height 32
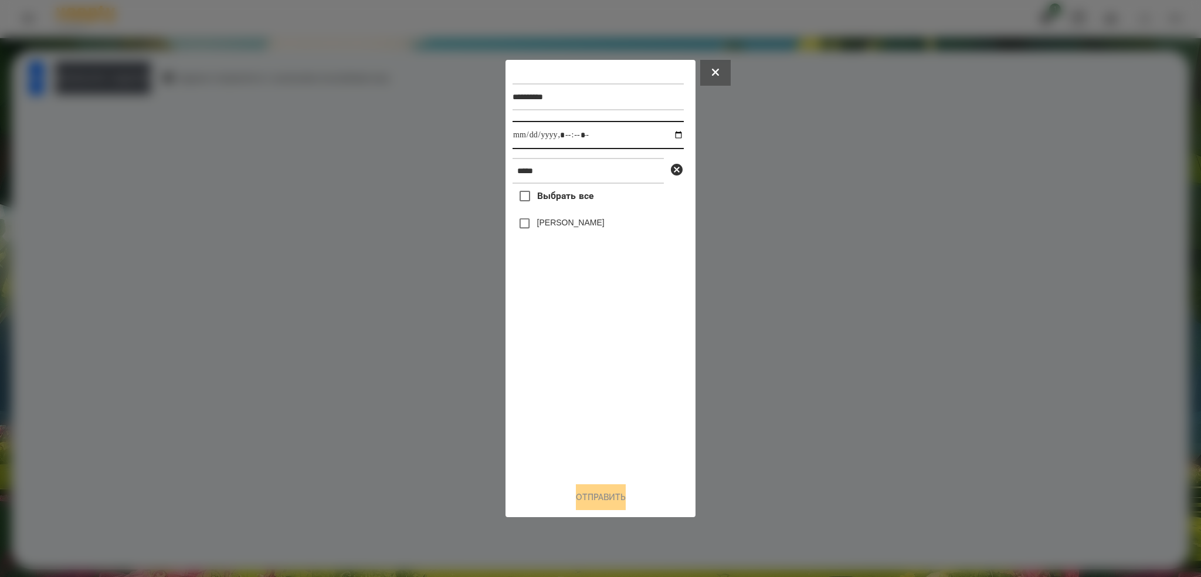
click at [671, 136] on input "datetime-local" at bounding box center [598, 135] width 171 height 28
type input "**********"
click at [600, 141] on input "datetime-local" at bounding box center [598, 135] width 171 height 28
click at [600, 500] on button "Отправить" at bounding box center [601, 497] width 50 height 26
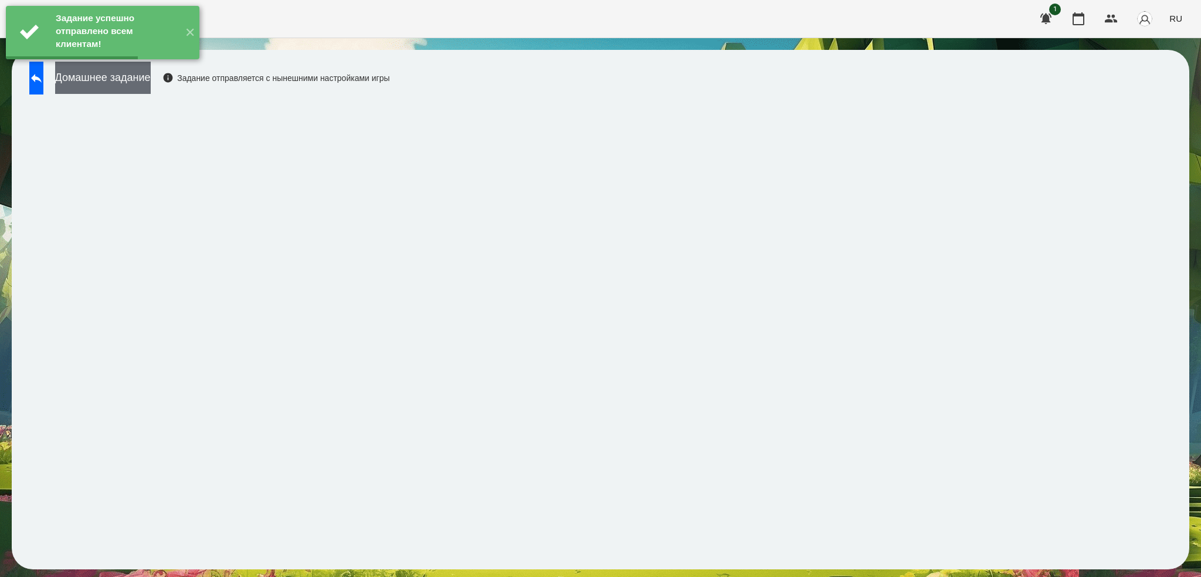
click at [151, 77] on button "Домашнее задание" at bounding box center [103, 78] width 96 height 32
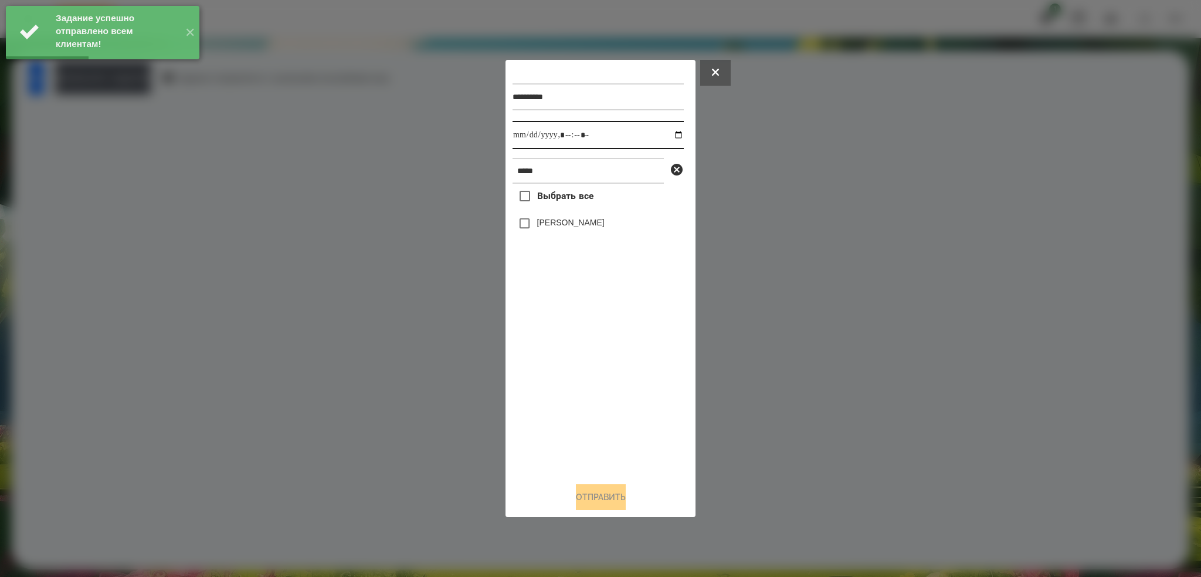
click at [665, 133] on input "datetime-local" at bounding box center [598, 135] width 171 height 28
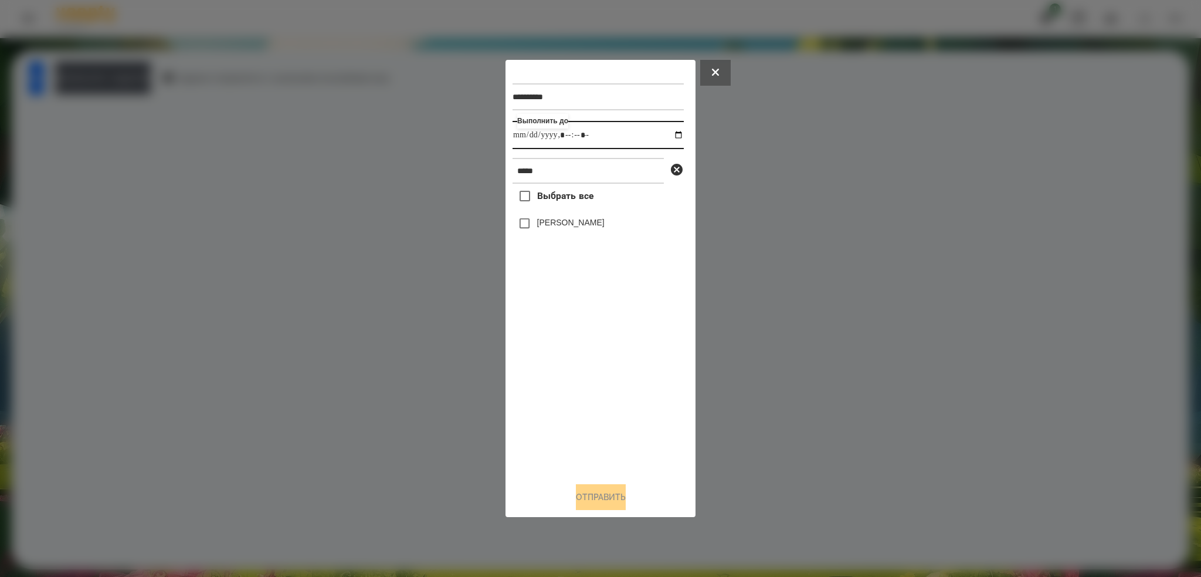
type input "**********"
click at [610, 133] on input "datetime-local" at bounding box center [598, 135] width 171 height 28
click at [593, 496] on button "Отправить" at bounding box center [601, 497] width 50 height 26
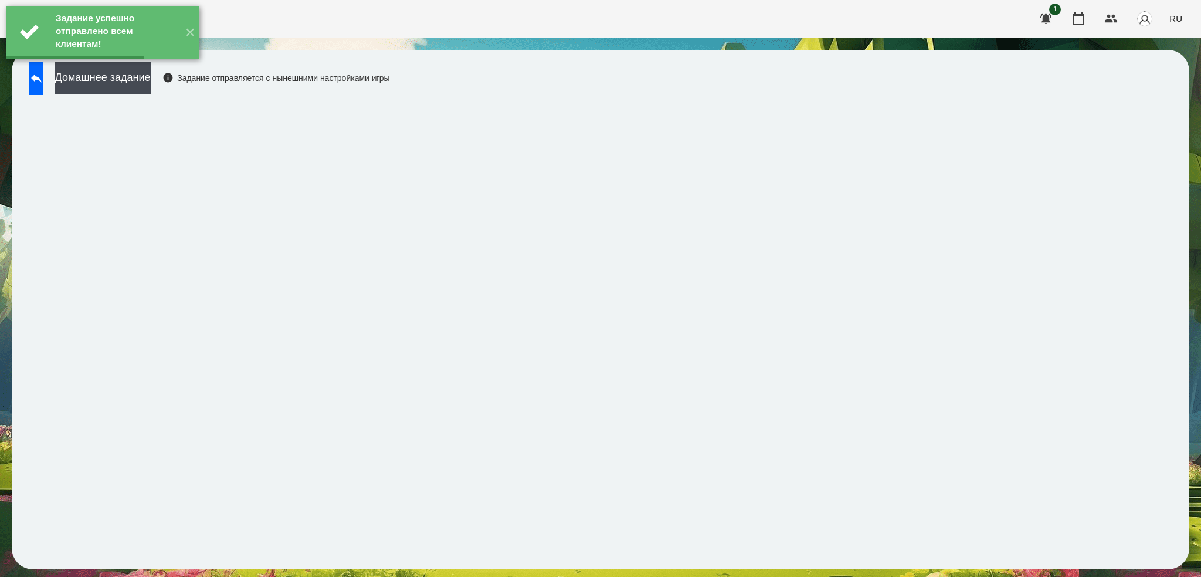
click at [150, 75] on button "Домашнее задание" at bounding box center [103, 78] width 96 height 32
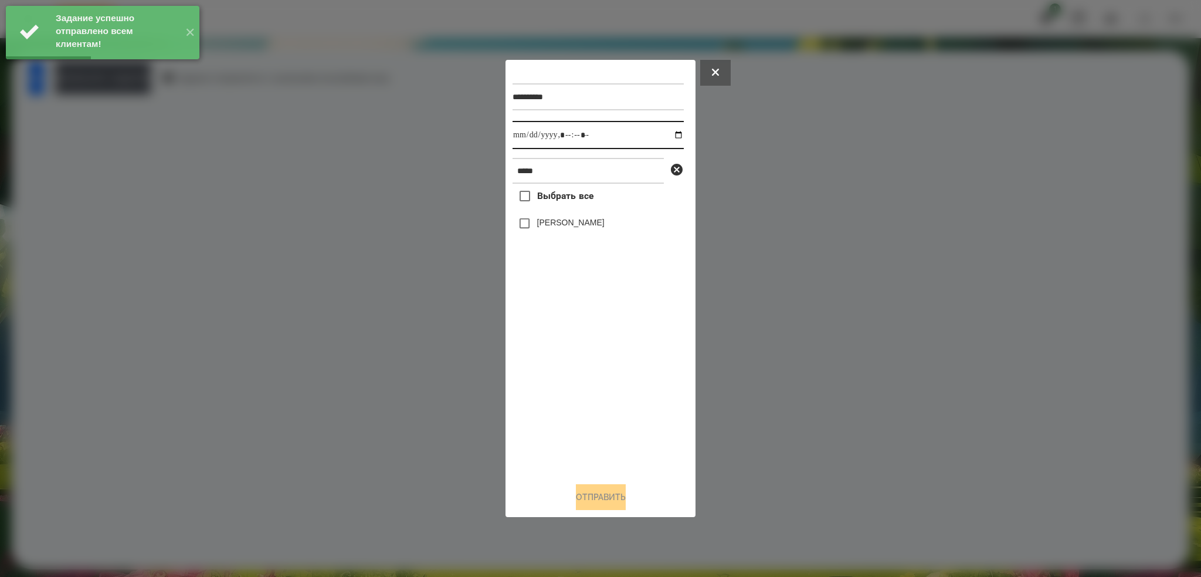
click at [672, 136] on input "datetime-local" at bounding box center [598, 135] width 171 height 28
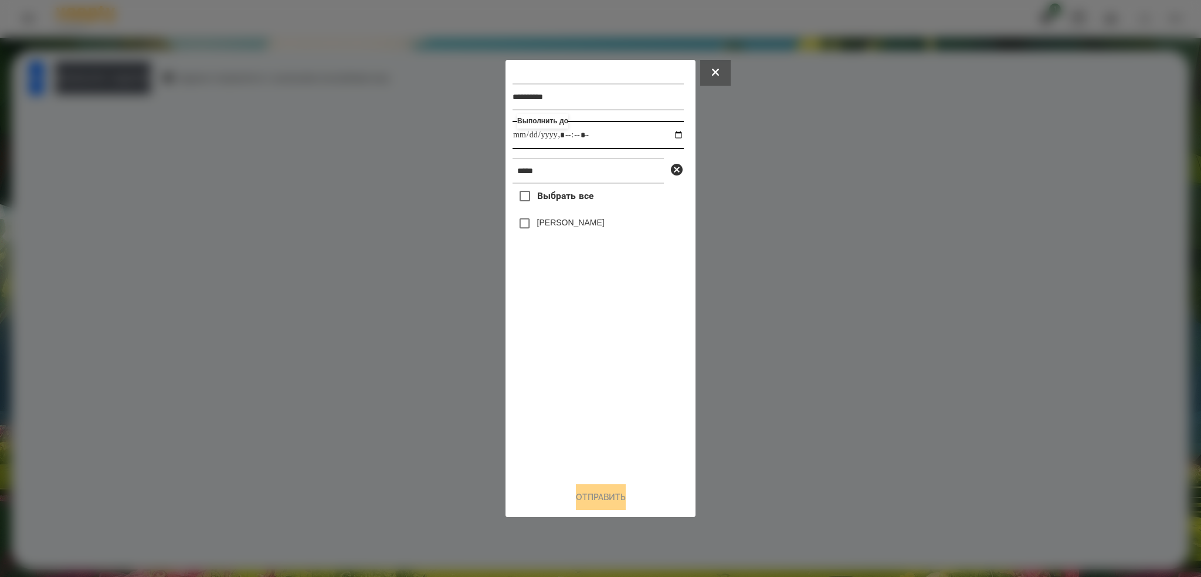
type input "**********"
click at [524, 222] on div "**********" at bounding box center [601, 269] width 176 height 405
click at [587, 503] on button "Отправить" at bounding box center [601, 497] width 50 height 26
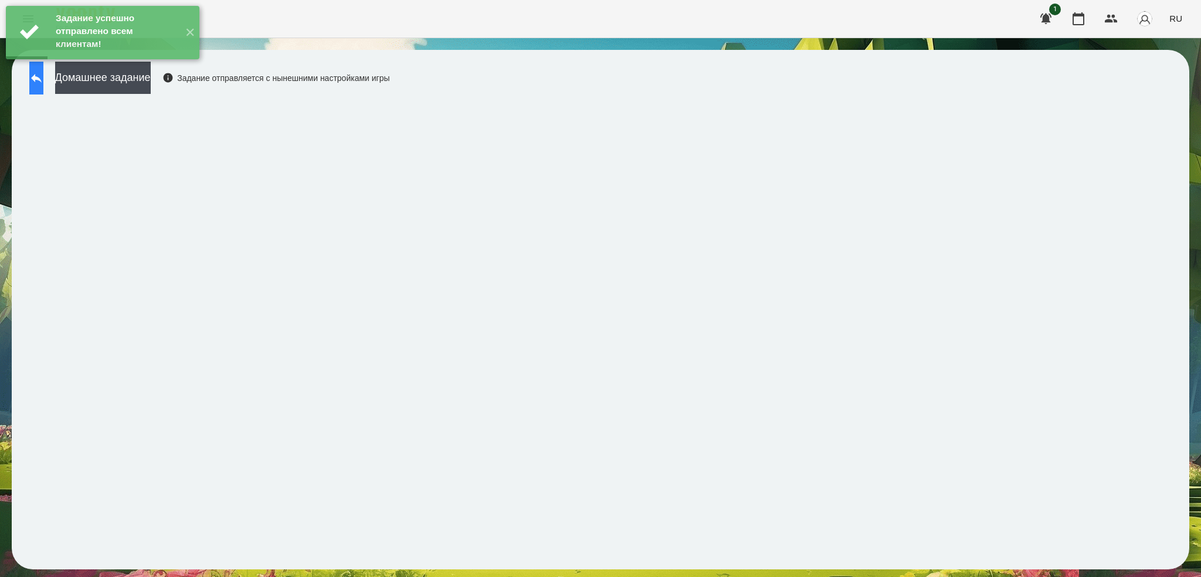
click at [43, 74] on icon at bounding box center [36, 78] width 14 height 14
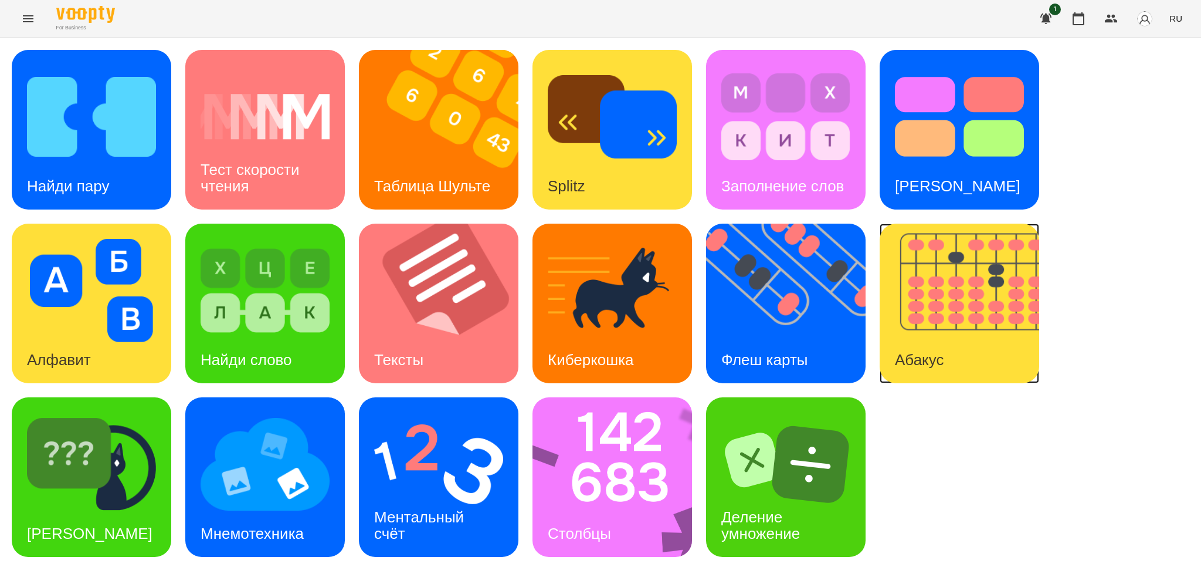
click at [931, 303] on img at bounding box center [967, 304] width 174 height 160
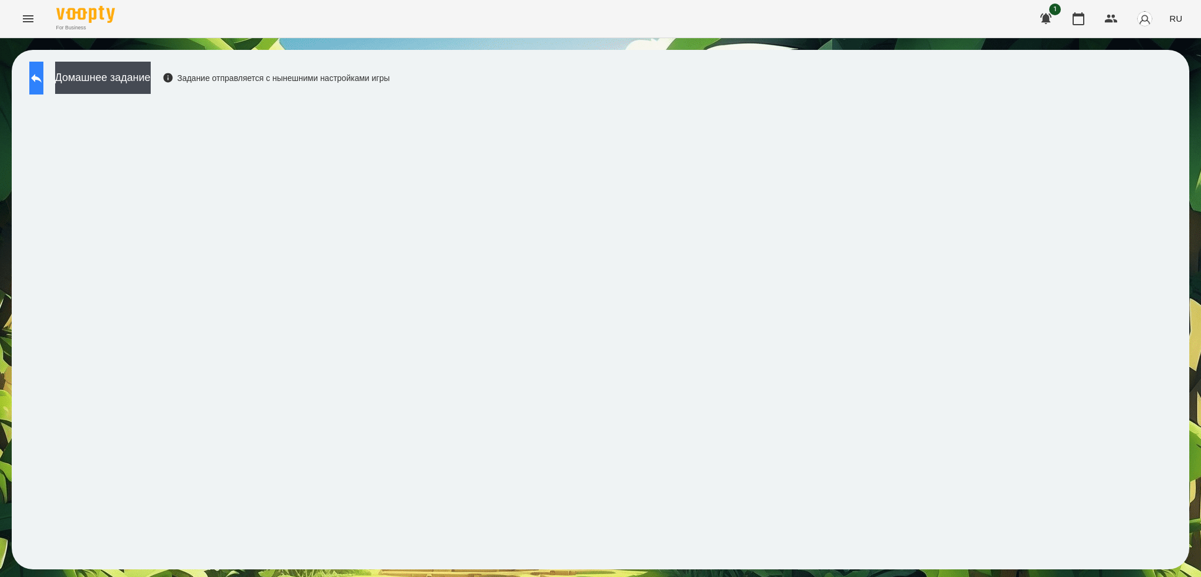
click at [43, 77] on button at bounding box center [36, 78] width 14 height 33
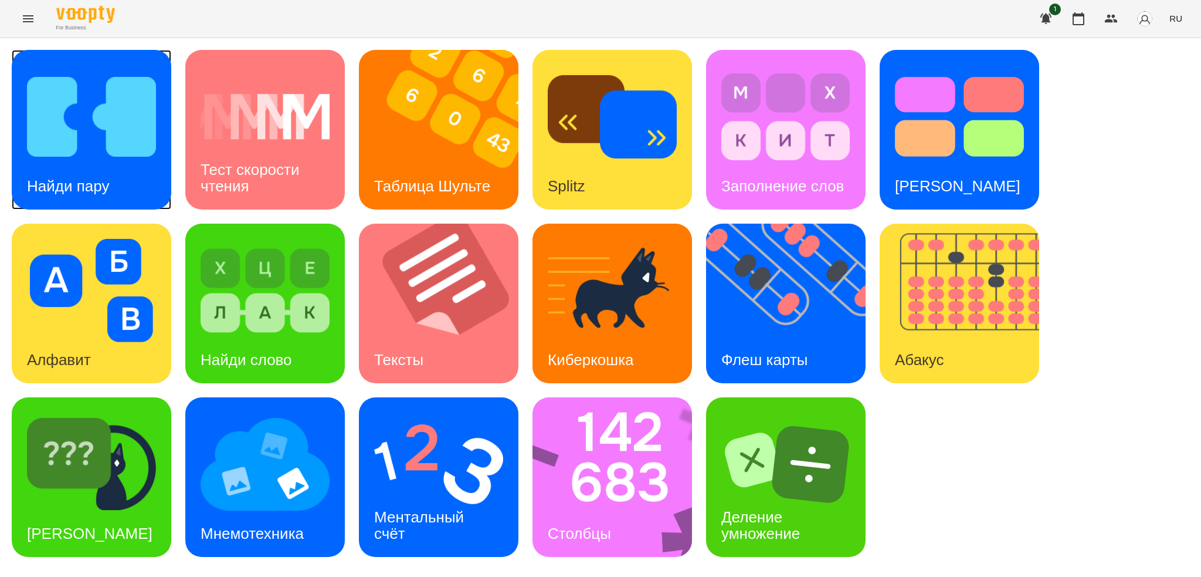
click at [99, 171] on div "Найди пару" at bounding box center [68, 186] width 113 height 46
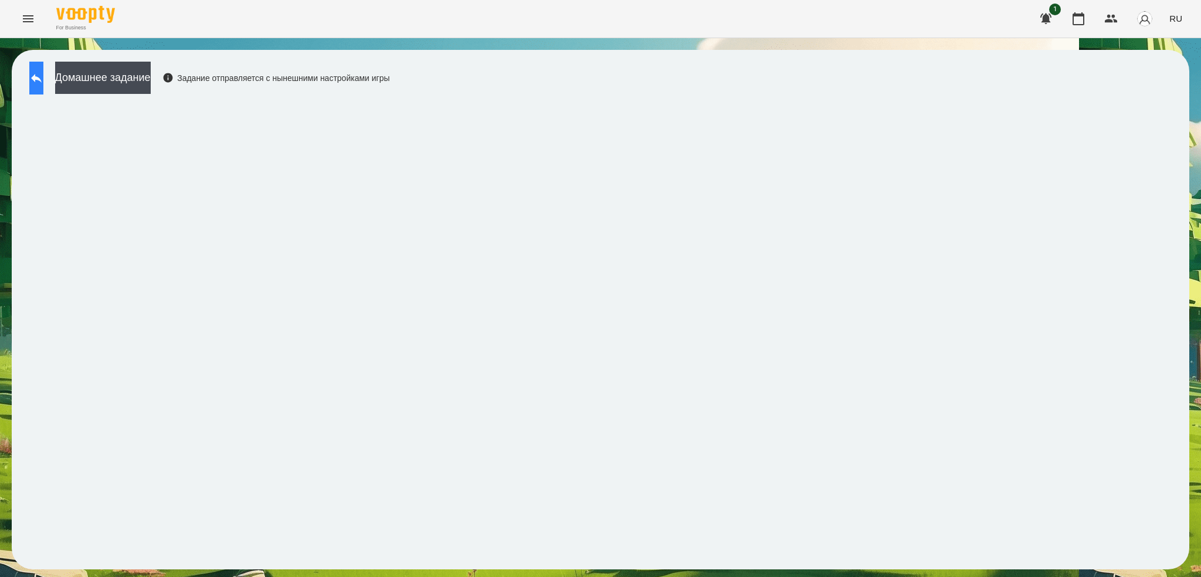
click at [38, 78] on button at bounding box center [36, 78] width 14 height 33
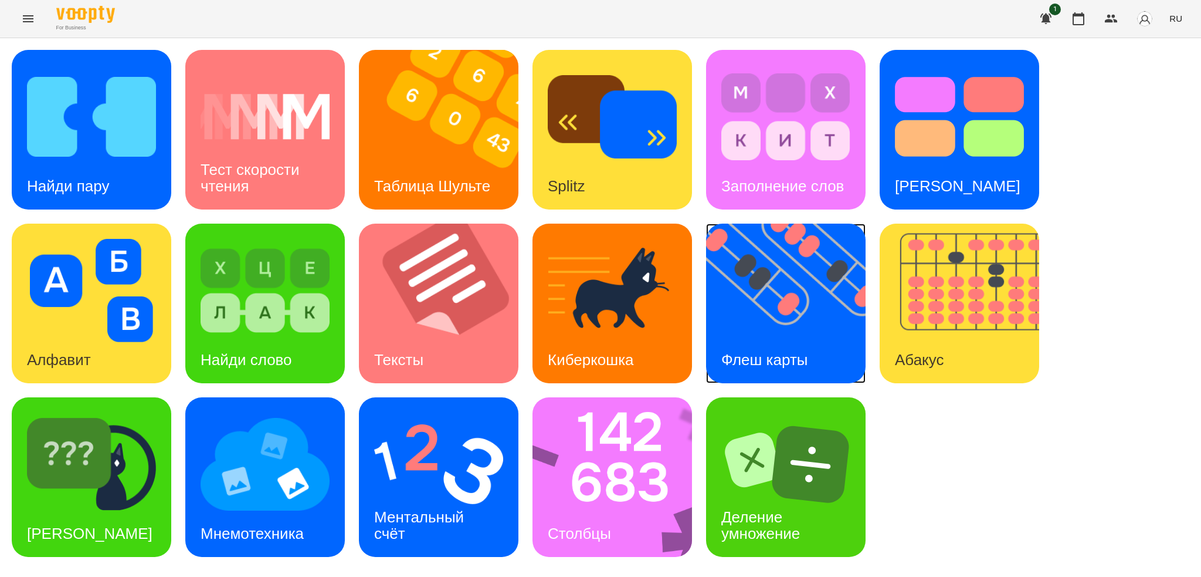
click at [778, 337] on div "Флеш карты" at bounding box center [764, 360] width 117 height 46
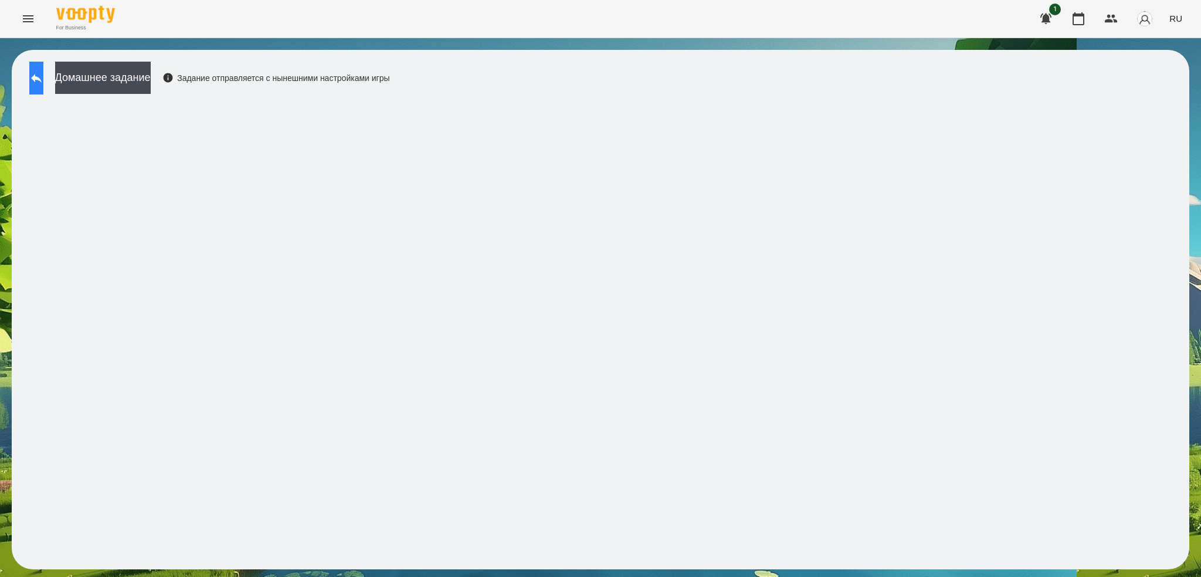
click at [38, 77] on button at bounding box center [36, 78] width 14 height 33
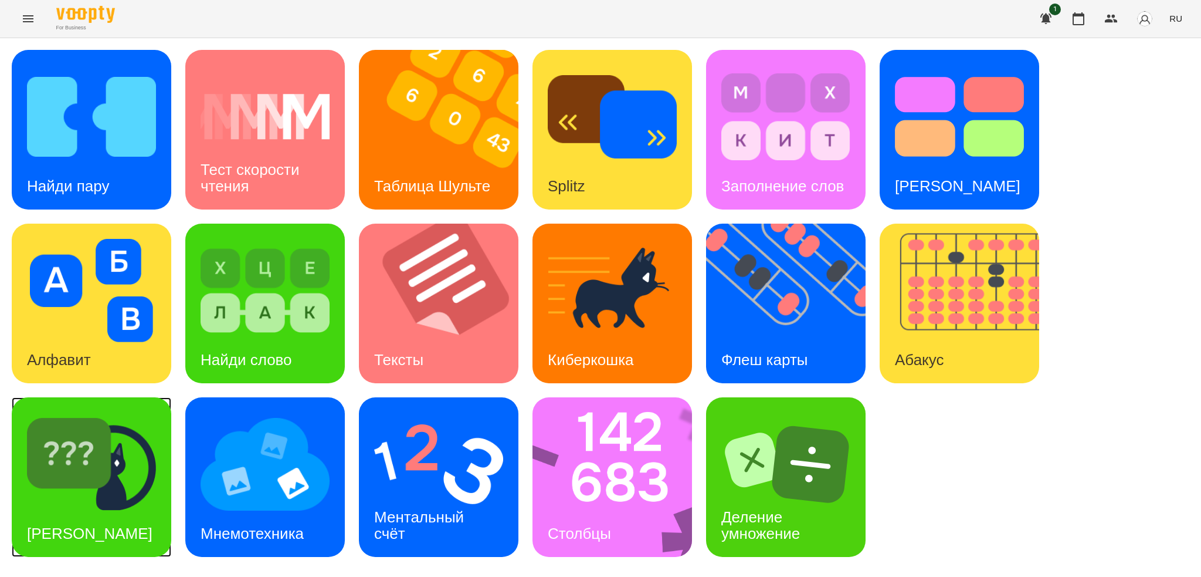
click at [127, 466] on img at bounding box center [91, 463] width 129 height 103
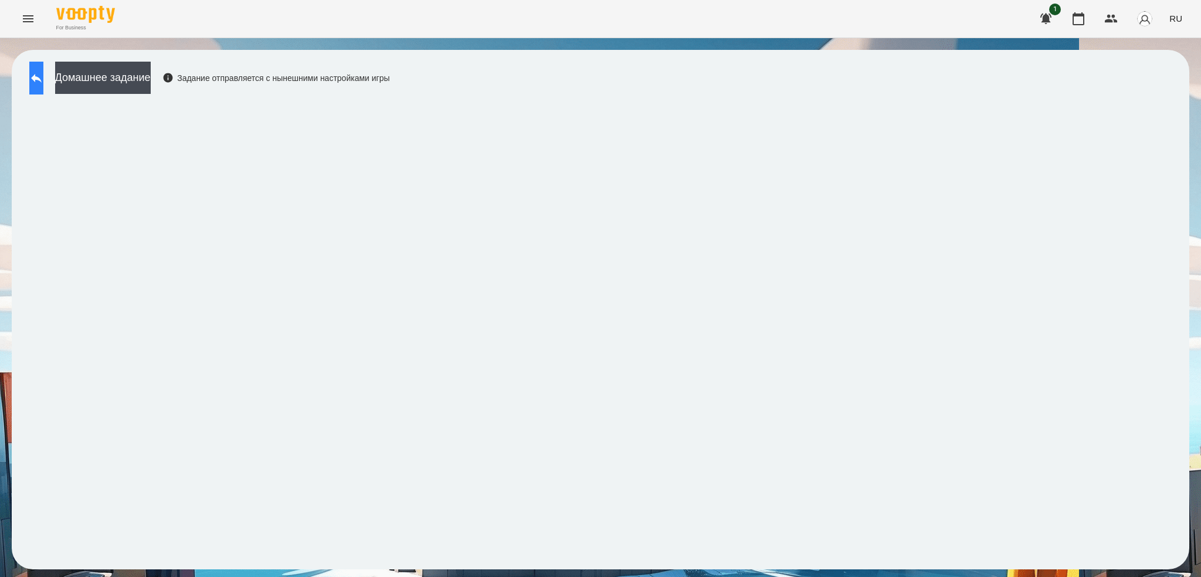
click at [43, 65] on button at bounding box center [36, 78] width 14 height 33
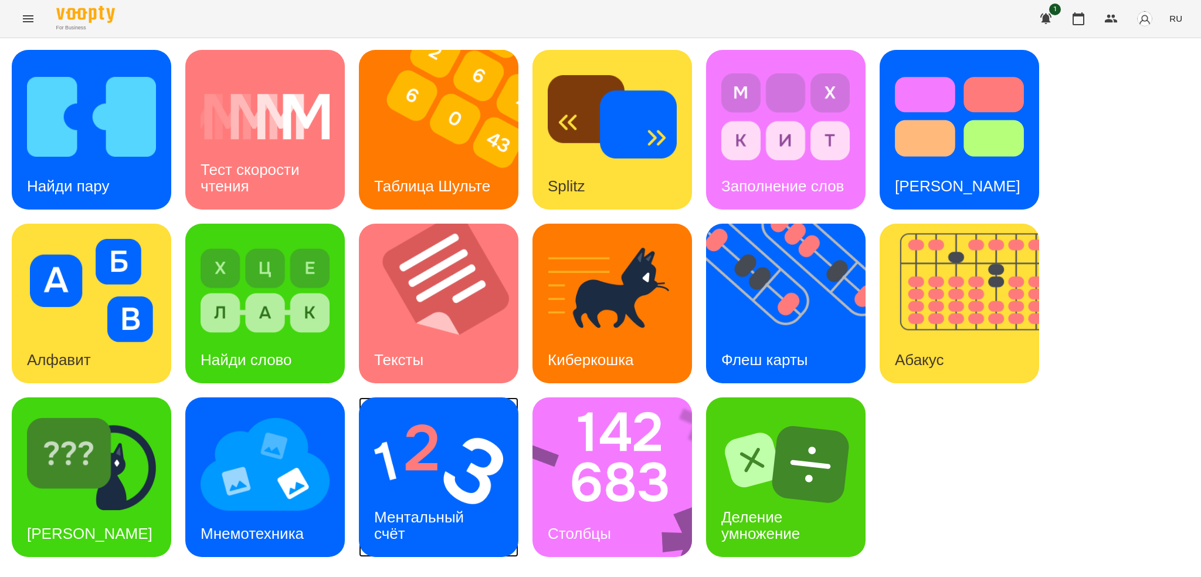
click at [439, 468] on img at bounding box center [438, 463] width 129 height 103
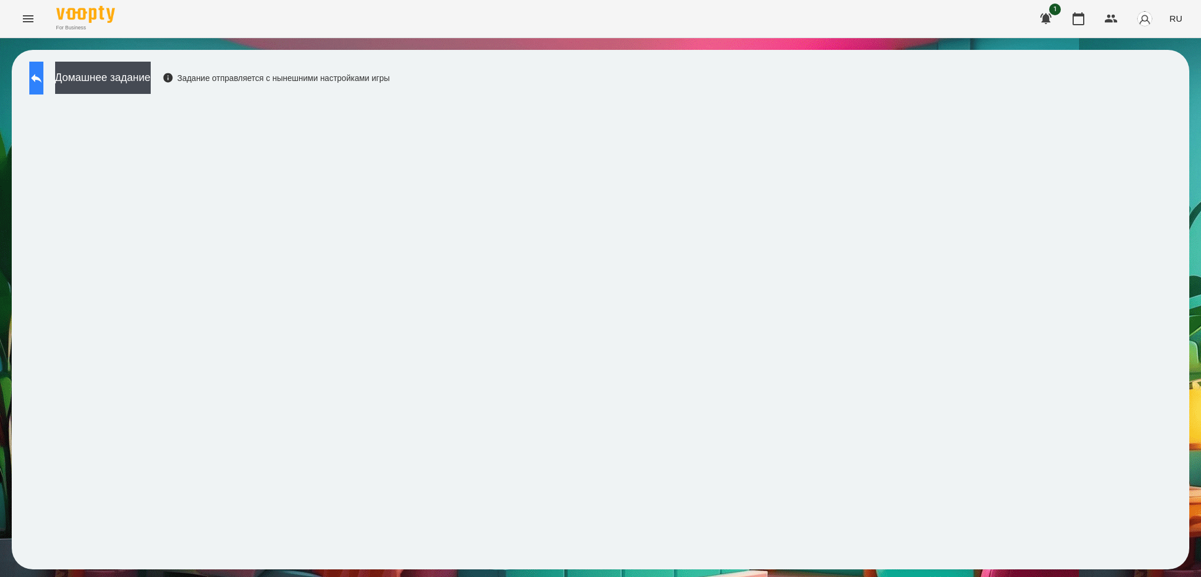
click at [43, 73] on button at bounding box center [36, 78] width 14 height 33
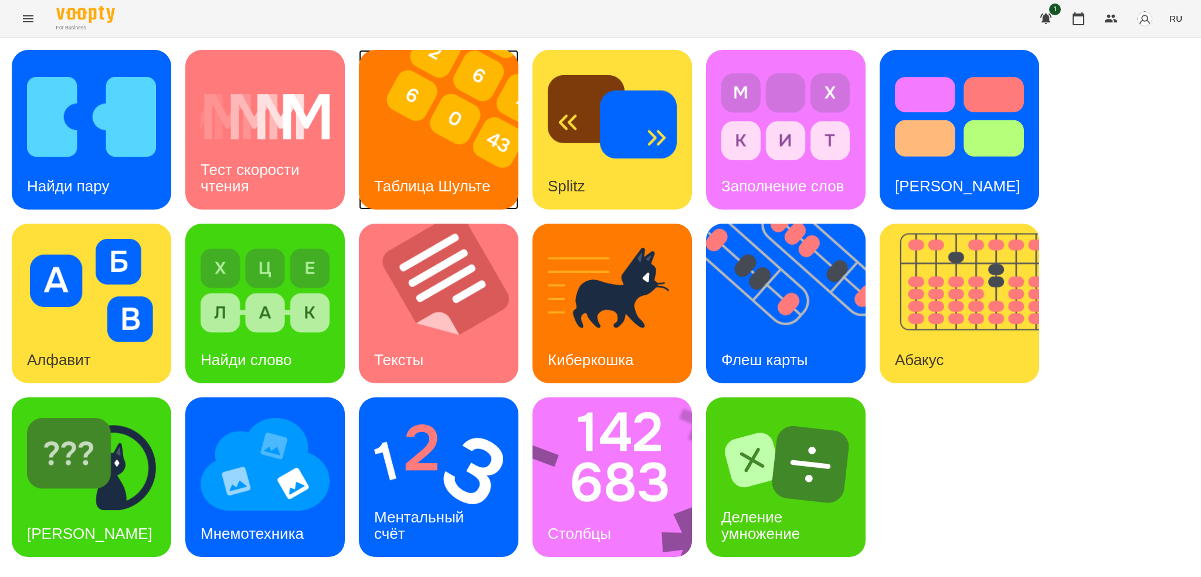
click at [432, 177] on h3 "Таблица Шульте" at bounding box center [432, 186] width 116 height 18
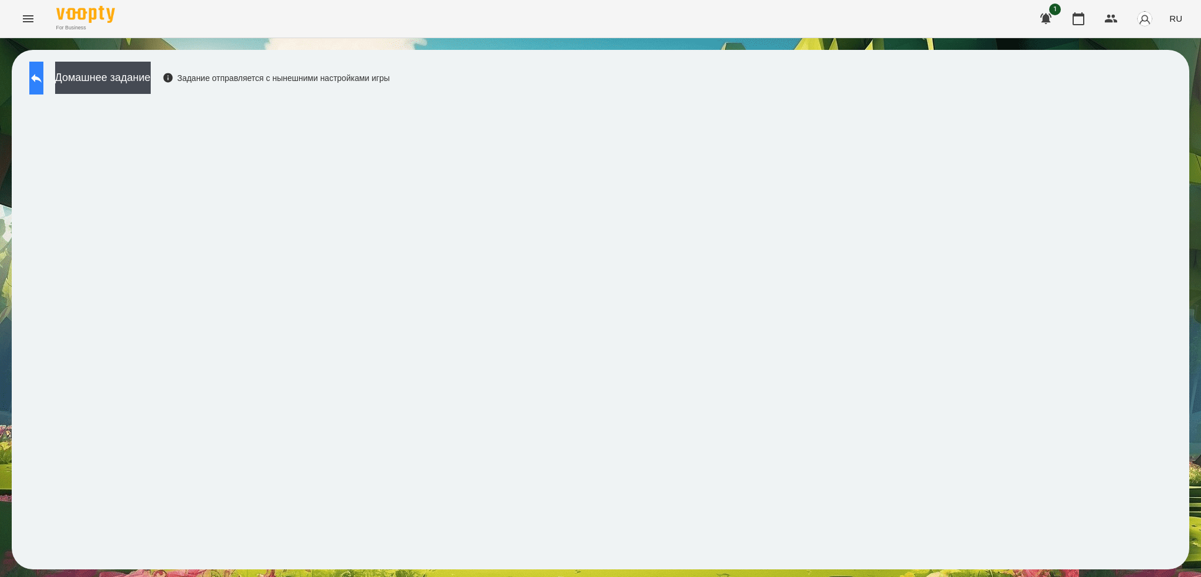
click at [43, 84] on icon at bounding box center [36, 78] width 14 height 14
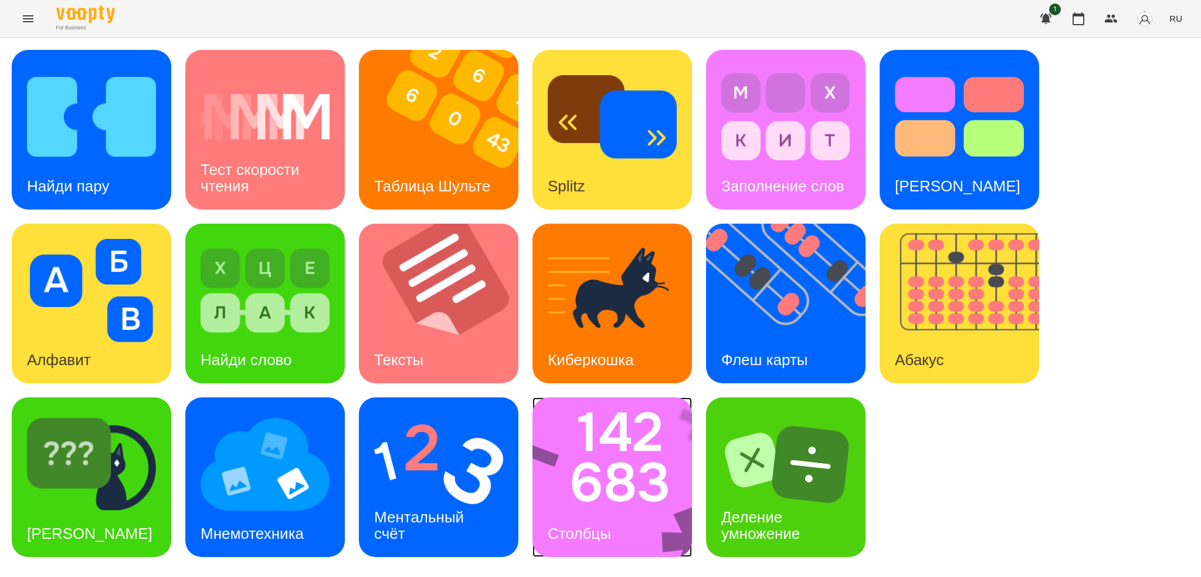
click at [595, 480] on img at bounding box center [620, 477] width 175 height 160
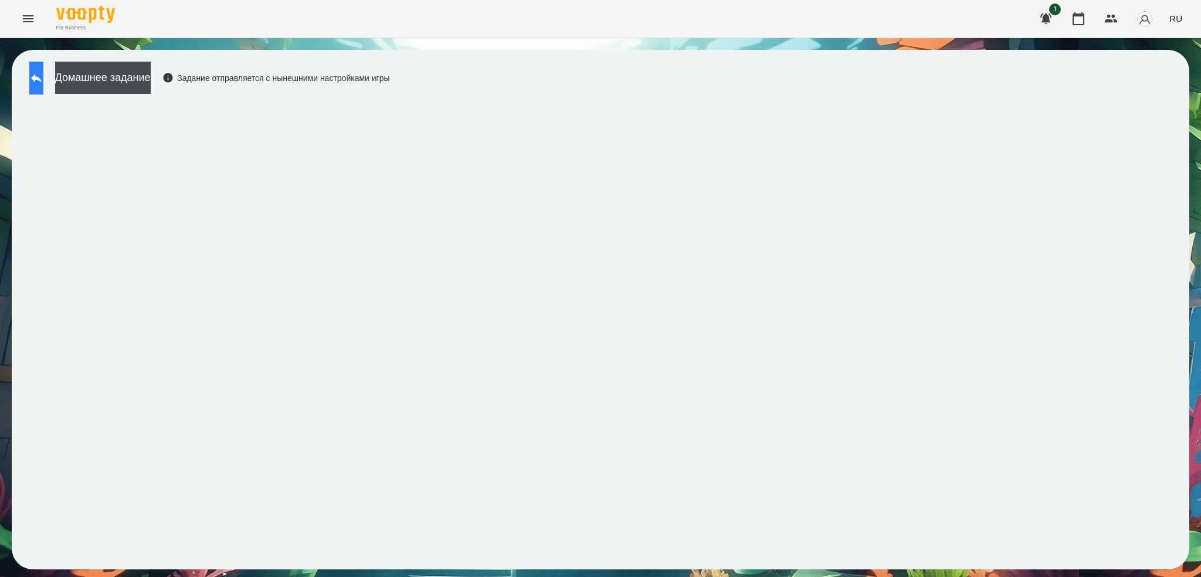
click at [43, 76] on icon at bounding box center [36, 78] width 14 height 14
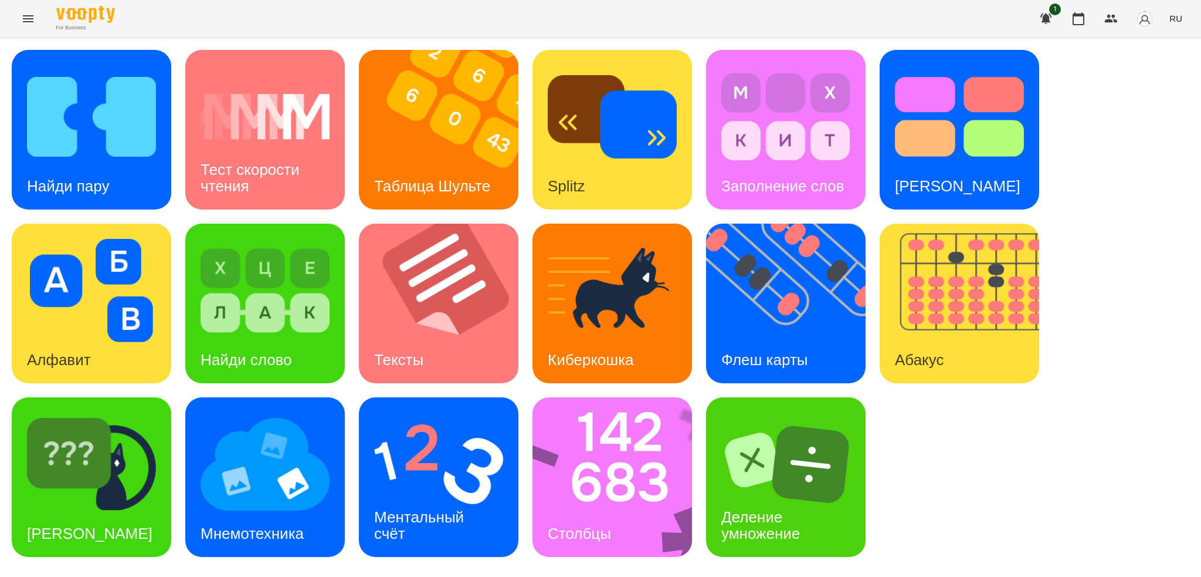
click at [34, 21] on icon "Menu" at bounding box center [28, 19] width 14 height 14
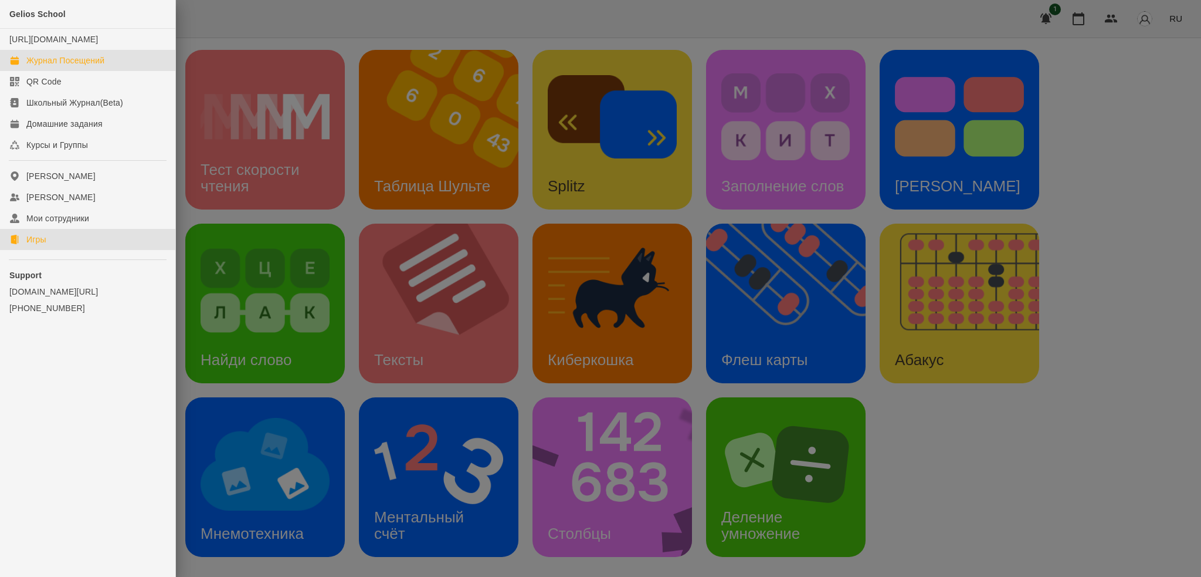
click at [72, 66] on div "Журнал Посещений" at bounding box center [65, 61] width 78 height 12
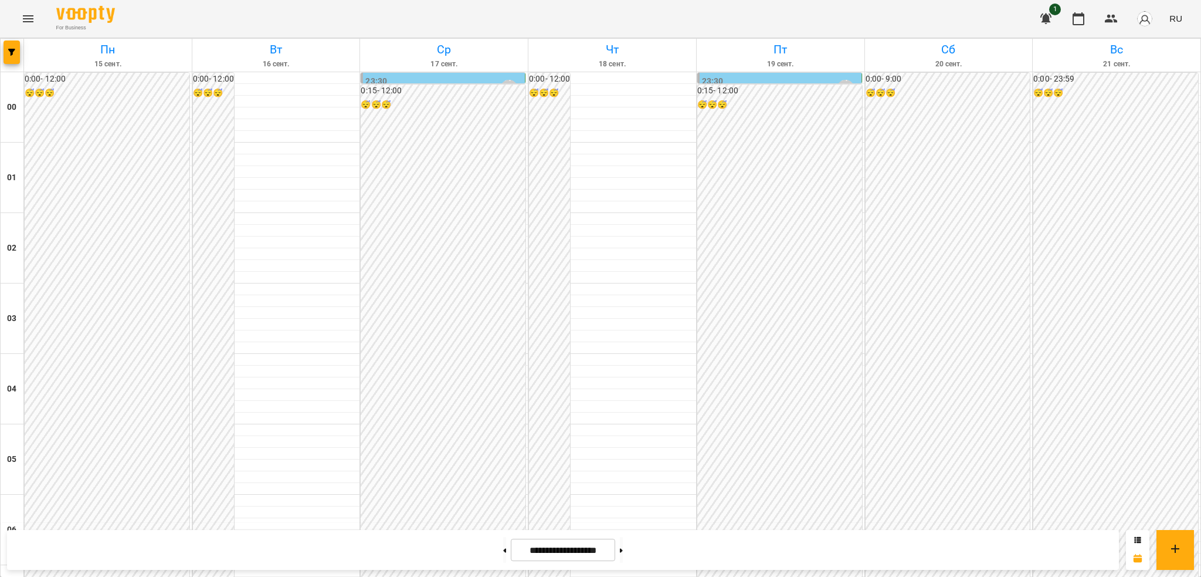
scroll to position [1237, 0]
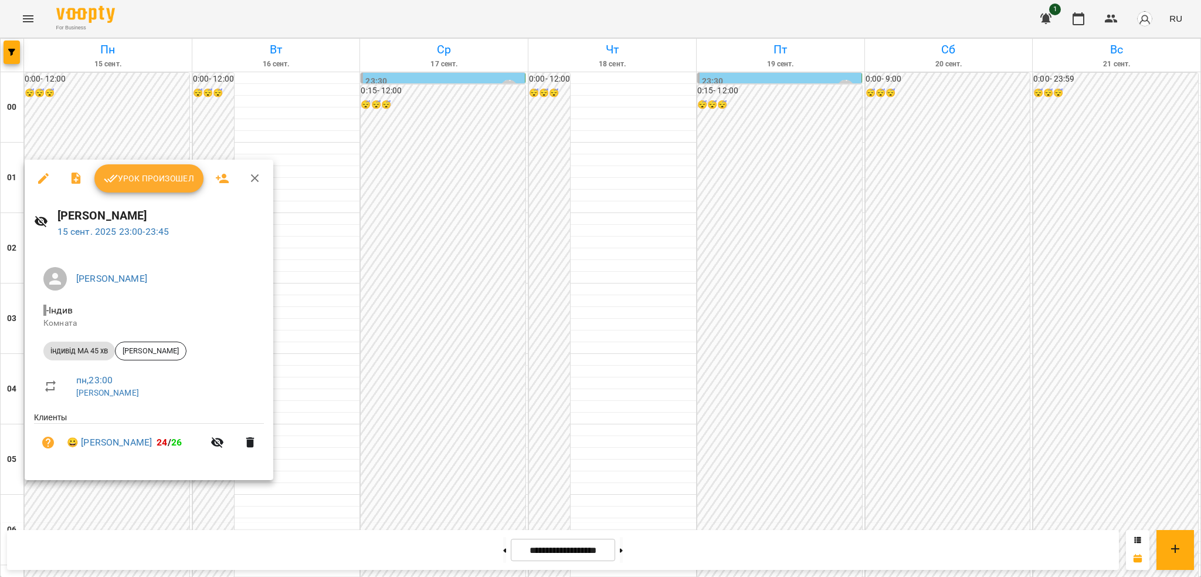
click at [40, 176] on icon "button" at bounding box center [43, 178] width 14 height 14
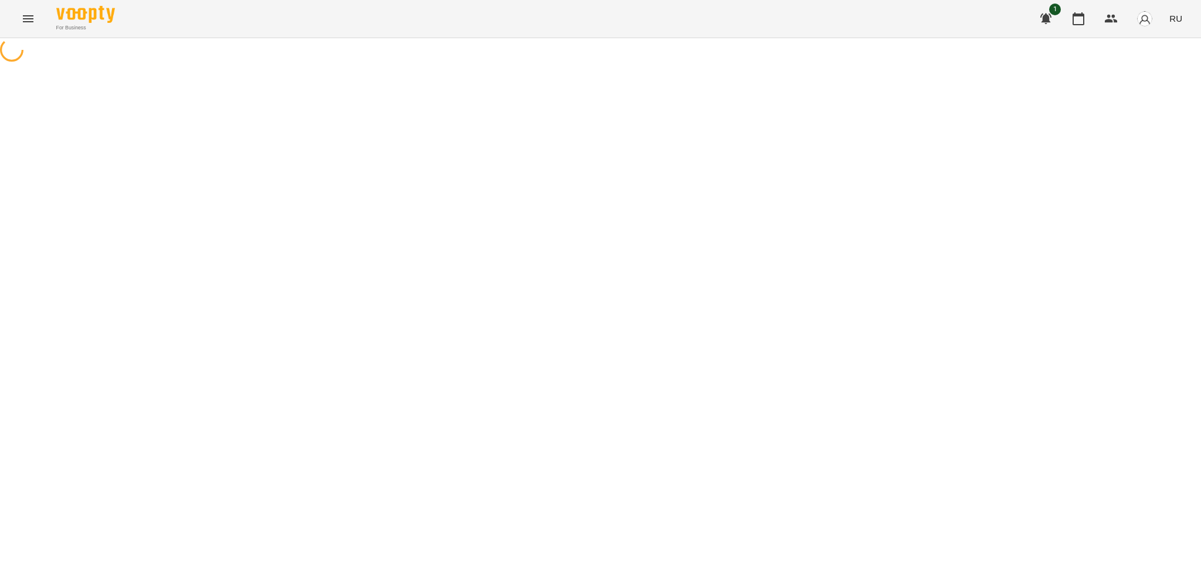
select select "**********"
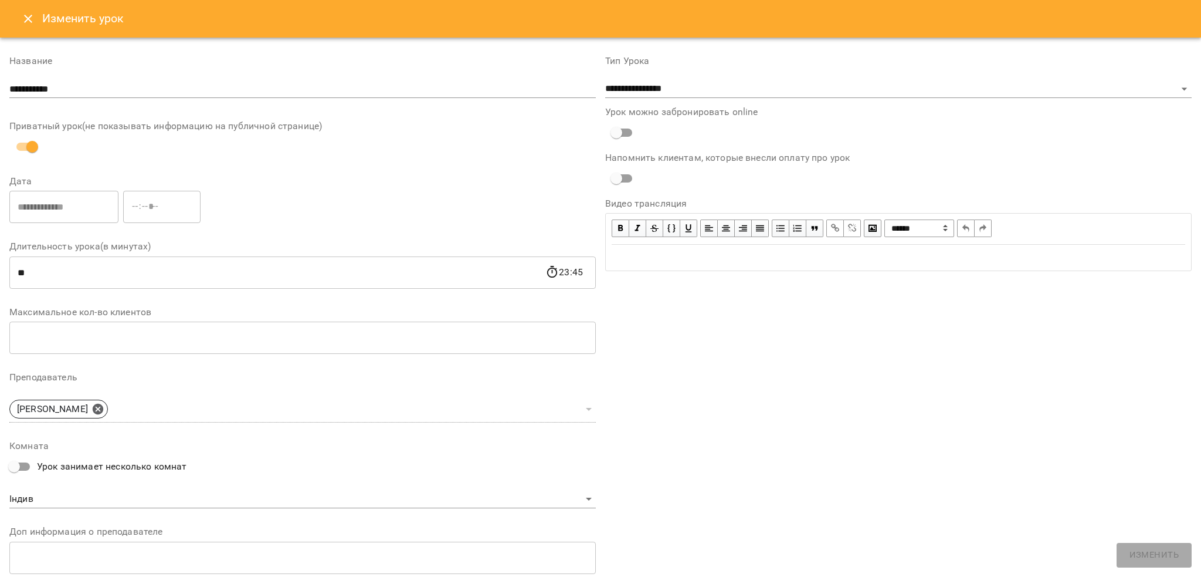
click at [26, 21] on icon "Close" at bounding box center [28, 19] width 14 height 14
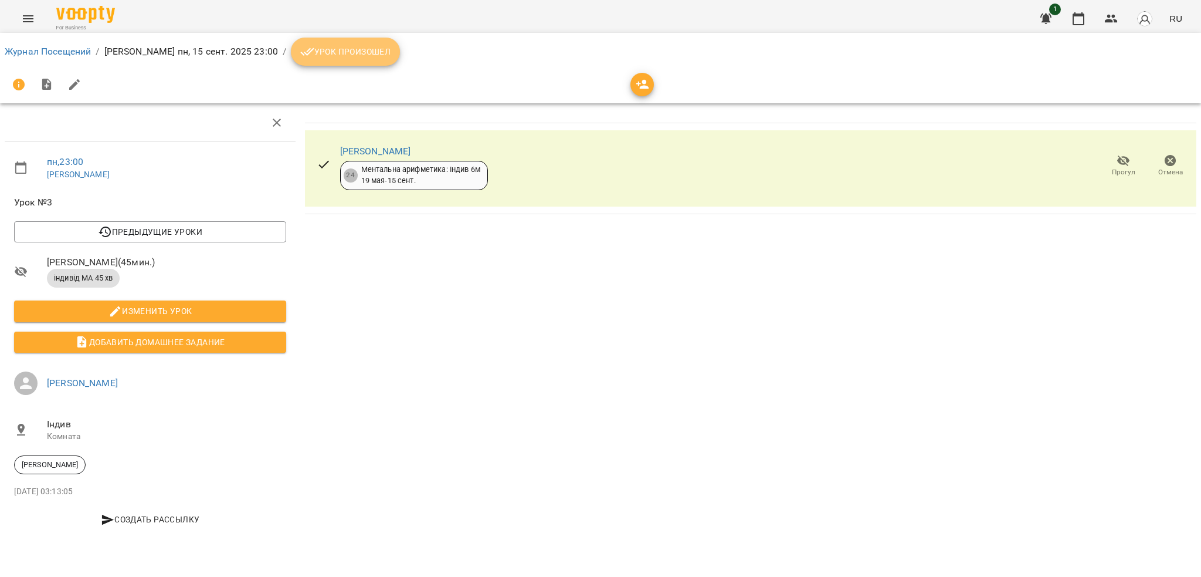
click at [310, 58] on span "Урок произошел" at bounding box center [345, 52] width 90 height 14
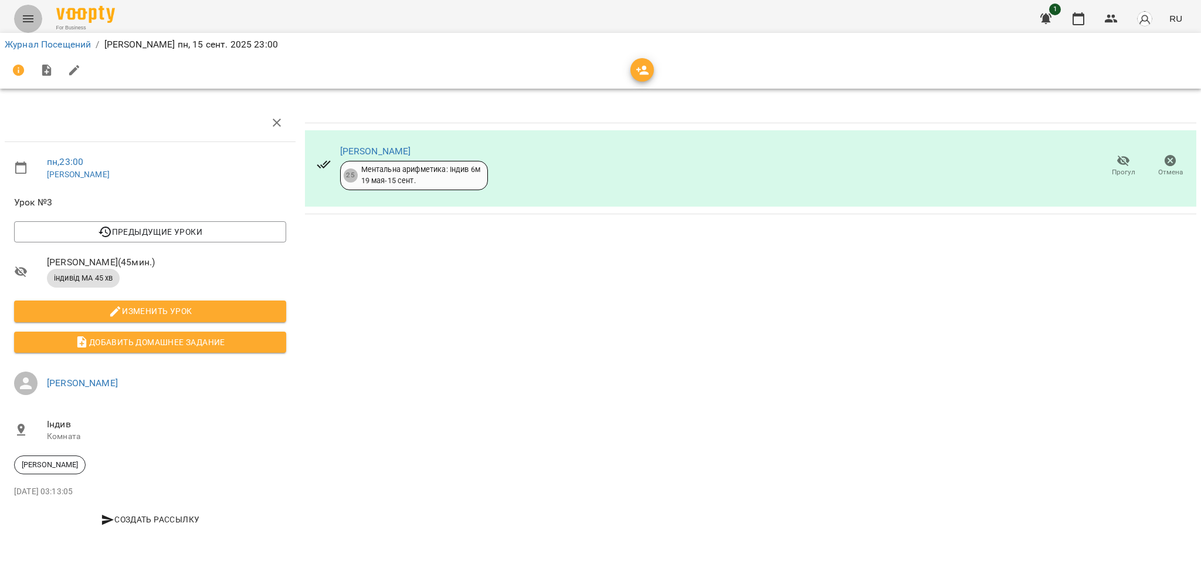
click at [26, 15] on icon "Menu" at bounding box center [28, 19] width 14 height 14
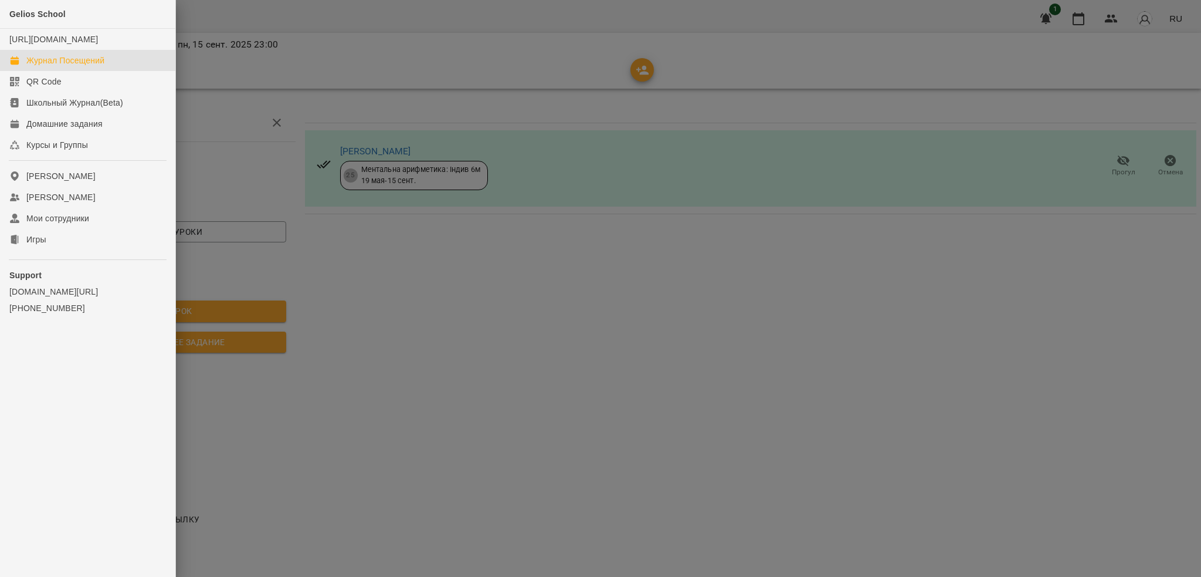
click at [75, 66] on div "Журнал Посещений" at bounding box center [65, 61] width 78 height 12
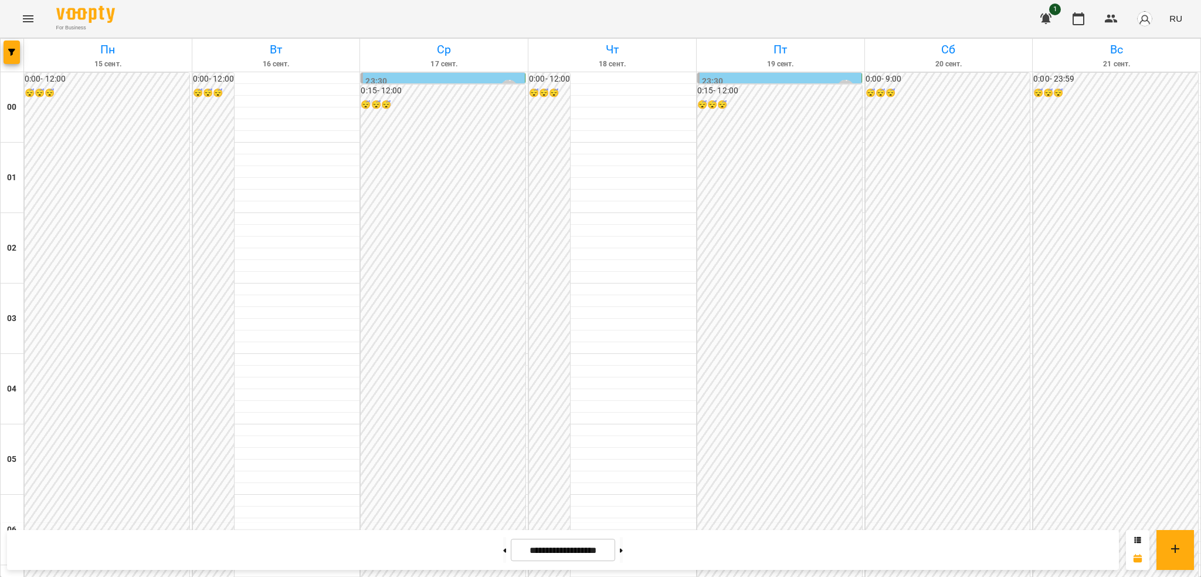
scroll to position [1237, 0]
